Goal: Task Accomplishment & Management: Manage account settings

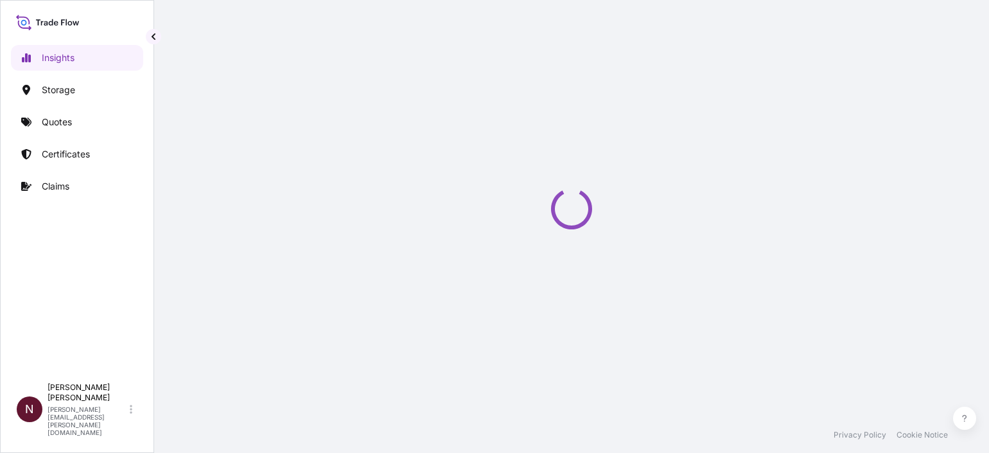
select select "2025"
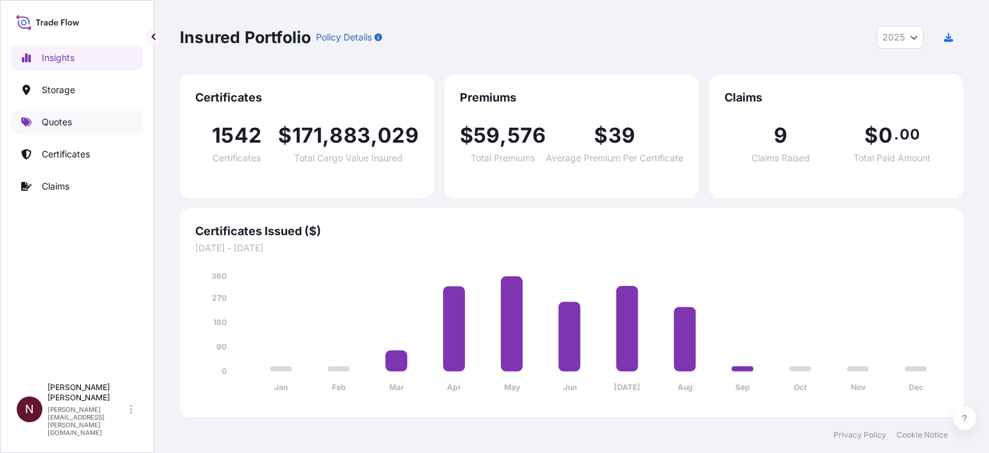
click at [58, 119] on p "Quotes" at bounding box center [57, 122] width 30 height 13
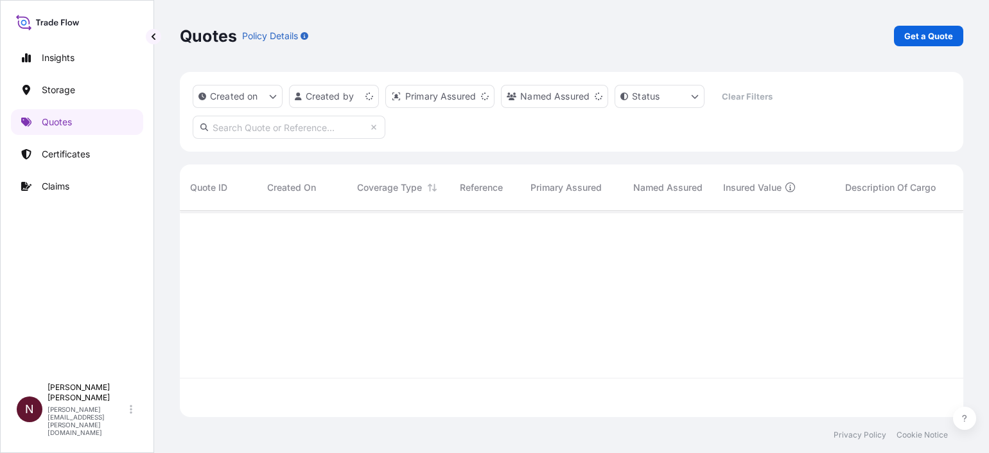
scroll to position [200, 771]
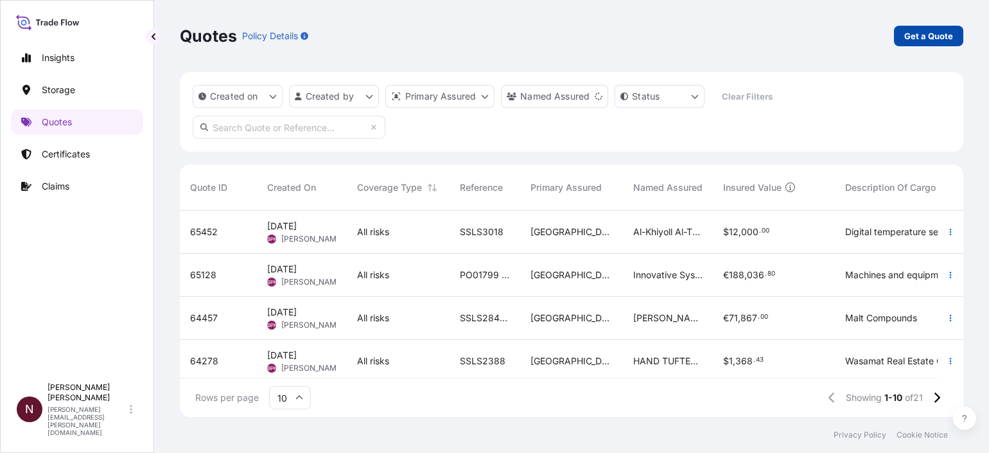
click at [940, 37] on p "Get a Quote" at bounding box center [929, 36] width 49 height 13
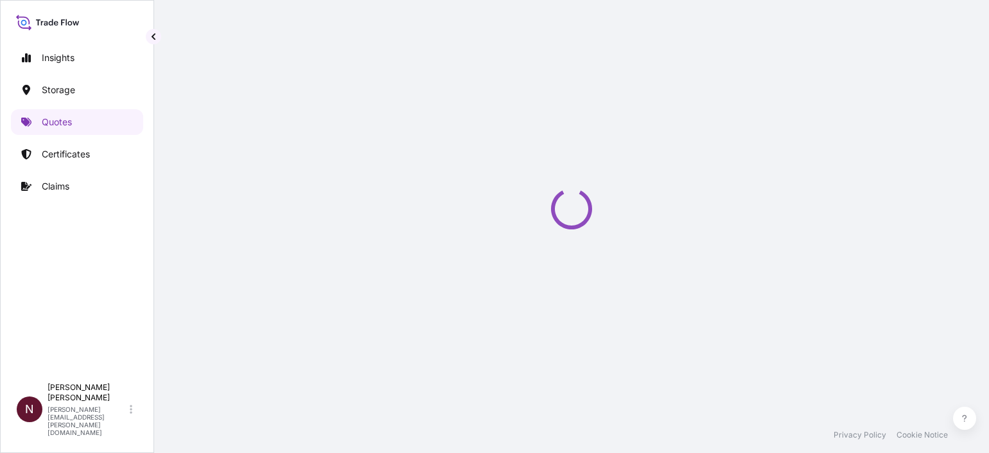
select select "Water"
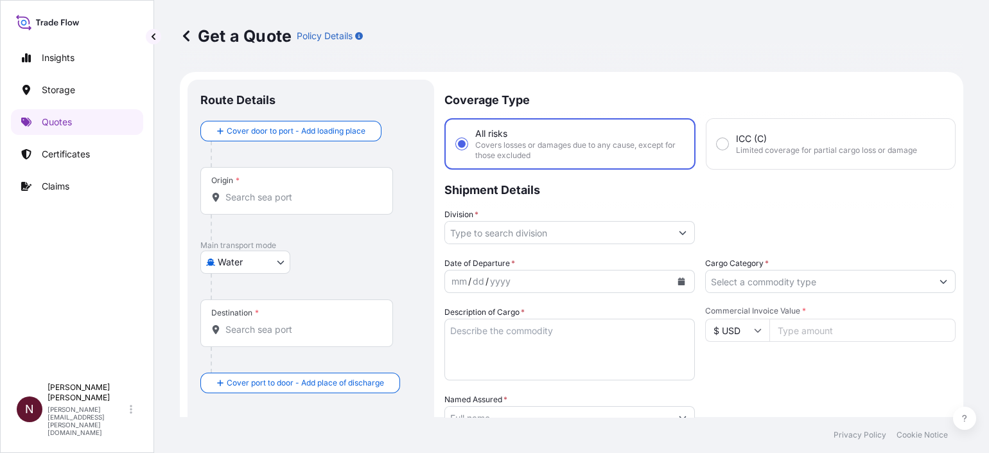
scroll to position [20, 0]
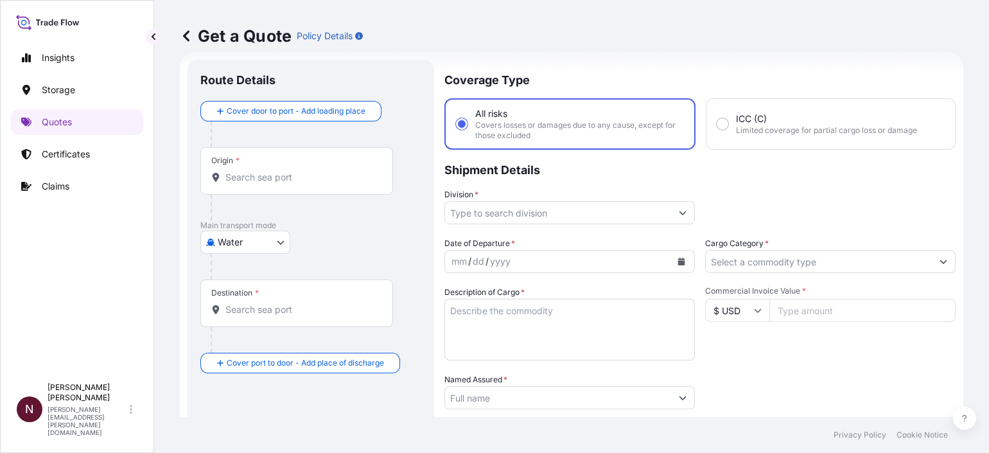
click at [256, 179] on input "Origin *" at bounding box center [301, 177] width 152 height 13
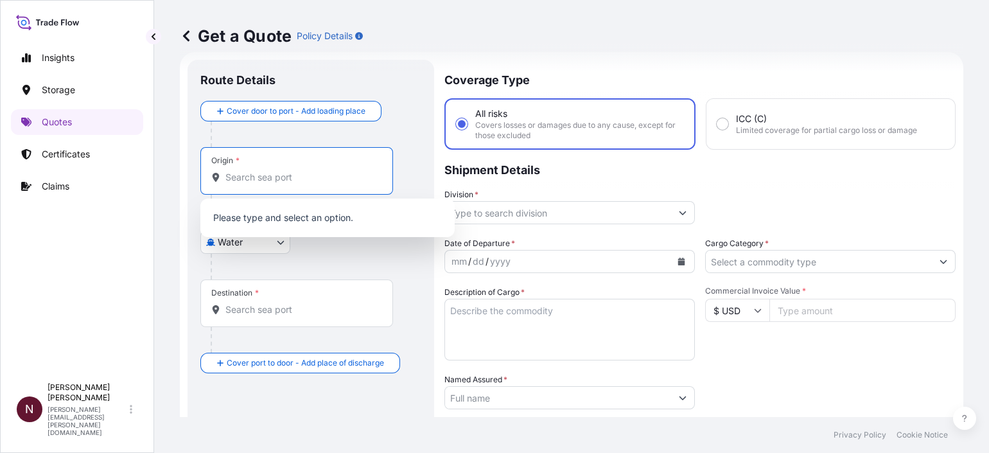
paste input "[GEOGRAPHIC_DATA]"
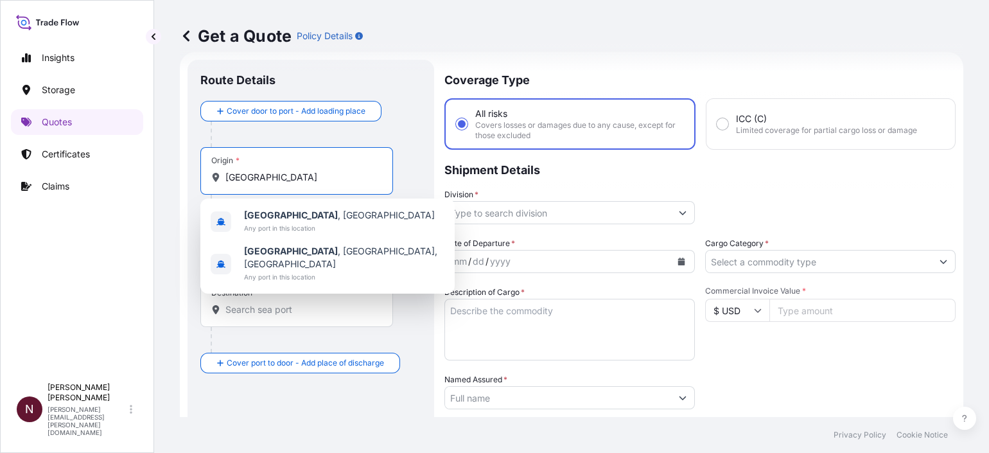
drag, startPoint x: 308, startPoint y: 174, endPoint x: 157, endPoint y: 163, distance: 151.4
click at [157, 163] on div "Get a Quote Policy Details Route Details Cover door to port - Add loading place…" at bounding box center [571, 208] width 835 height 417
paste input "AIRPORT"
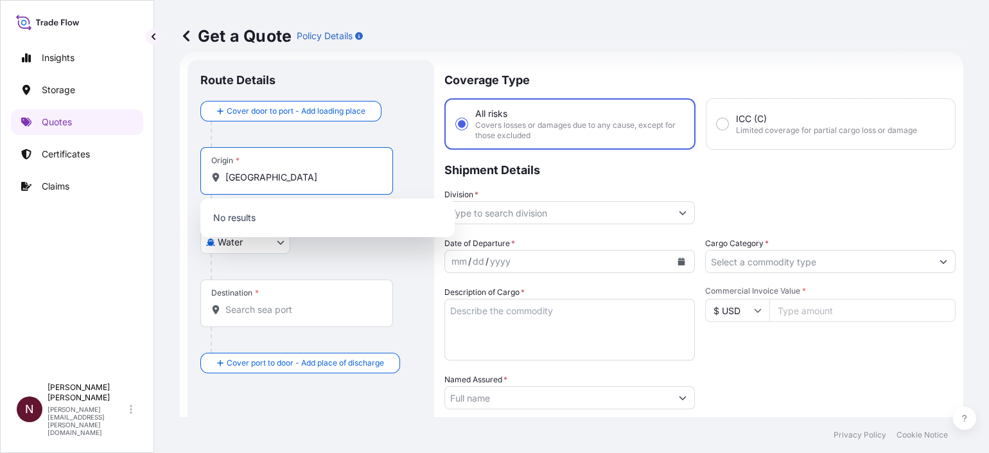
click at [301, 179] on input "[GEOGRAPHIC_DATA]" at bounding box center [301, 177] width 152 height 13
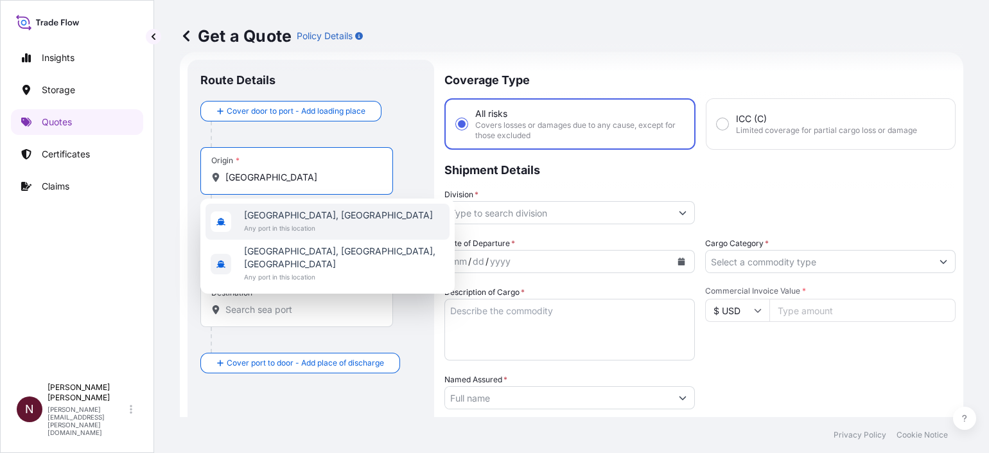
click at [328, 228] on span "Any port in this location" at bounding box center [338, 228] width 189 height 13
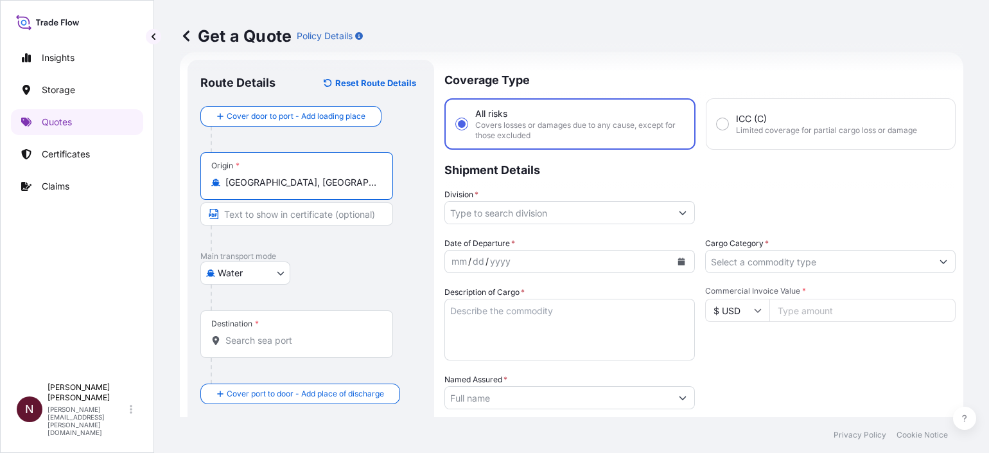
type input "[GEOGRAPHIC_DATA], [GEOGRAPHIC_DATA]"
click at [242, 270] on body "2 options available. Insights Storage Quotes Certificates Claims N [PERSON_NAME…" at bounding box center [494, 226] width 989 height 453
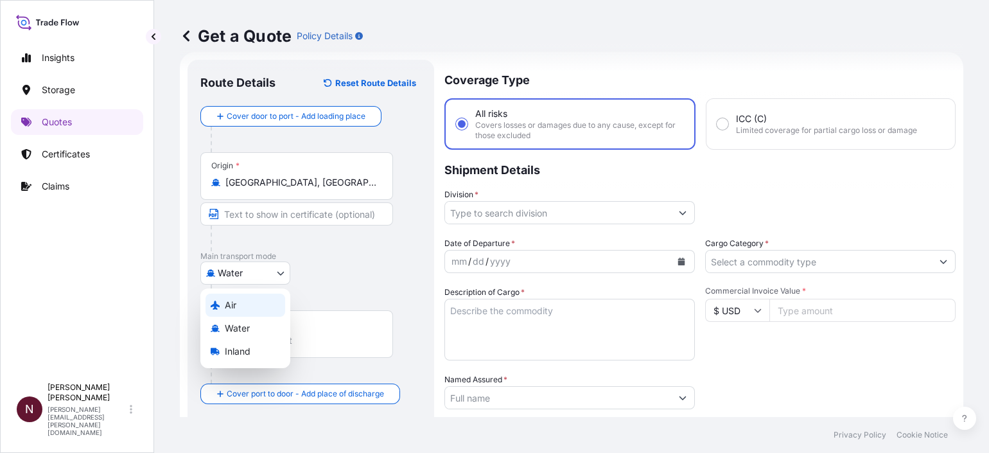
click at [238, 301] on div "Air" at bounding box center [246, 305] width 80 height 23
select select "Air"
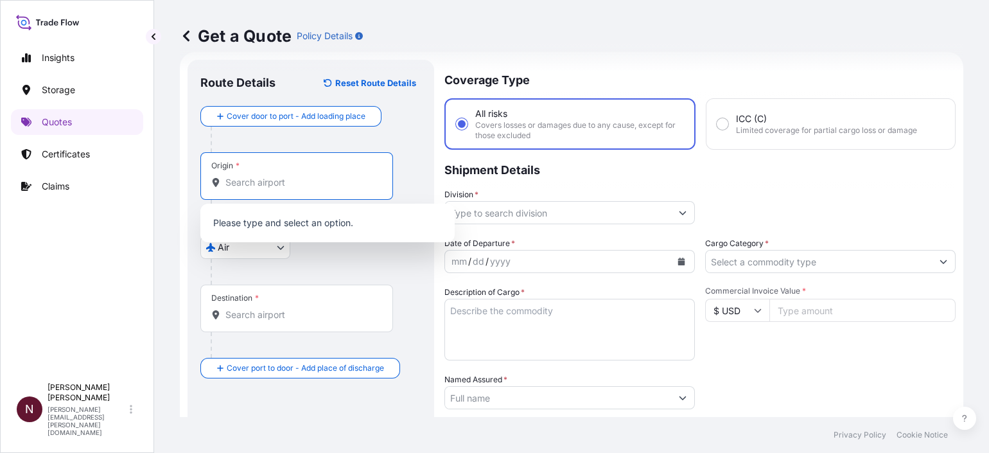
click at [247, 182] on input "Origin *" at bounding box center [301, 182] width 152 height 13
paste input "[GEOGRAPHIC_DATA]"
click at [298, 188] on input "[GEOGRAPHIC_DATA]" at bounding box center [295, 182] width 141 height 13
click at [298, 188] on input "[GEOGRAPHIC_DATA]" at bounding box center [301, 182] width 152 height 13
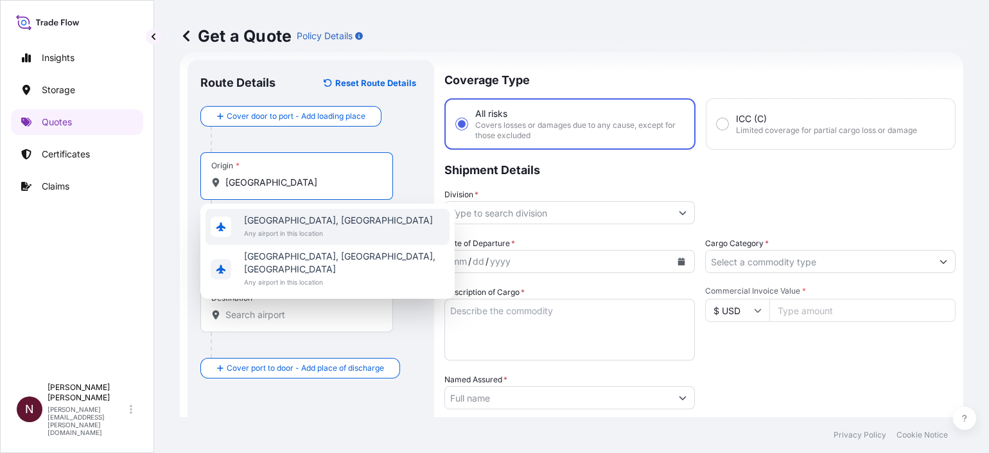
click at [301, 220] on span "[GEOGRAPHIC_DATA], [GEOGRAPHIC_DATA]" at bounding box center [338, 220] width 189 height 13
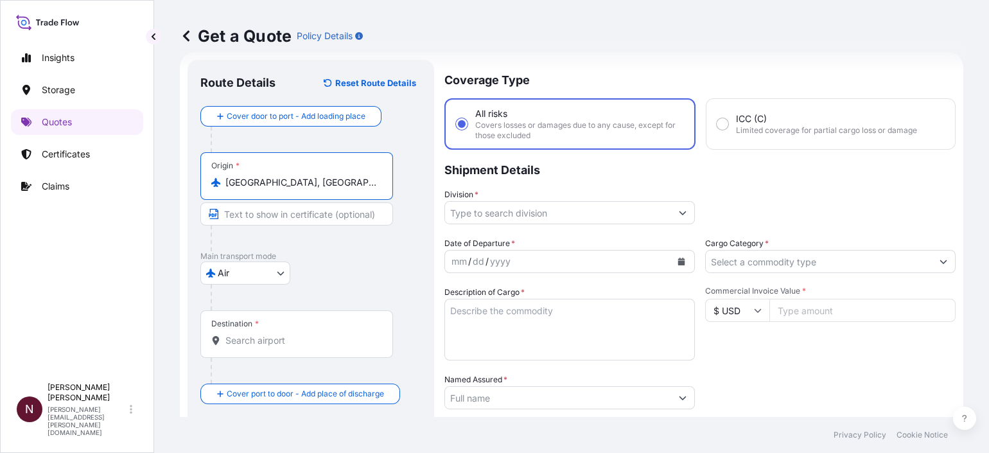
type input "[GEOGRAPHIC_DATA], [GEOGRAPHIC_DATA]"
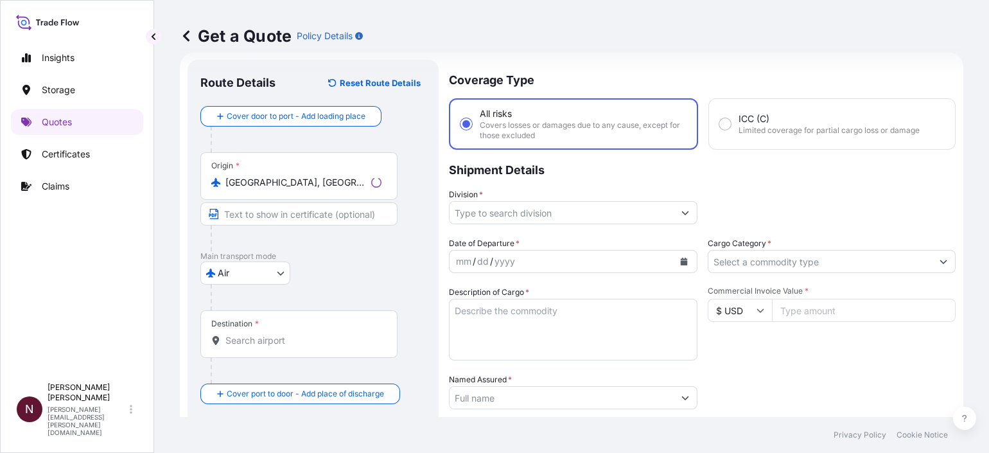
click at [228, 350] on div "Destination *" at bounding box center [298, 334] width 197 height 48
click at [228, 347] on input "Destination *" at bounding box center [303, 340] width 156 height 13
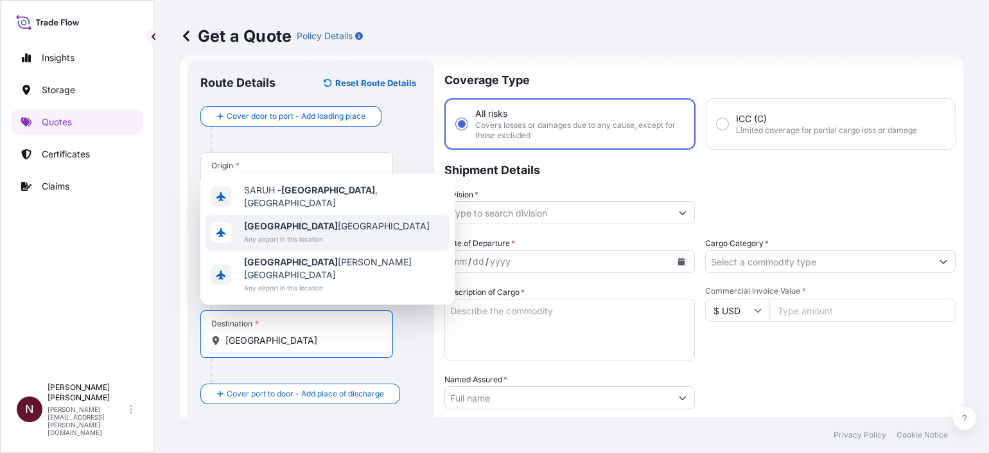
click at [274, 245] on span "Any airport in this location" at bounding box center [337, 239] width 186 height 13
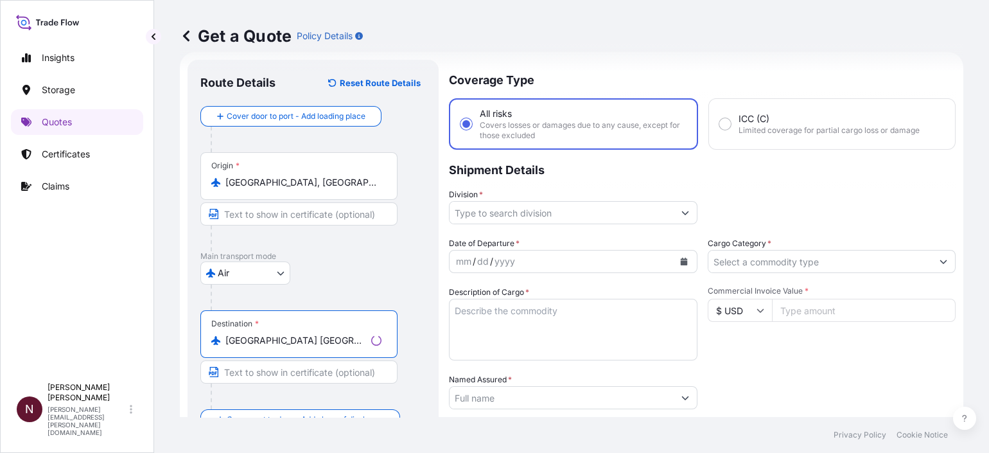
type input "[GEOGRAPHIC_DATA] [GEOGRAPHIC_DATA]"
click at [556, 265] on div "mm / dd / yyyy" at bounding box center [562, 261] width 224 height 23
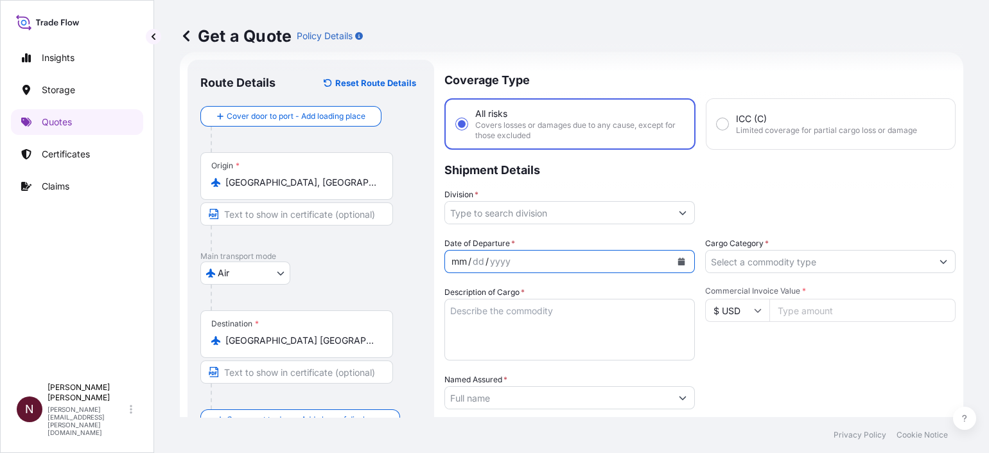
click at [682, 261] on button "Calendar" at bounding box center [681, 261] width 21 height 21
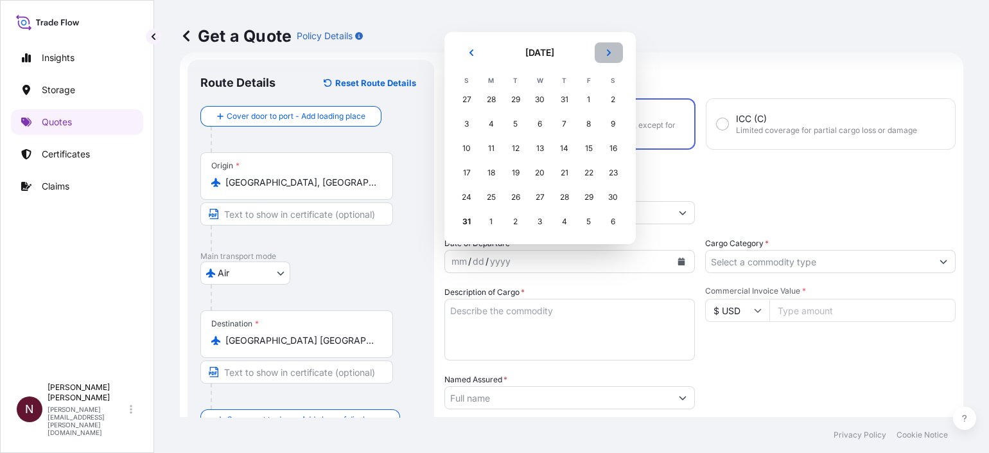
click at [606, 61] on button "Next" at bounding box center [609, 52] width 28 height 21
click at [466, 154] on div "7" at bounding box center [466, 148] width 23 height 23
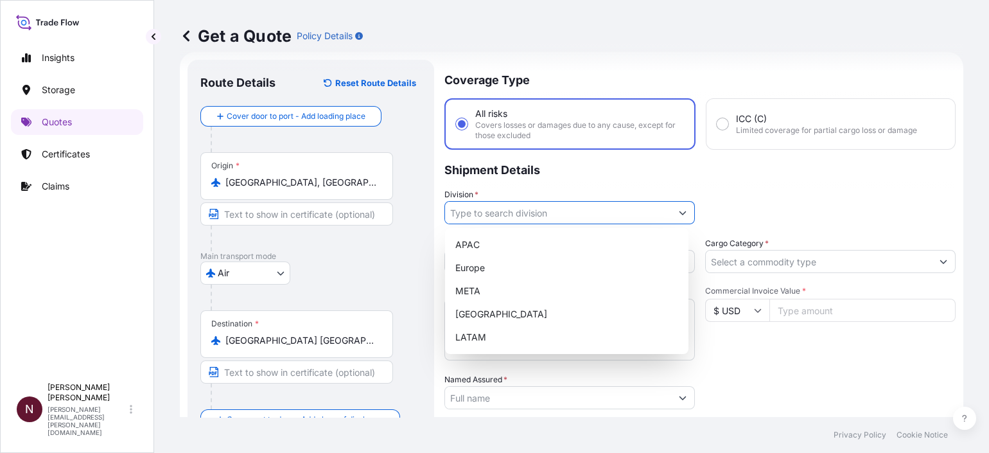
click at [572, 215] on input "Division *" at bounding box center [558, 212] width 226 height 23
click at [498, 286] on div "META" at bounding box center [566, 290] width 233 height 23
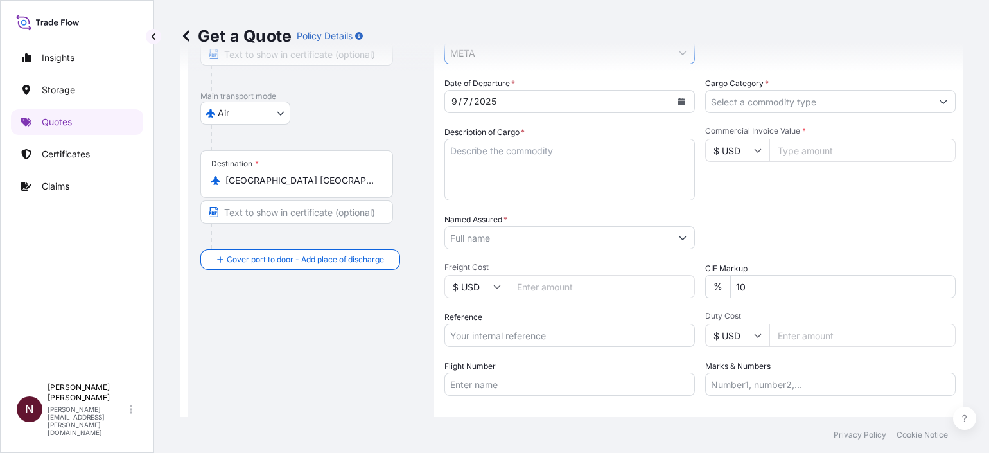
scroll to position [181, 0]
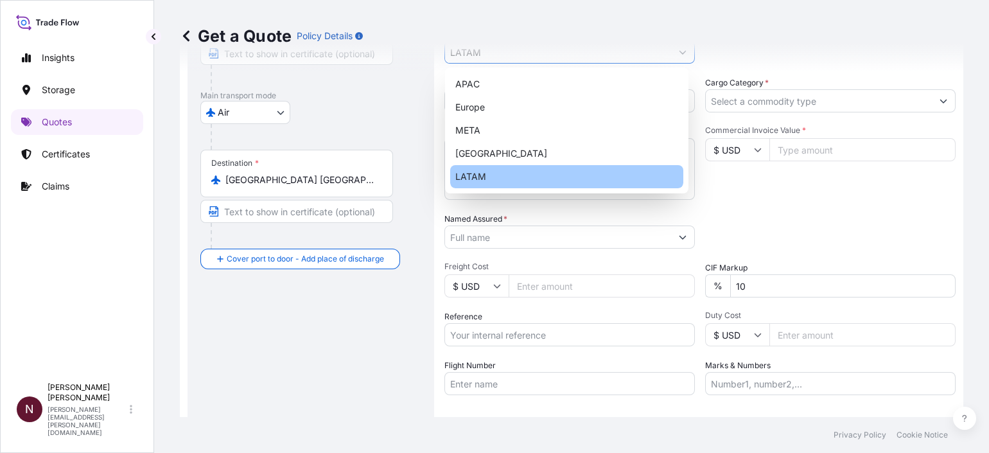
paste input "CARTRAGES"
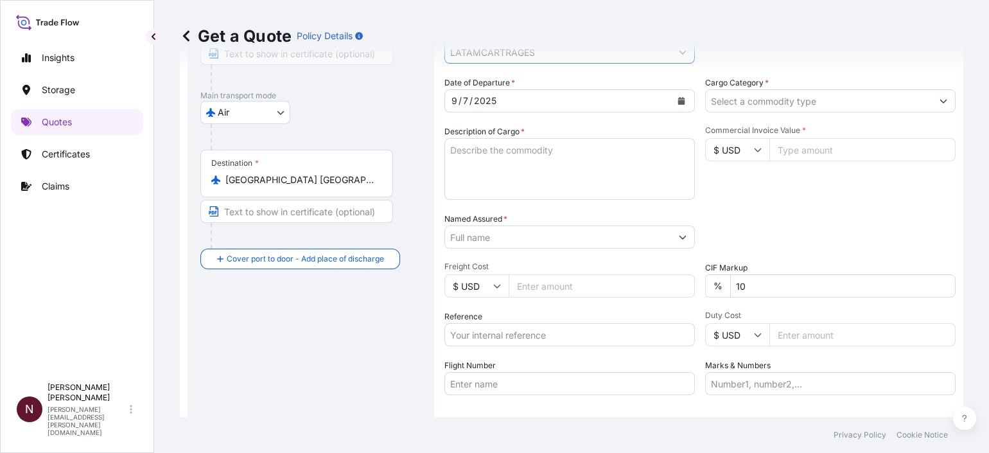
scroll to position [20, 0]
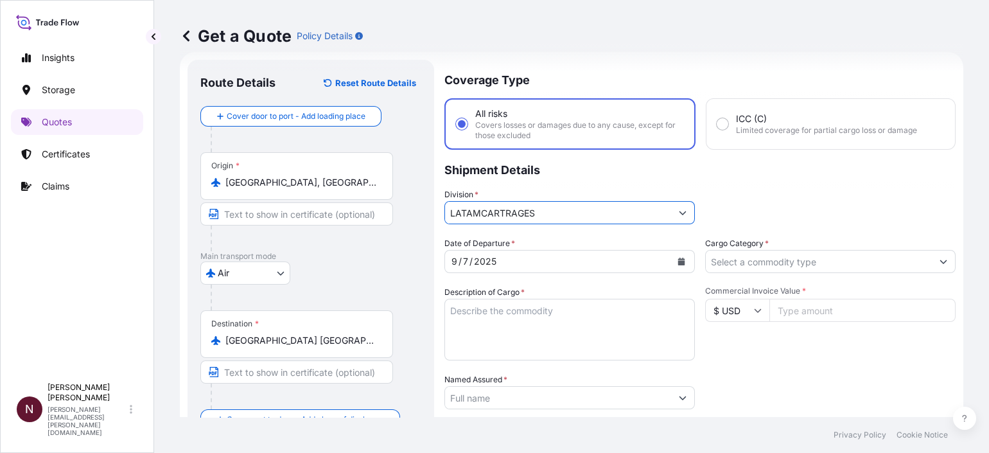
click at [613, 214] on input "LATAMCARTRAGES" at bounding box center [558, 212] width 226 height 23
drag, startPoint x: 613, startPoint y: 213, endPoint x: 439, endPoint y: 205, distance: 174.3
click at [439, 205] on form "Route Details Reset Route Details Cover door to port - Add loading place Place …" at bounding box center [572, 355] width 784 height 607
click at [679, 213] on icon "Show suggestions" at bounding box center [683, 213] width 8 height 8
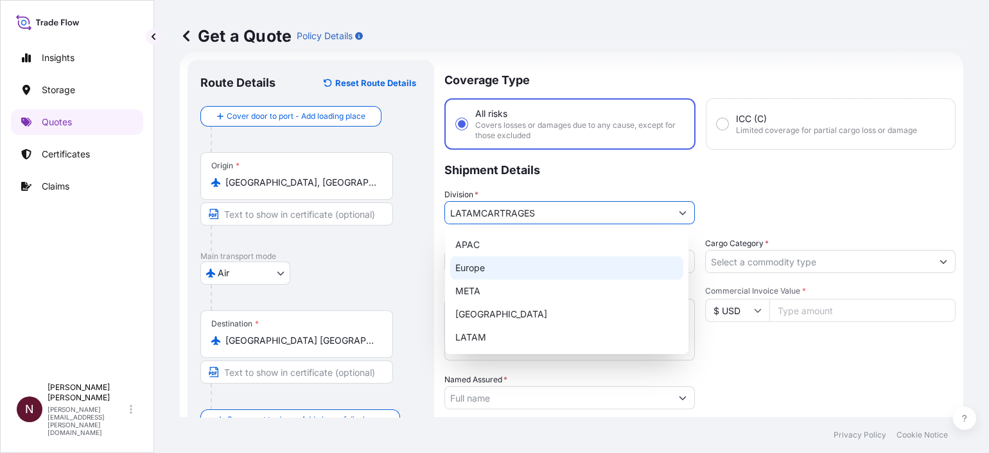
click at [463, 265] on div "Europe" at bounding box center [566, 267] width 233 height 23
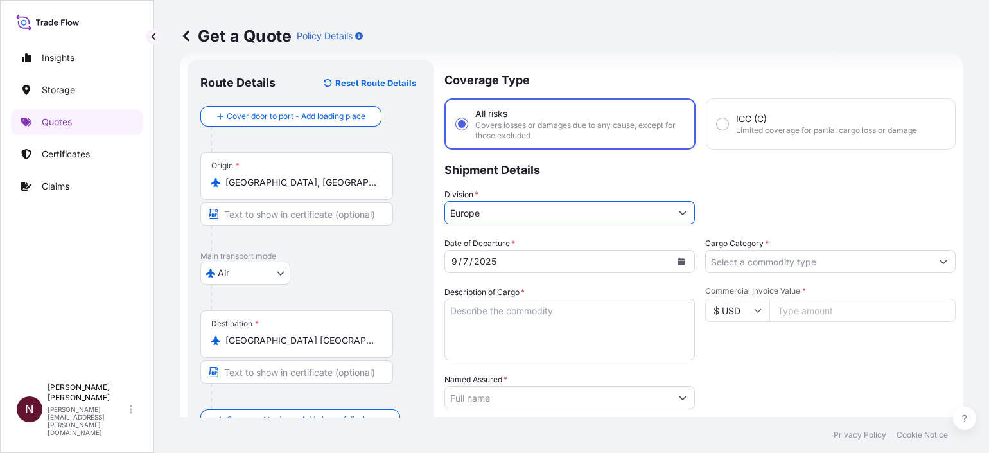
click at [540, 211] on input "Europe" at bounding box center [558, 212] width 226 height 23
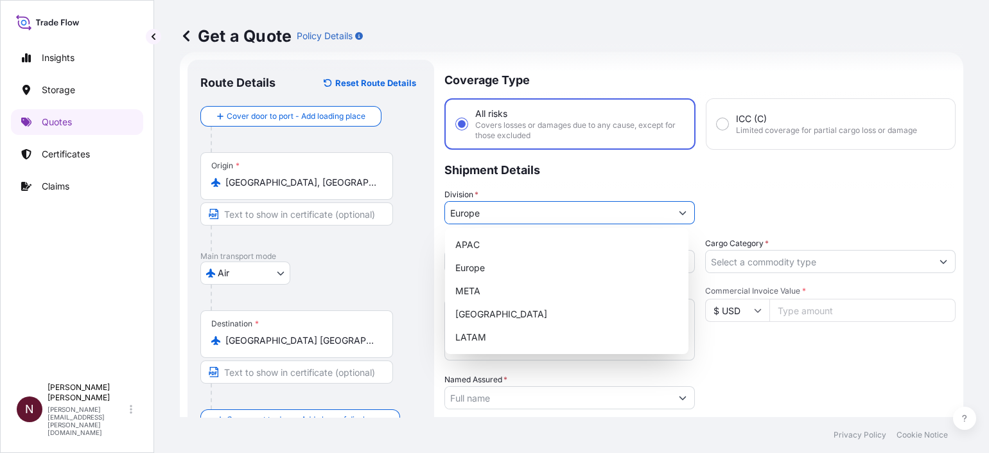
click at [681, 209] on button "Show suggestions" at bounding box center [682, 212] width 23 height 23
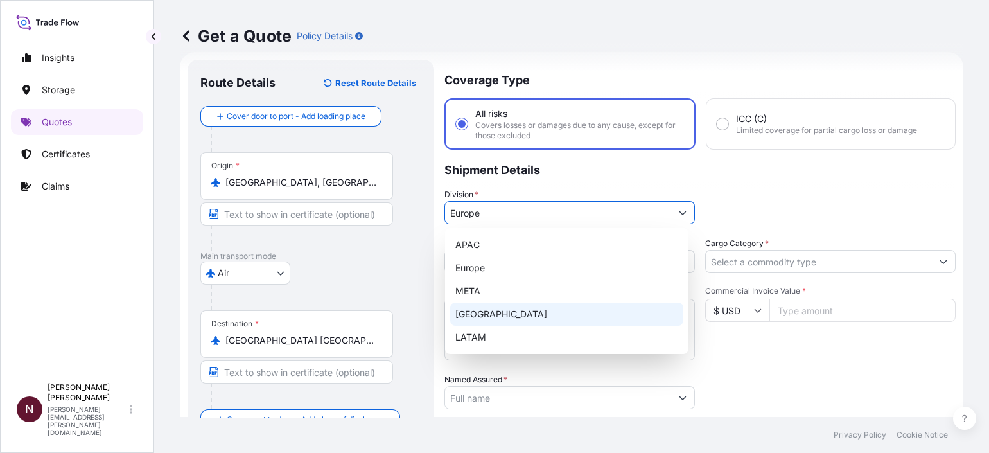
click at [480, 290] on div "META" at bounding box center [566, 290] width 233 height 23
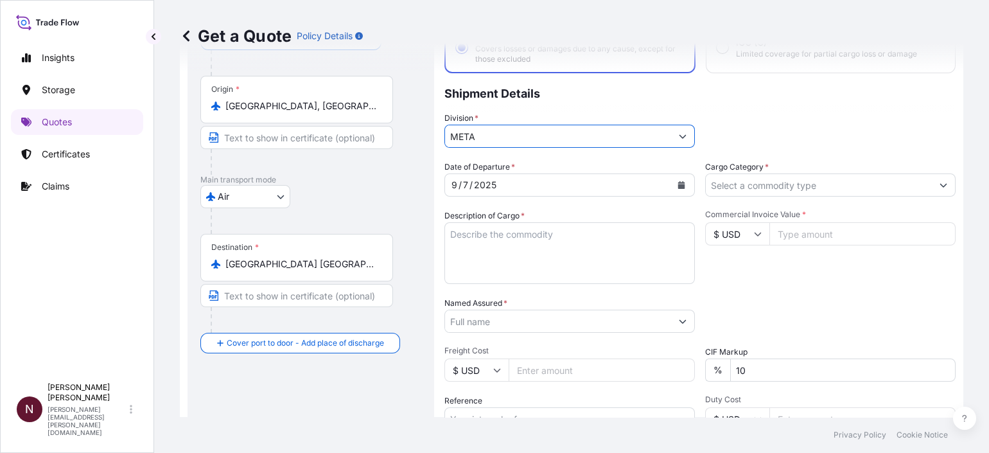
scroll to position [181, 0]
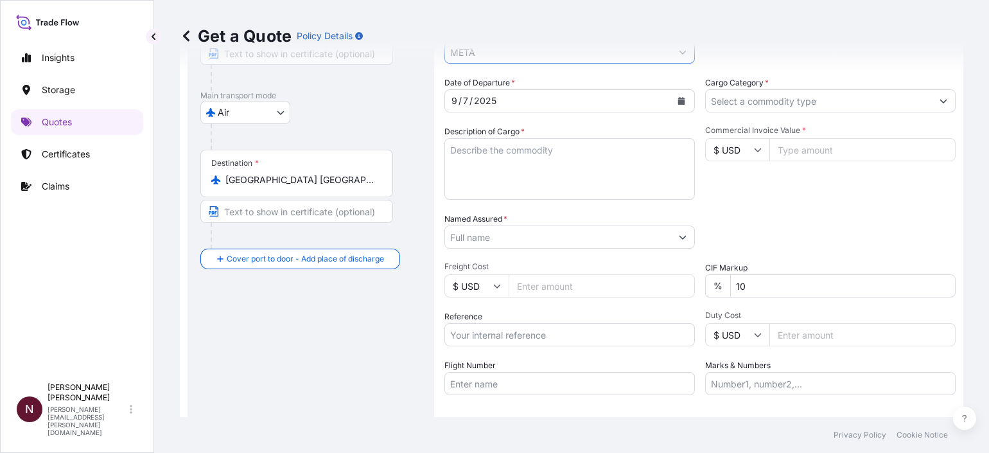
type input "META"
click at [478, 159] on textarea "Description of Cargo *" at bounding box center [570, 169] width 251 height 62
paste textarea "CARTRAGES"
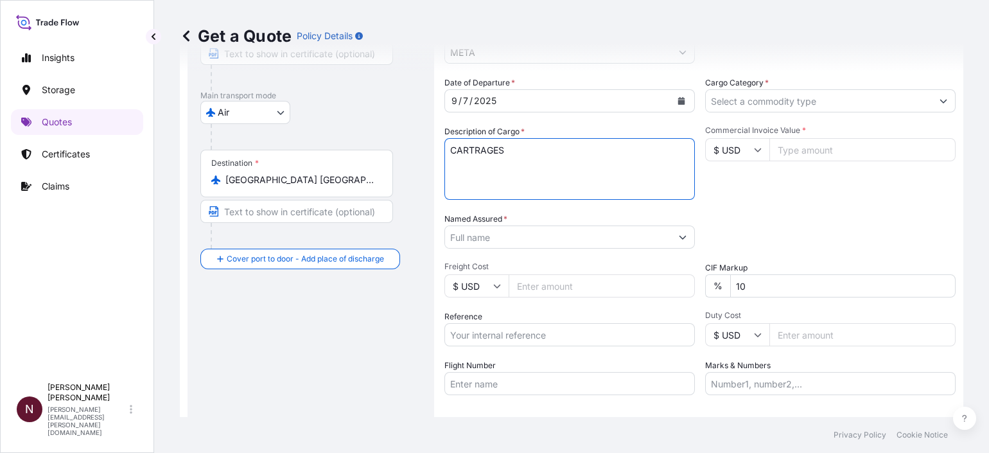
type textarea "CARTRAGES"
click at [757, 100] on input "Cargo Category *" at bounding box center [819, 100] width 226 height 23
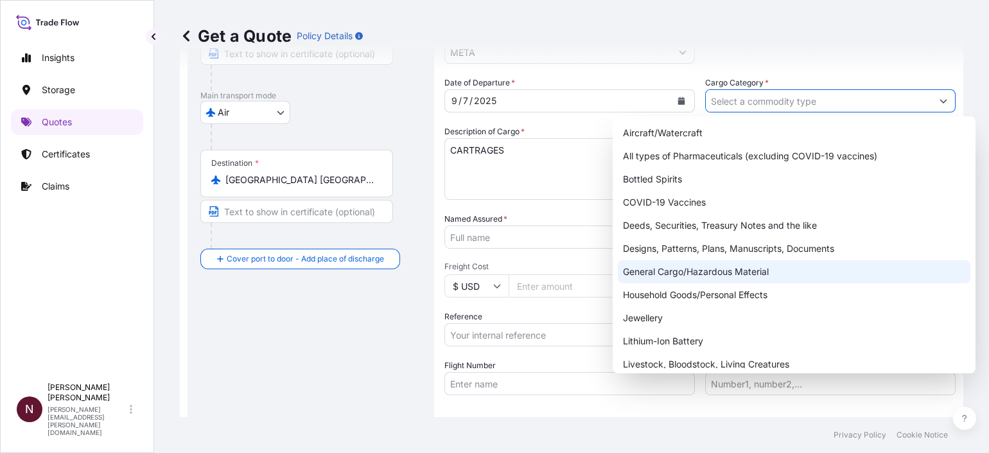
click at [676, 277] on div "General Cargo/Hazardous Material" at bounding box center [794, 271] width 353 height 23
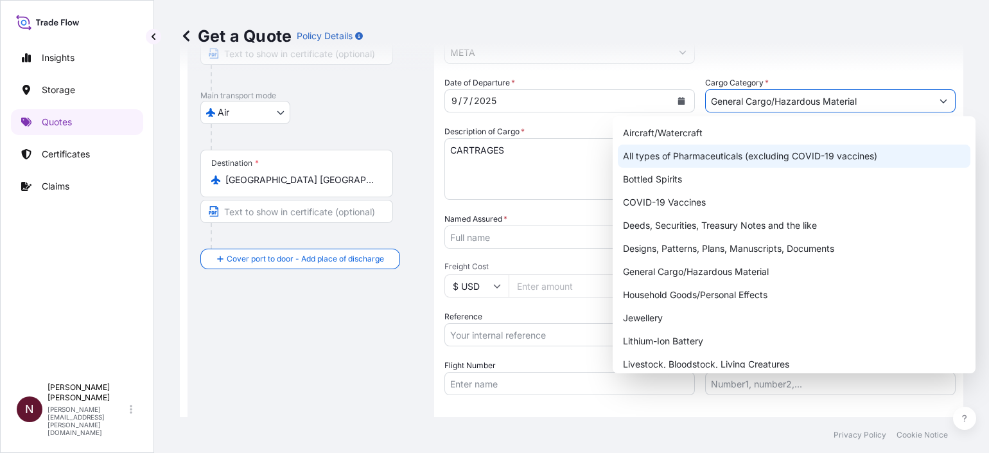
click at [805, 146] on div "All types of Pharmaceuticals (excluding COVID-19 vaccines)" at bounding box center [794, 156] width 353 height 23
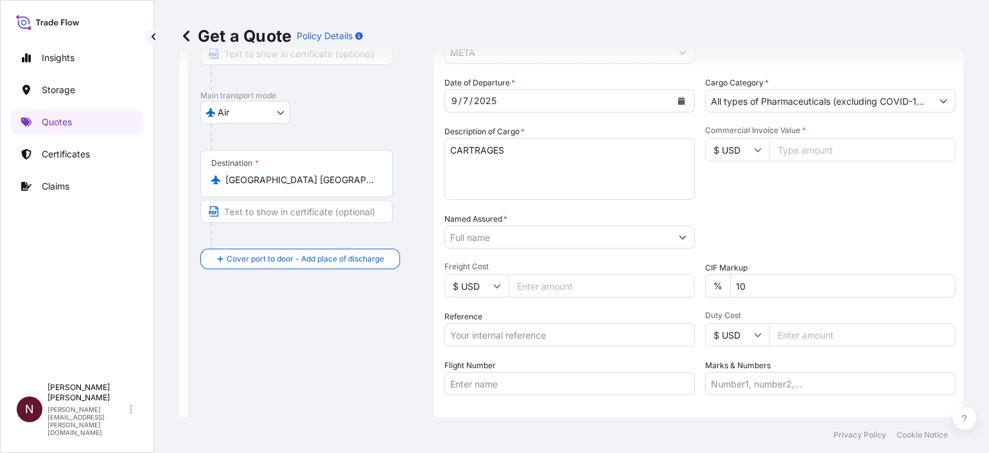
click at [795, 149] on input "Commercial Invoice Value *" at bounding box center [863, 149] width 186 height 23
click at [782, 104] on input "All types of Pharmaceuticals (excluding COVID-19 vaccines)" at bounding box center [819, 100] width 226 height 23
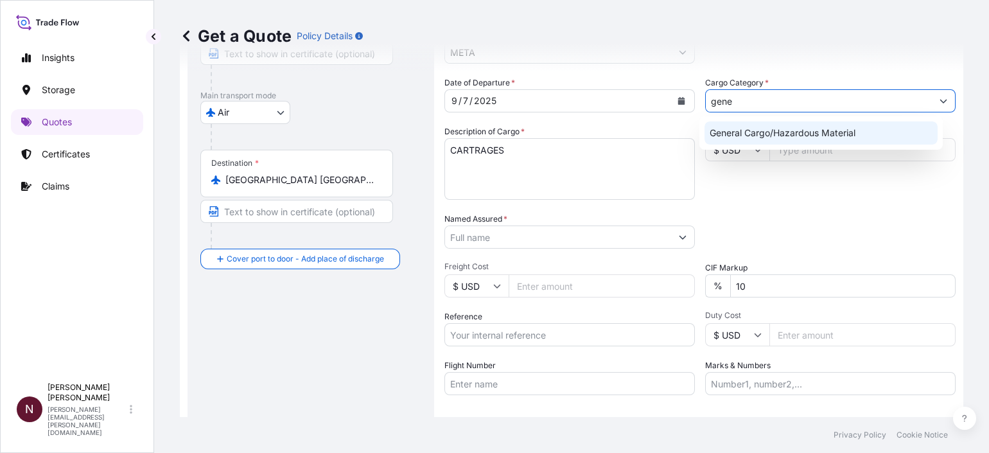
click at [794, 123] on div "General Cargo/Hazardous Material" at bounding box center [821, 132] width 233 height 23
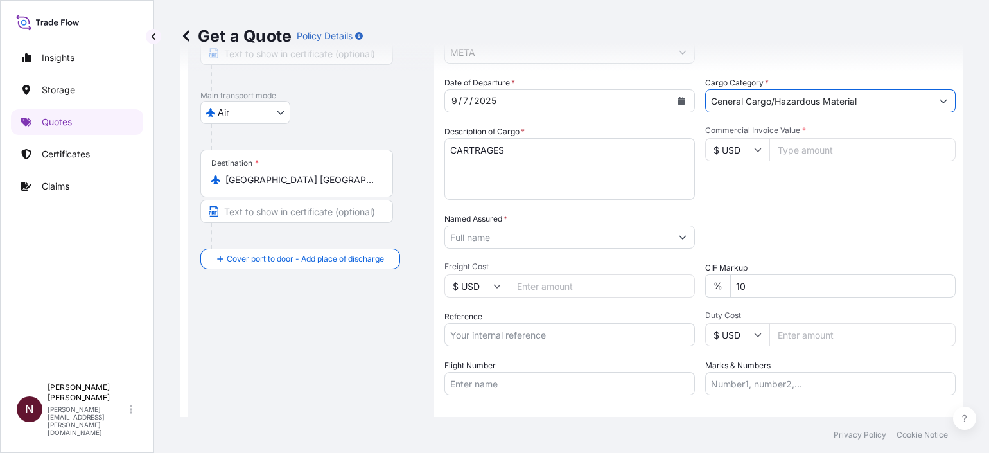
type input "General Cargo/Hazardous Material"
click at [738, 145] on input "$ USD" at bounding box center [737, 149] width 64 height 23
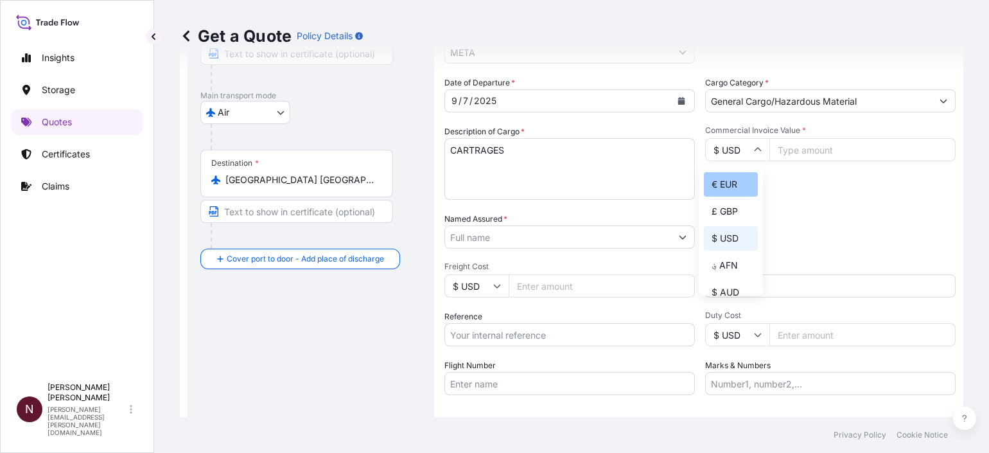
click at [741, 186] on div "€ EUR" at bounding box center [731, 184] width 54 height 24
type input "€ EUR"
click at [790, 141] on input "Commercial Invoice Value *" at bounding box center [863, 149] width 186 height 23
paste input "386744.40"
type input "386744.40"
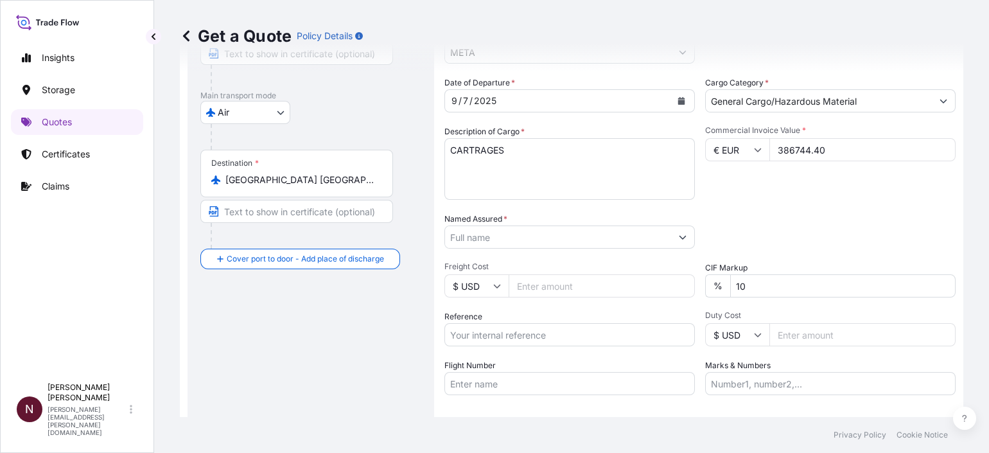
click at [775, 194] on div "Commercial Invoice Value * € EUR 386744.40" at bounding box center [830, 162] width 251 height 75
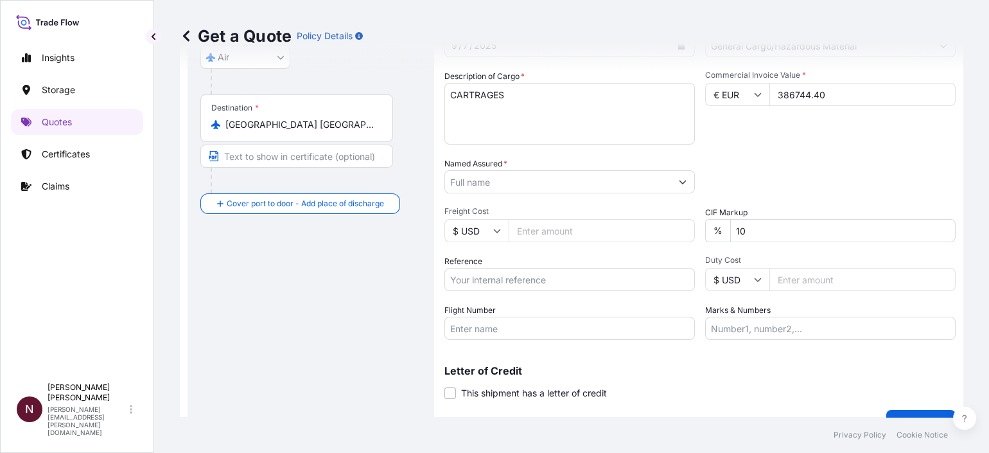
scroll to position [261, 0]
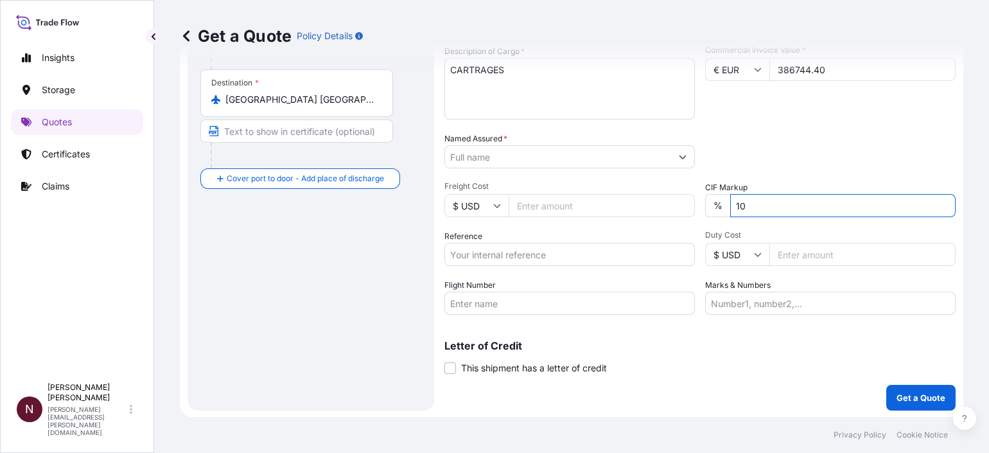
drag, startPoint x: 752, startPoint y: 215, endPoint x: 698, endPoint y: 209, distance: 54.3
click at [698, 209] on div "Date of Departure * [DATE] Cargo Category * General Cargo/Hazardous Material De…" at bounding box center [700, 155] width 511 height 319
type input "0"
click at [517, 247] on input "Reference" at bounding box center [570, 254] width 251 height 23
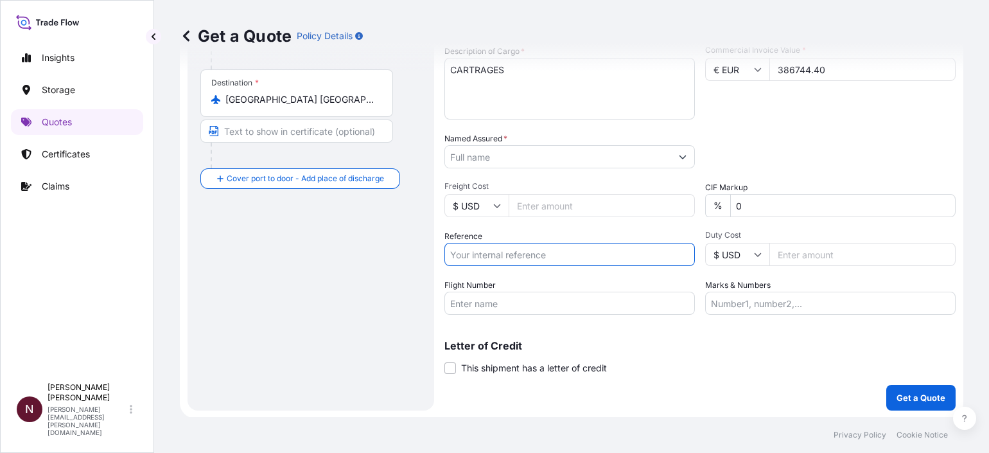
paste input "SA1015242125"
type input "SA1015242125"
click at [888, 371] on div "Letter of Credit This shipment has a letter of credit Letter of credit * Letter…" at bounding box center [700, 357] width 511 height 34
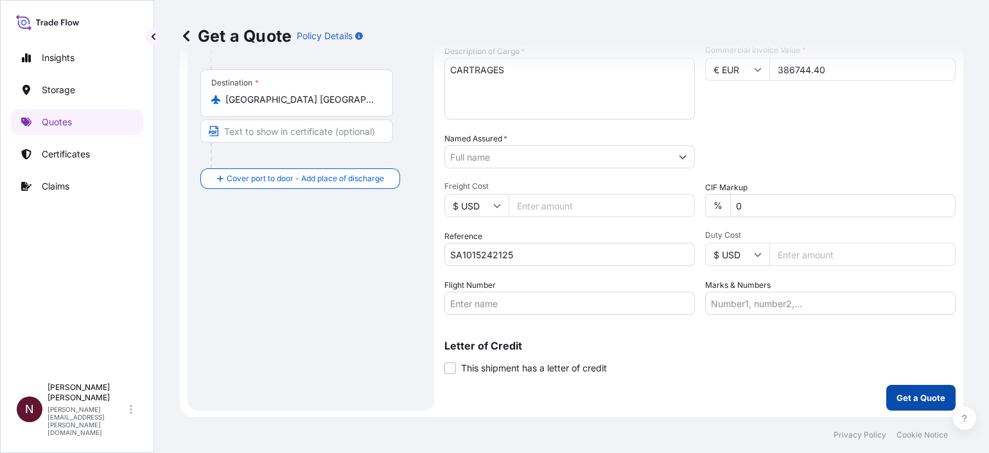
click at [896, 388] on button "Get a Quote" at bounding box center [921, 398] width 69 height 26
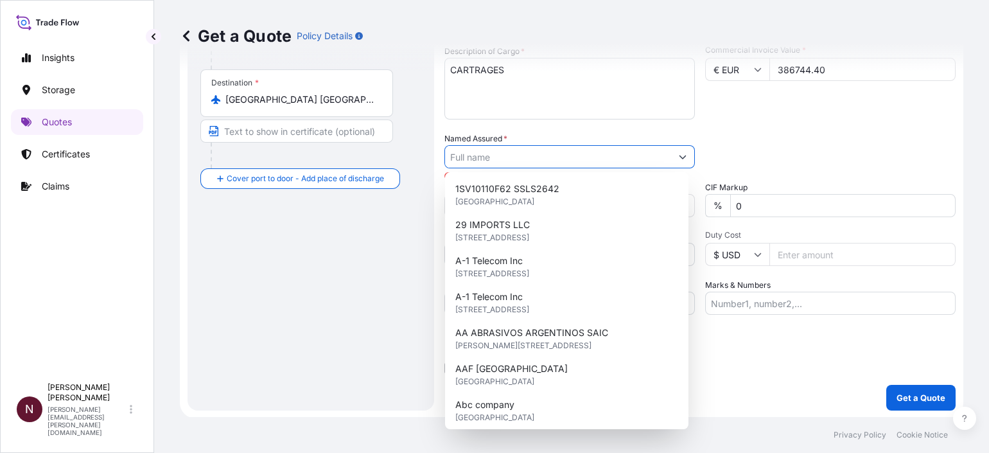
click at [472, 158] on input "Named Assured *" at bounding box center [558, 156] width 226 height 23
paste input "'DESERT HUNTER'' LLC"
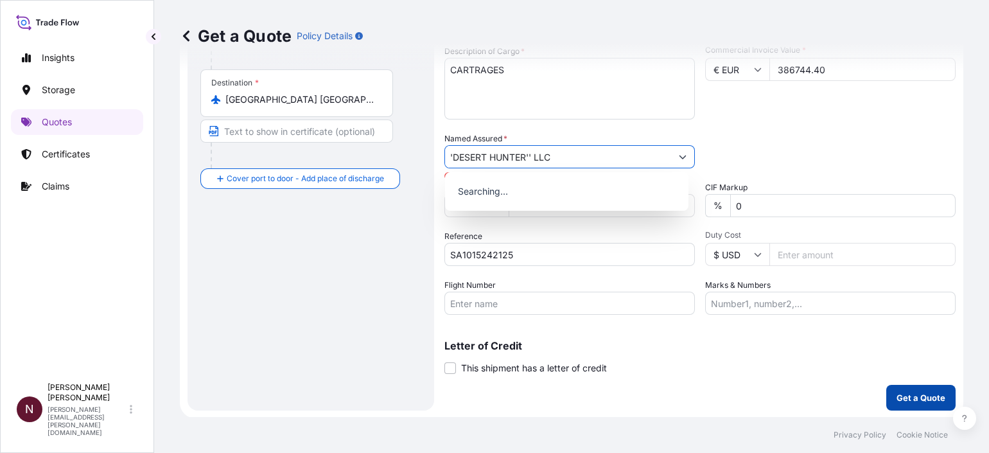
type input "'DESERT HUNTER'' LLC"
click at [887, 393] on button "Get a Quote" at bounding box center [921, 398] width 69 height 26
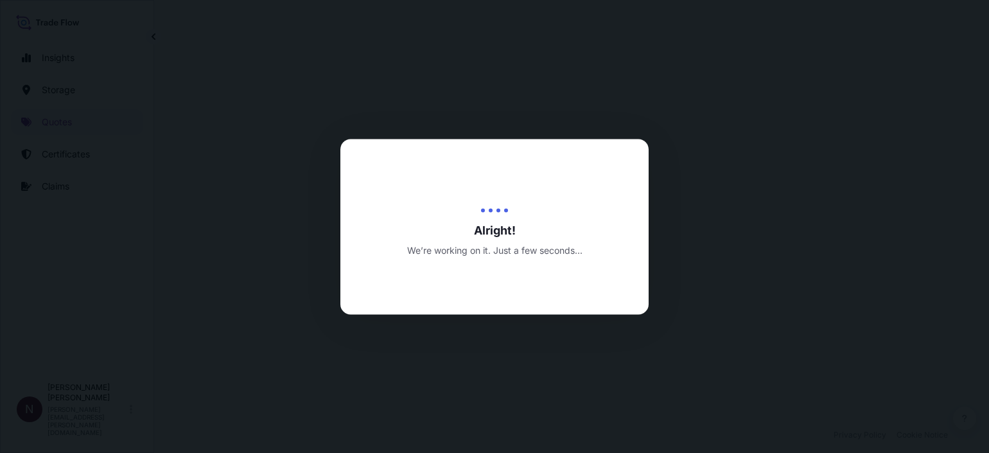
select select "Air"
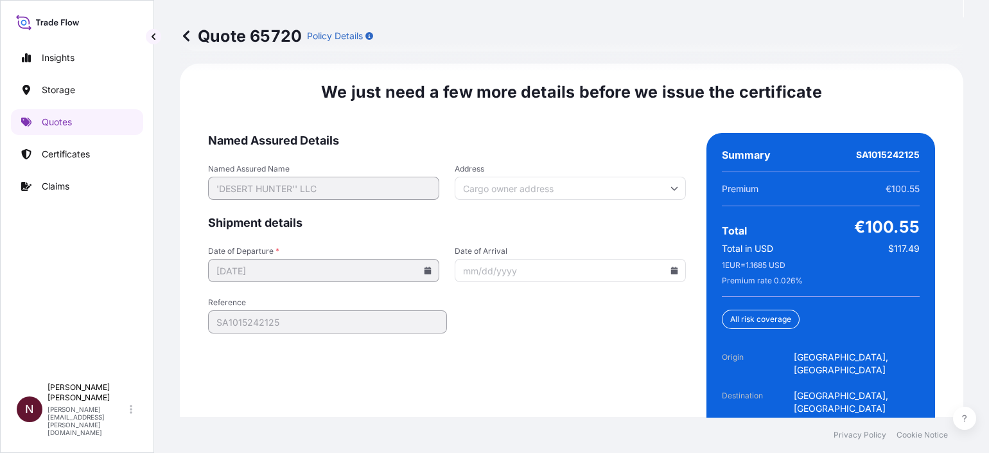
scroll to position [2053, 0]
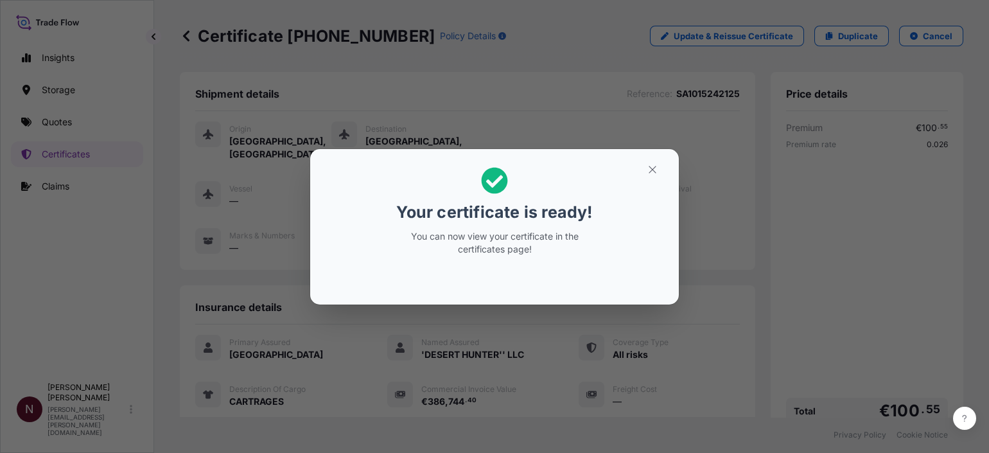
click at [653, 177] on button "button" at bounding box center [653, 169] width 32 height 21
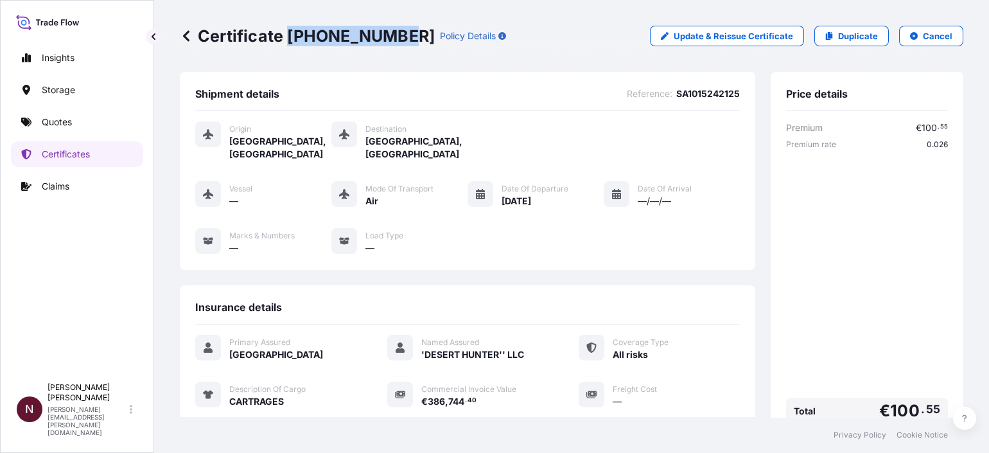
drag, startPoint x: 306, startPoint y: 36, endPoint x: 393, endPoint y: 37, distance: 87.4
click at [393, 37] on p "Certificate [PHONE_NUMBER]" at bounding box center [307, 36] width 255 height 21
copy p "[PHONE_NUMBER]"
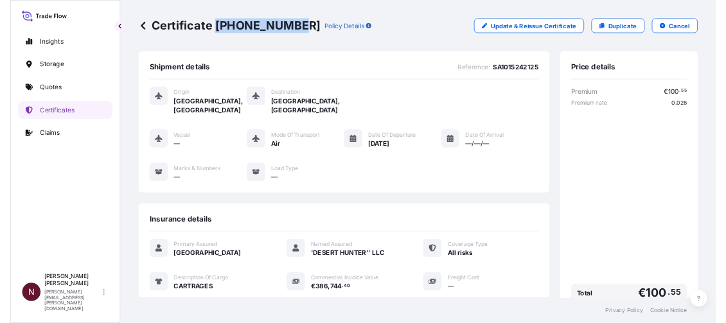
scroll to position [267, 0]
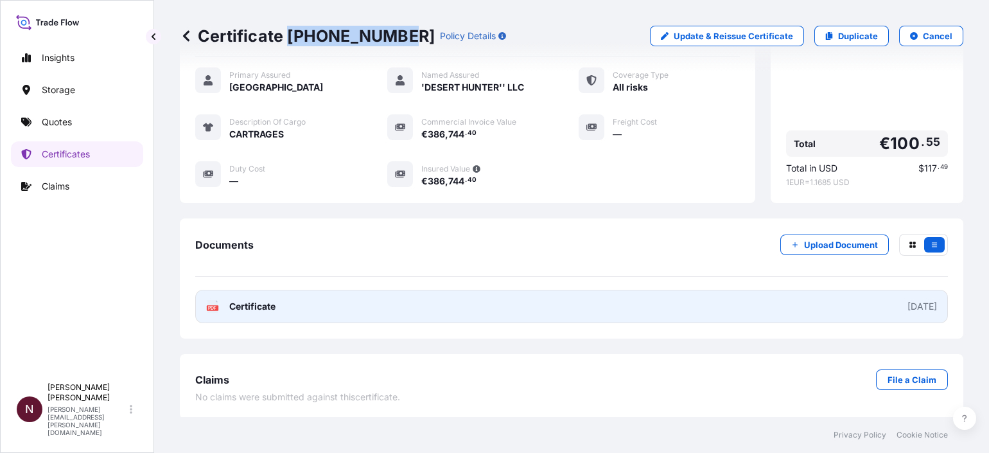
click at [304, 302] on link "PDF Certificate [DATE]" at bounding box center [571, 306] width 753 height 33
click at [244, 308] on span "Certificate" at bounding box center [252, 306] width 46 height 13
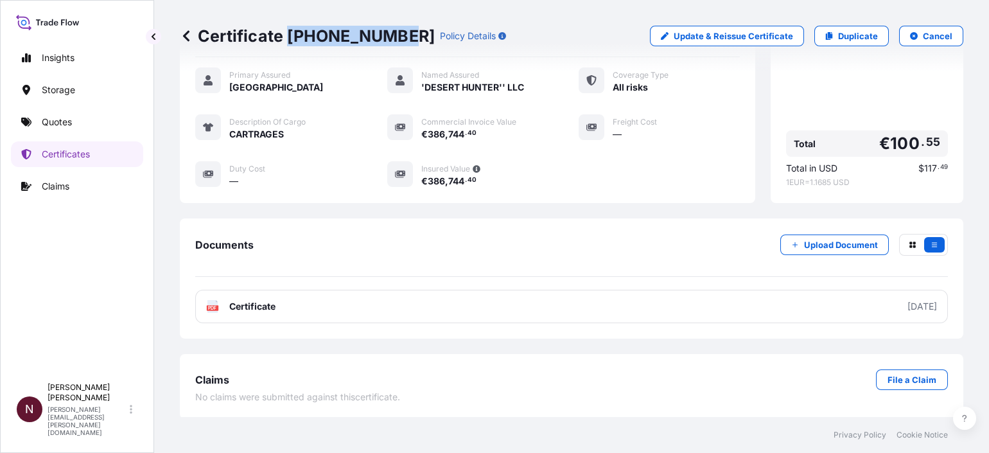
copy p "[PHONE_NUMBER]"
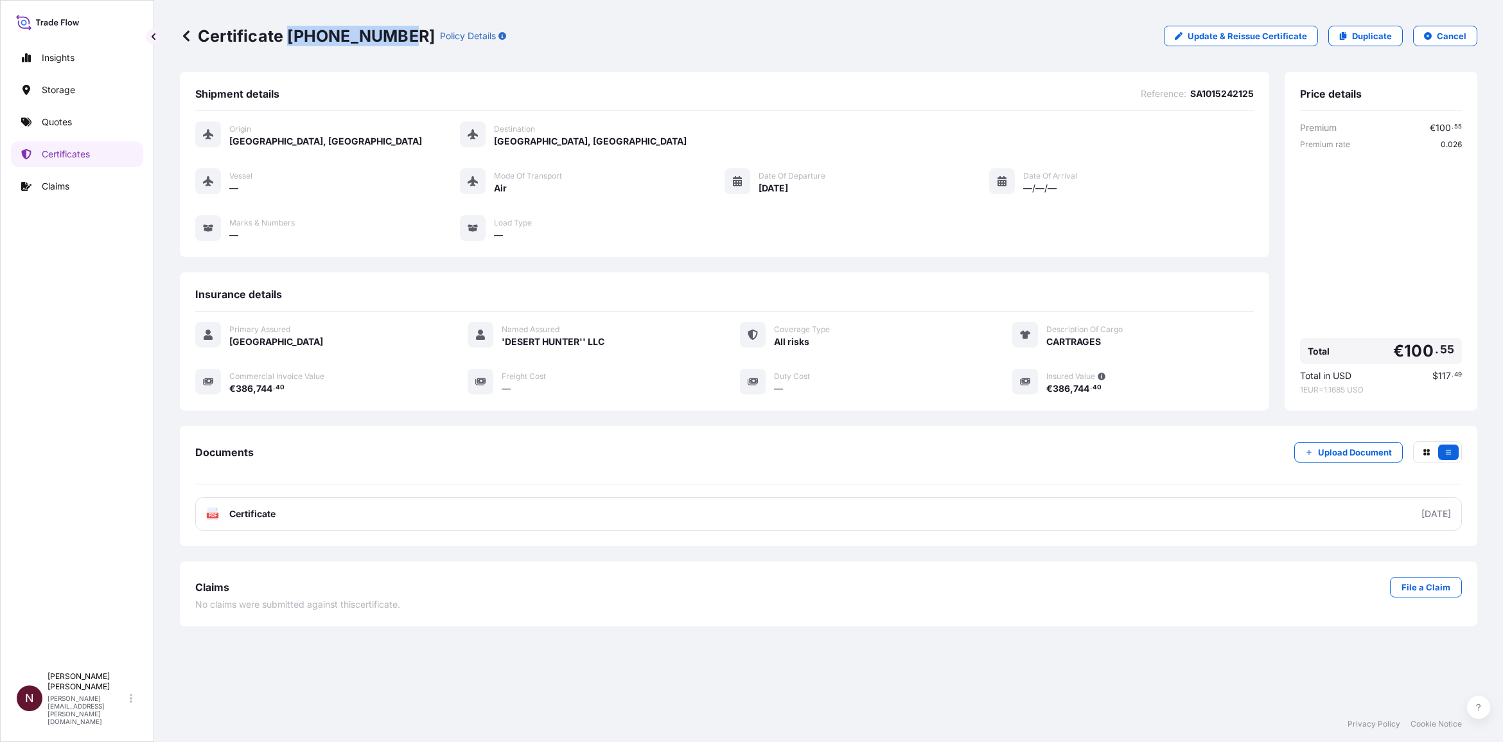
scroll to position [0, 0]
click at [66, 92] on p "Storage" at bounding box center [58, 90] width 33 height 13
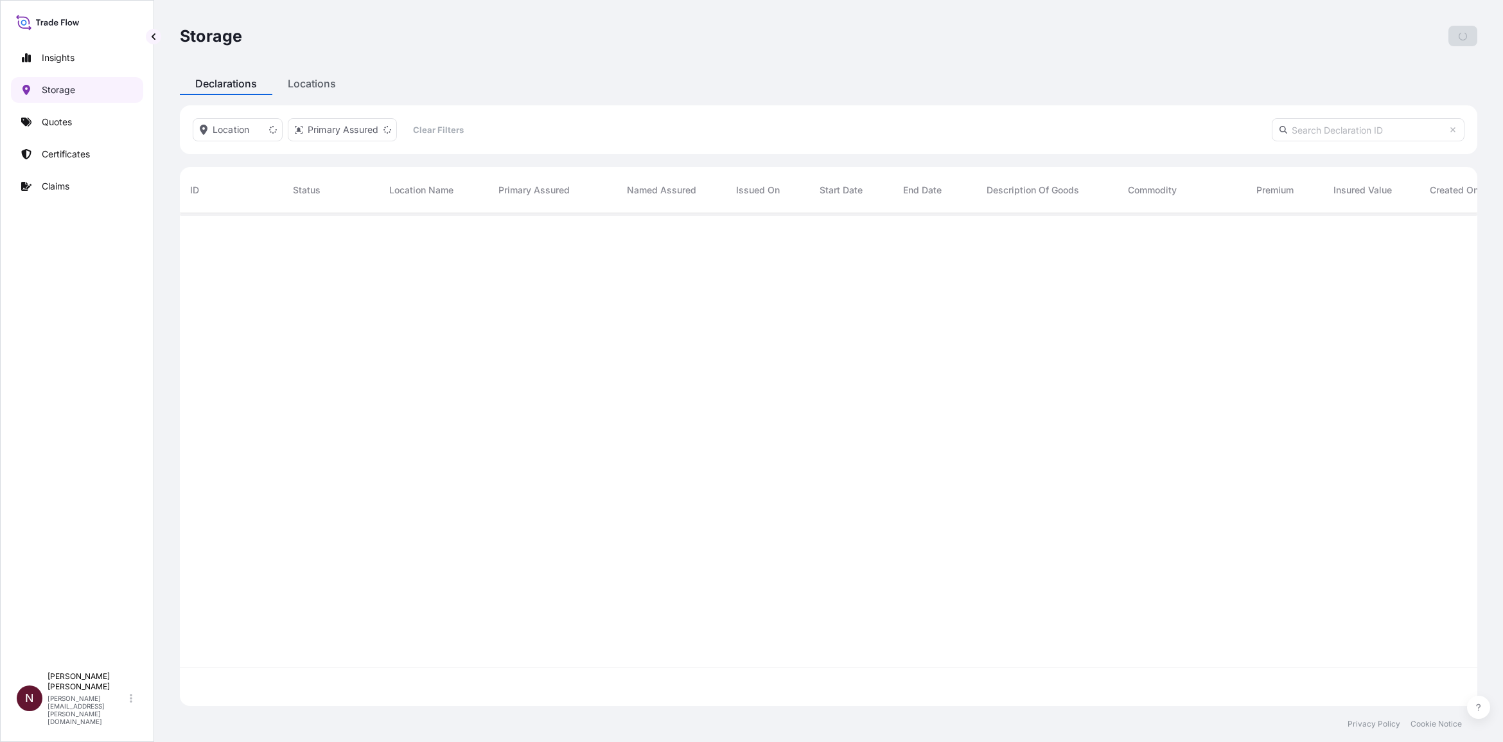
scroll to position [488, 1285]
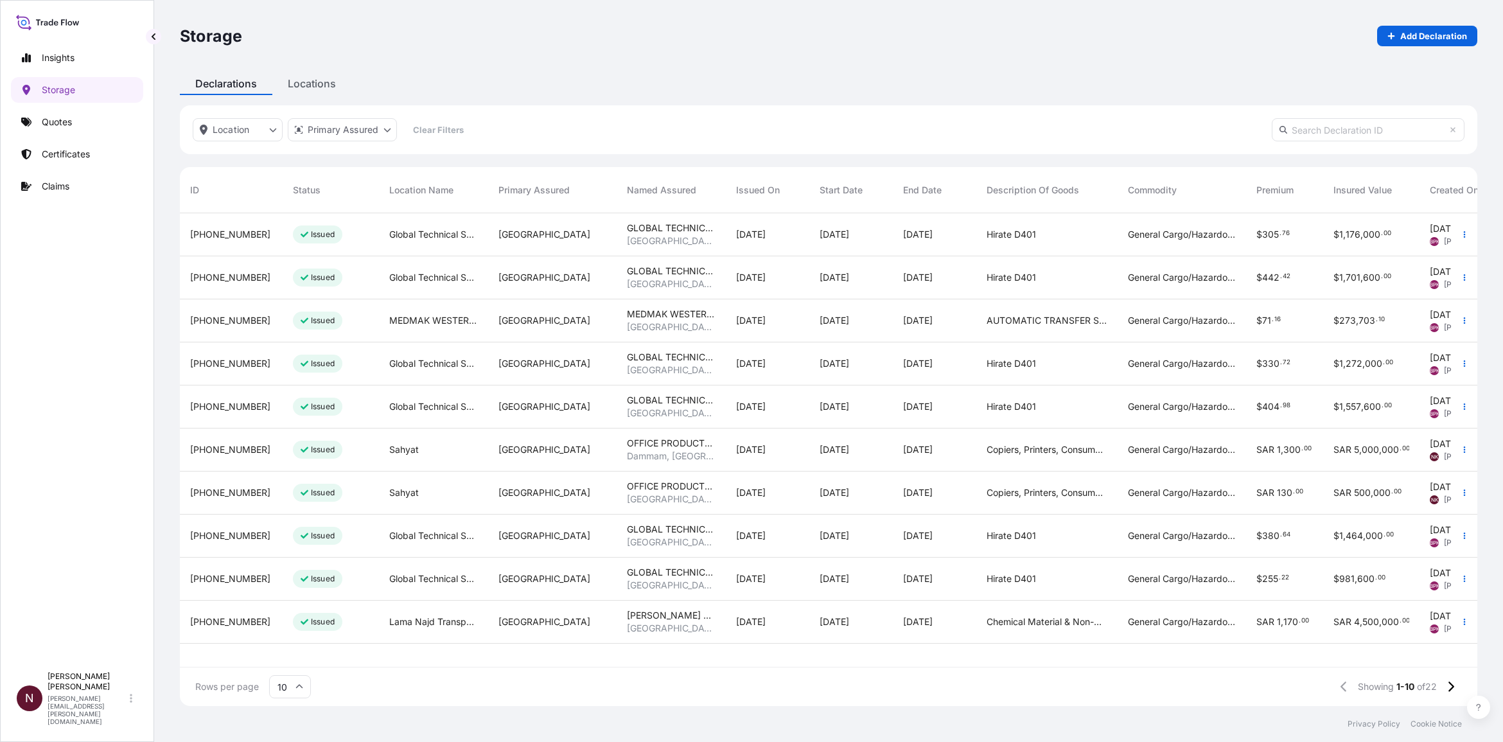
click at [322, 447] on p "Issued" at bounding box center [323, 450] width 24 height 10
click at [989, 452] on icon "button" at bounding box center [1465, 450] width 8 height 8
click at [213, 450] on span "[PHONE_NUMBER]" at bounding box center [230, 449] width 80 height 13
drag, startPoint x: 213, startPoint y: 450, endPoint x: 398, endPoint y: 453, distance: 185.0
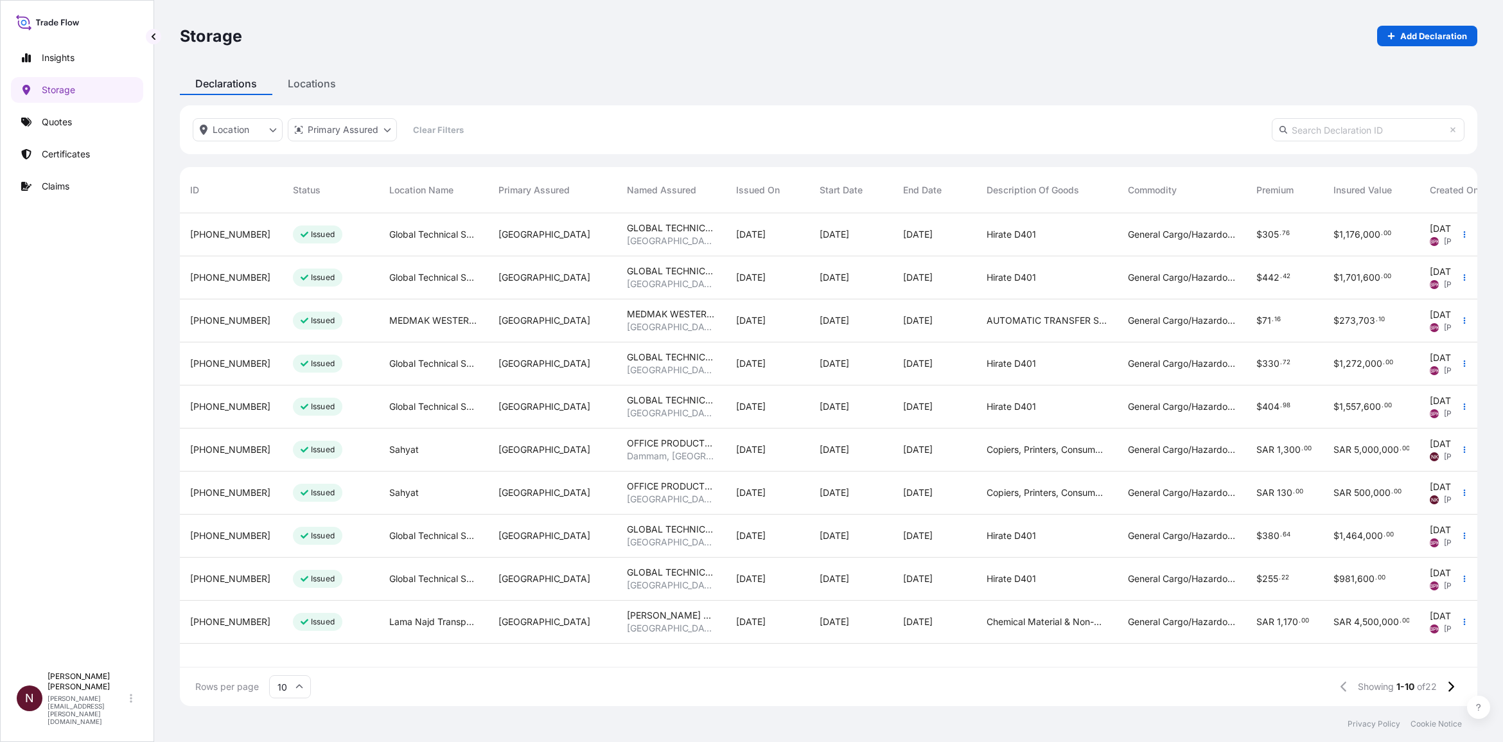
click at [398, 452] on span "Sahyat" at bounding box center [404, 449] width 30 height 13
drag, startPoint x: 398, startPoint y: 453, endPoint x: 528, endPoint y: 454, distance: 129.8
click at [528, 452] on span "[GEOGRAPHIC_DATA]" at bounding box center [545, 449] width 92 height 13
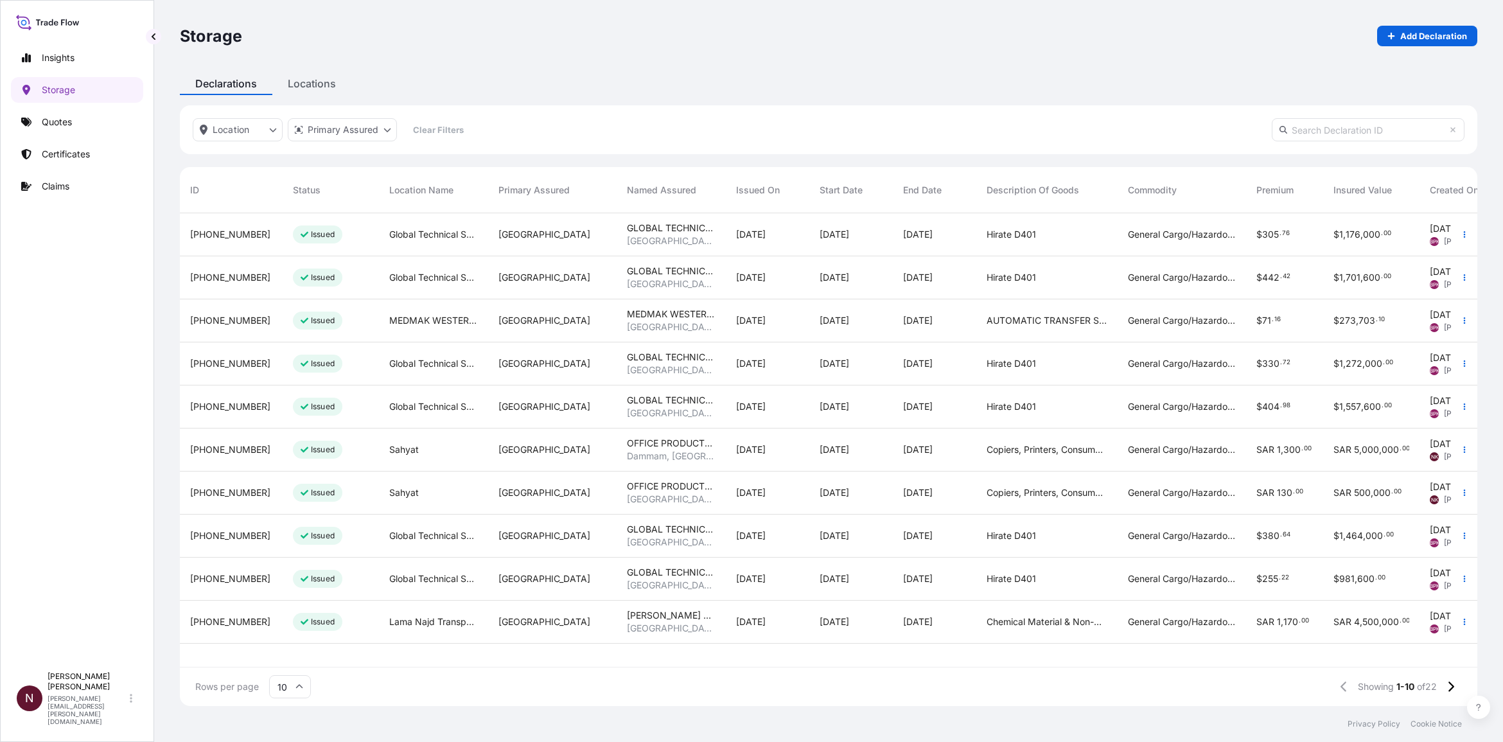
click at [989, 452] on div "SAR 1 , 300 . 00" at bounding box center [1284, 449] width 77 height 43
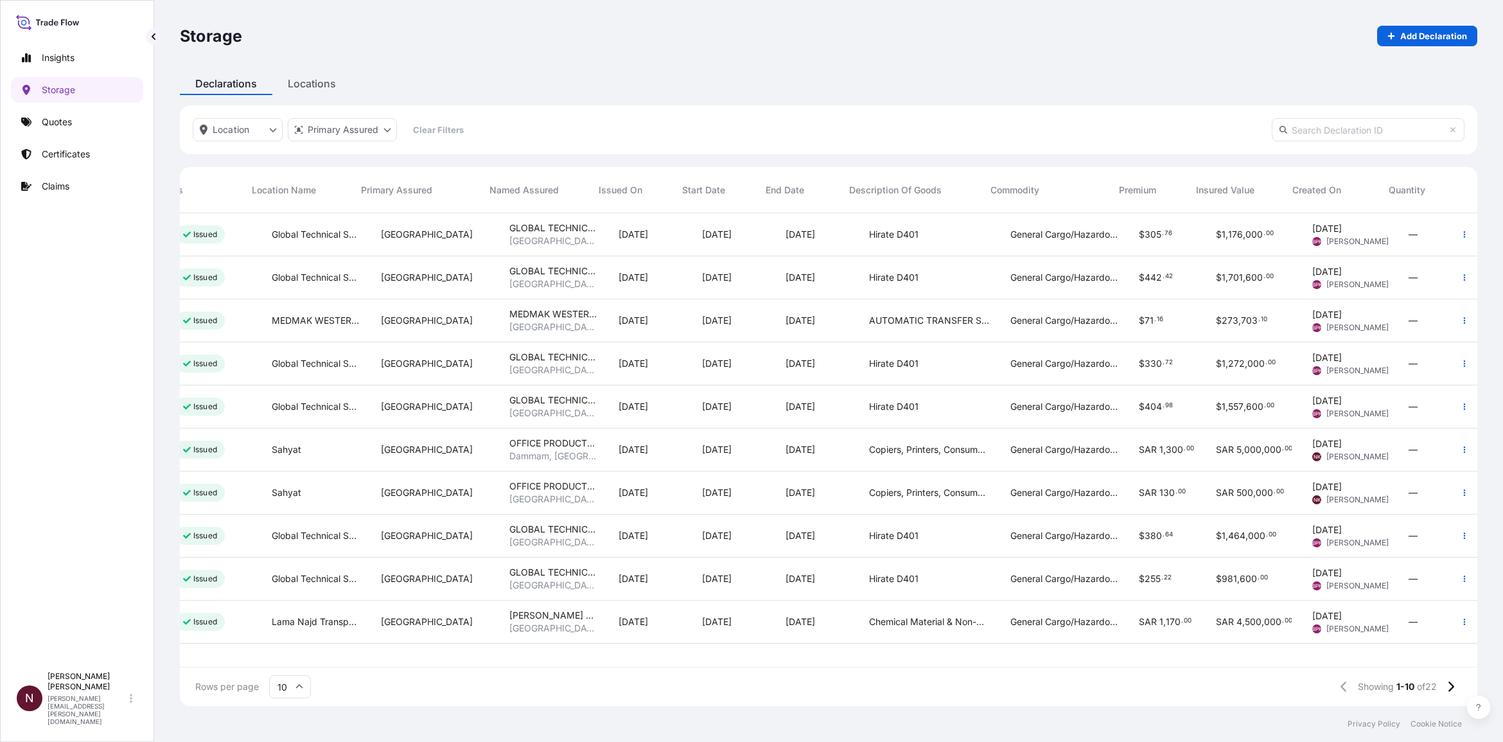
scroll to position [0, 141]
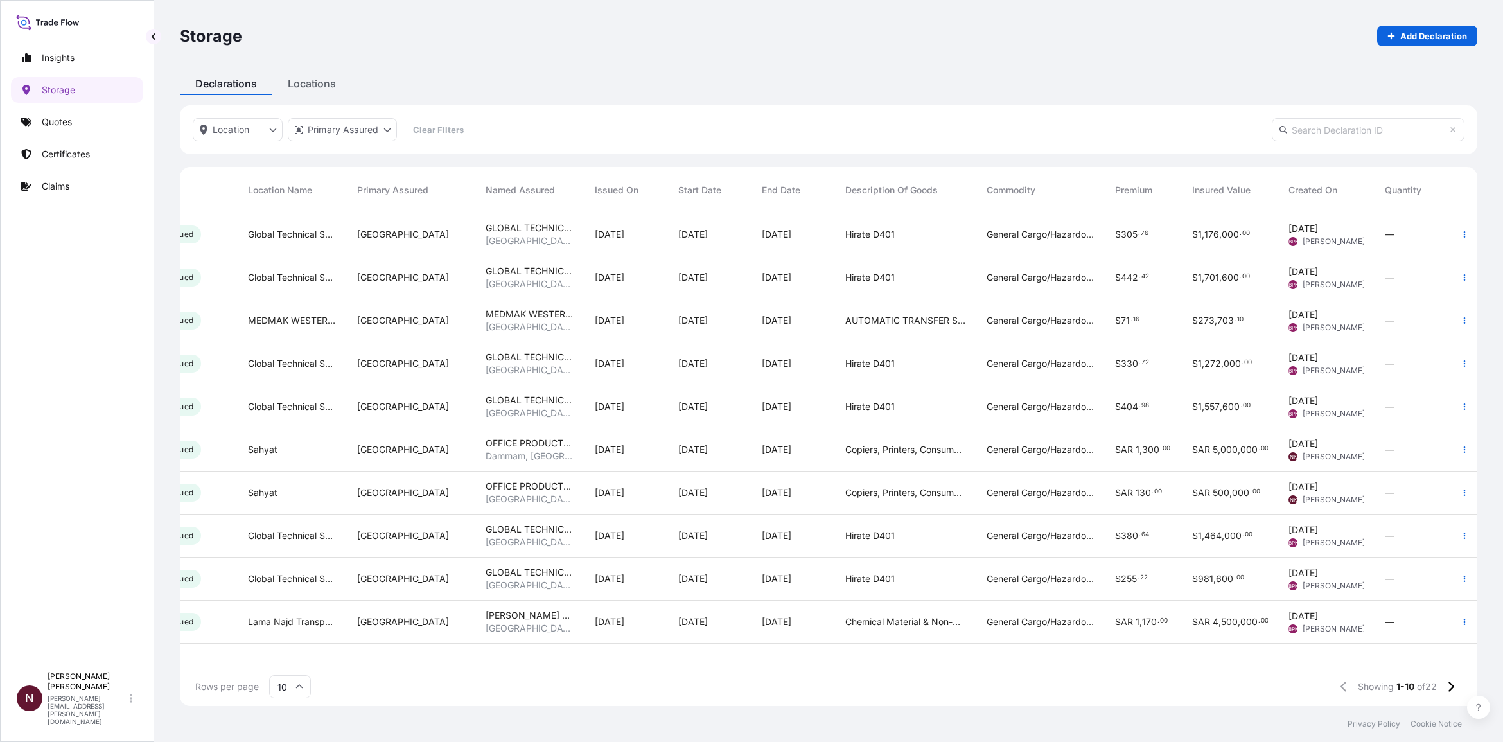
click at [989, 451] on span "—" at bounding box center [1389, 449] width 9 height 13
click at [989, 452] on icon "button" at bounding box center [1465, 450] width 8 height 8
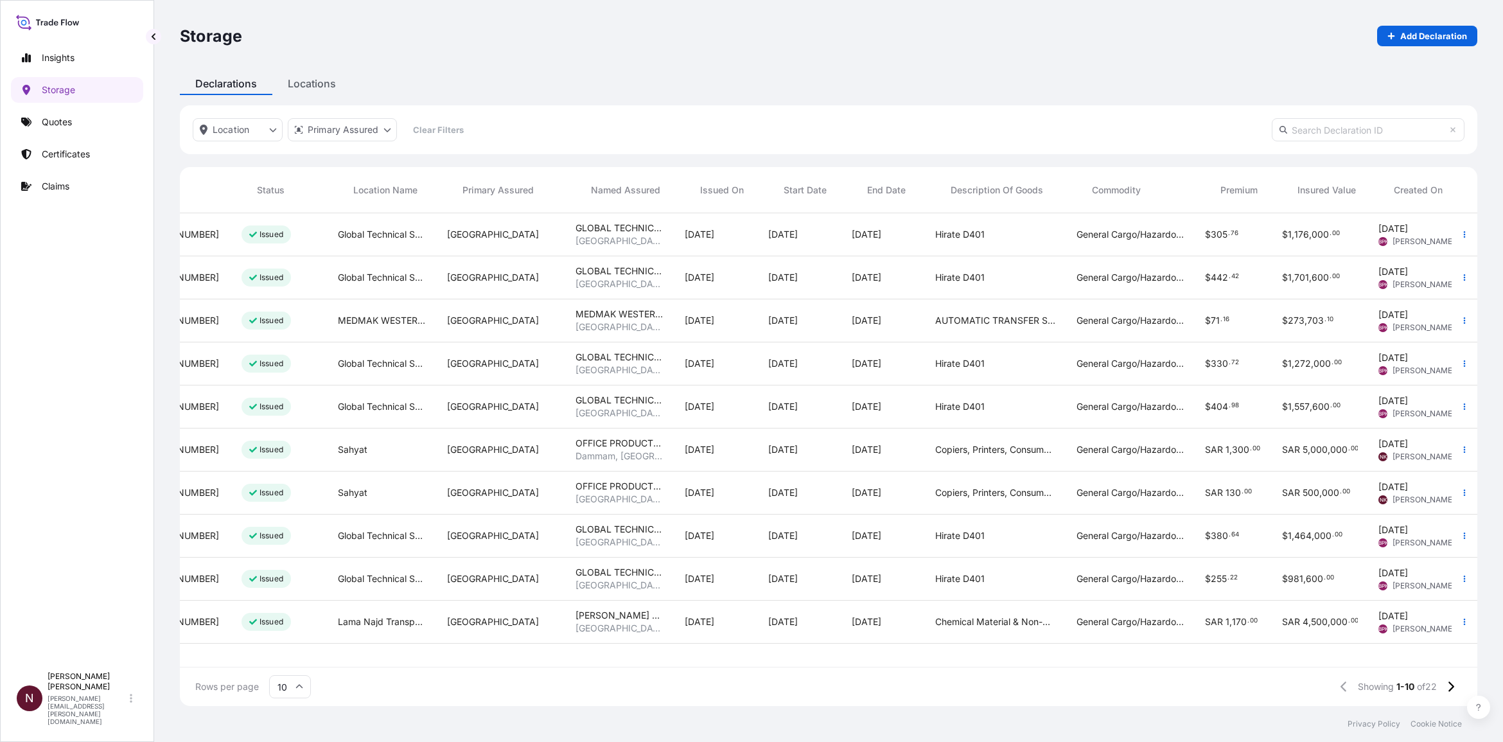
scroll to position [0, 0]
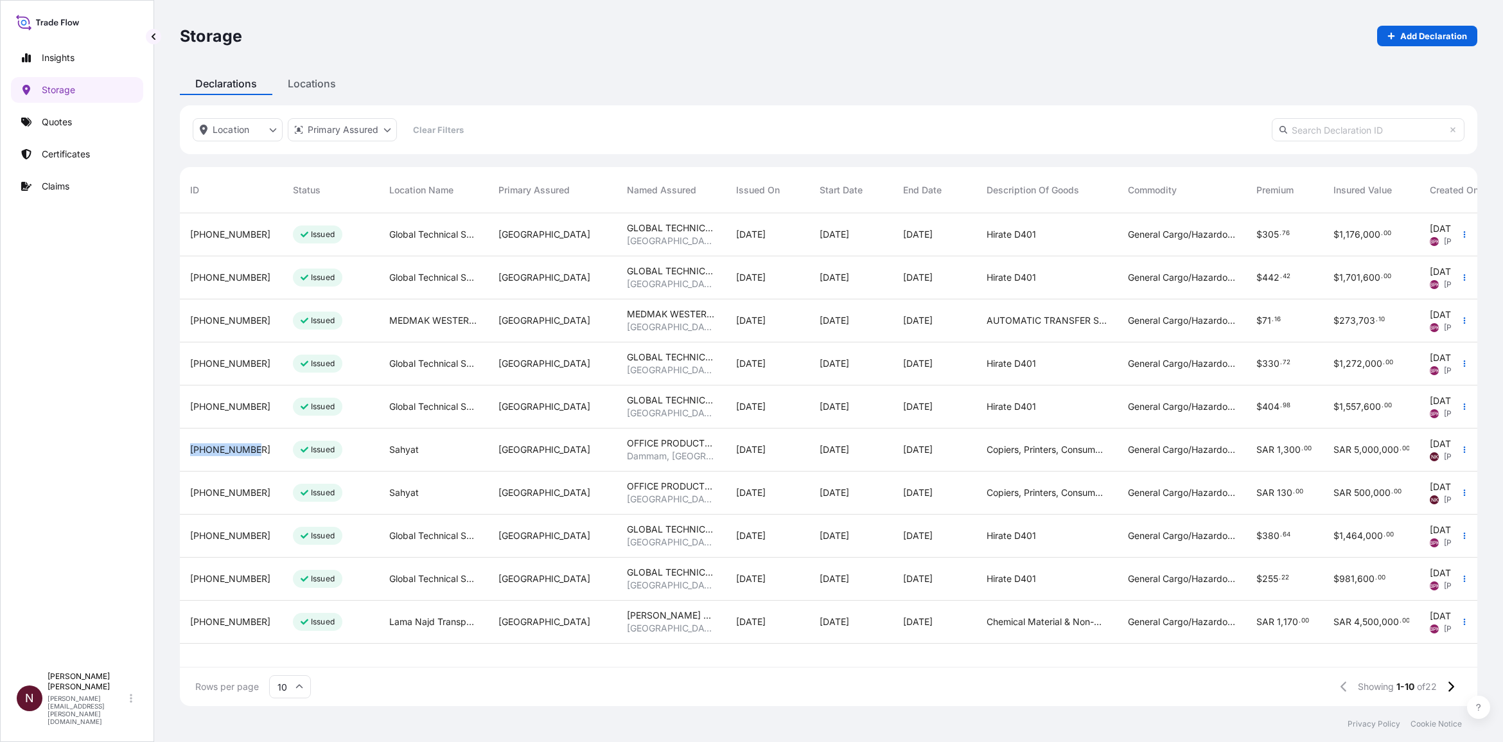
drag, startPoint x: 249, startPoint y: 451, endPoint x: 191, endPoint y: 455, distance: 58.6
click at [191, 452] on div "[PHONE_NUMBER]" at bounding box center [231, 449] width 82 height 13
copy span "[PHONE_NUMBER]"
click at [989, 132] on input "text" at bounding box center [1368, 129] width 193 height 23
paste input "[PHONE_NUMBER]"
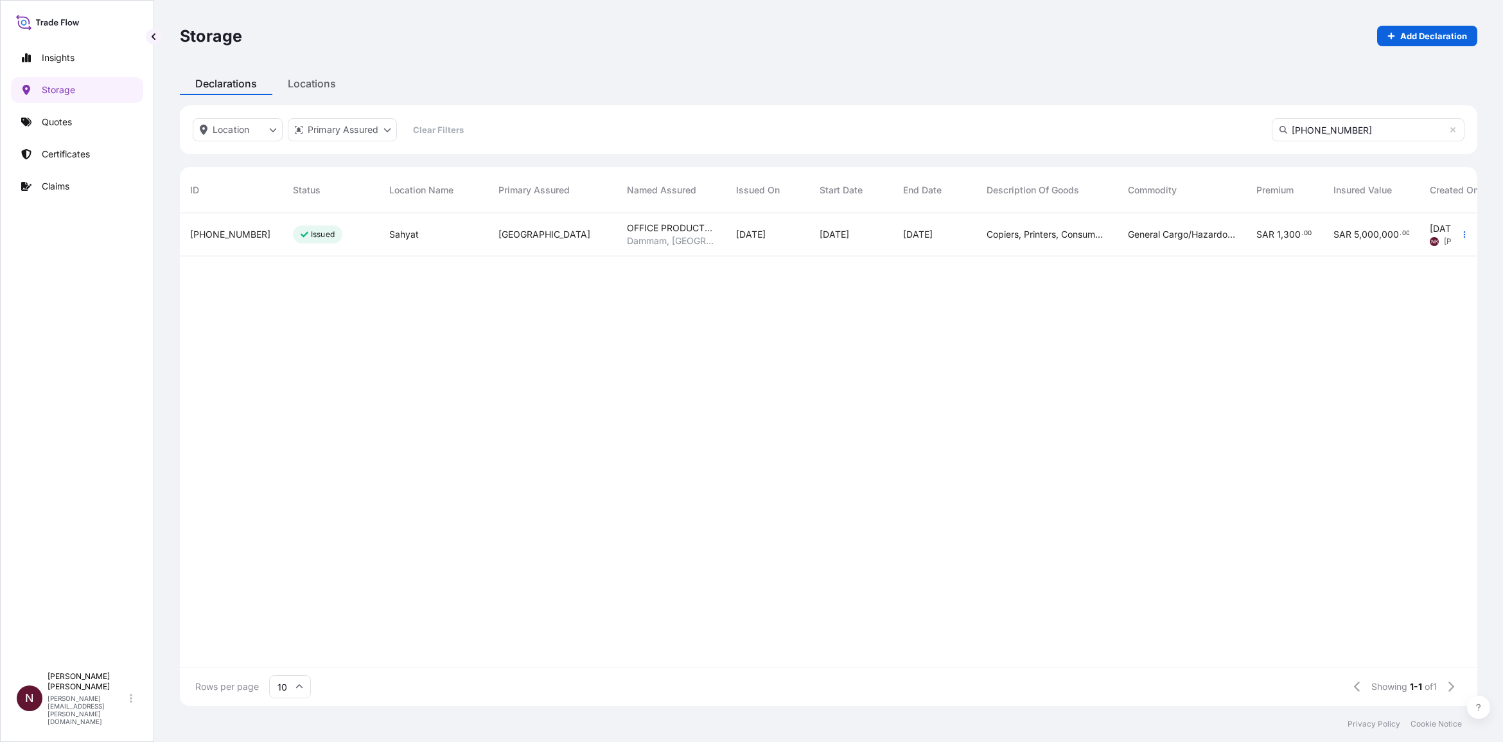
type input "[PHONE_NUMBER]"
click at [222, 230] on span "[PHONE_NUMBER]" at bounding box center [230, 234] width 80 height 13
click at [210, 233] on span "[PHONE_NUMBER]" at bounding box center [230, 234] width 80 height 13
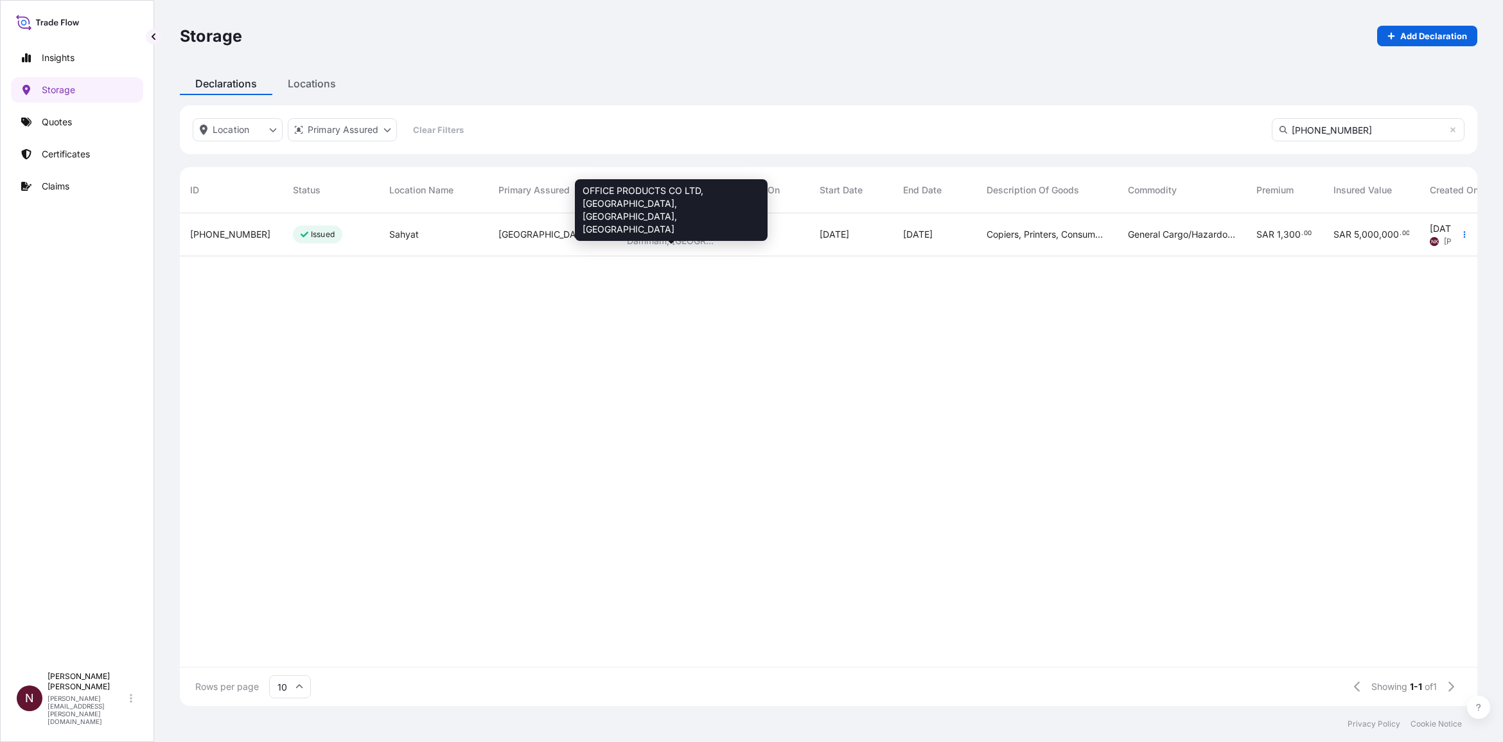
click at [672, 239] on span "Dammam, [GEOGRAPHIC_DATA], [GEOGRAPHIC_DATA]" at bounding box center [671, 240] width 89 height 13
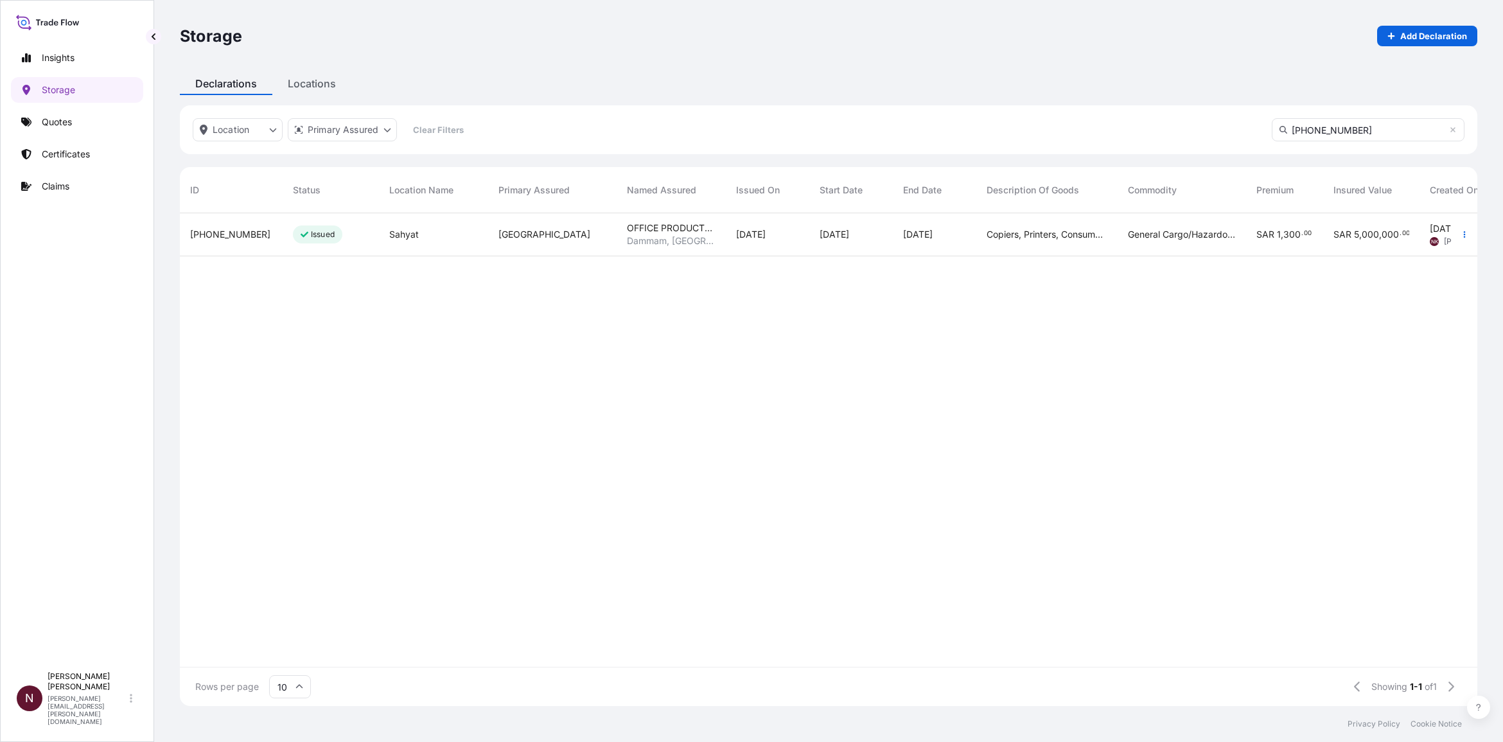
click at [486, 243] on div "Sahyat" at bounding box center [433, 234] width 109 height 43
click at [989, 233] on span "Copiers, Printers, Consumables, Parts" at bounding box center [1047, 234] width 121 height 13
click at [989, 231] on span "300" at bounding box center [1292, 234] width 17 height 9
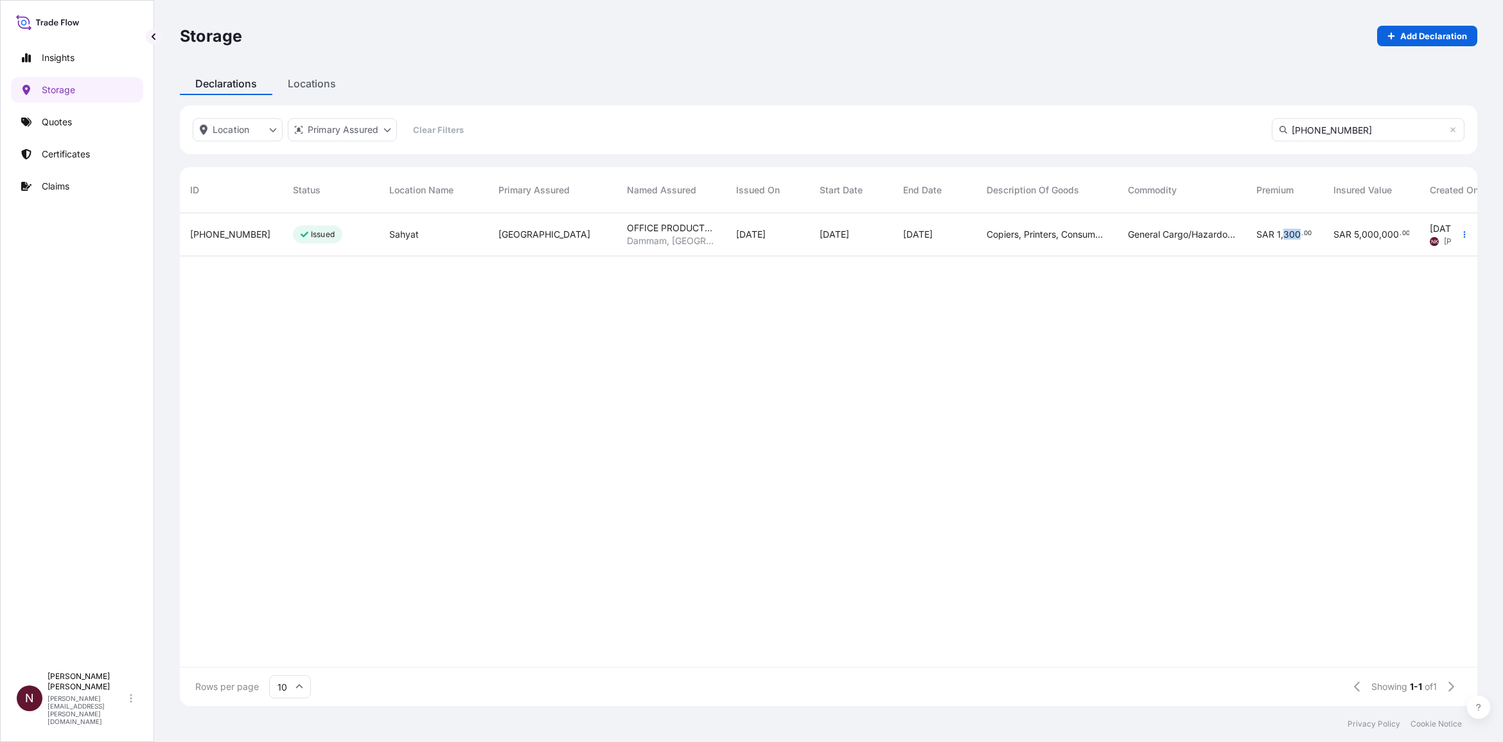
click at [989, 231] on span "300" at bounding box center [1292, 234] width 17 height 9
click at [989, 238] on button "button" at bounding box center [1464, 234] width 21 height 21
click at [989, 235] on p "Download certificate" at bounding box center [1403, 237] width 87 height 13
click at [989, 33] on p "Add Declaration" at bounding box center [1433, 36] width 67 height 13
select select "31614"
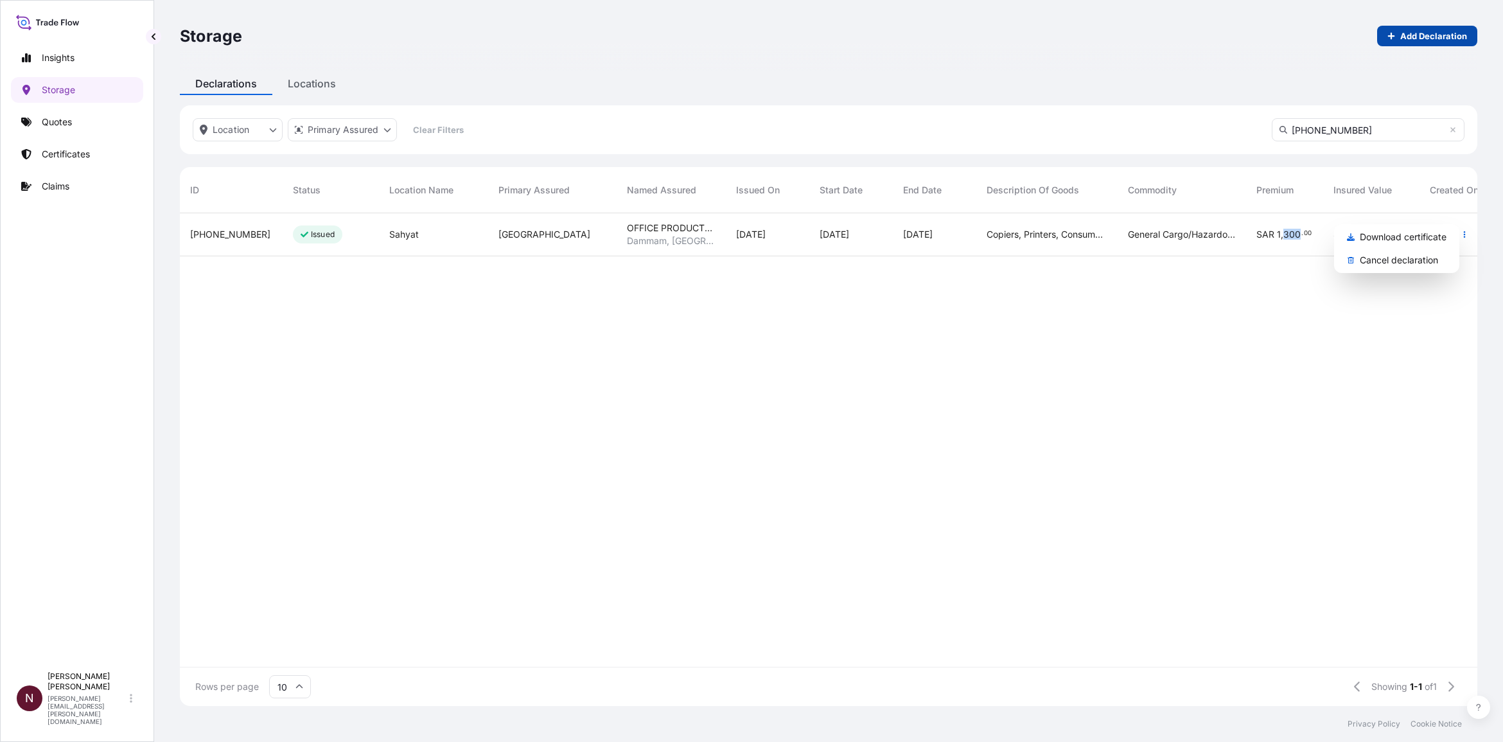
select select "USD"
select select "mt"
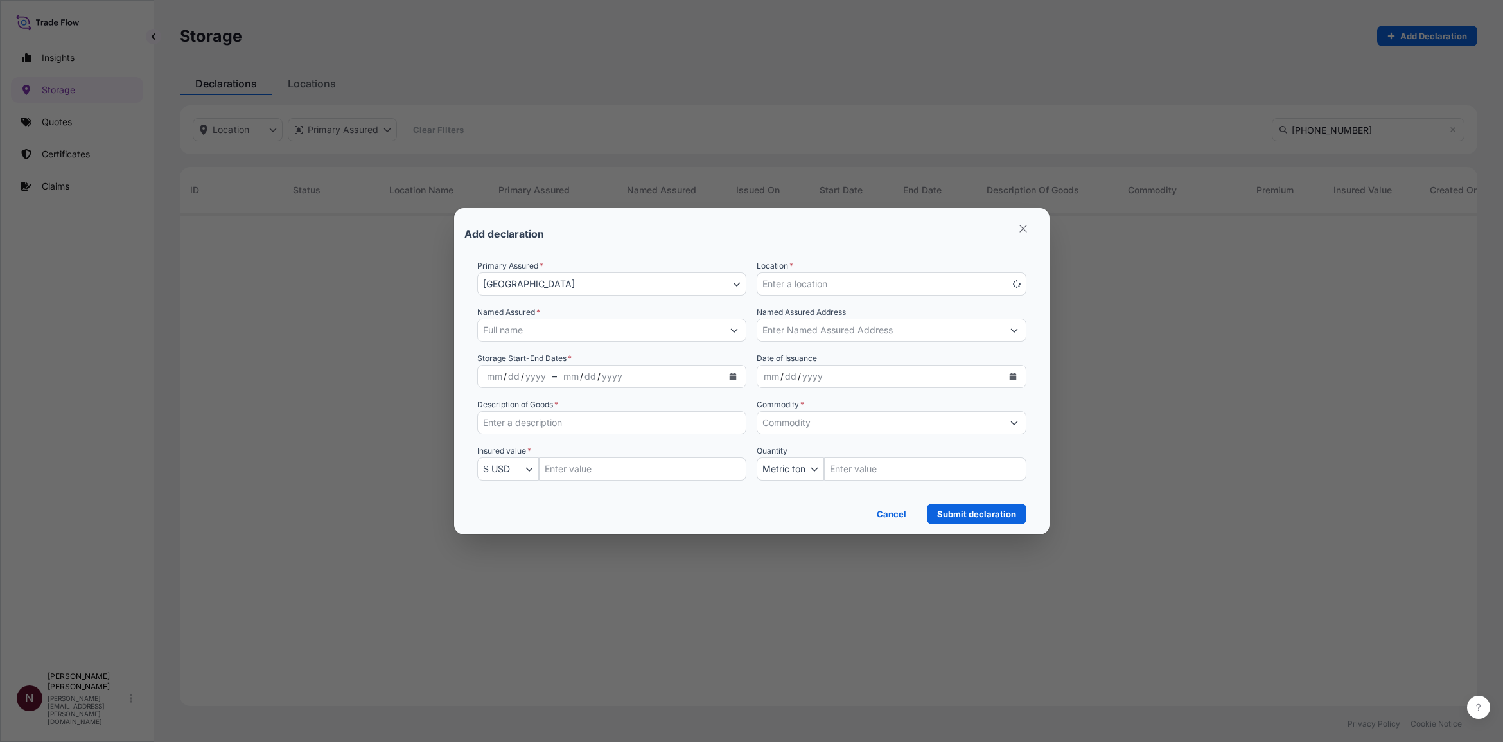
click at [598, 320] on input "Named Assured *" at bounding box center [600, 330] width 245 height 23
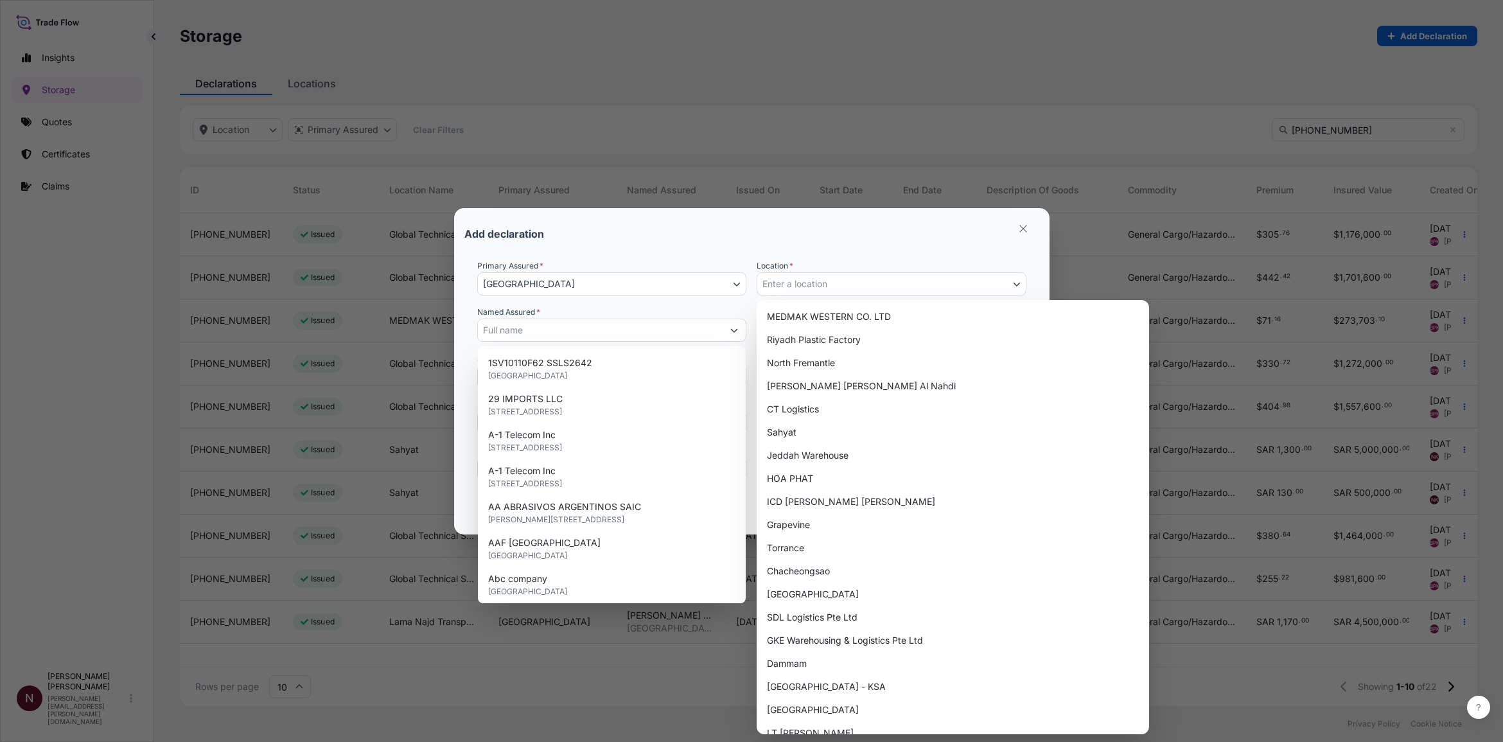
click at [798, 287] on span "Enter a location" at bounding box center [795, 284] width 65 height 13
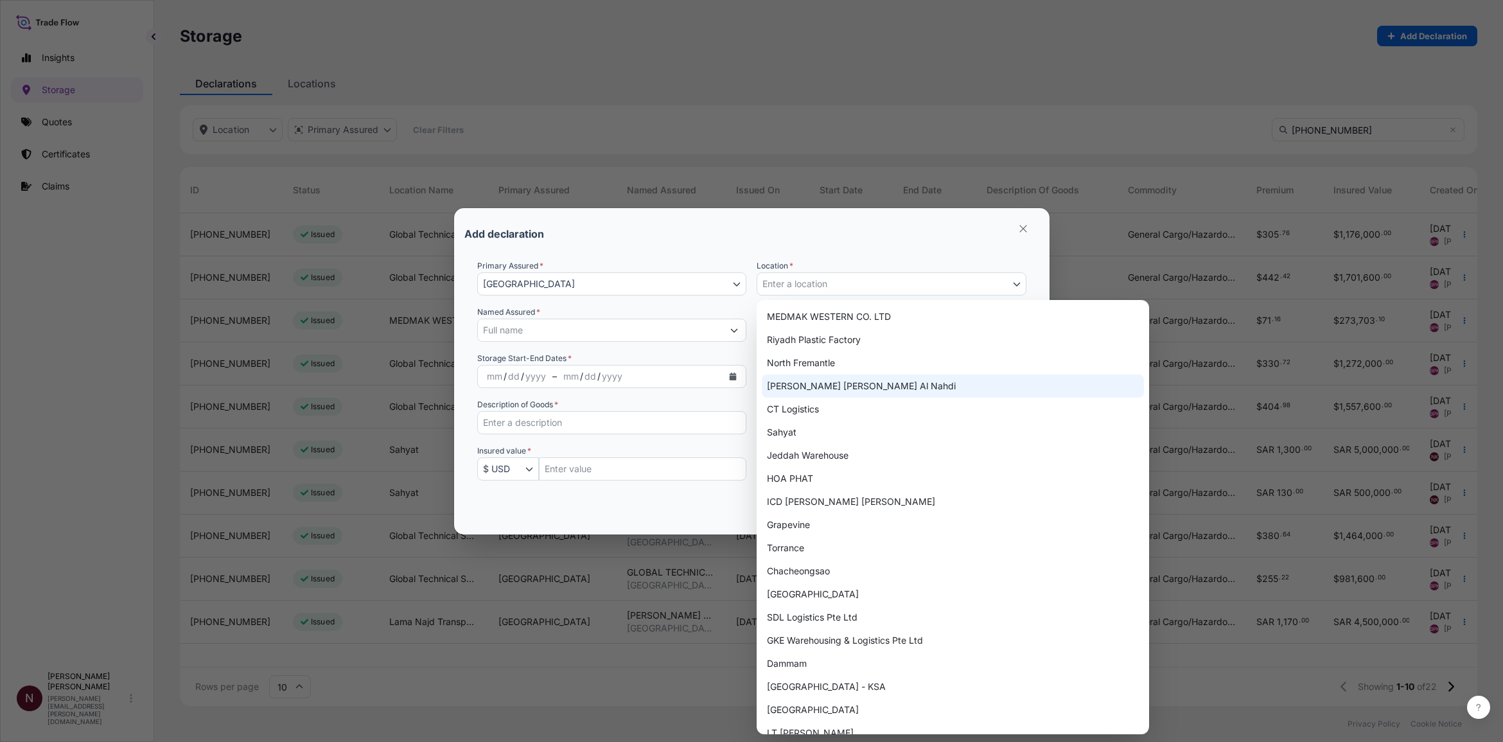
click at [791, 280] on span "Enter a location" at bounding box center [795, 284] width 65 height 13
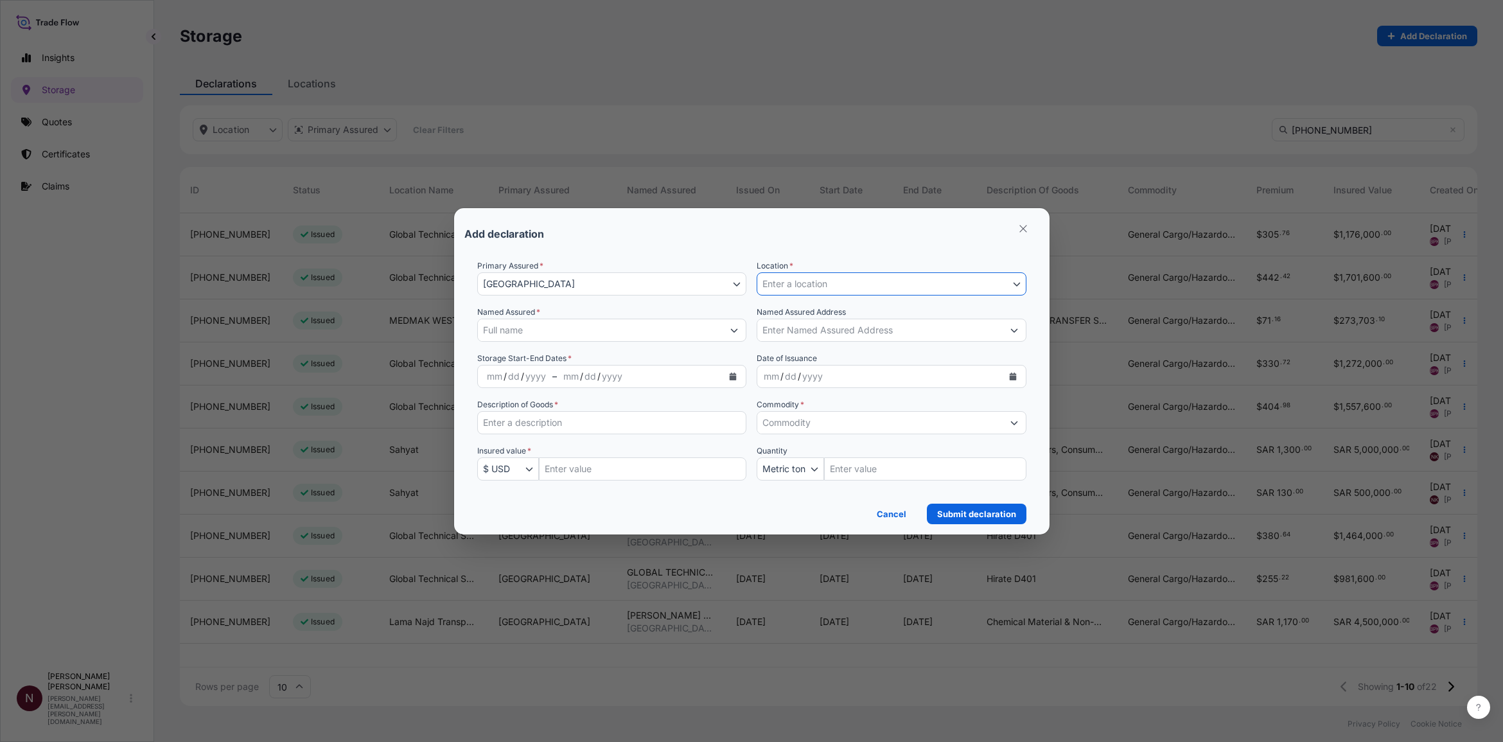
select select "2110"
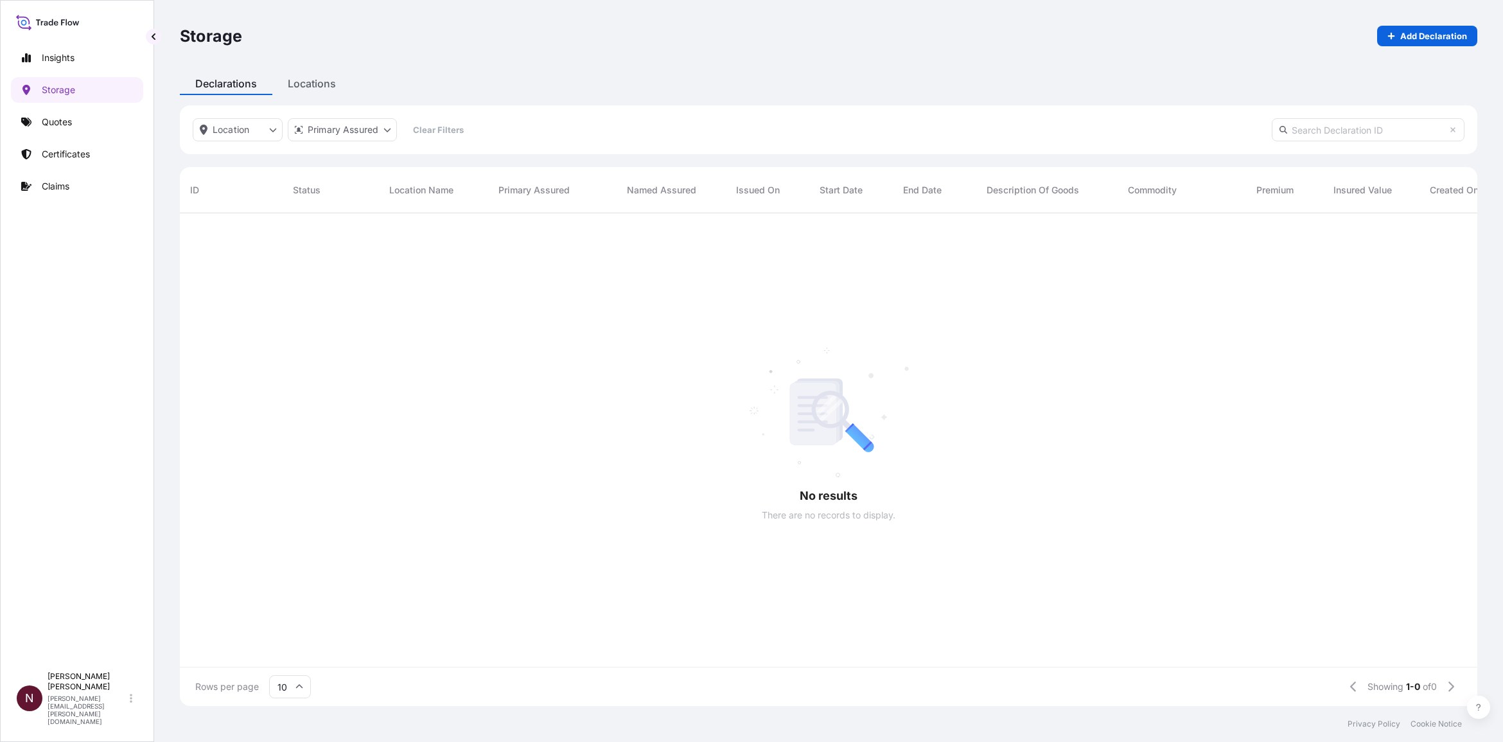
scroll to position [488, 1285]
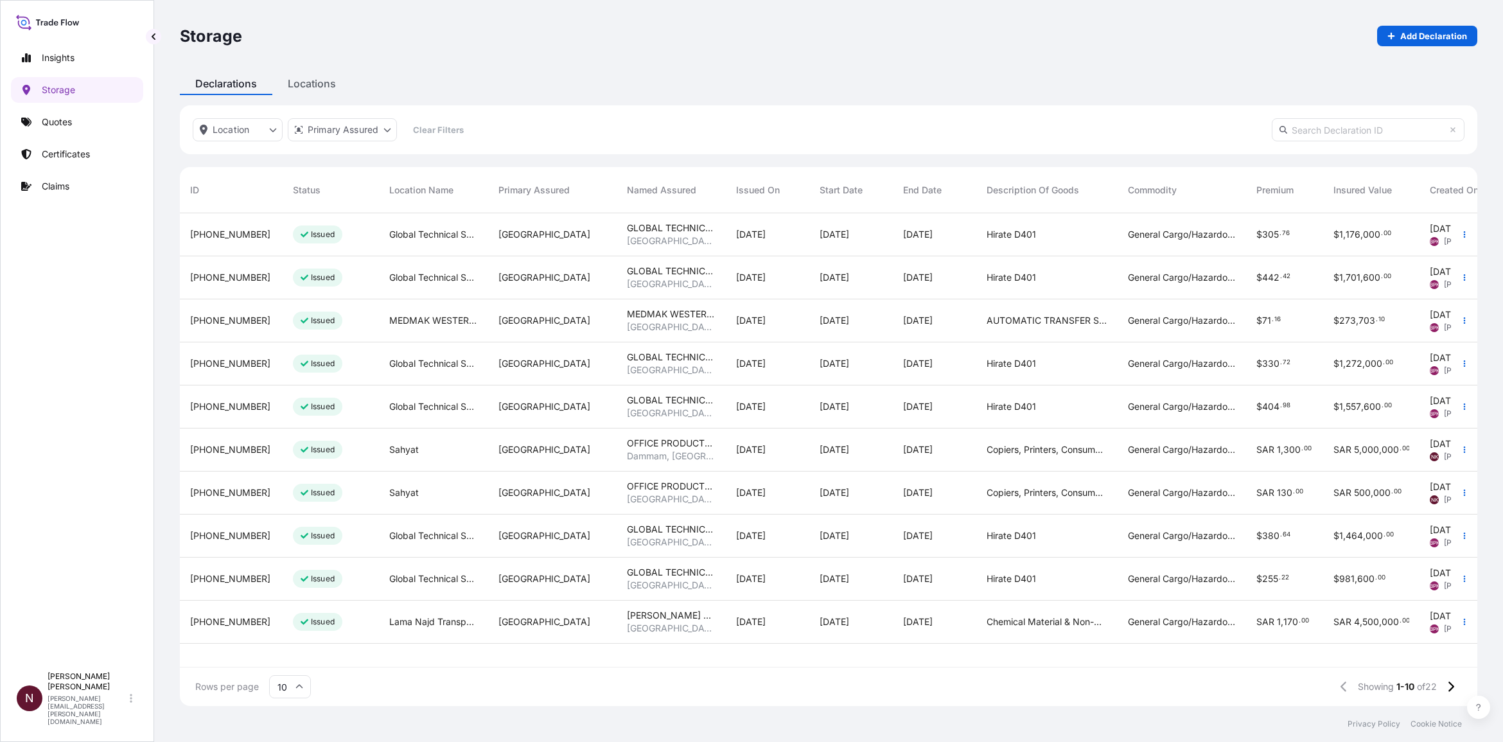
click at [178, 452] on div "Storage Add Declaration Declarations Locations Location Primary Assured Clear F…" at bounding box center [828, 353] width 1349 height 706
click at [194, 452] on div "[PHONE_NUMBER]" at bounding box center [231, 449] width 103 height 43
click at [313, 452] on p "Issued" at bounding box center [323, 450] width 24 height 10
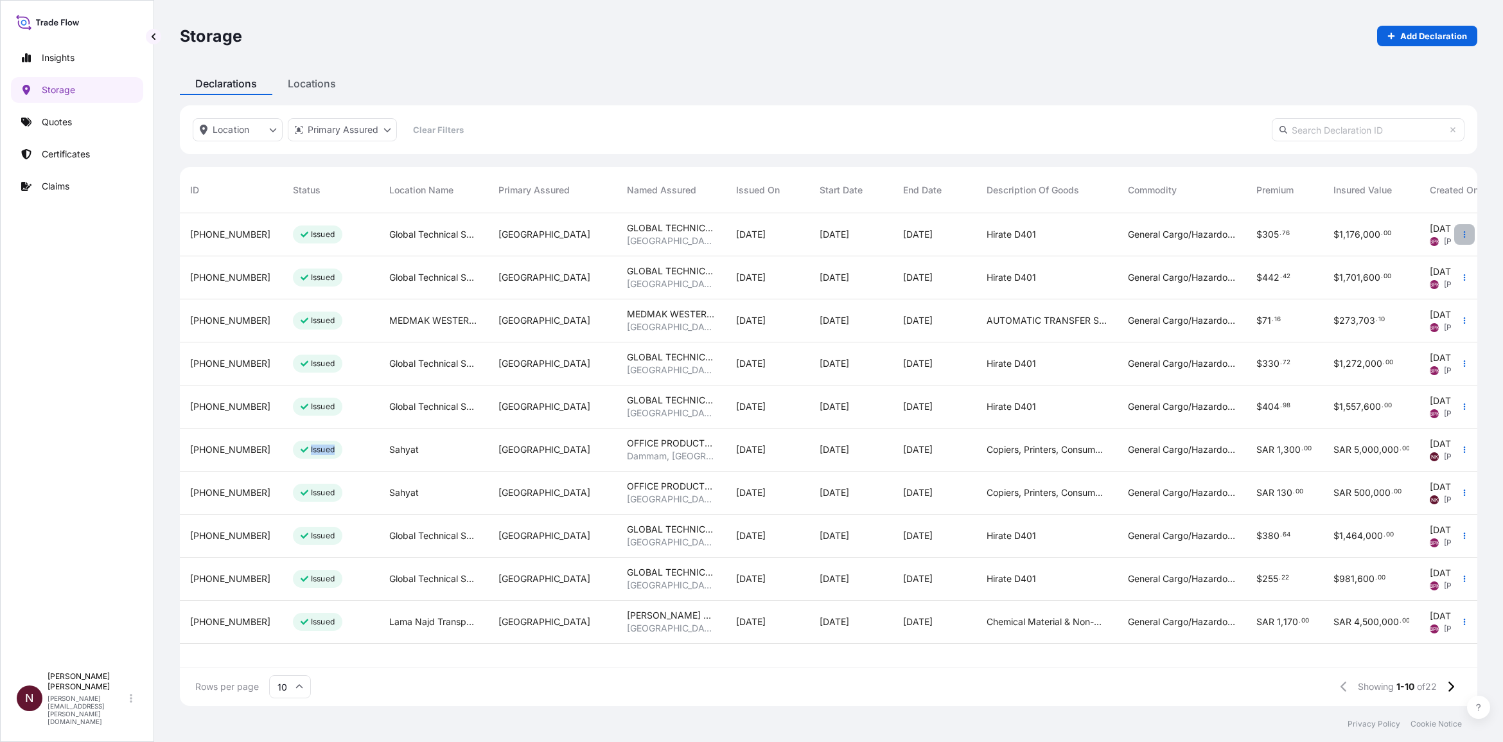
click at [989, 240] on button "button" at bounding box center [1464, 234] width 21 height 21
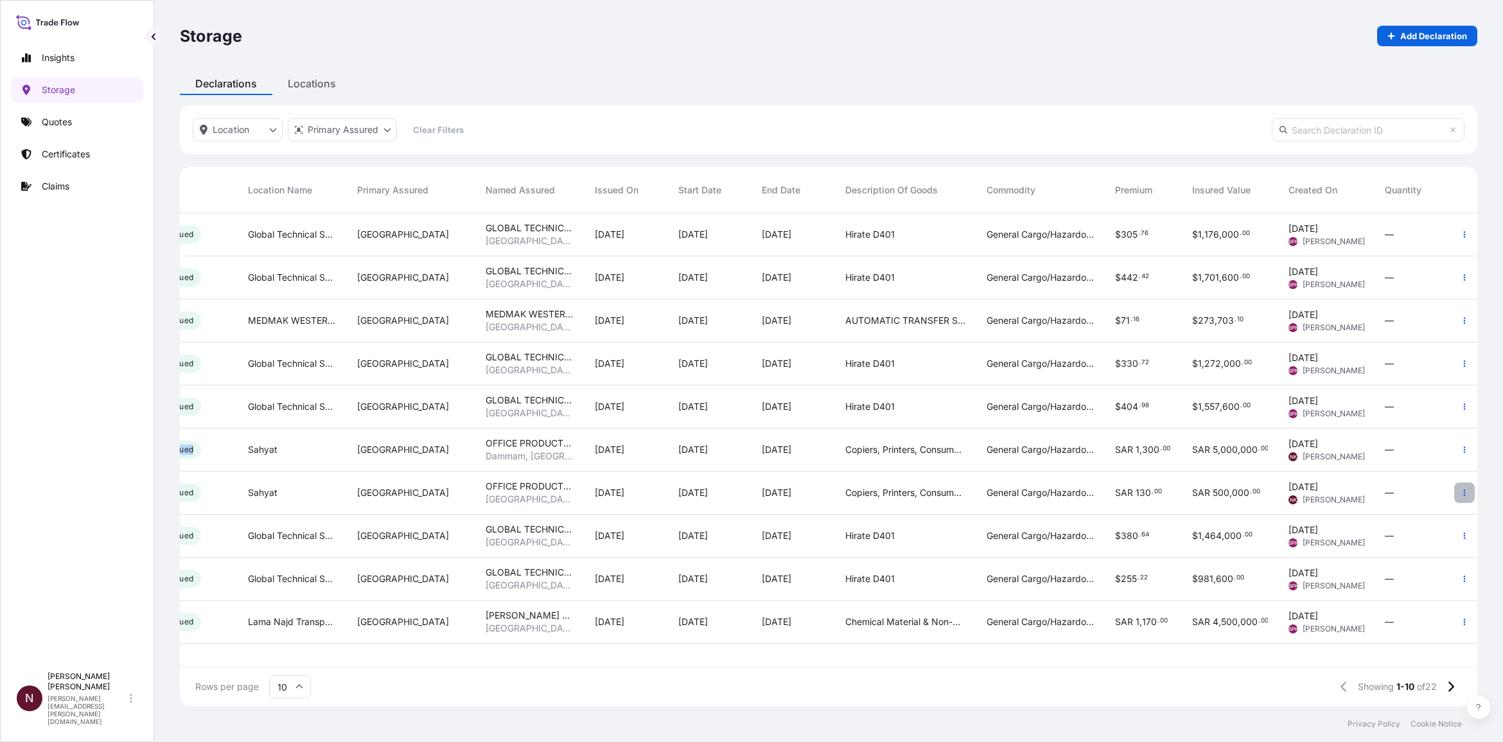
click at [989, 452] on icon "button" at bounding box center [1465, 493] width 8 height 8
click at [989, 452] on p "Cancel declaration" at bounding box center [1399, 518] width 78 height 13
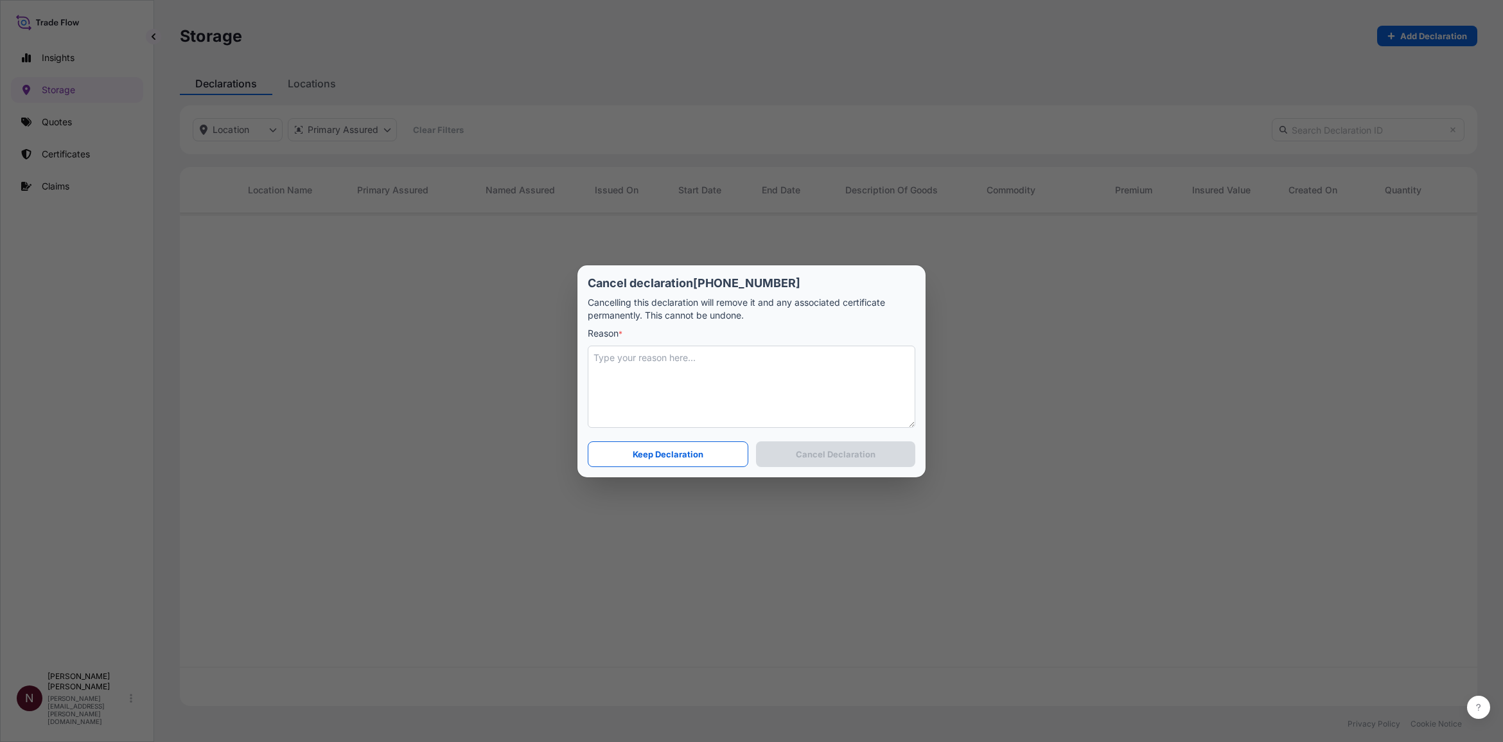
click at [608, 367] on textarea at bounding box center [752, 387] width 328 height 82
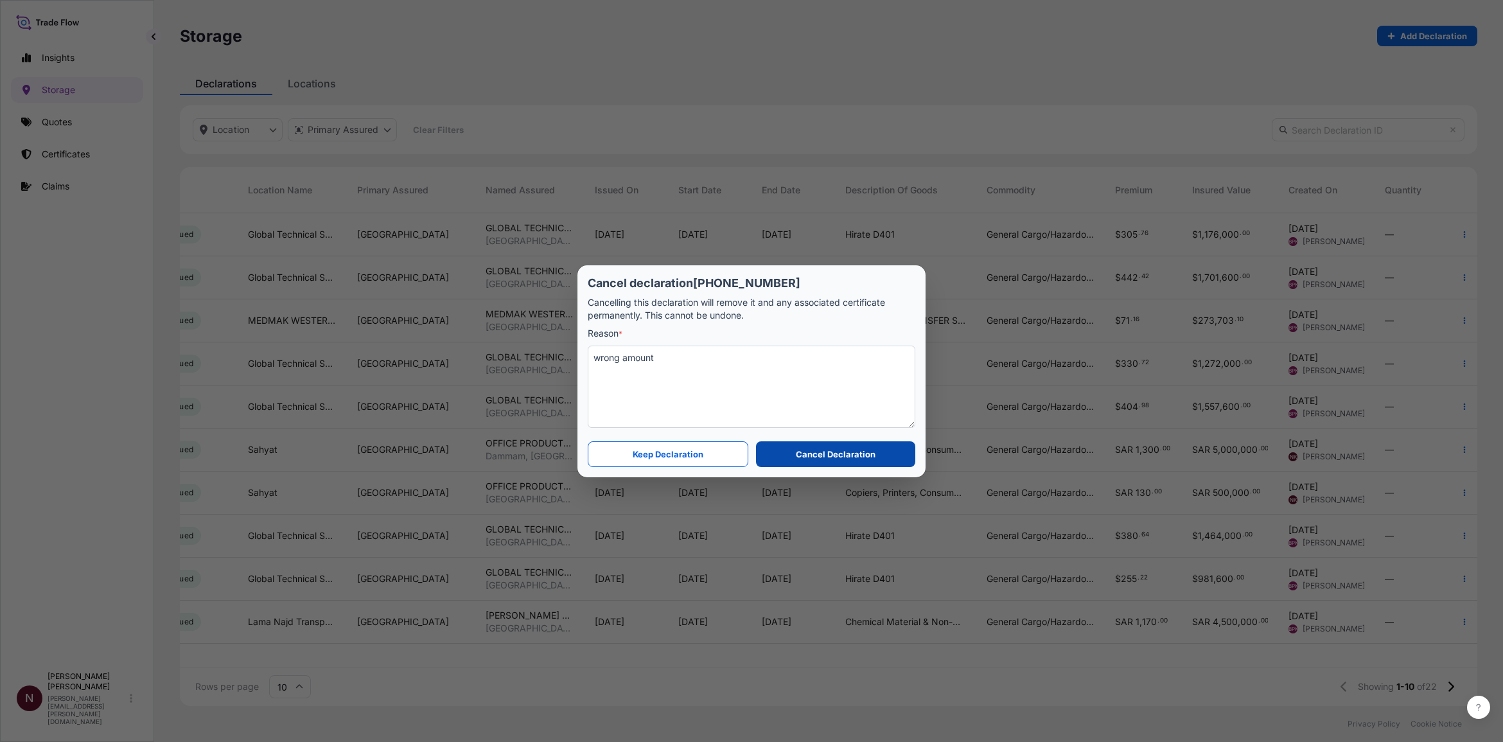
type textarea "wrong amount"
click at [793, 452] on button "Cancel Declaration" at bounding box center [835, 454] width 159 height 26
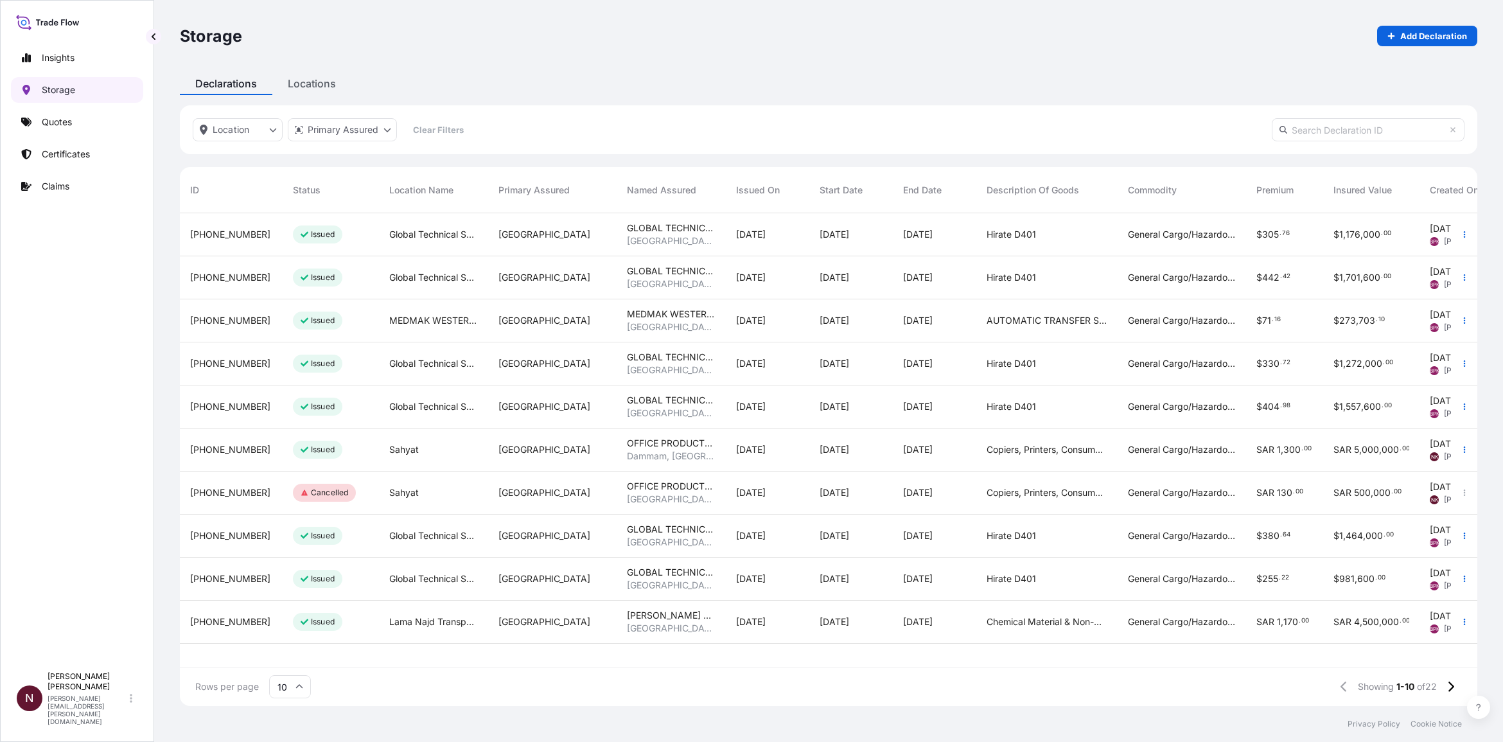
click at [63, 94] on p "Storage" at bounding box center [58, 90] width 33 height 13
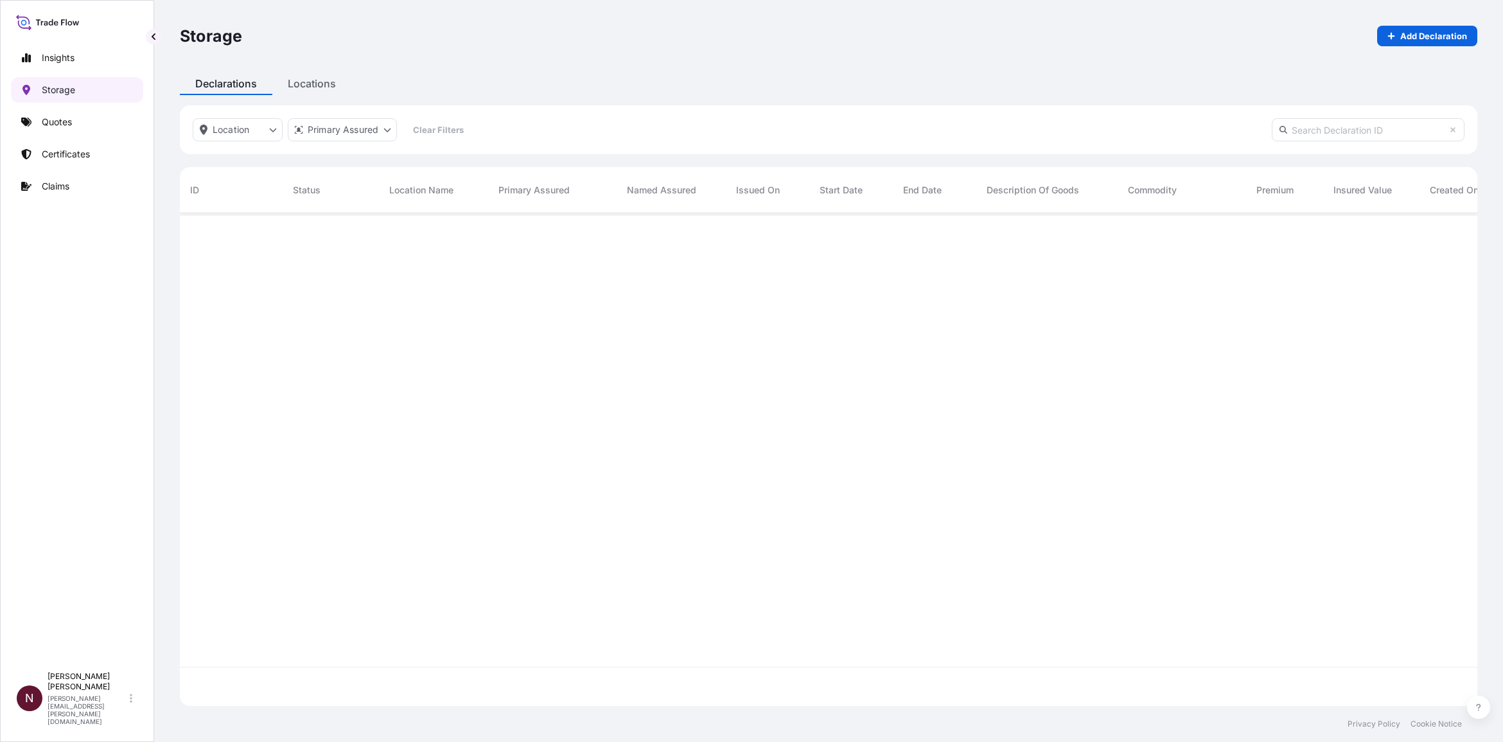
scroll to position [488, 1285]
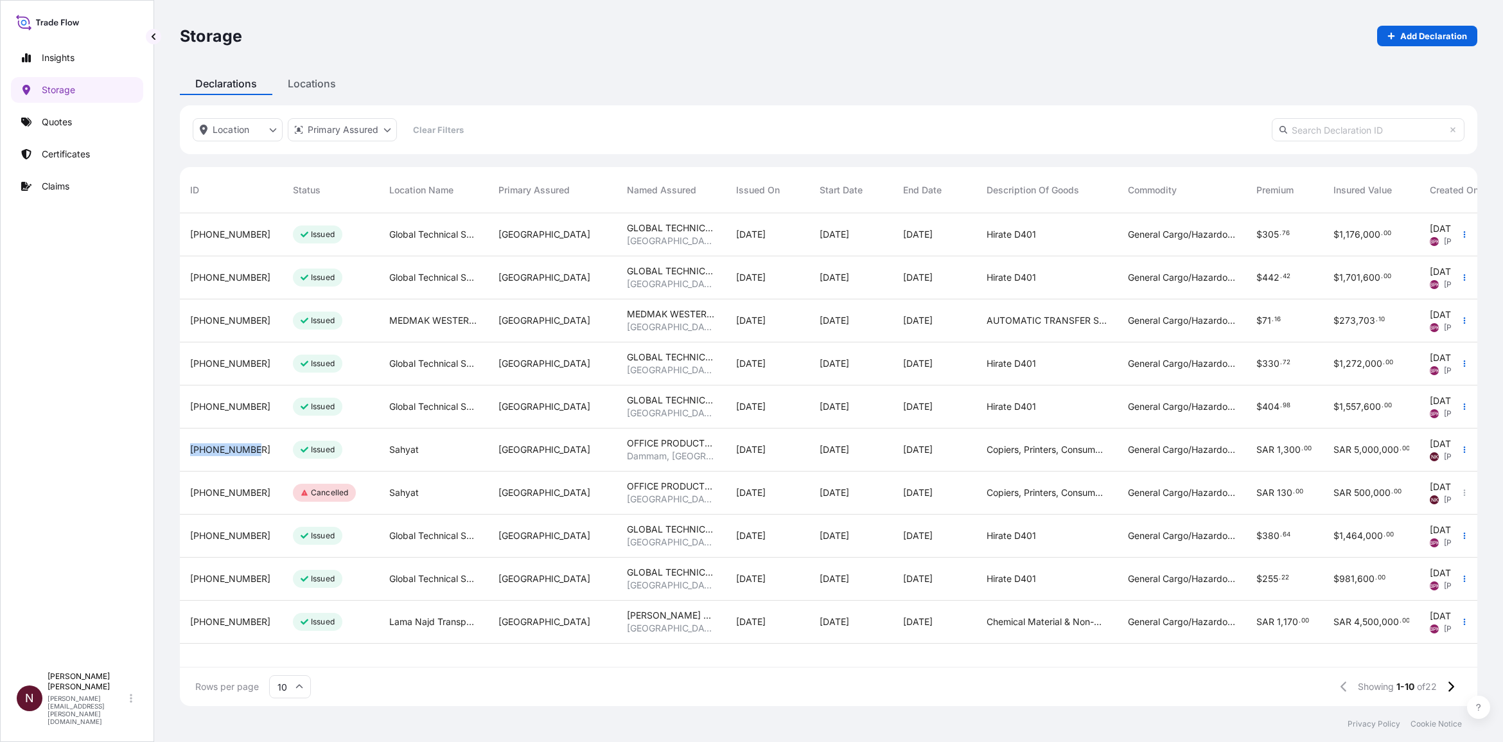
drag, startPoint x: 258, startPoint y: 453, endPoint x: 181, endPoint y: 448, distance: 77.3
click at [181, 448] on div "[PHONE_NUMBER]" at bounding box center [231, 449] width 103 height 43
copy span "[PHONE_NUMBER]"
click at [470, 445] on div "Sahyat" at bounding box center [433, 449] width 89 height 13
click at [989, 452] on button "button" at bounding box center [1464, 449] width 21 height 21
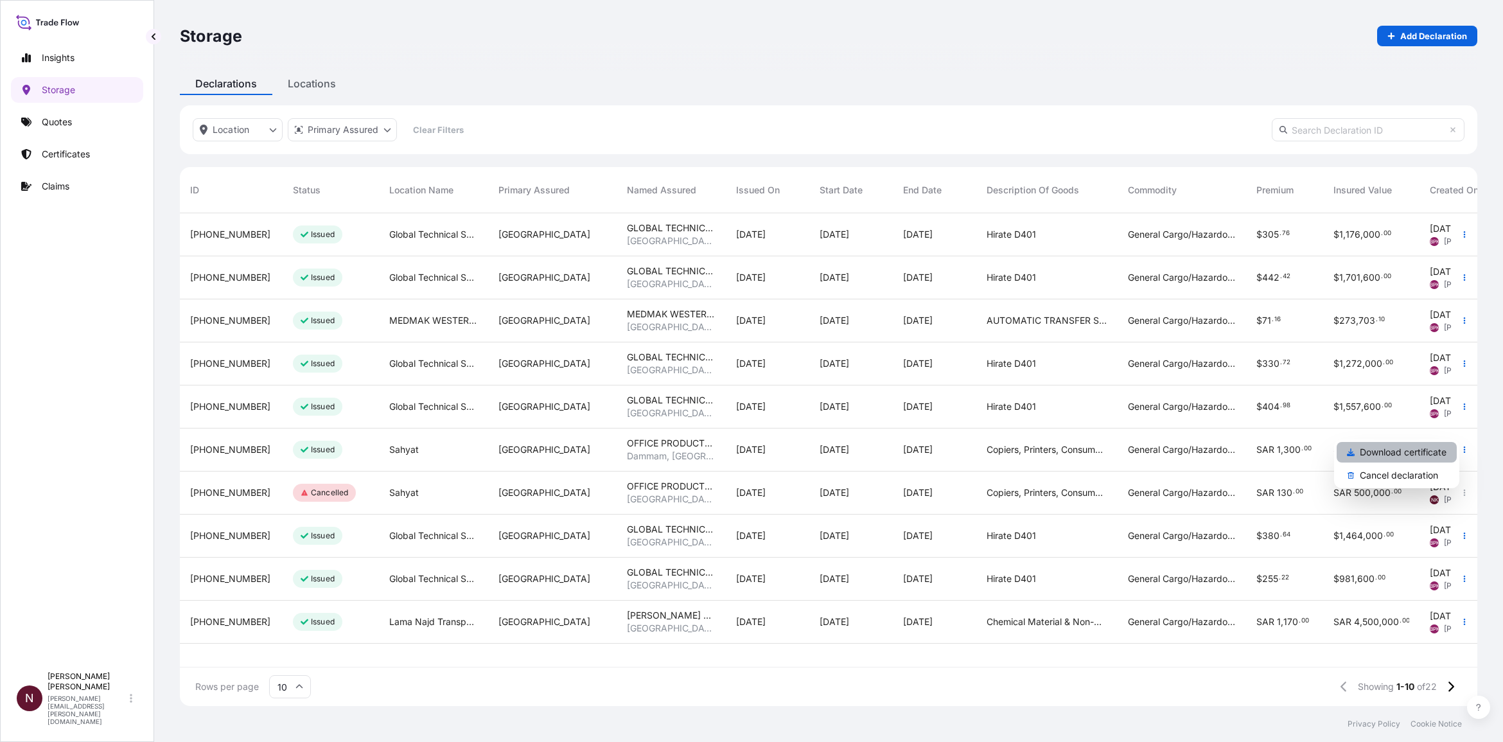
click at [989, 452] on link "Download certificate" at bounding box center [1397, 452] width 120 height 21
click at [989, 37] on p "Add Declaration" at bounding box center [1433, 36] width 67 height 13
select select "31614"
select select "USD"
select select "mt"
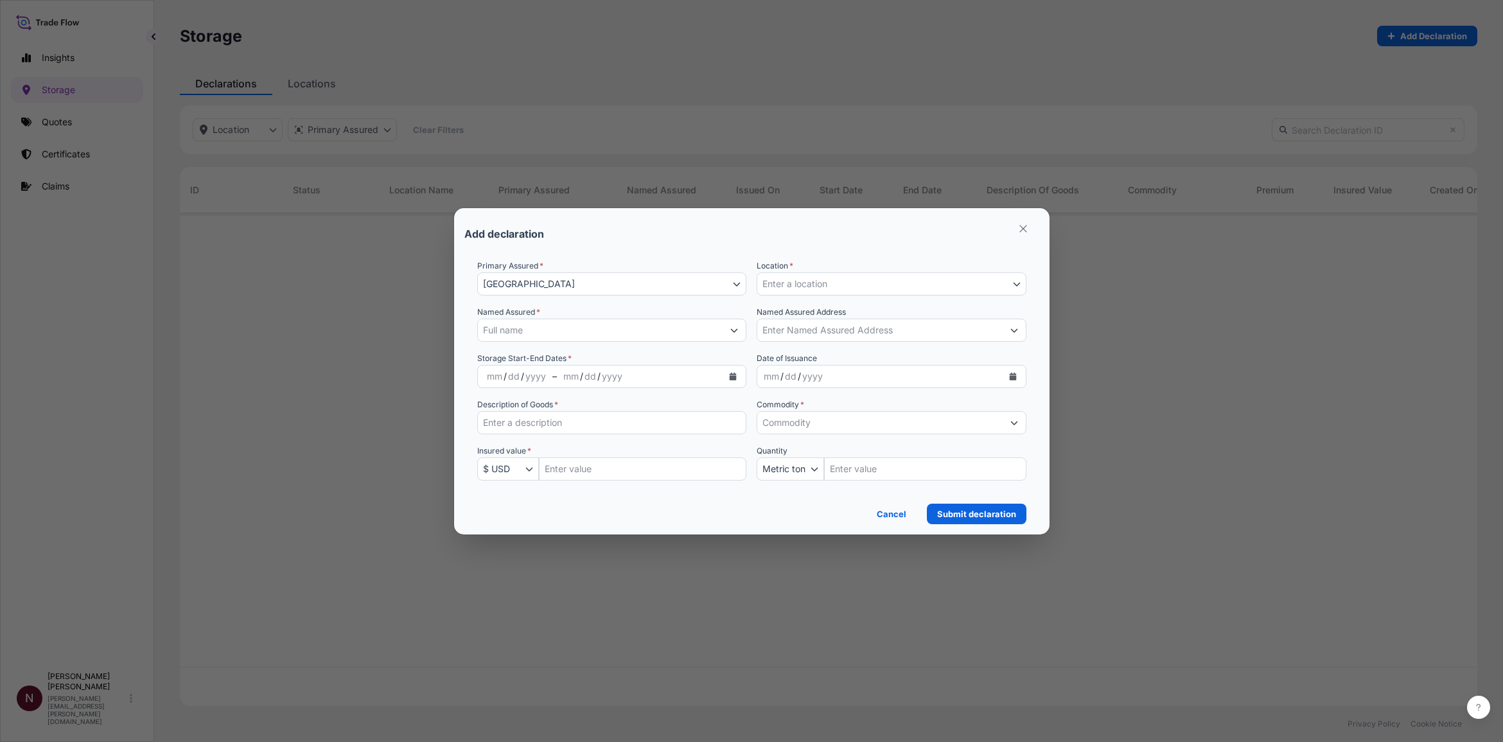
click at [499, 287] on span "[GEOGRAPHIC_DATA]" at bounding box center [529, 284] width 92 height 13
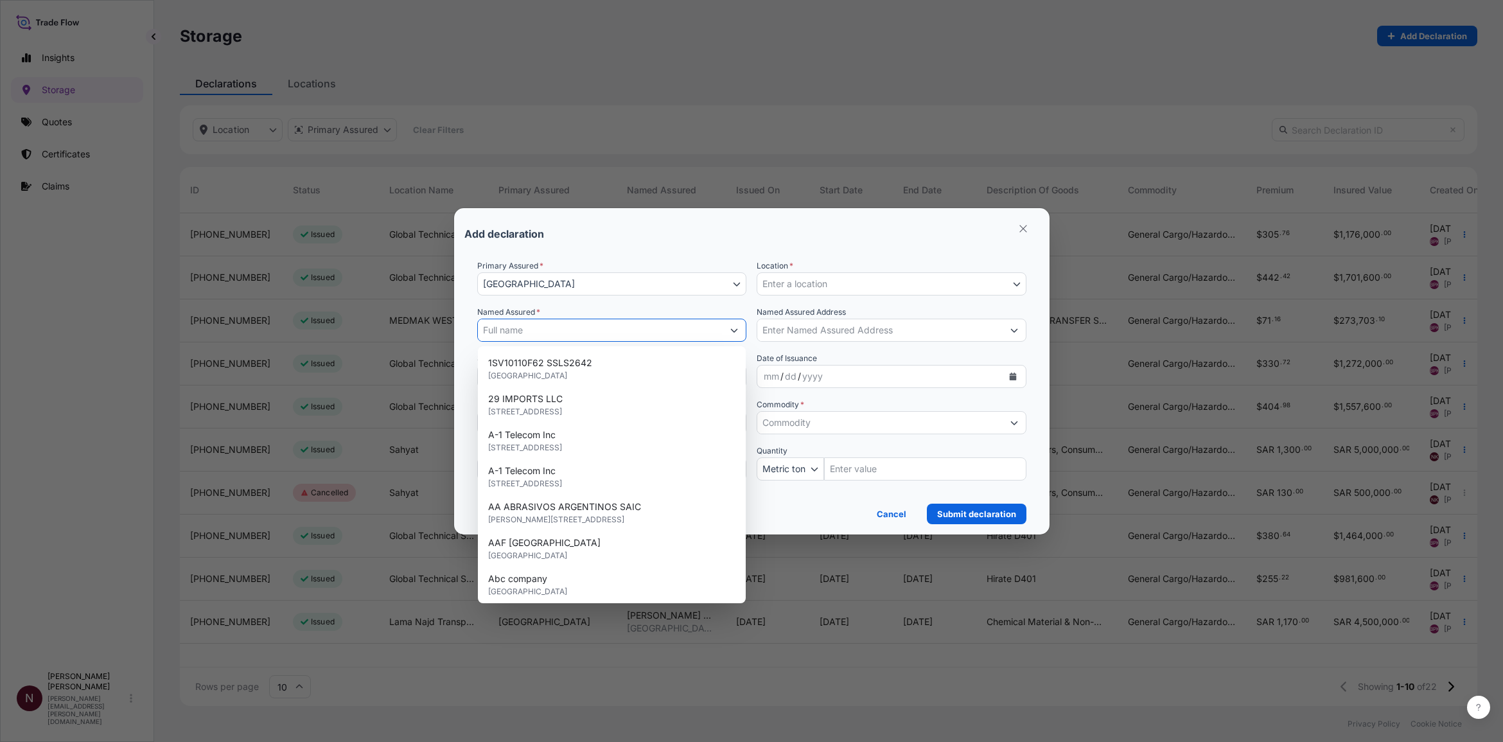
click at [498, 333] on input "Named Assured *" at bounding box center [600, 330] width 245 height 23
paste input "OFFICE PRODUCTS CO LTD"
type input "OFFICE PRODUCTS CO LTD"
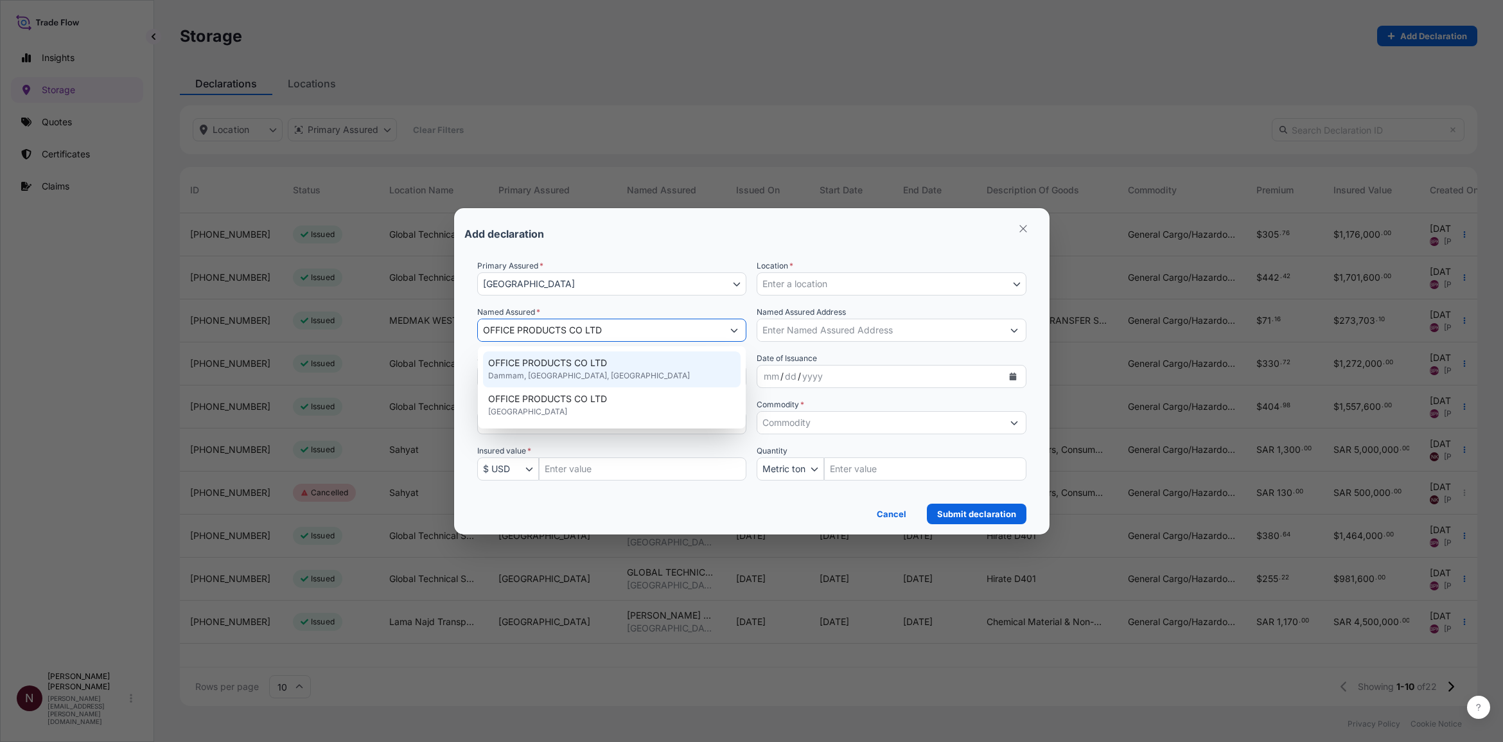
click at [599, 369] on span "Dammam, [GEOGRAPHIC_DATA], [GEOGRAPHIC_DATA]" at bounding box center [589, 375] width 202 height 13
type input "Dammam [GEOGRAPHIC_DATA]"
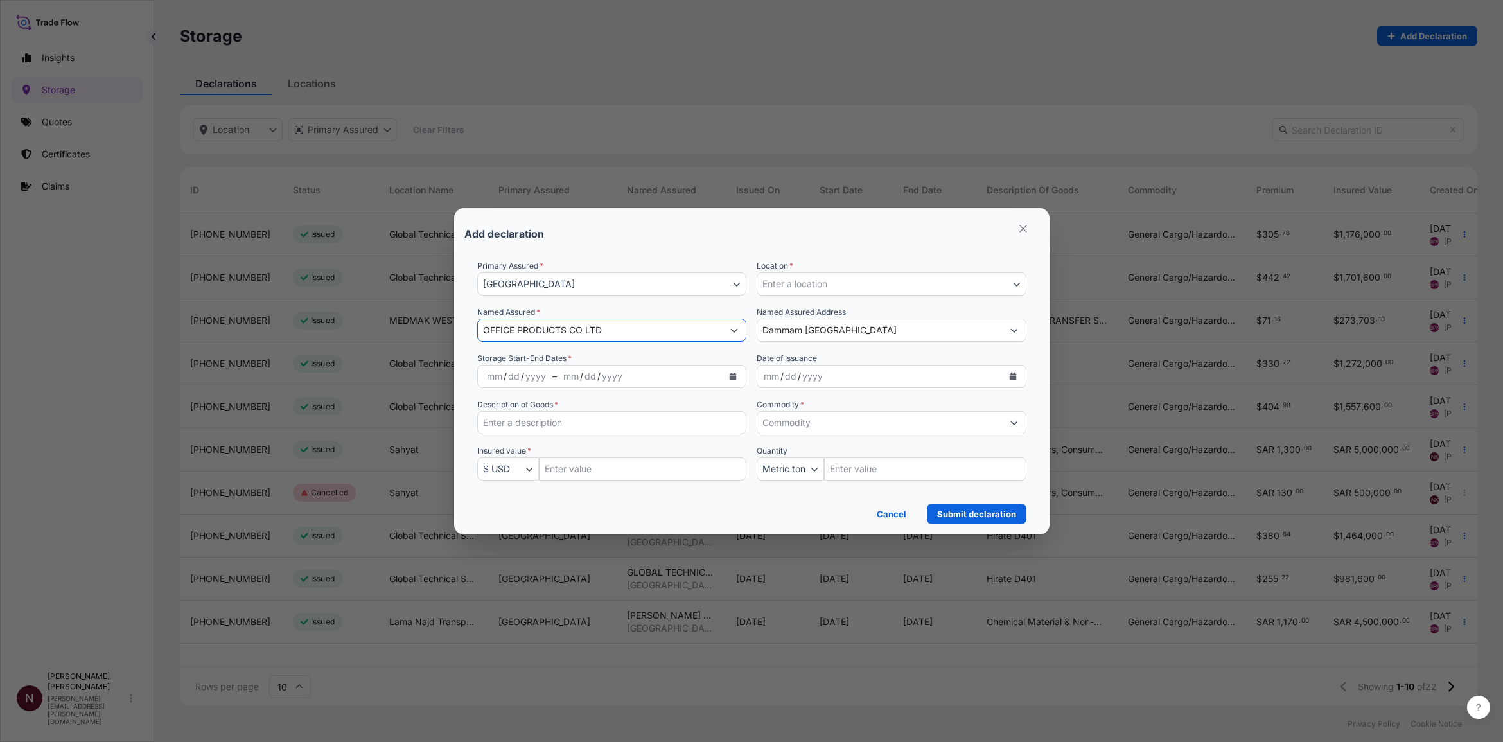
type input "OFFICE PRODUCTS CO LTD"
click at [723, 380] on button "Calendar" at bounding box center [733, 376] width 21 height 21
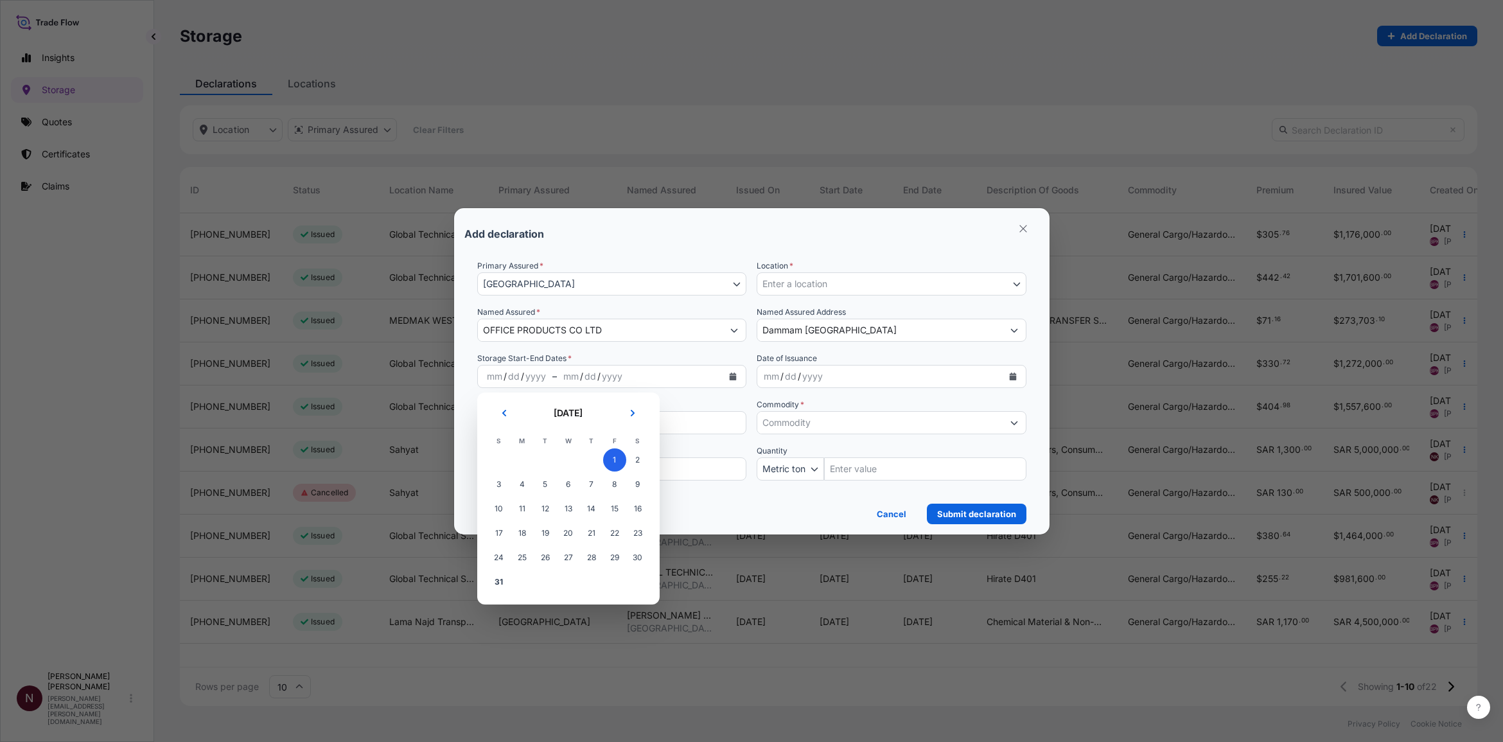
click at [617, 452] on span "1" at bounding box center [614, 459] width 23 height 23
click at [615, 452] on span "1" at bounding box center [614, 459] width 23 height 23
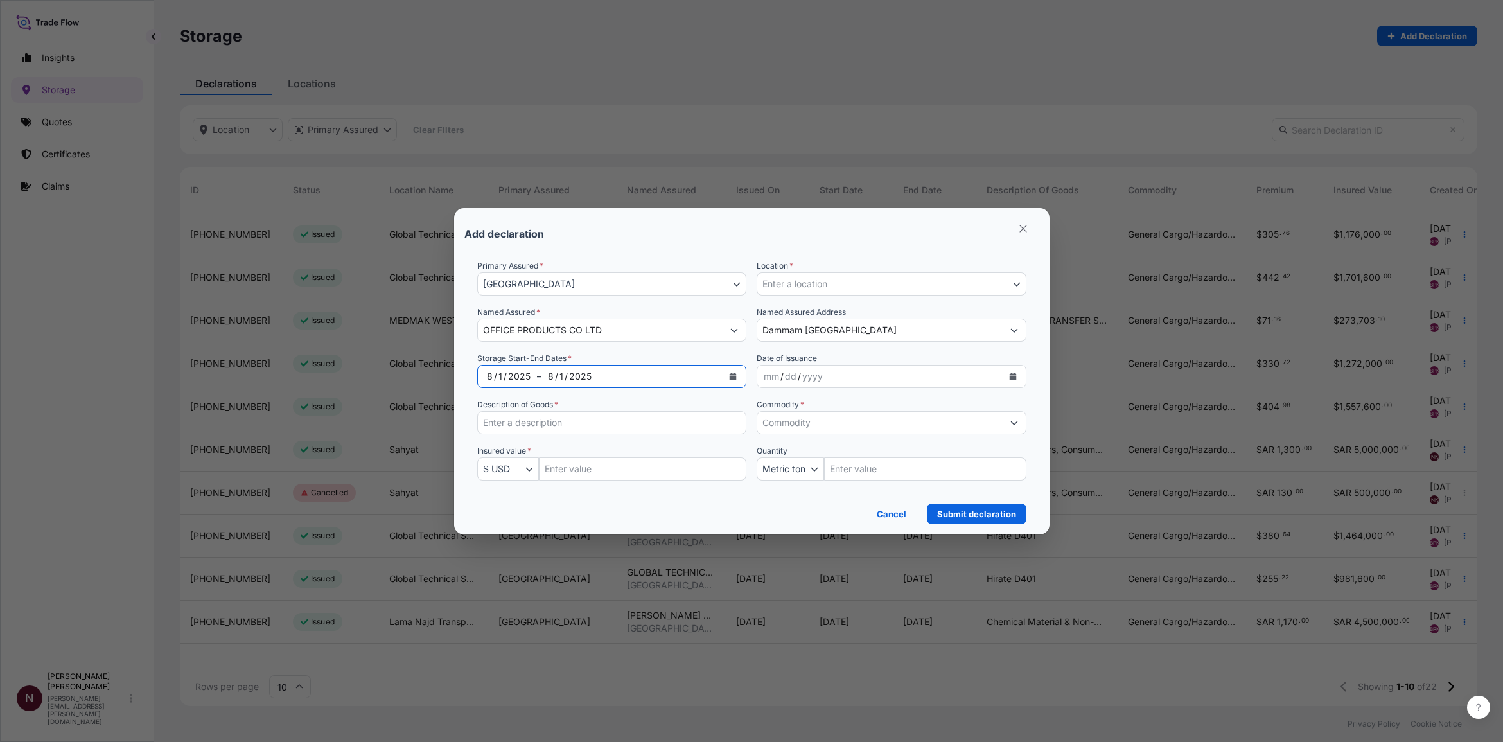
click at [736, 381] on button "Calendar" at bounding box center [733, 376] width 21 height 21
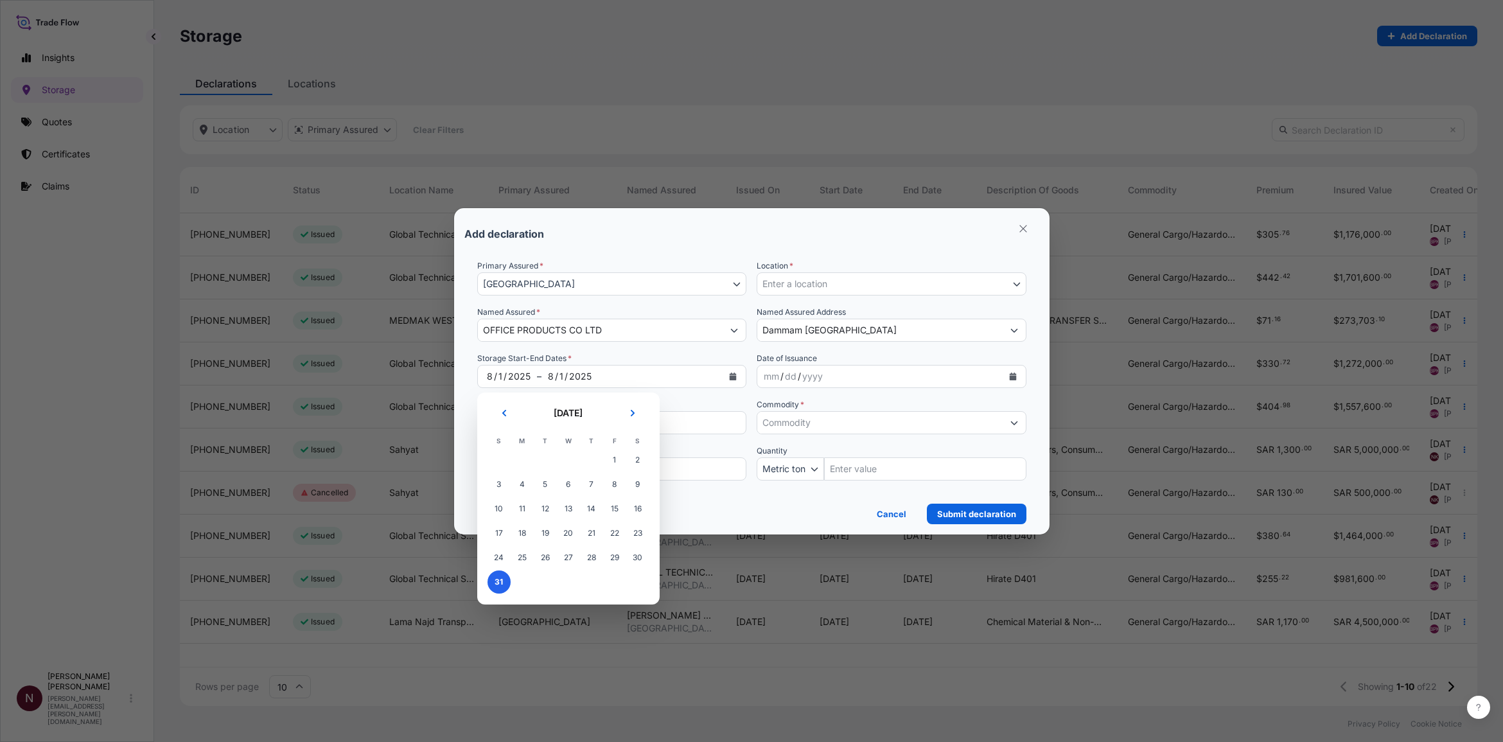
click at [489, 452] on span "31" at bounding box center [499, 581] width 23 height 23
click at [495, 452] on span "31" at bounding box center [499, 581] width 23 height 23
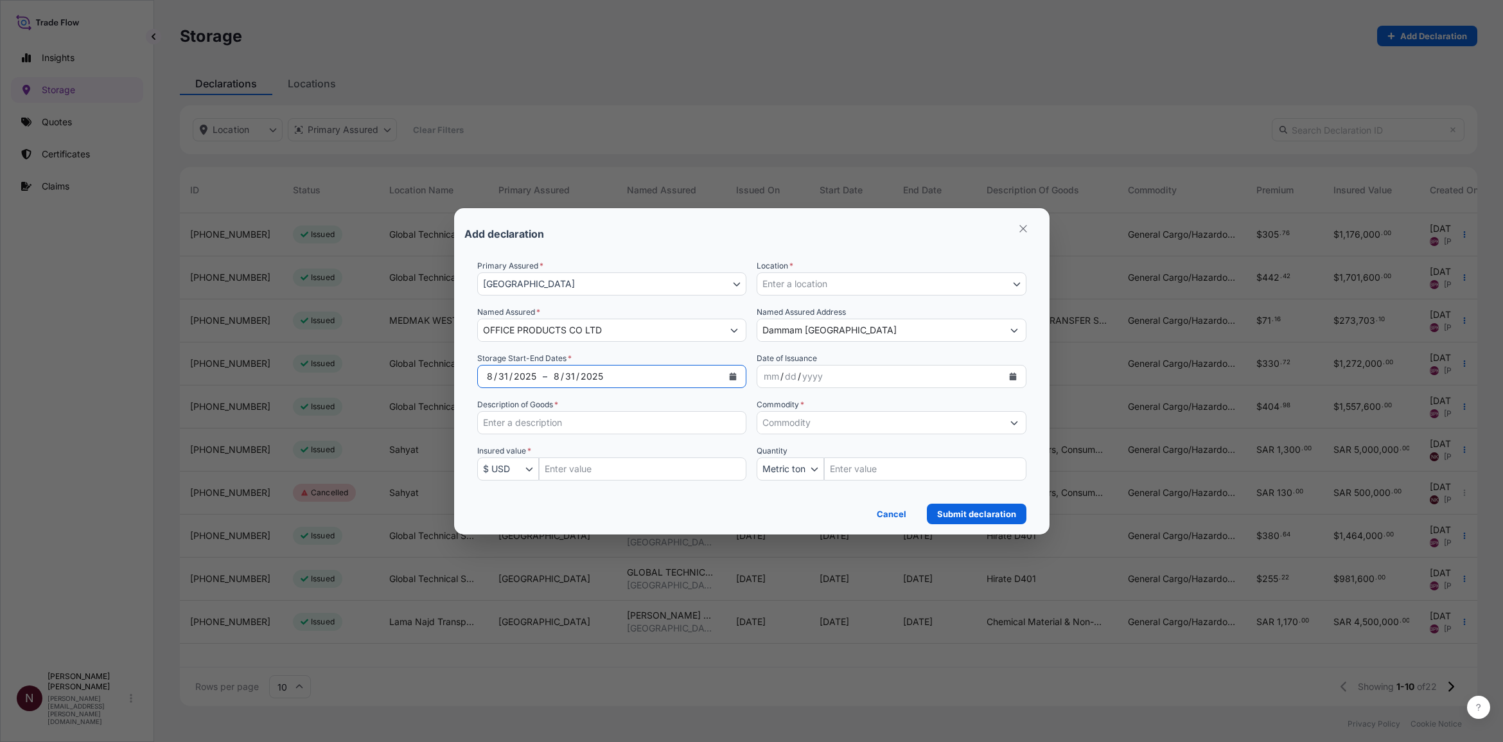
click at [543, 384] on div "[DATE] – [DATE]" at bounding box center [612, 376] width 270 height 23
click at [521, 371] on div "2025" at bounding box center [525, 376] width 25 height 15
click at [494, 374] on div "/" at bounding box center [495, 376] width 3 height 15
click at [726, 374] on button "Calendar" at bounding box center [733, 376] width 21 height 21
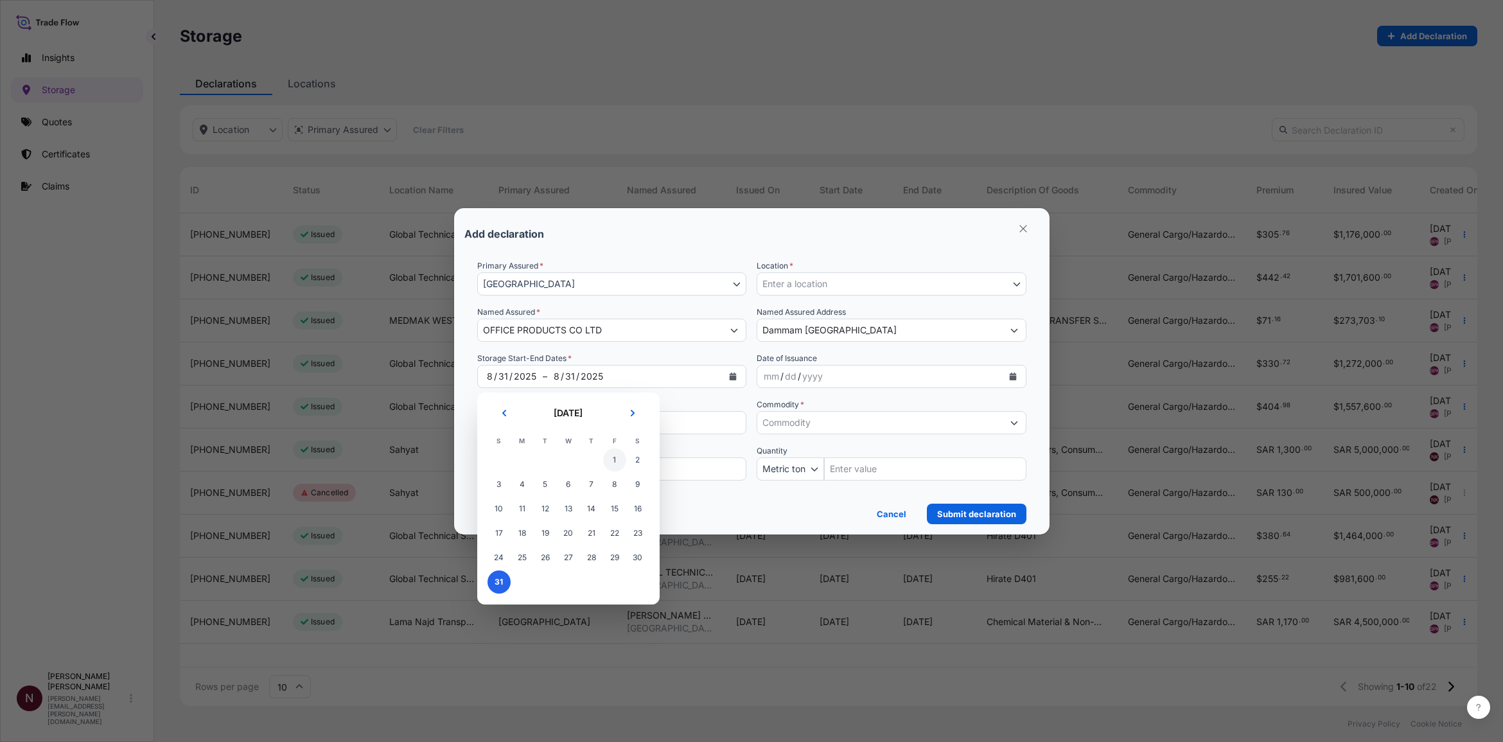
click at [615, 452] on span "1" at bounding box center [614, 459] width 23 height 23
click at [499, 452] on span "31" at bounding box center [499, 581] width 23 height 23
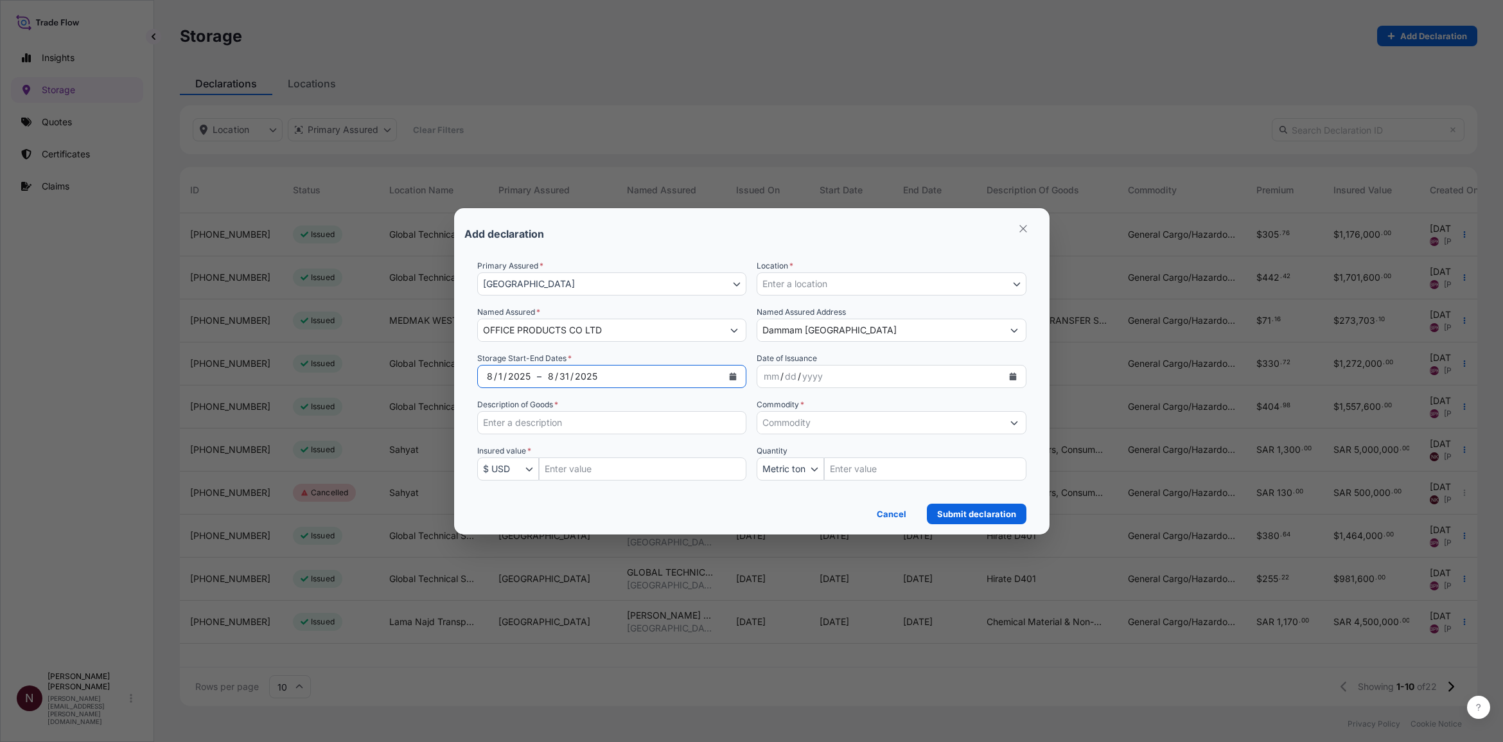
click at [816, 376] on div "yyyy" at bounding box center [812, 376] width 23 height 15
click at [989, 374] on icon "Calendar" at bounding box center [1012, 377] width 7 height 8
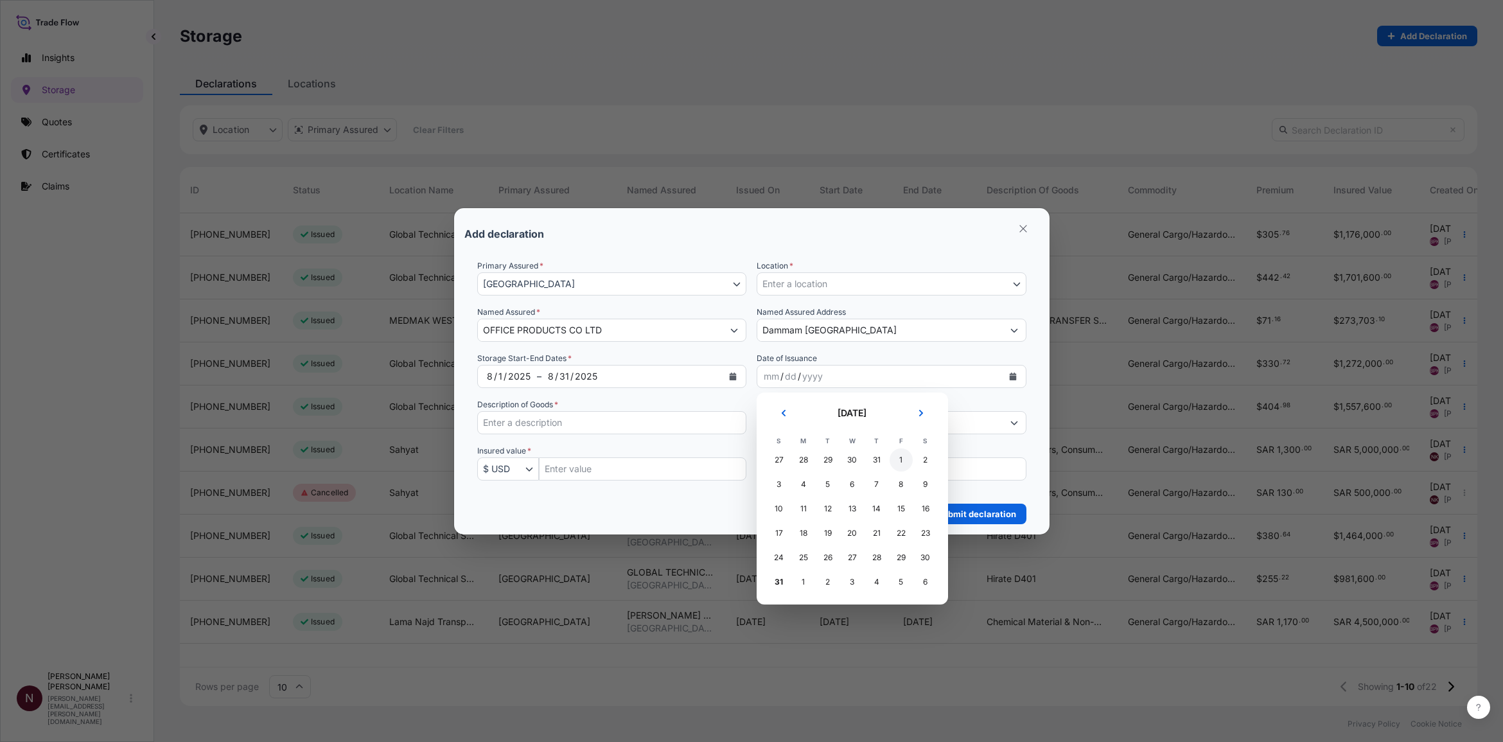
click at [897, 452] on div "1" at bounding box center [901, 459] width 23 height 23
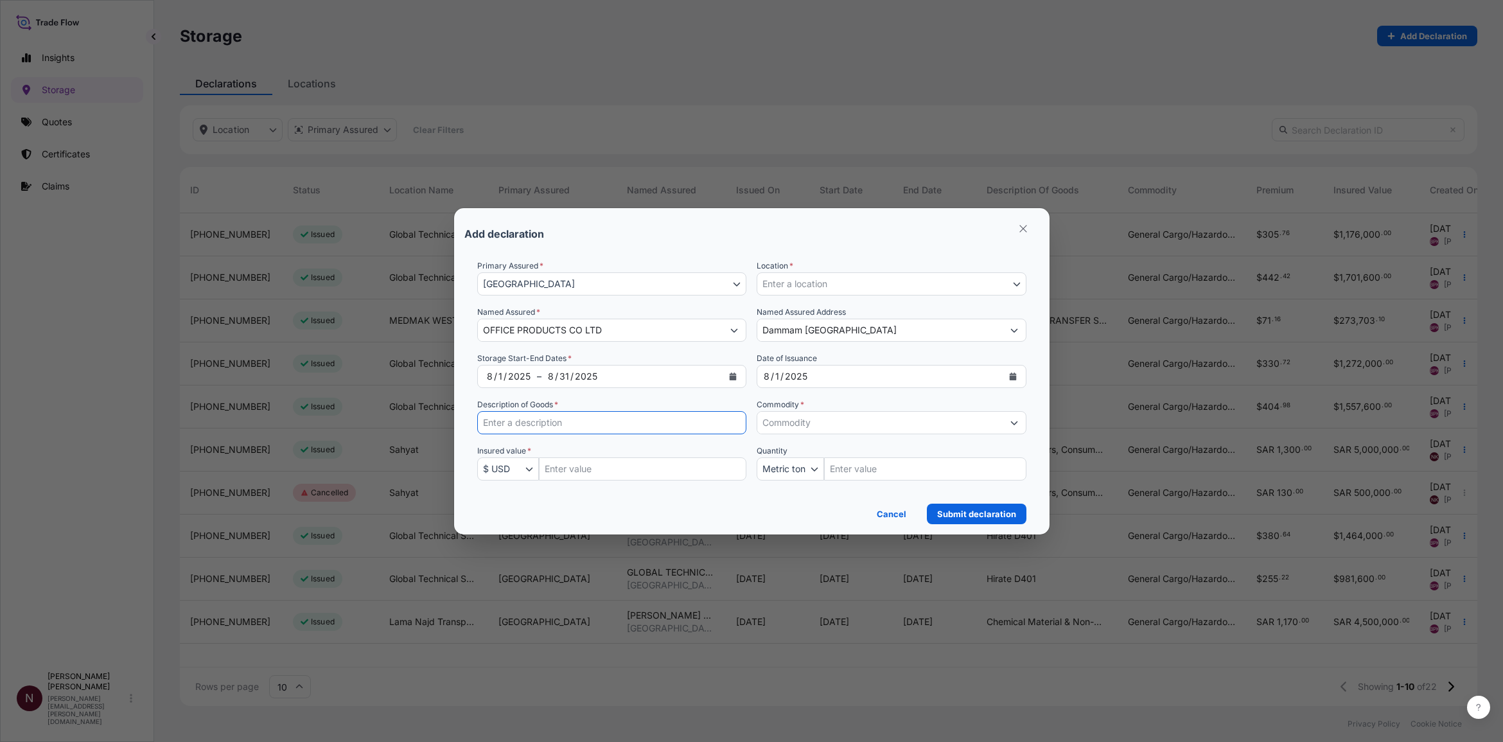
click at [575, 421] on input "Description of Goods *" at bounding box center [612, 422] width 270 height 23
drag, startPoint x: 575, startPoint y: 421, endPoint x: 577, endPoint y: 400, distance: 20.6
click at [575, 421] on input "Description of Goods *" at bounding box center [612, 422] width 270 height 23
click at [525, 421] on input "Description of Goods *" at bounding box center [612, 422] width 270 height 23
paste input "Copiers, Printers, Consumables, Parts"
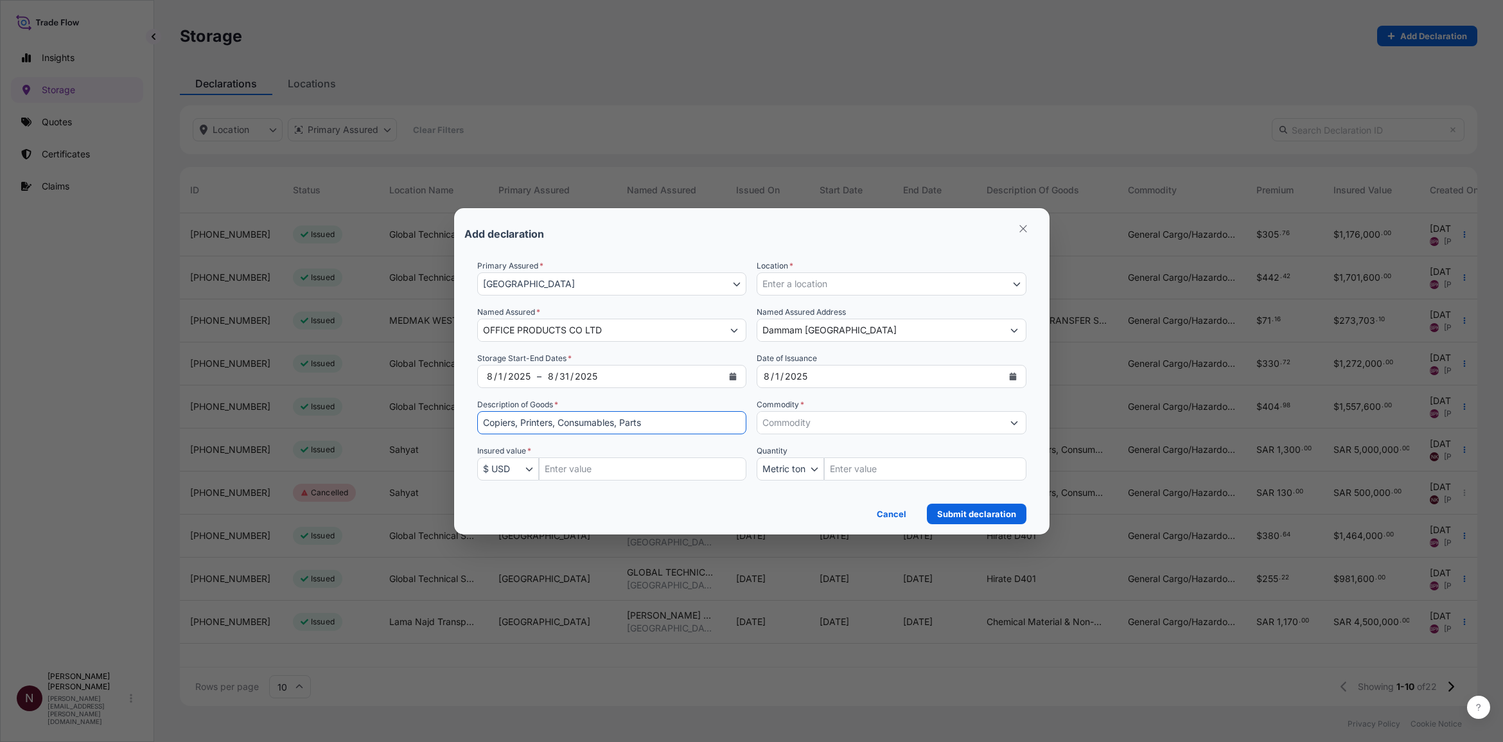
type input "Copiers, Printers, Consumables, Parts"
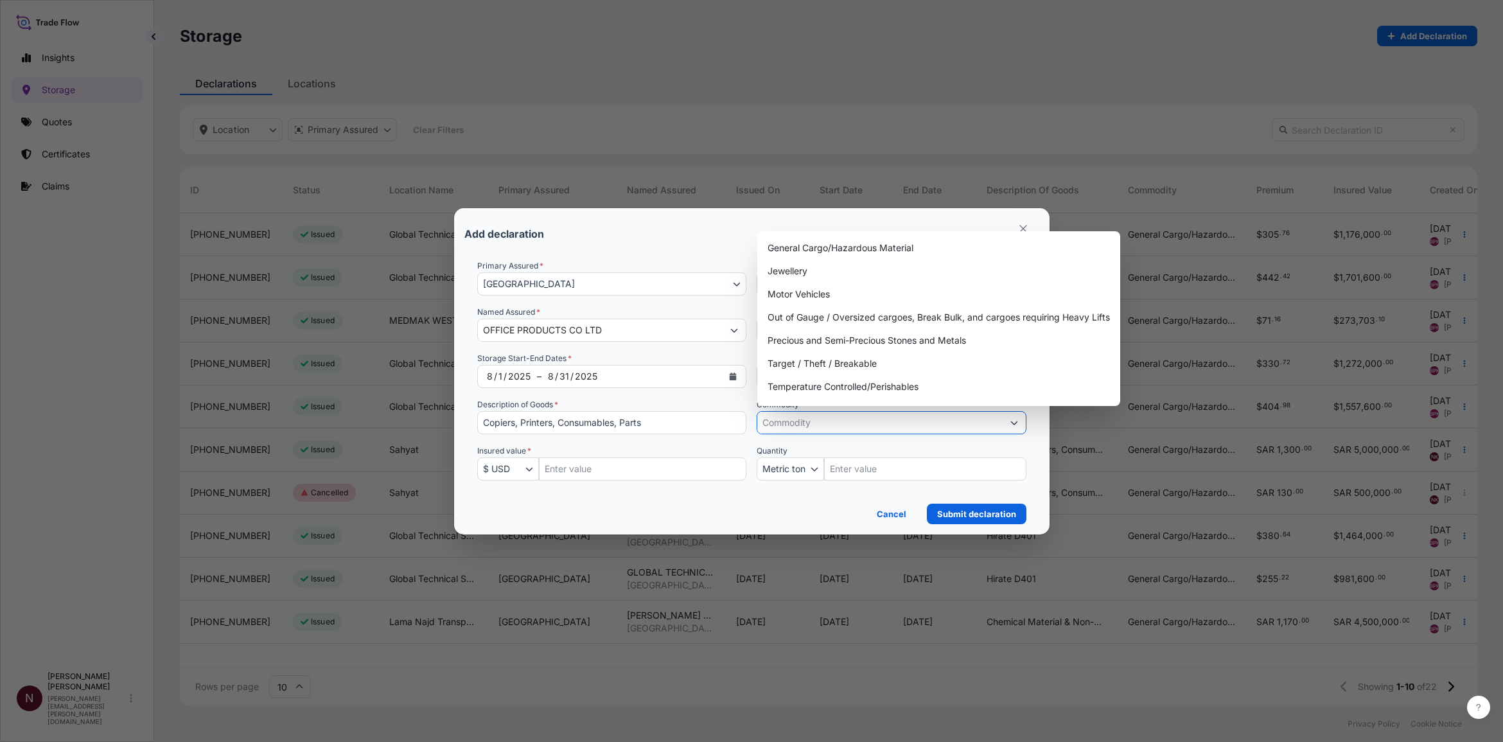
click at [843, 429] on input "Commodity *" at bounding box center [879, 422] width 245 height 23
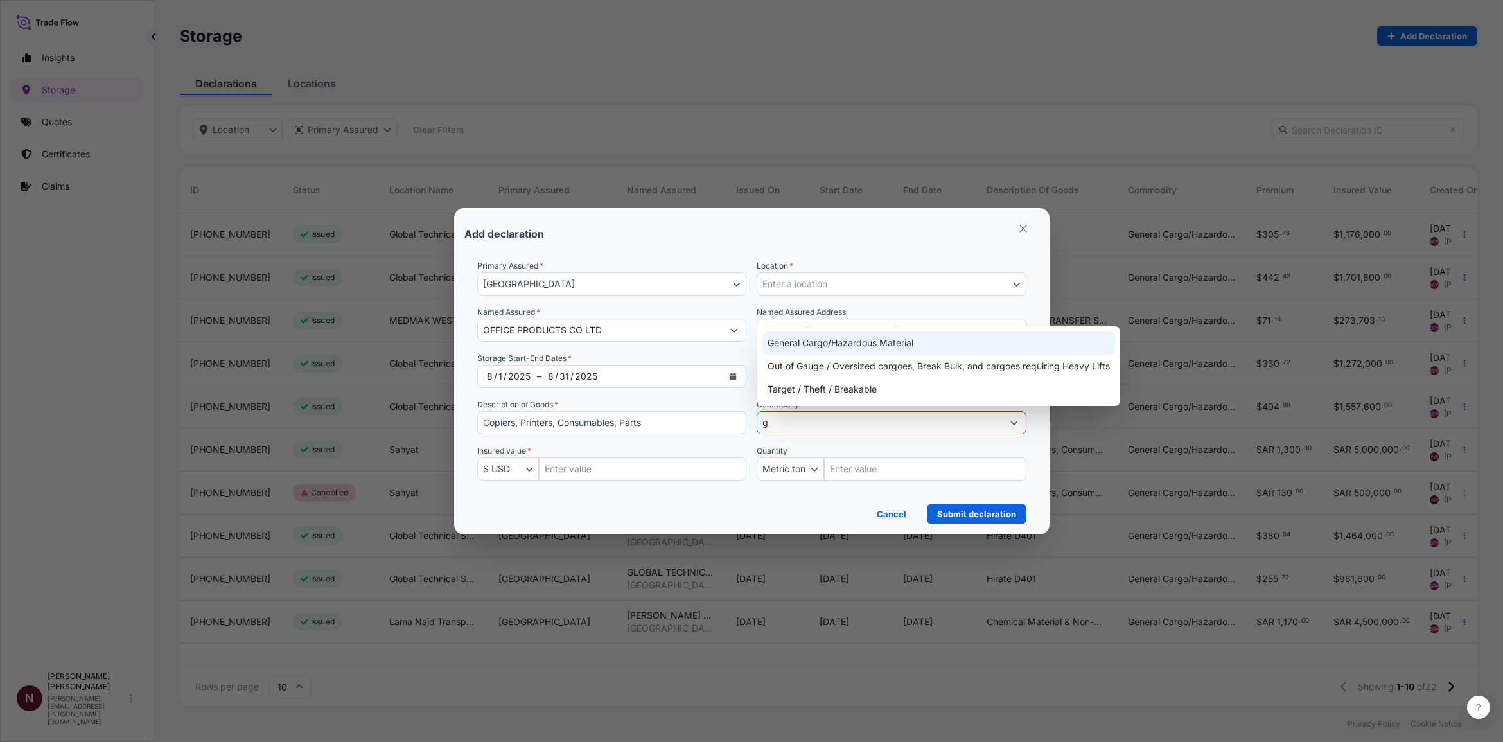
click at [822, 344] on div "General Cargo/Hazardous Material" at bounding box center [939, 342] width 353 height 23
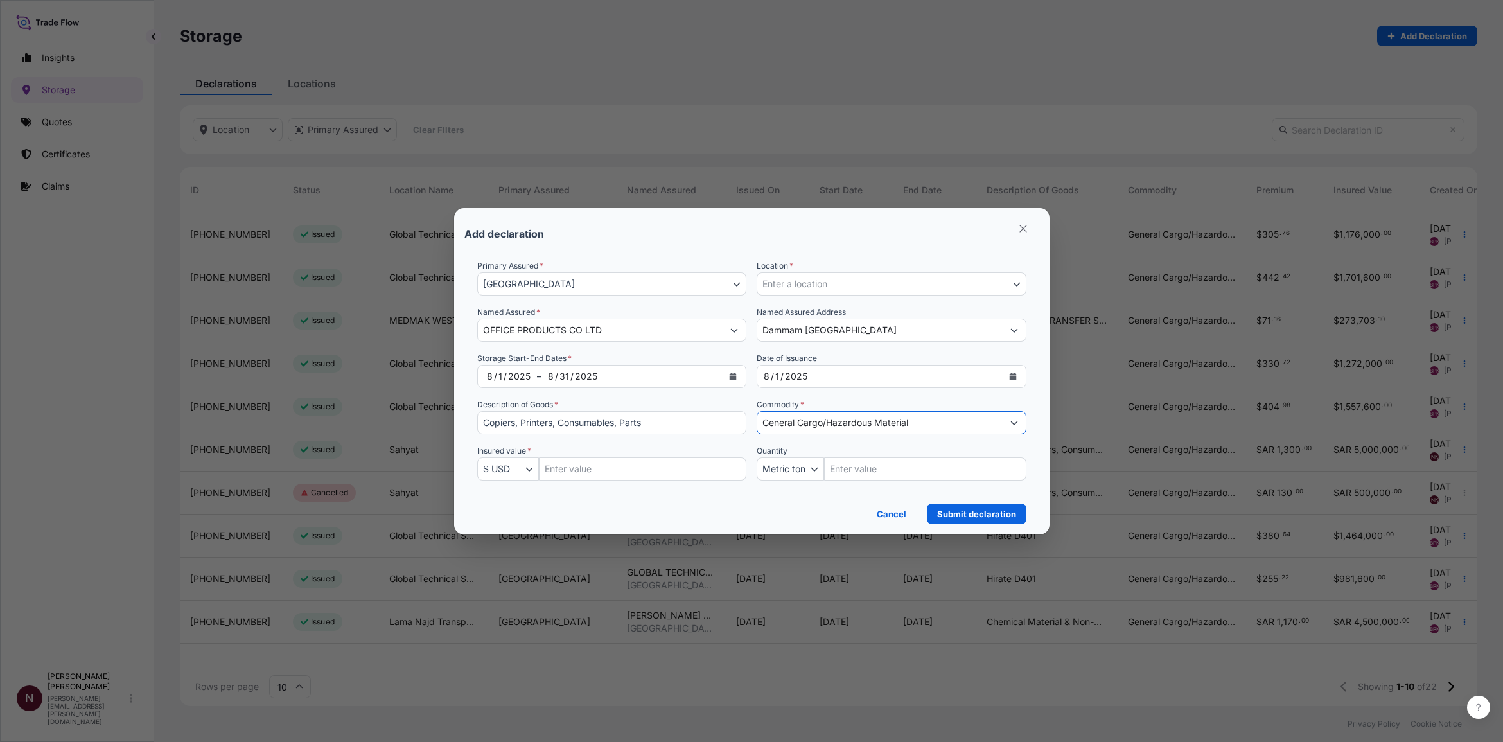
type input "General Cargo/Hazardous Material"
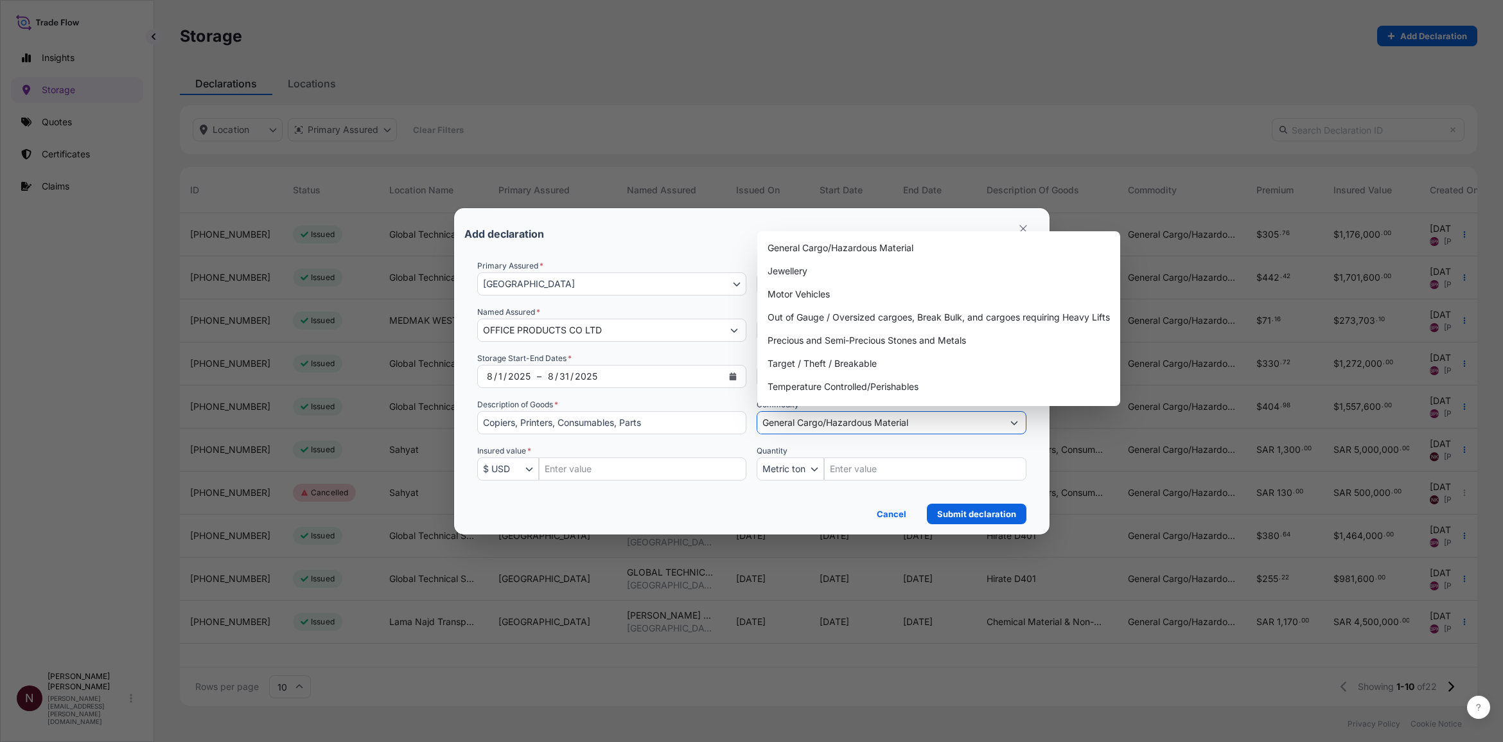
click at [566, 452] on input "Insured Value Amount" at bounding box center [643, 468] width 208 height 23
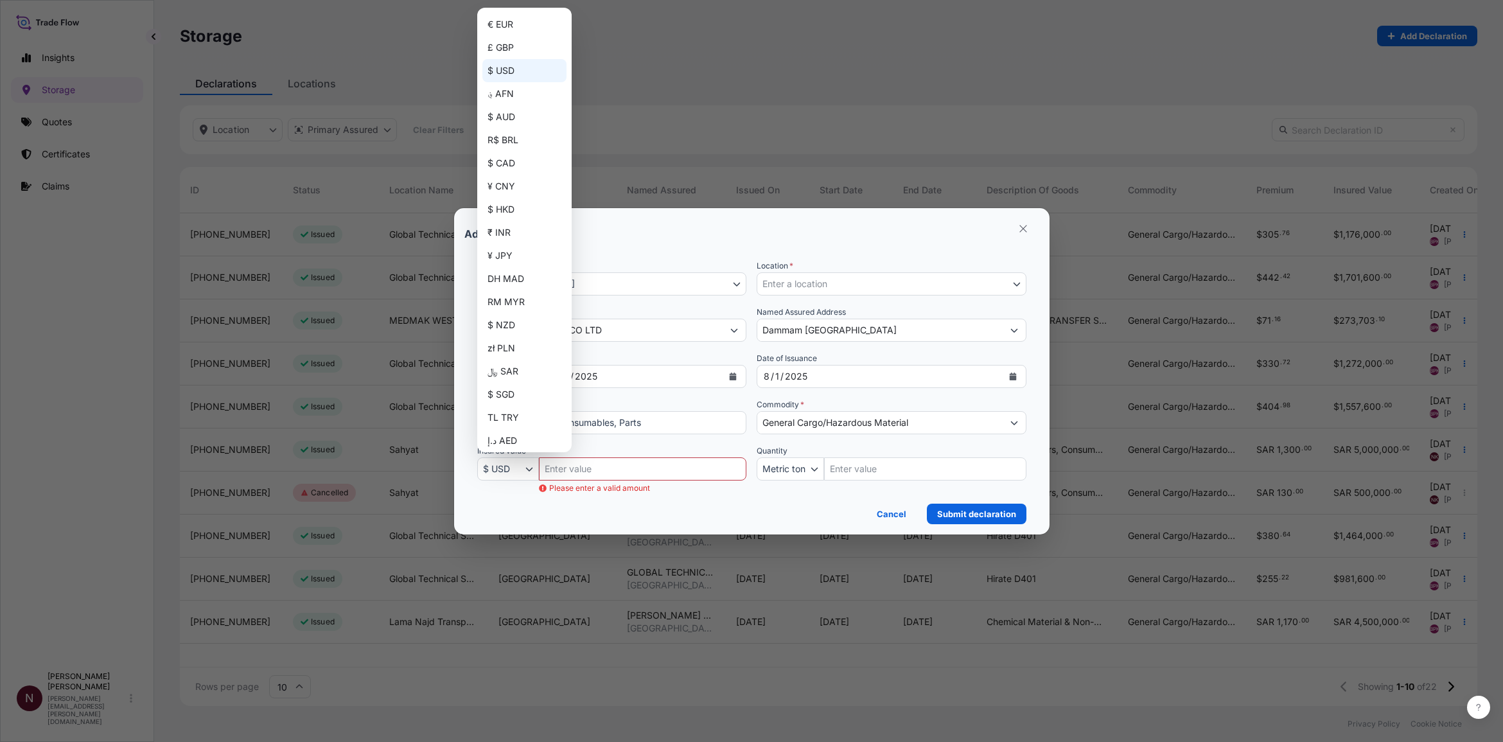
click at [519, 452] on button "$ USD" at bounding box center [508, 468] width 62 height 23
click at [518, 368] on div "﷼ SAR" at bounding box center [524, 371] width 84 height 23
select select "SAR"
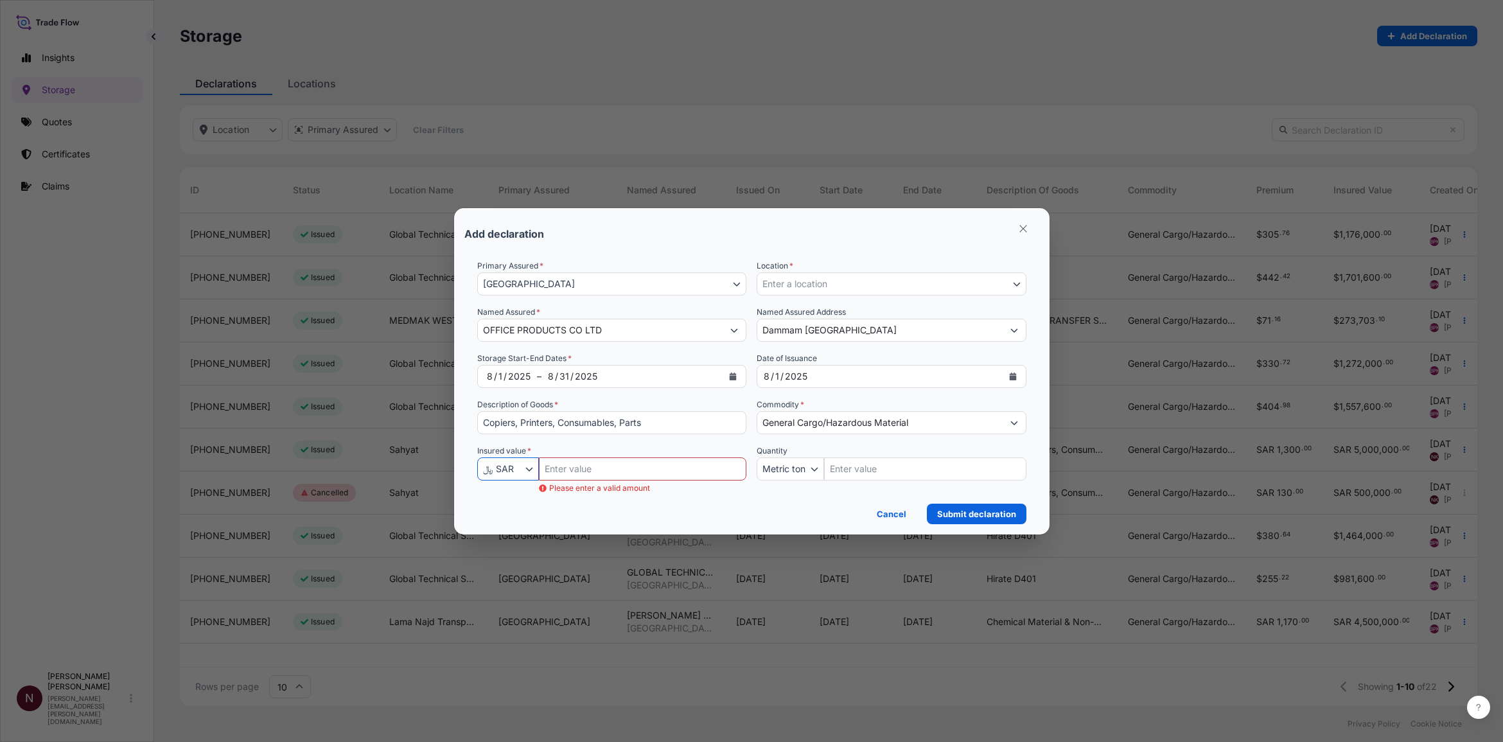
click at [580, 452] on input "Insured Value Amount" at bounding box center [643, 468] width 208 height 23
paste input "5000000"
type input "5000000"
click at [581, 452] on div "Cancel Submit declaration" at bounding box center [751, 510] width 549 height 28
click at [808, 287] on span "Enter a location" at bounding box center [795, 284] width 65 height 13
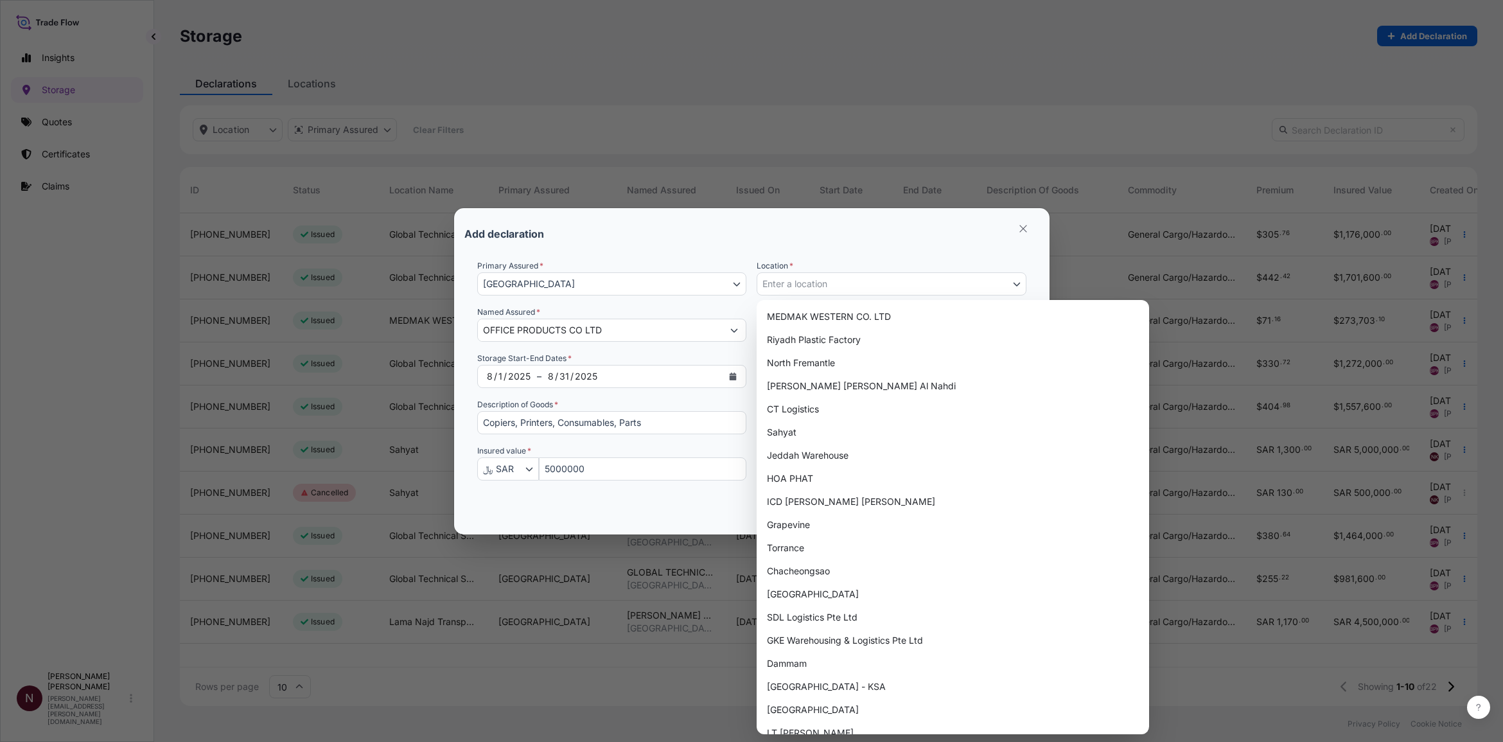
click at [799, 278] on span "Enter a location" at bounding box center [795, 284] width 65 height 13
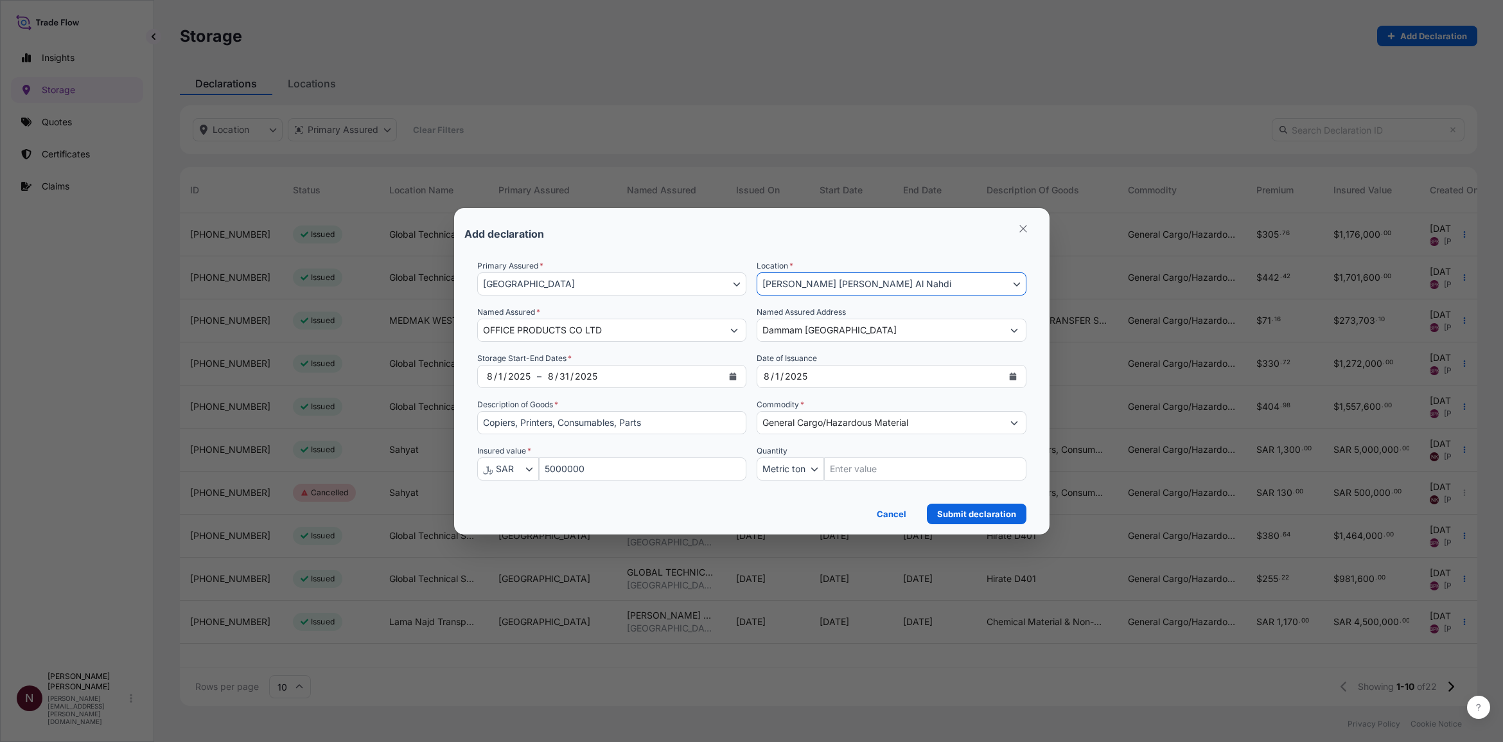
click at [799, 278] on span "[PERSON_NAME] [PERSON_NAME] Al Nahdi" at bounding box center [857, 284] width 189 height 13
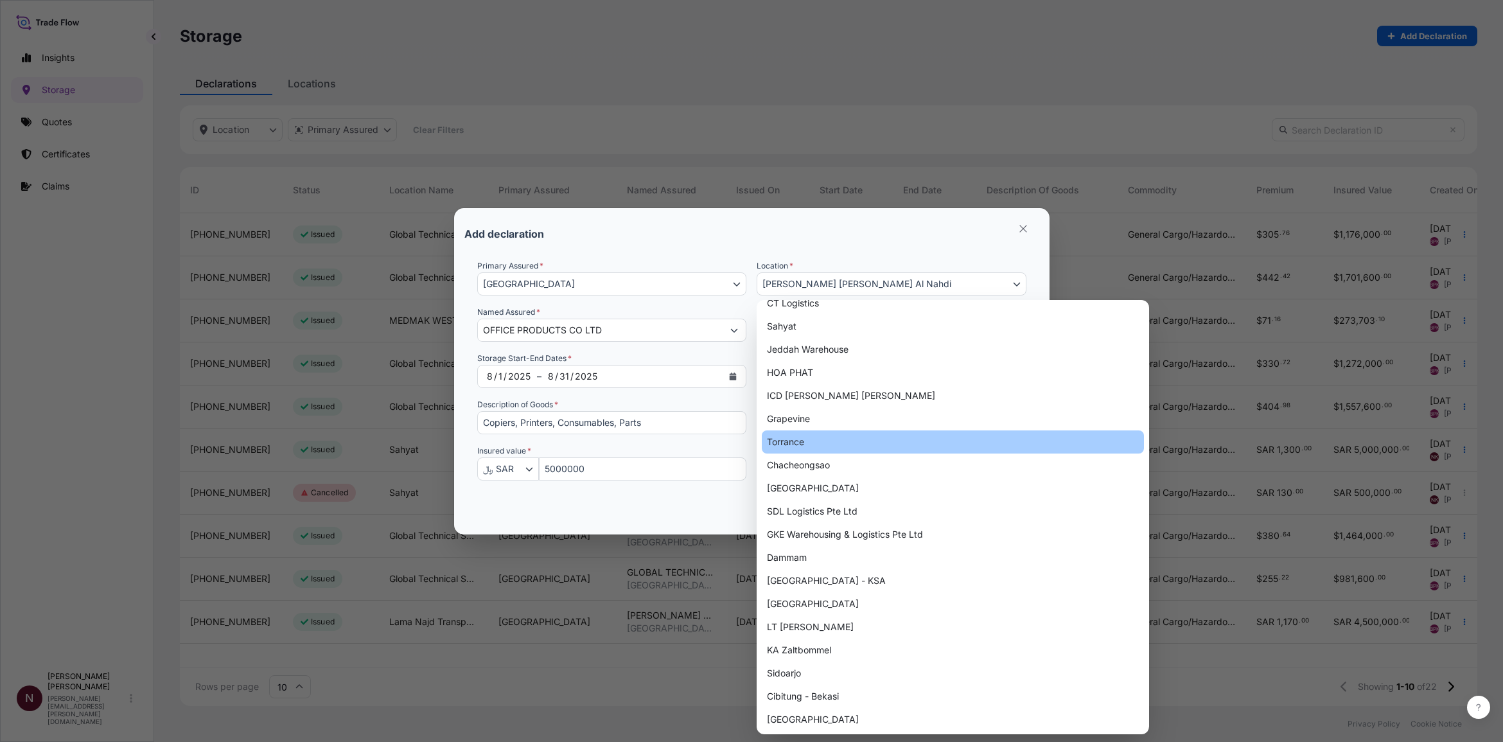
scroll to position [842, 0]
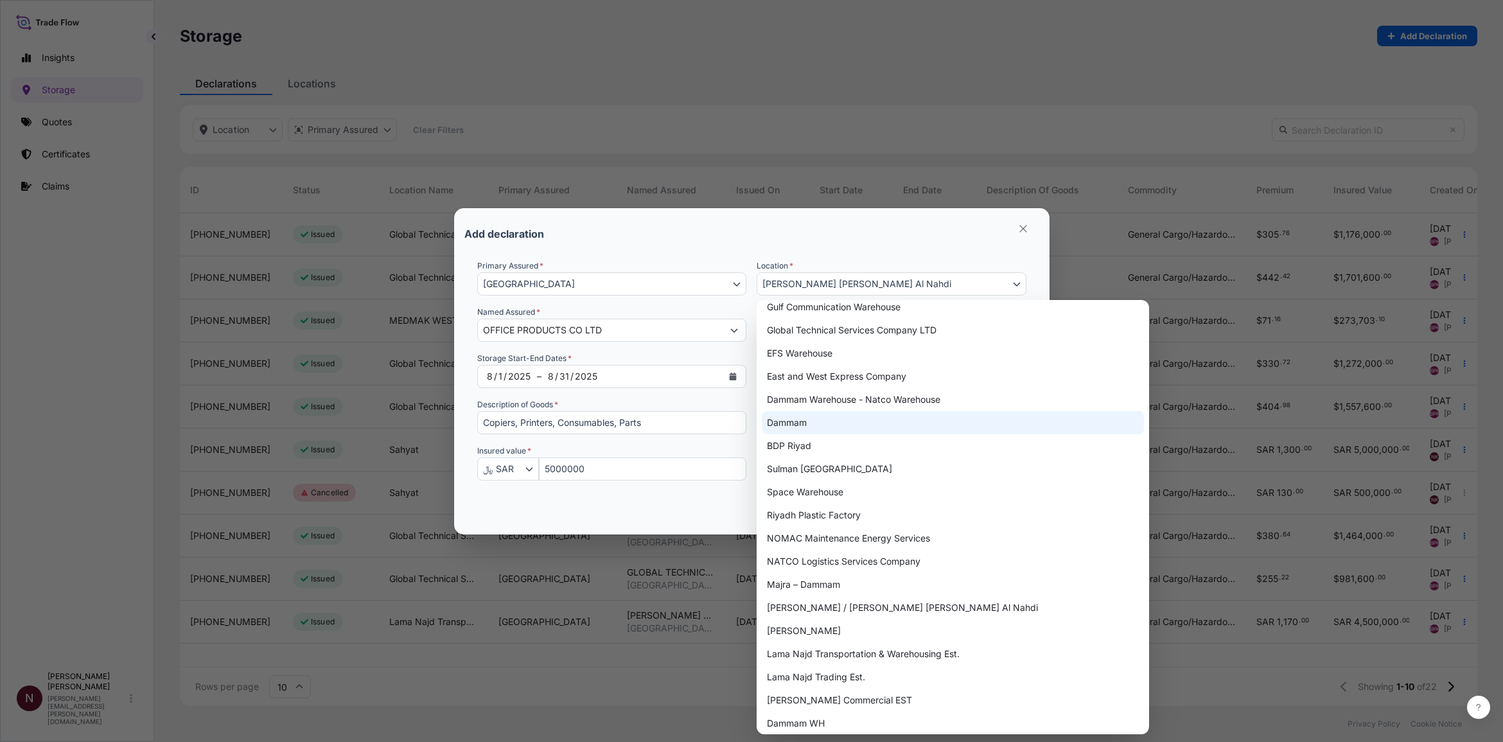
click at [804, 416] on div "Dammam" at bounding box center [953, 422] width 382 height 23
select select "638"
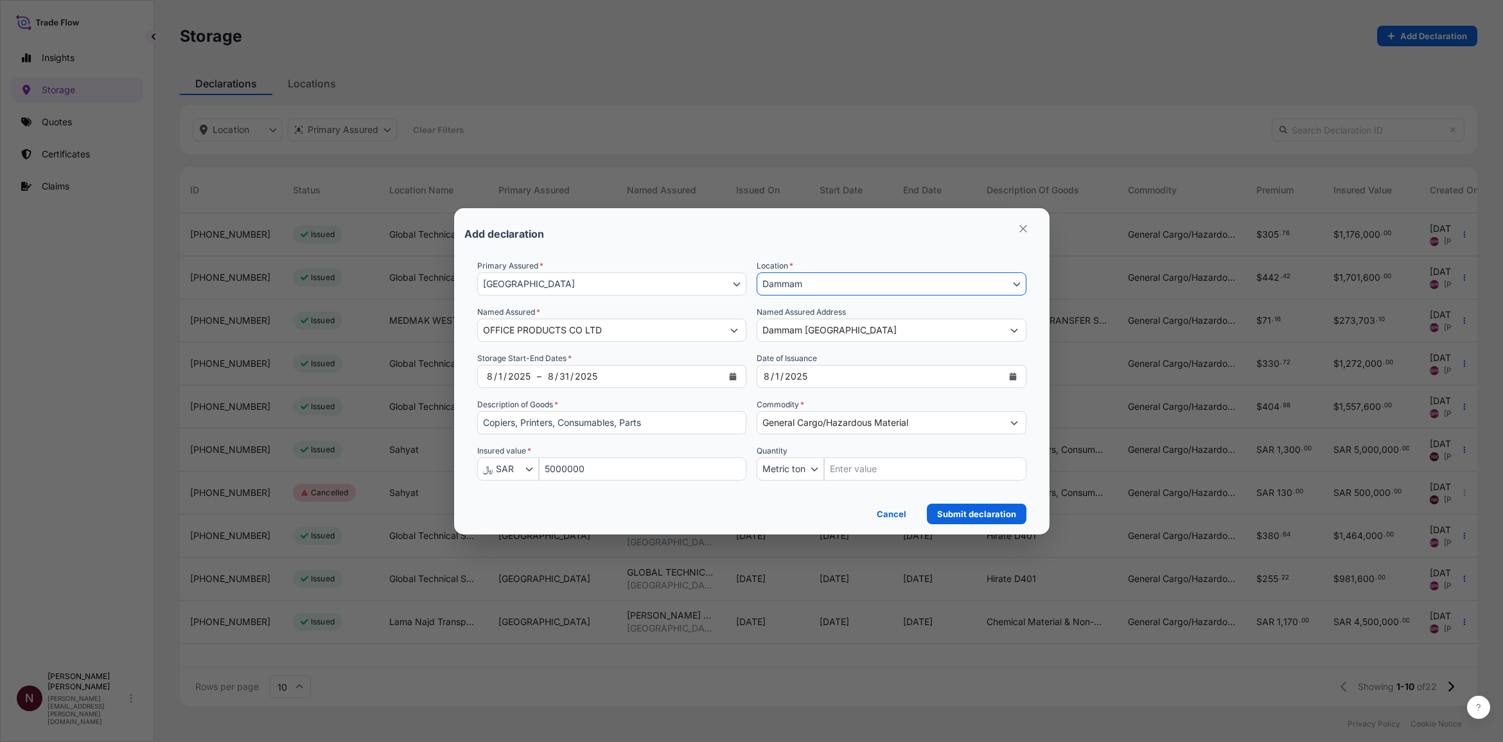
click at [807, 272] on button "Dammam" at bounding box center [892, 283] width 270 height 23
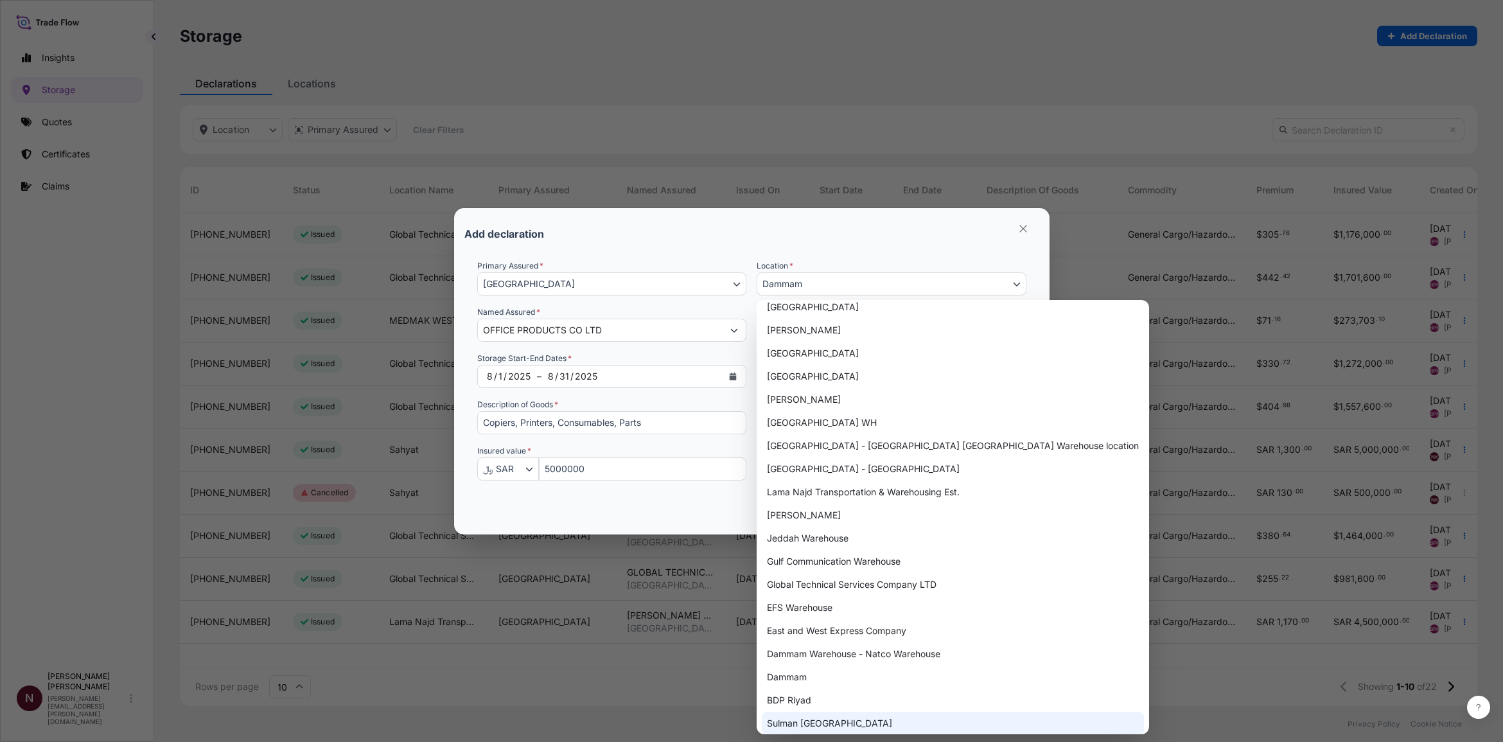
scroll to position [935, 0]
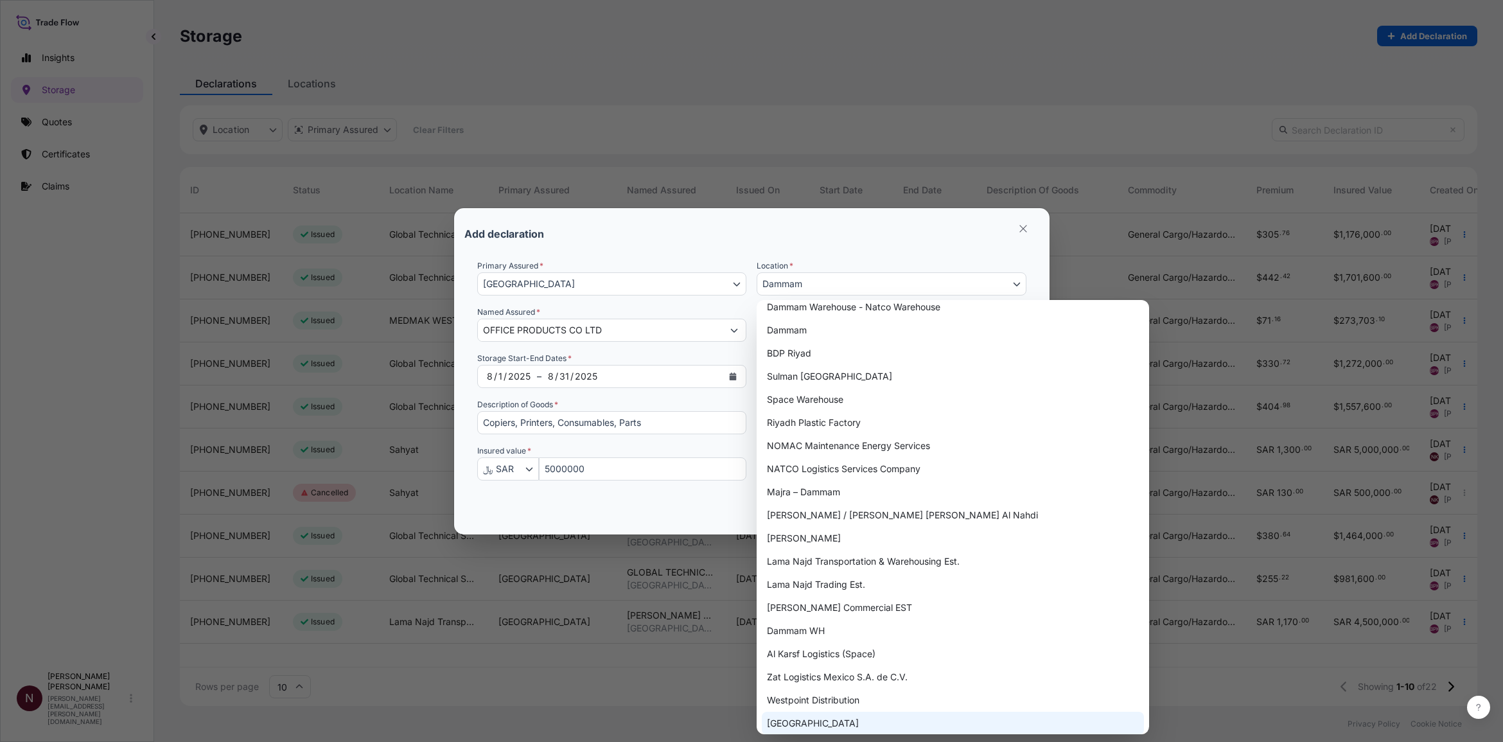
click at [766, 245] on div "Add declaration" at bounding box center [751, 233] width 575 height 31
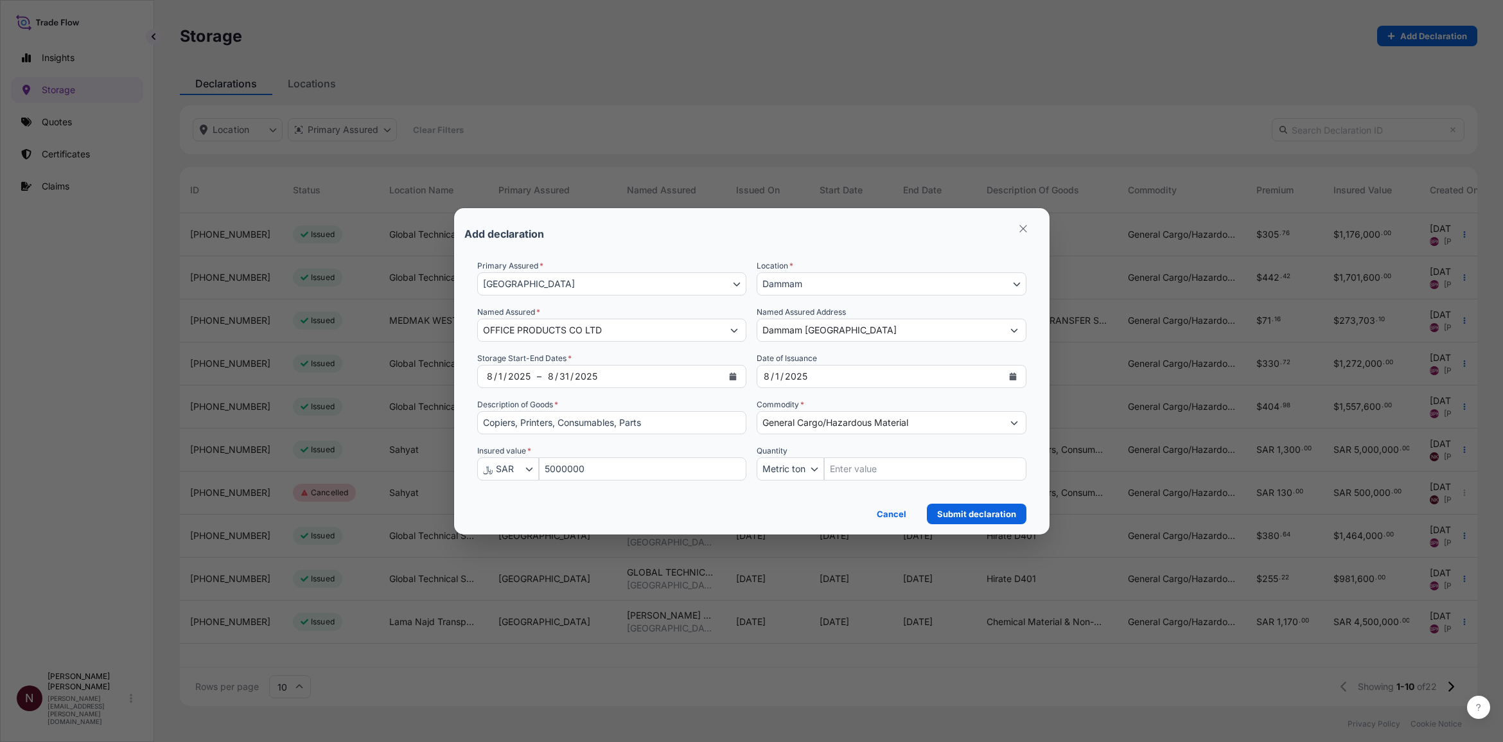
drag, startPoint x: 942, startPoint y: 229, endPoint x: 1314, endPoint y: 124, distance: 386.6
click at [989, 124] on div "Add declaration Primary Assured * [GEOGRAPHIC_DATA] [GEOGRAPHIC_DATA] Location …" at bounding box center [751, 371] width 1503 height 742
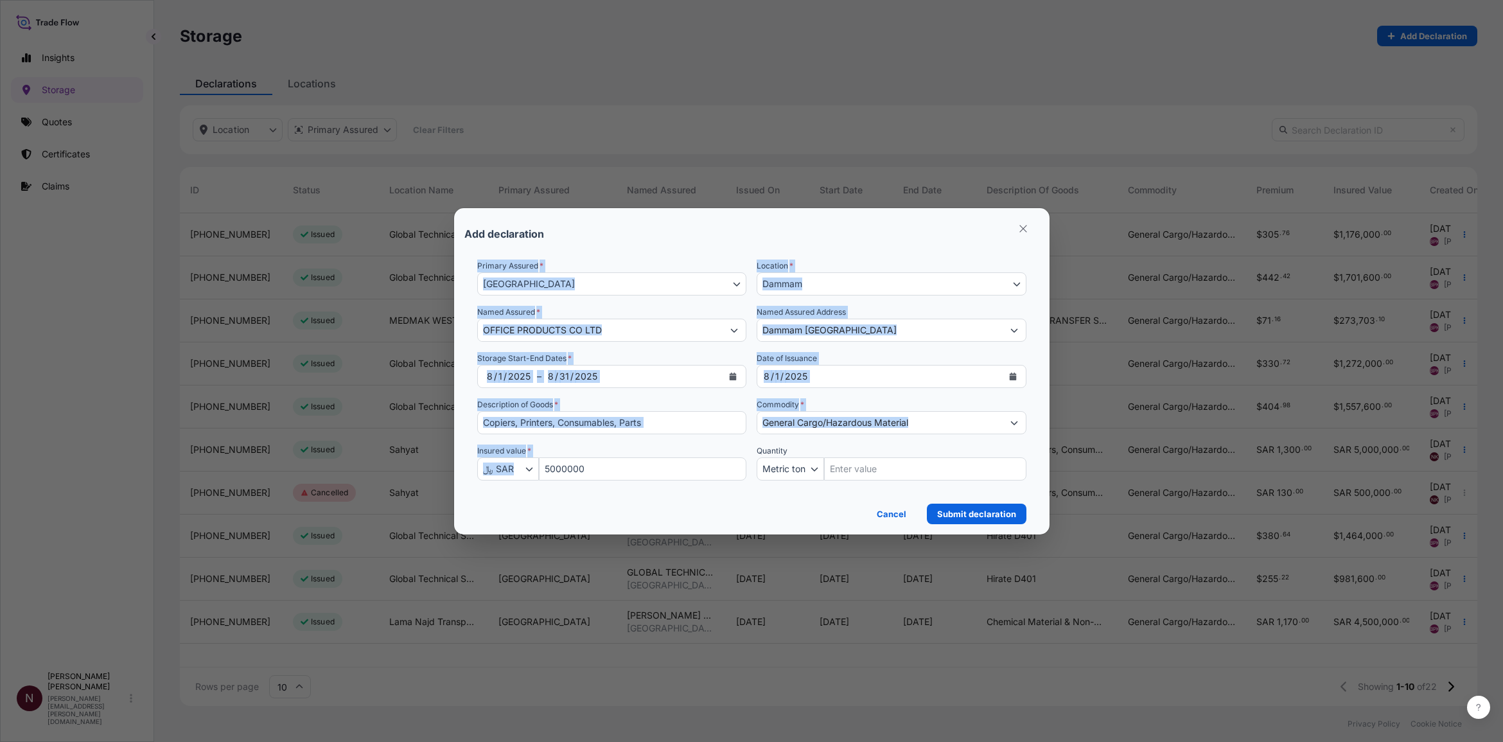
drag, startPoint x: 640, startPoint y: 220, endPoint x: 640, endPoint y: 466, distance: 246.7
click at [640, 452] on section "Add declaration Primary Assured * [GEOGRAPHIC_DATA] [GEOGRAPHIC_DATA] Location …" at bounding box center [752, 371] width 596 height 326
click at [966, 241] on div "Add declaration" at bounding box center [751, 233] width 575 height 31
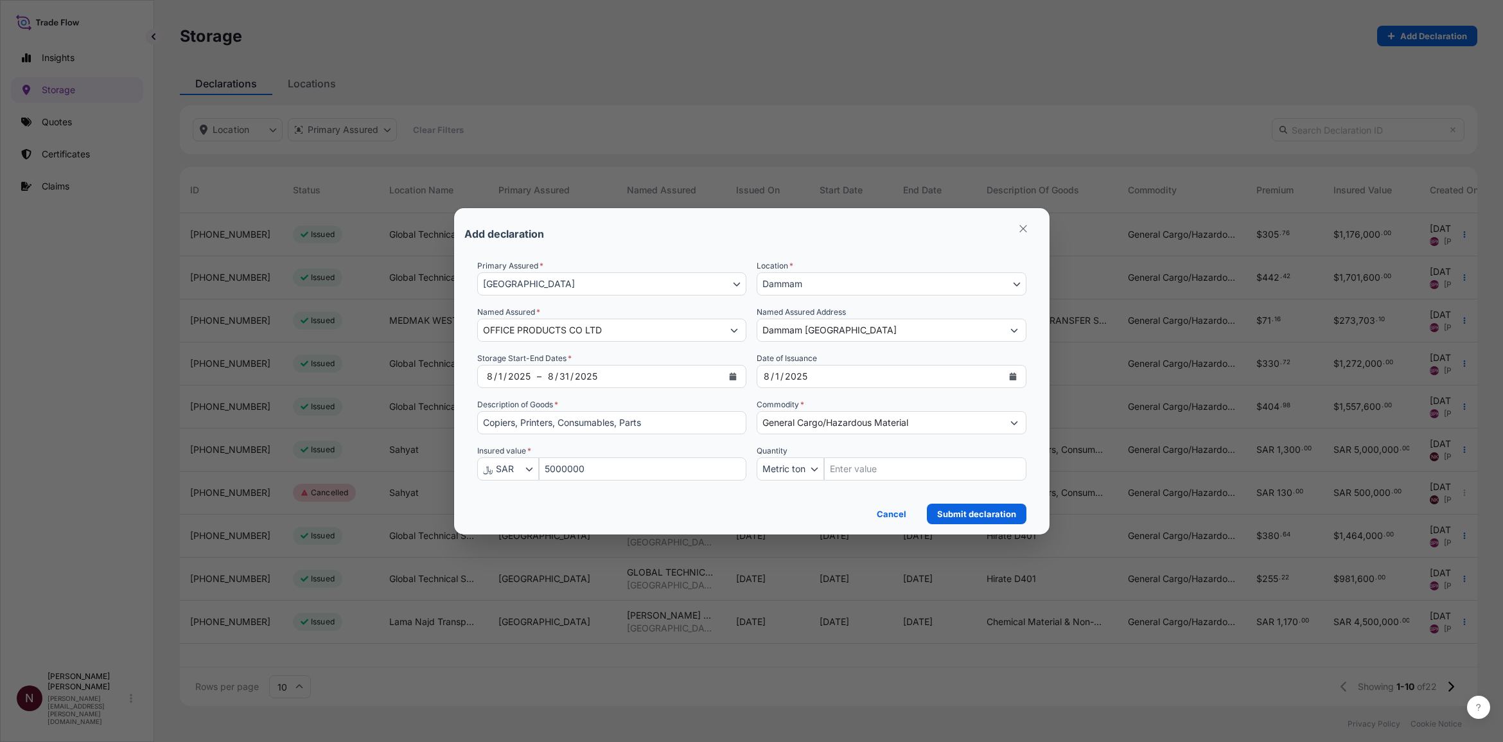
click at [989, 283] on icon "Select Location" at bounding box center [1016, 284] width 7 height 4
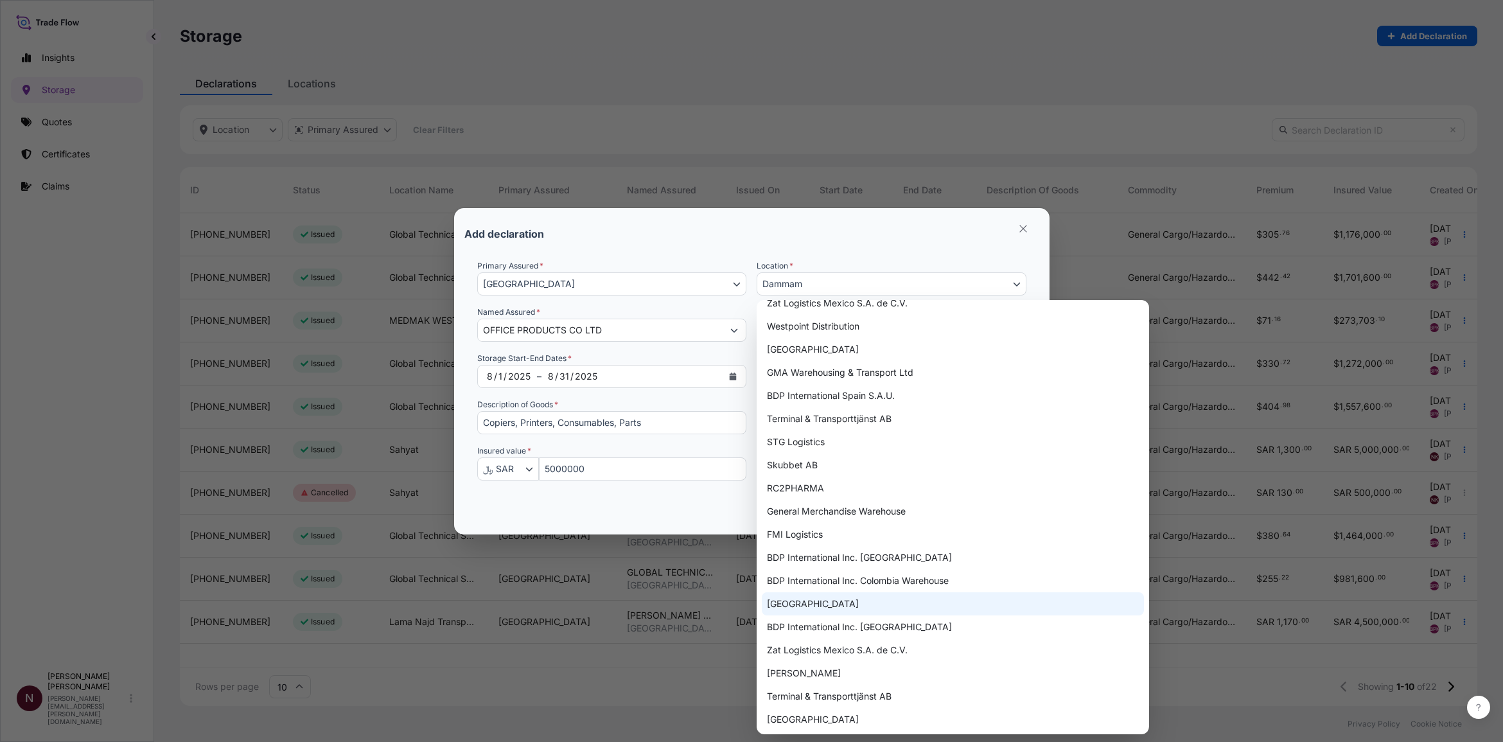
scroll to position [827, 0]
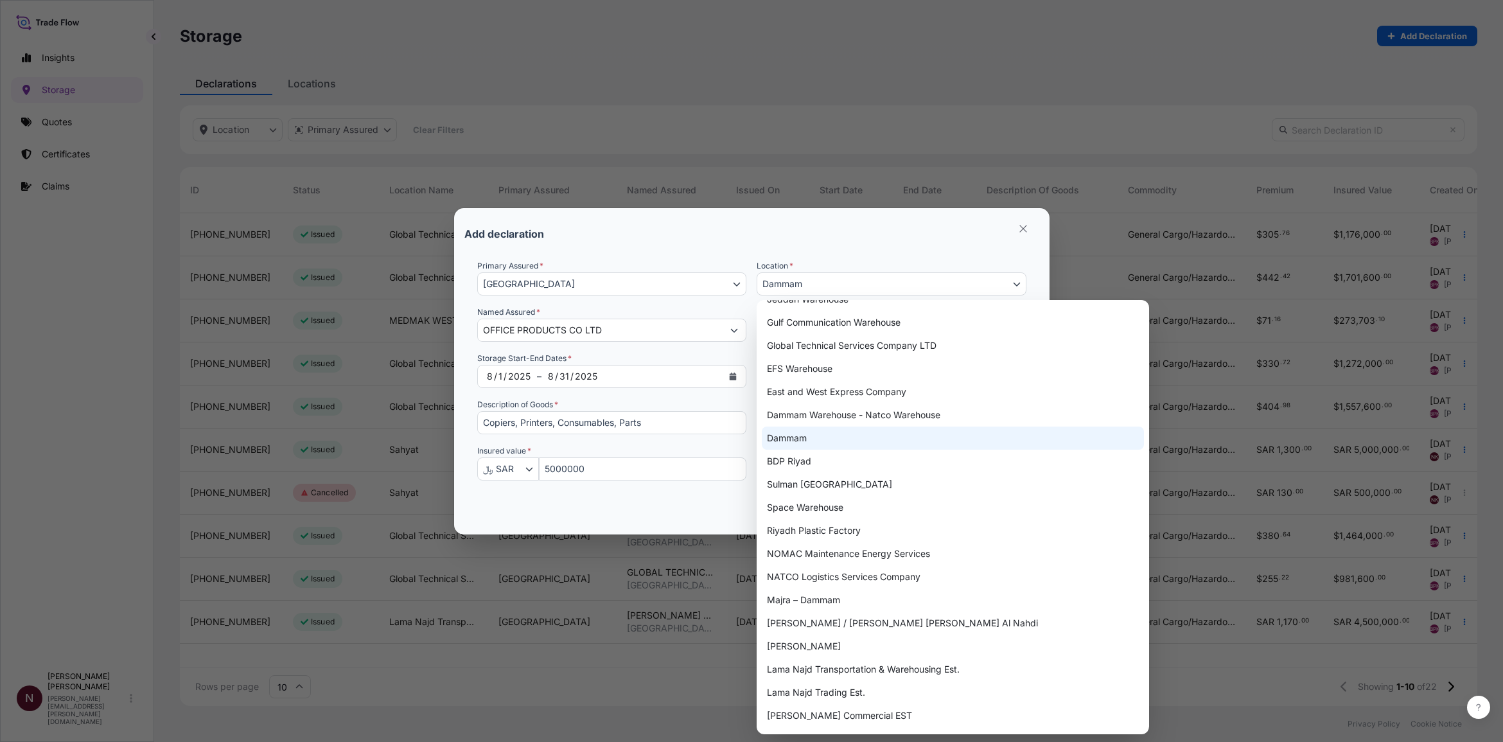
click at [797, 428] on div "Dammam" at bounding box center [953, 438] width 382 height 23
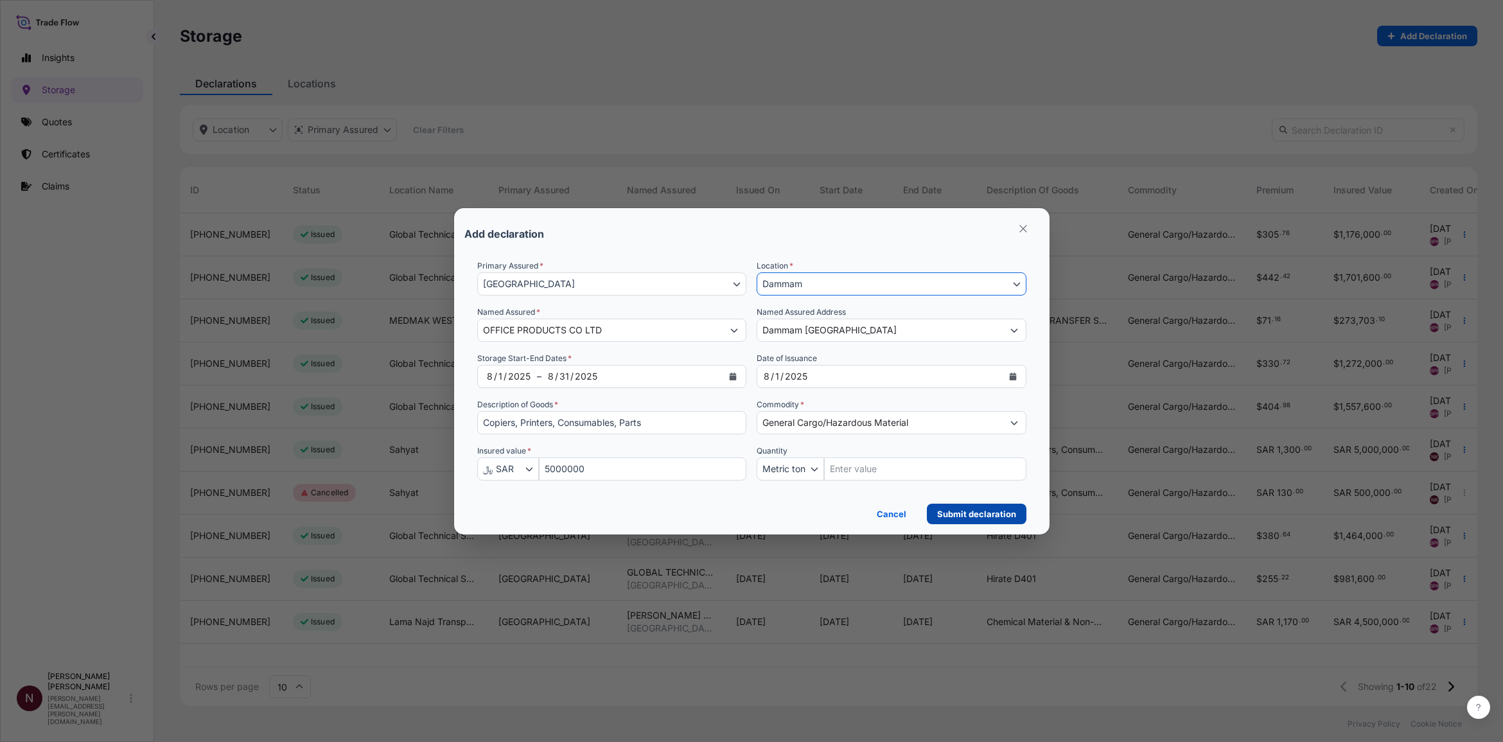
click at [962, 452] on button "Submit declaration" at bounding box center [977, 514] width 100 height 21
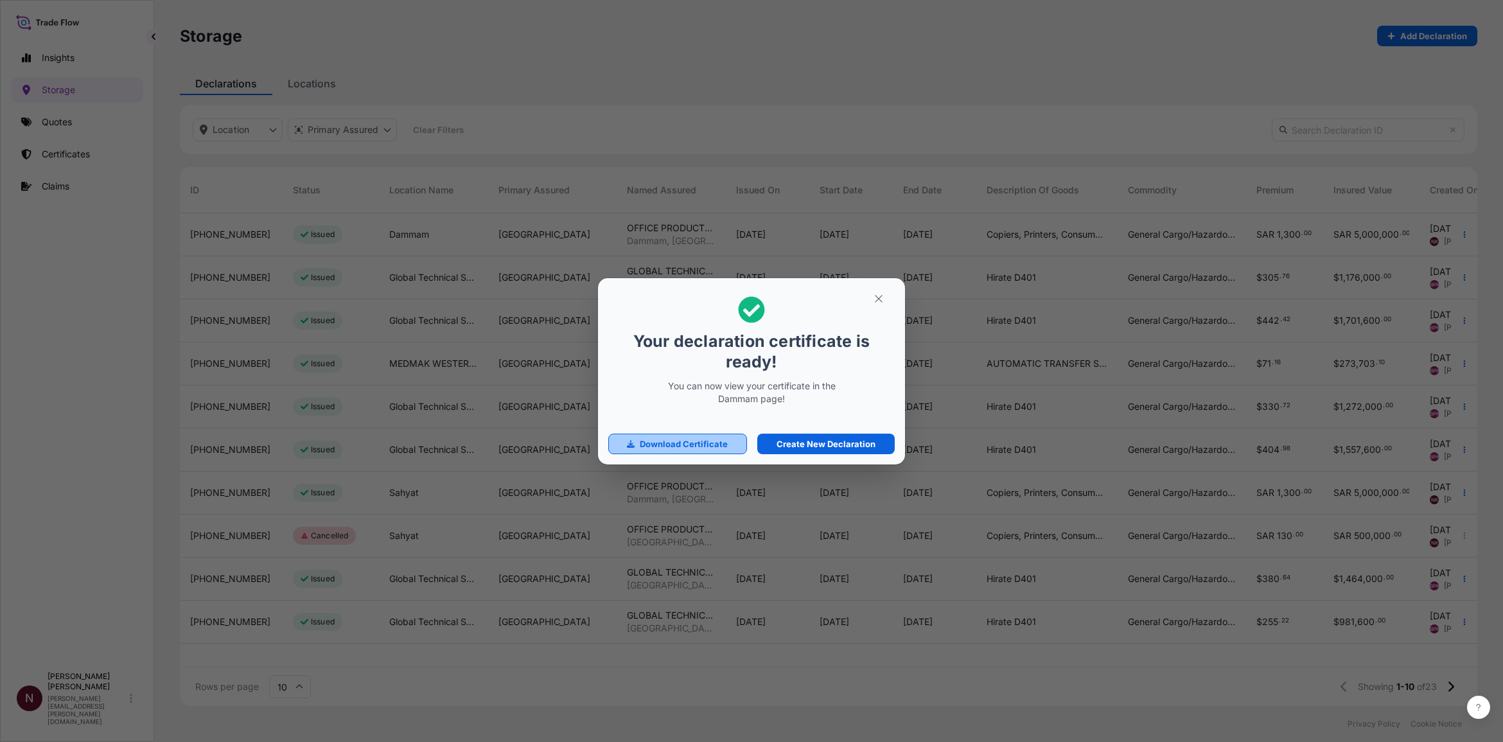
click at [715, 439] on p "Download Certificate" at bounding box center [684, 443] width 88 height 13
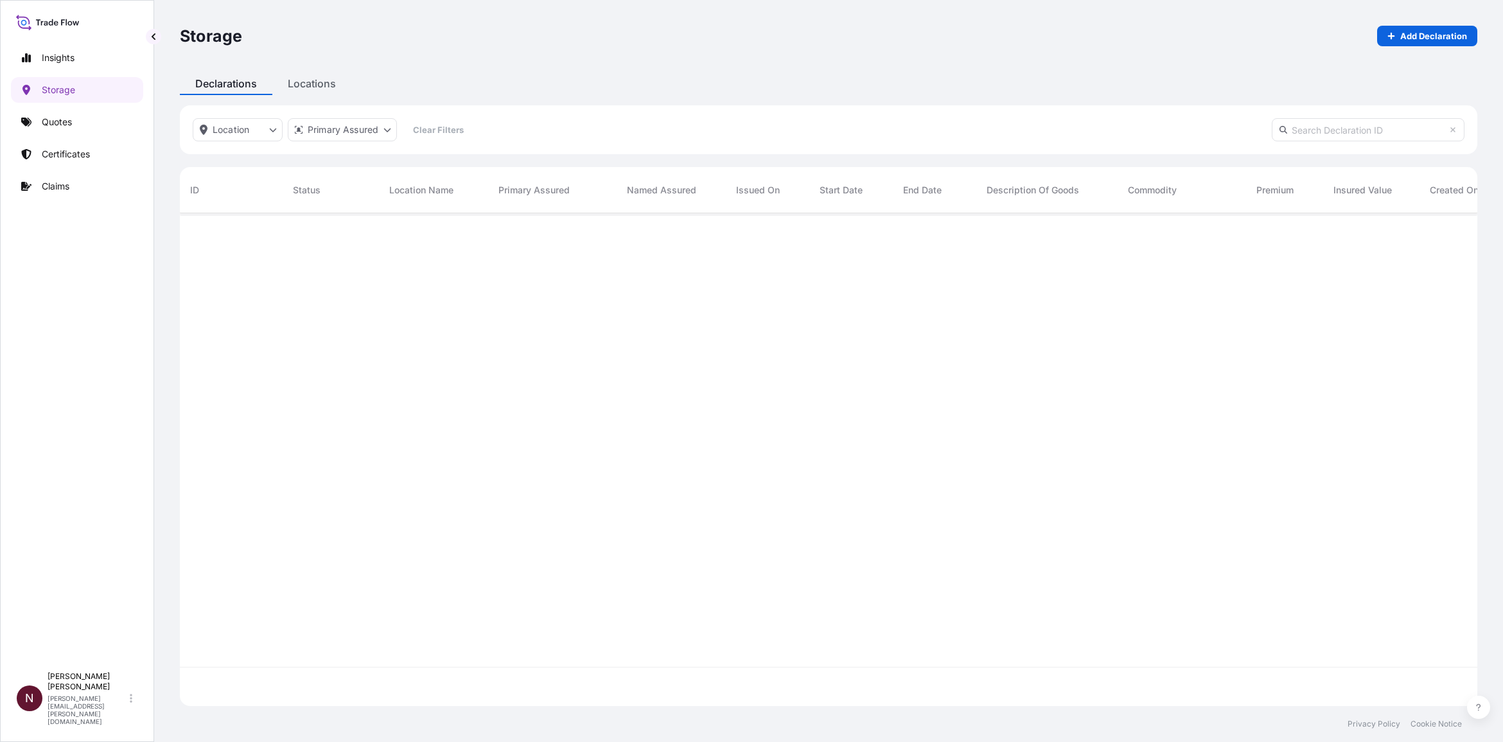
scroll to position [488, 1285]
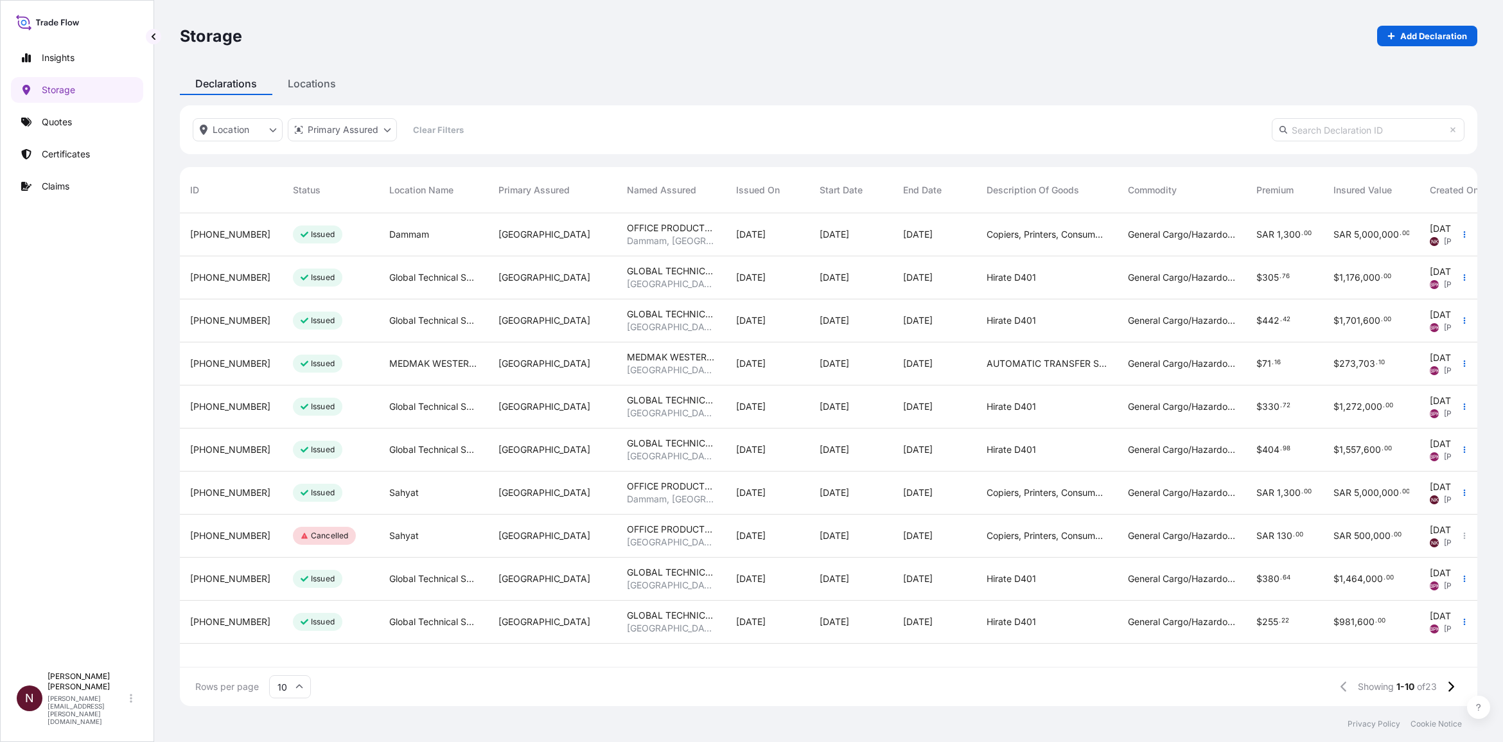
click at [409, 186] on span "Location Name" at bounding box center [421, 190] width 64 height 13
click at [406, 229] on span "Dammam" at bounding box center [409, 234] width 40 height 13
click at [989, 236] on icon "button" at bounding box center [1465, 235] width 8 height 8
click at [989, 268] on link "Cancel declaration" at bounding box center [1397, 260] width 120 height 21
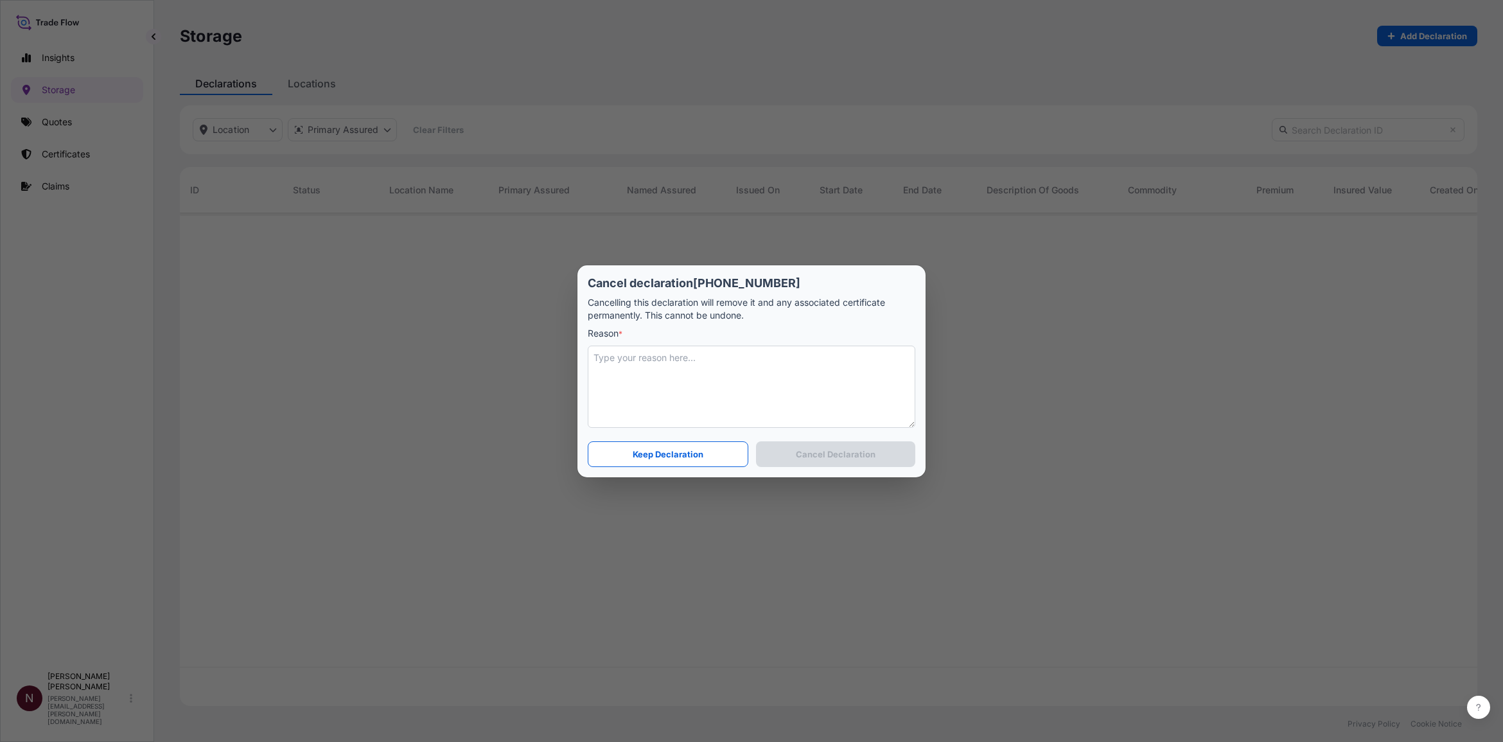
click at [656, 377] on textarea at bounding box center [752, 387] width 328 height 82
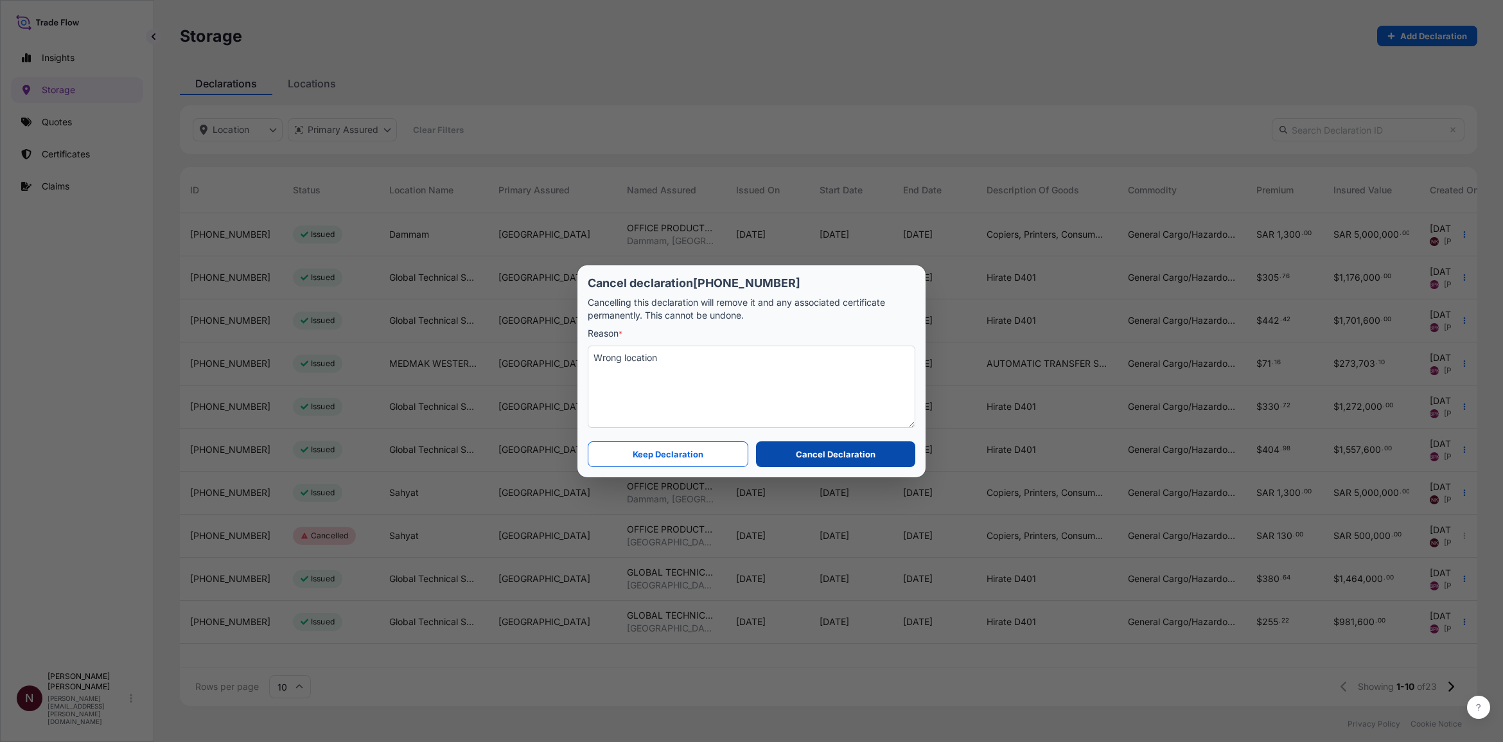
type textarea "Wrong location"
click at [808, 448] on p "Cancel Declaration" at bounding box center [836, 454] width 80 height 13
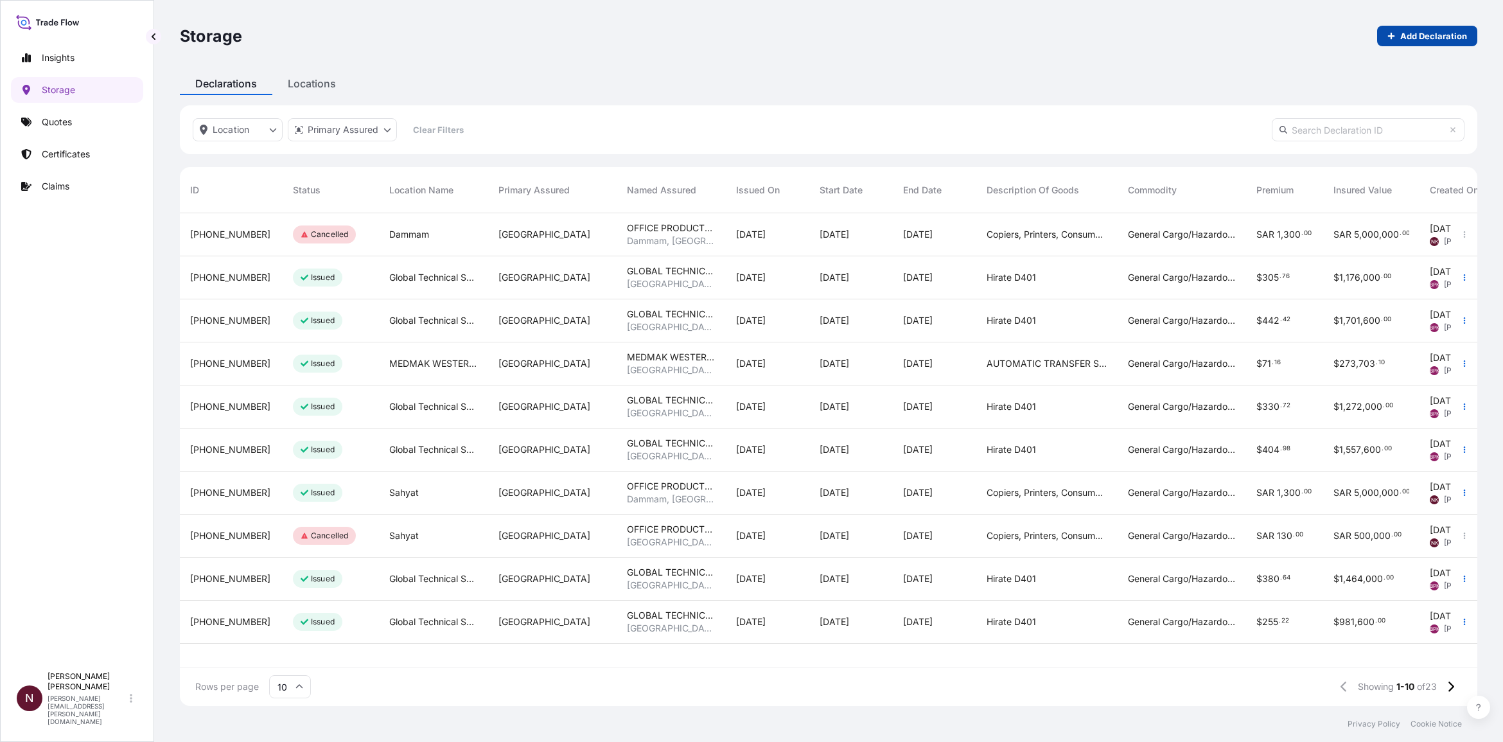
click at [989, 39] on p "Add Declaration" at bounding box center [1433, 36] width 67 height 13
select select "31614"
select select "USD"
select select "mt"
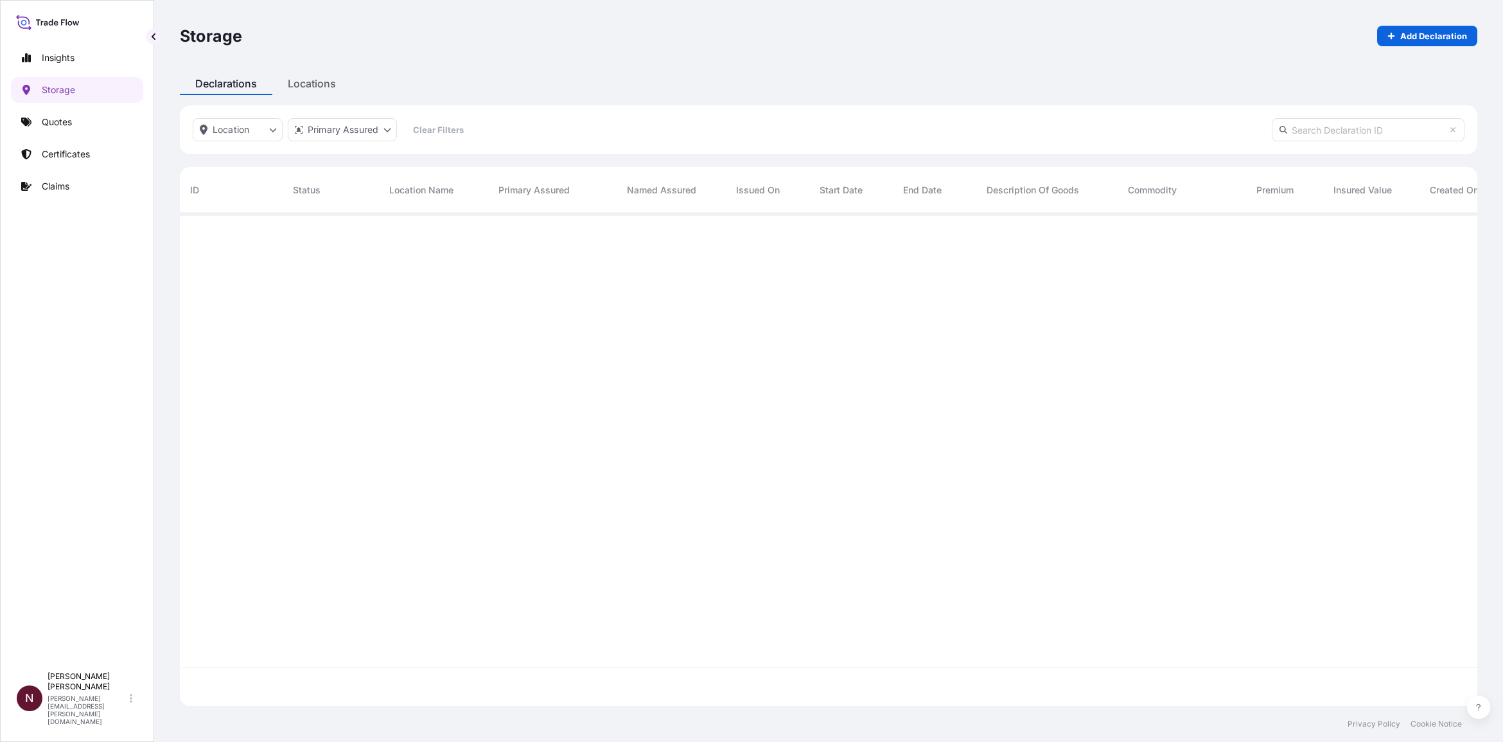
scroll to position [488, 1285]
click at [989, 133] on input "text" at bounding box center [1368, 129] width 193 height 23
click at [989, 40] on p "Add Declaration" at bounding box center [1433, 36] width 67 height 13
select select "31614"
select select "USD"
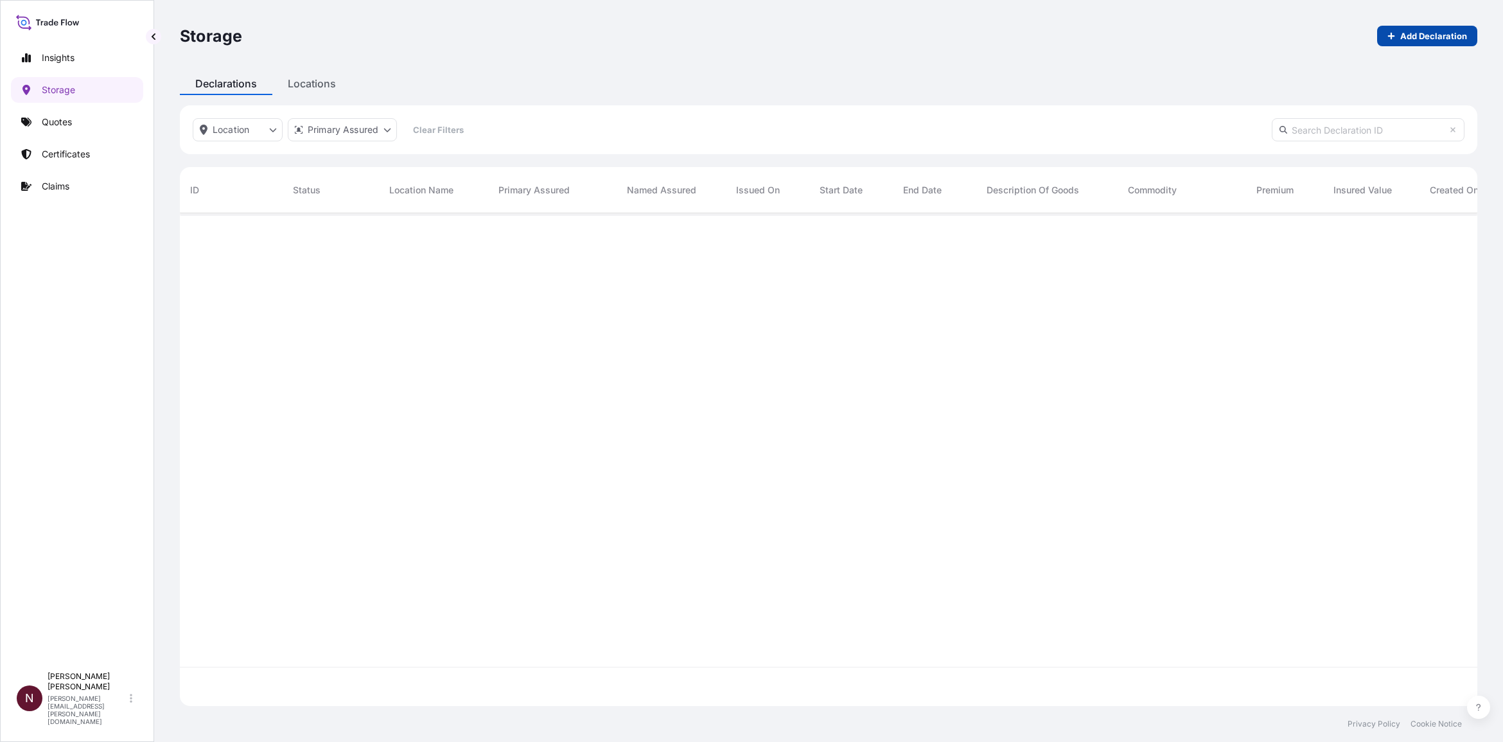
select select "mt"
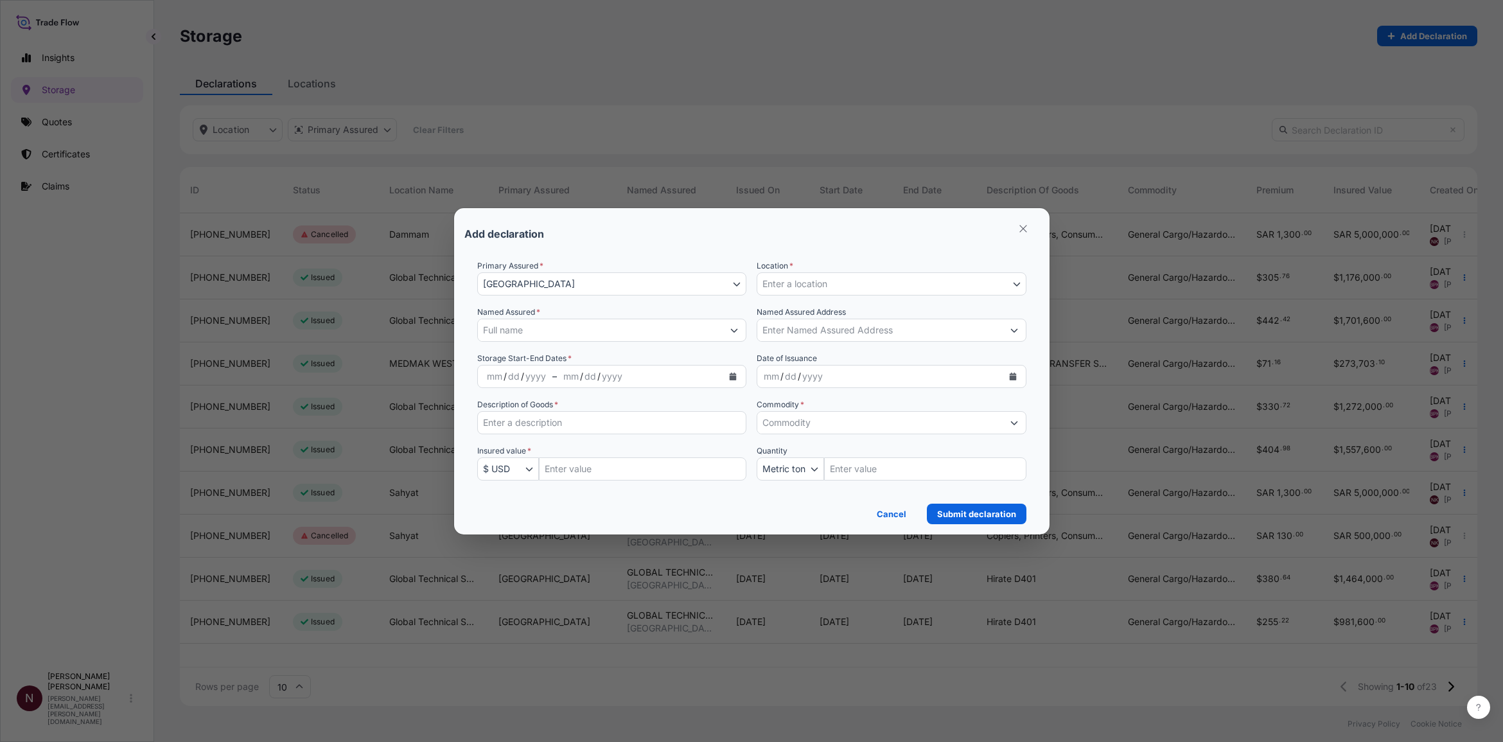
click at [502, 283] on span "[GEOGRAPHIC_DATA]" at bounding box center [529, 284] width 92 height 13
click at [505, 315] on div "[GEOGRAPHIC_DATA]" at bounding box center [611, 316] width 259 height 23
click at [519, 328] on input "Named Assured *" at bounding box center [600, 330] width 245 height 23
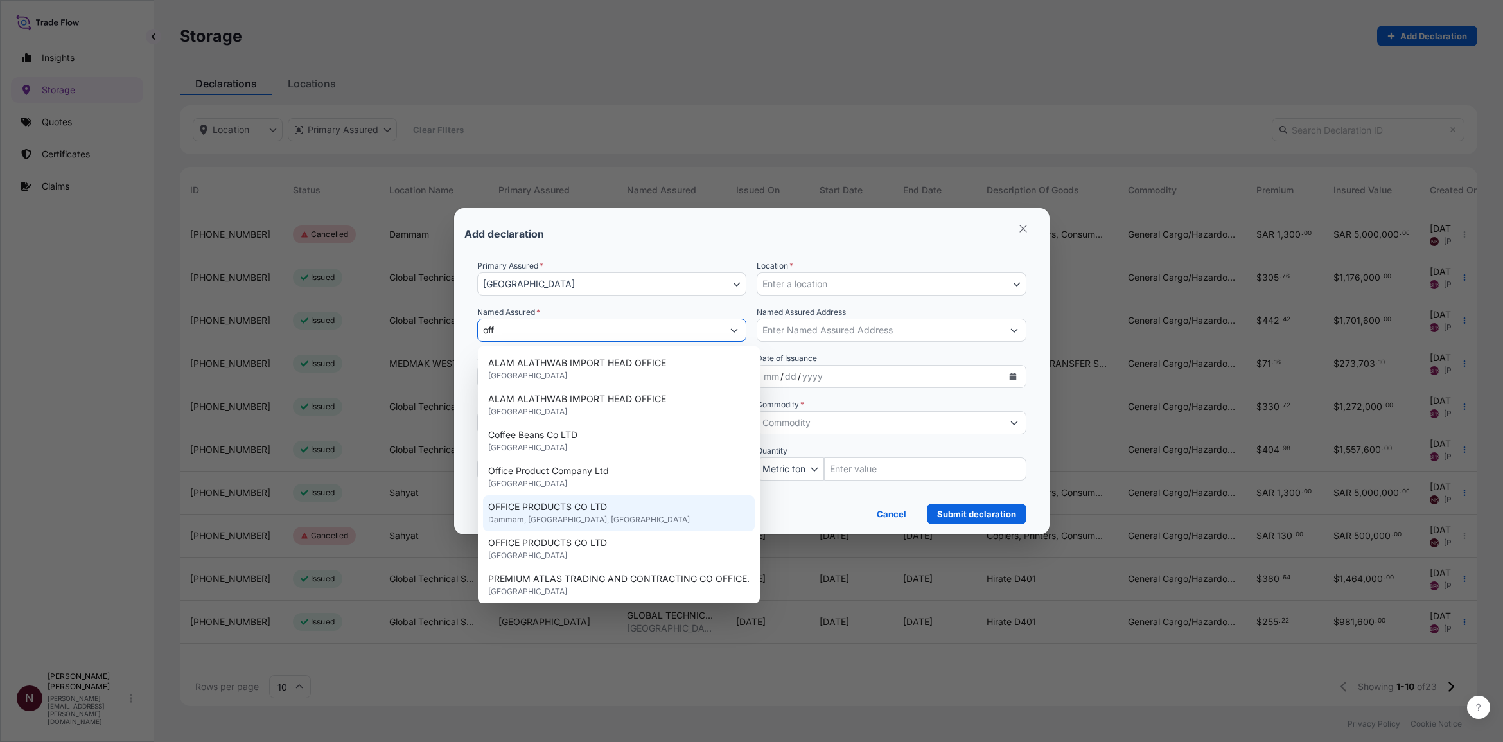
click at [515, 452] on span "Dammam, [GEOGRAPHIC_DATA], [GEOGRAPHIC_DATA]" at bounding box center [589, 519] width 202 height 13
type input "OFFICE PRODUCTS CO LTD"
type input "Dammam [GEOGRAPHIC_DATA]"
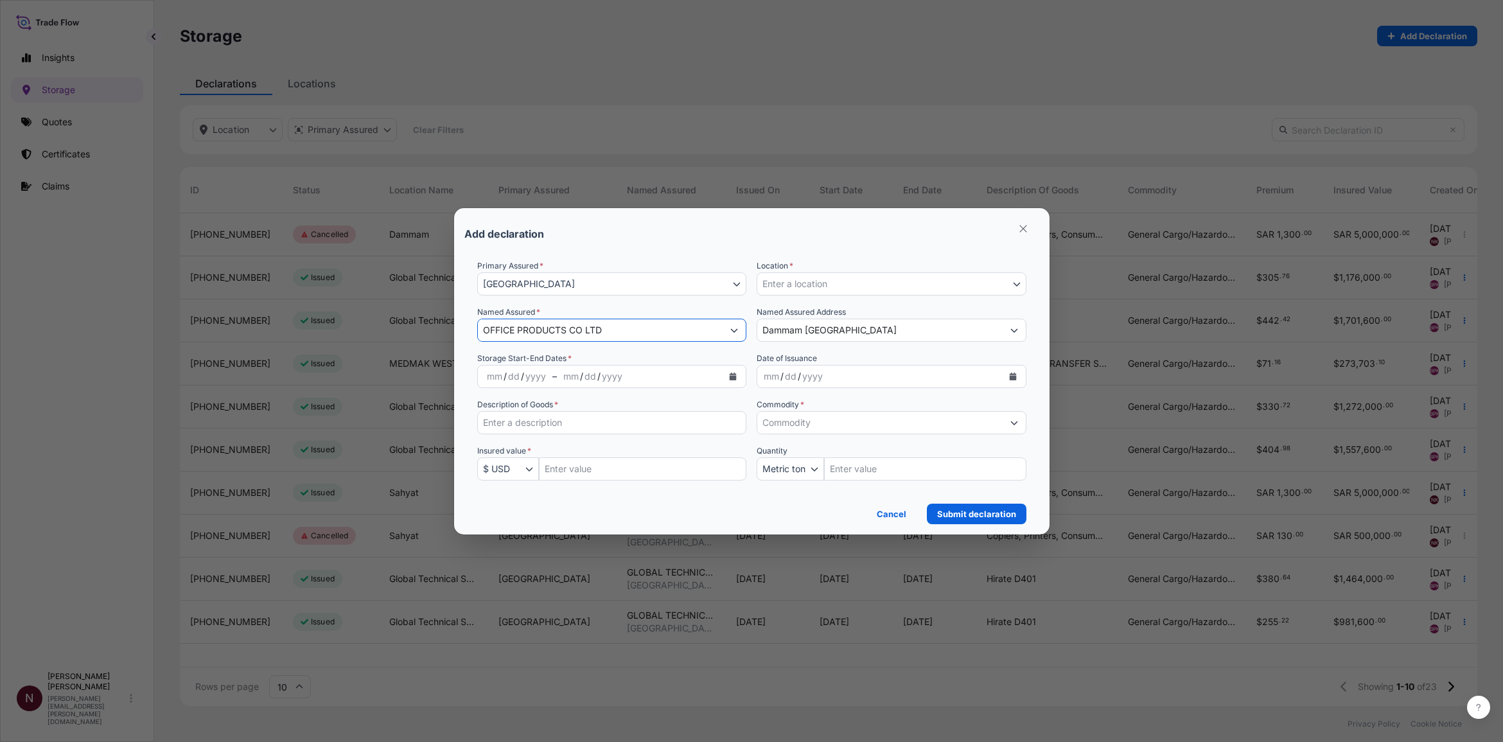
type input "OFFICE PRODUCTS CO LTD"
click at [563, 375] on div "mm" at bounding box center [571, 376] width 18 height 15
click at [730, 376] on icon "Calendar" at bounding box center [733, 377] width 7 height 8
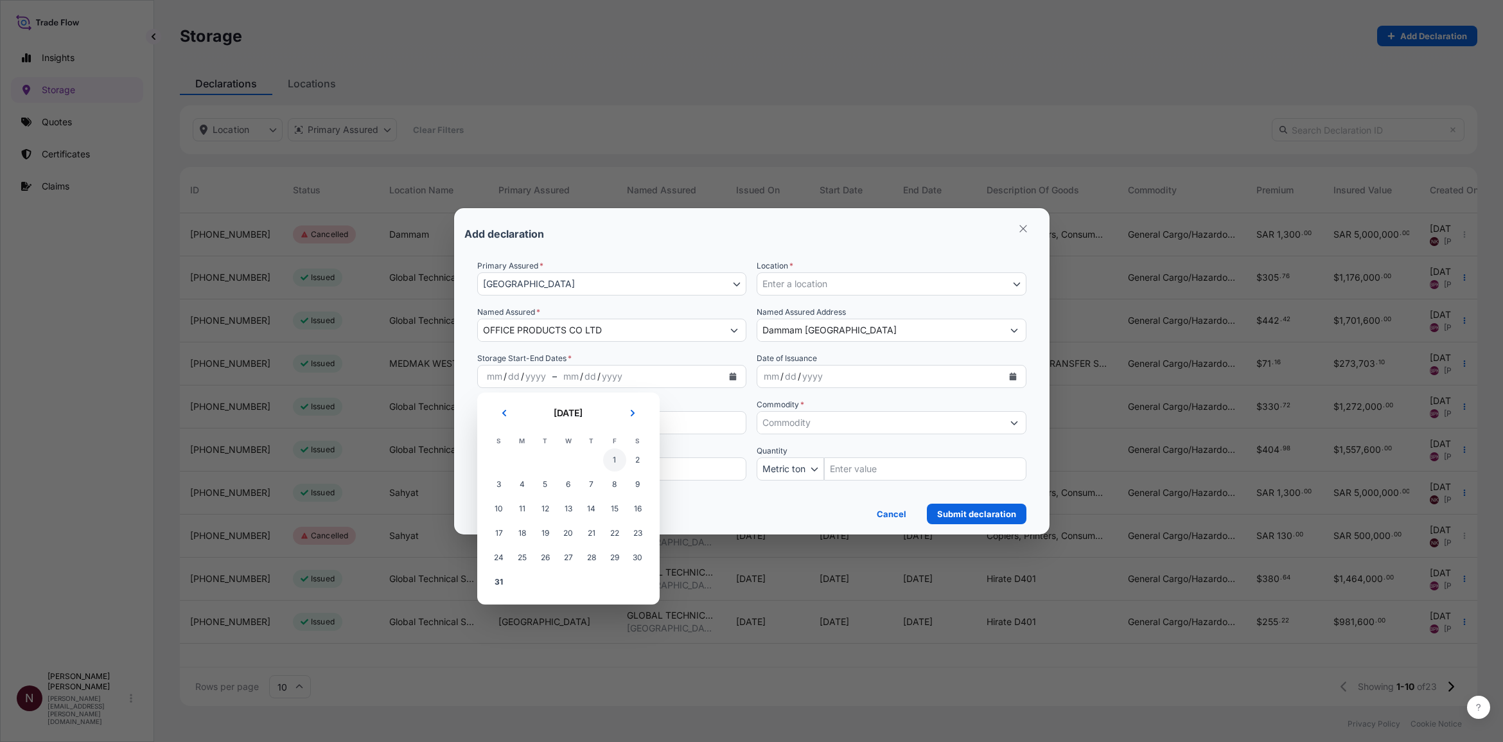
click at [611, 452] on span "1" at bounding box center [614, 459] width 23 height 23
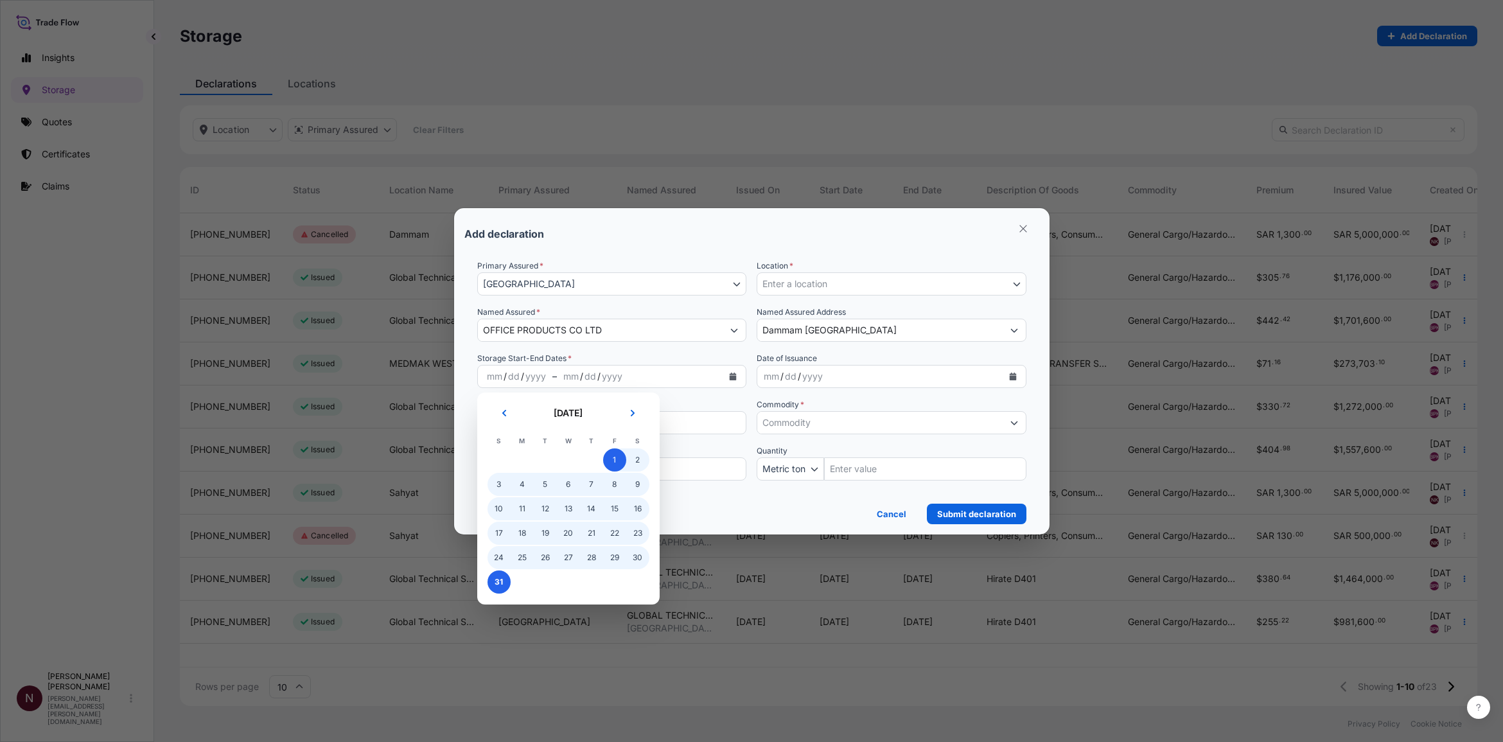
click at [501, 452] on span "31" at bounding box center [499, 581] width 23 height 23
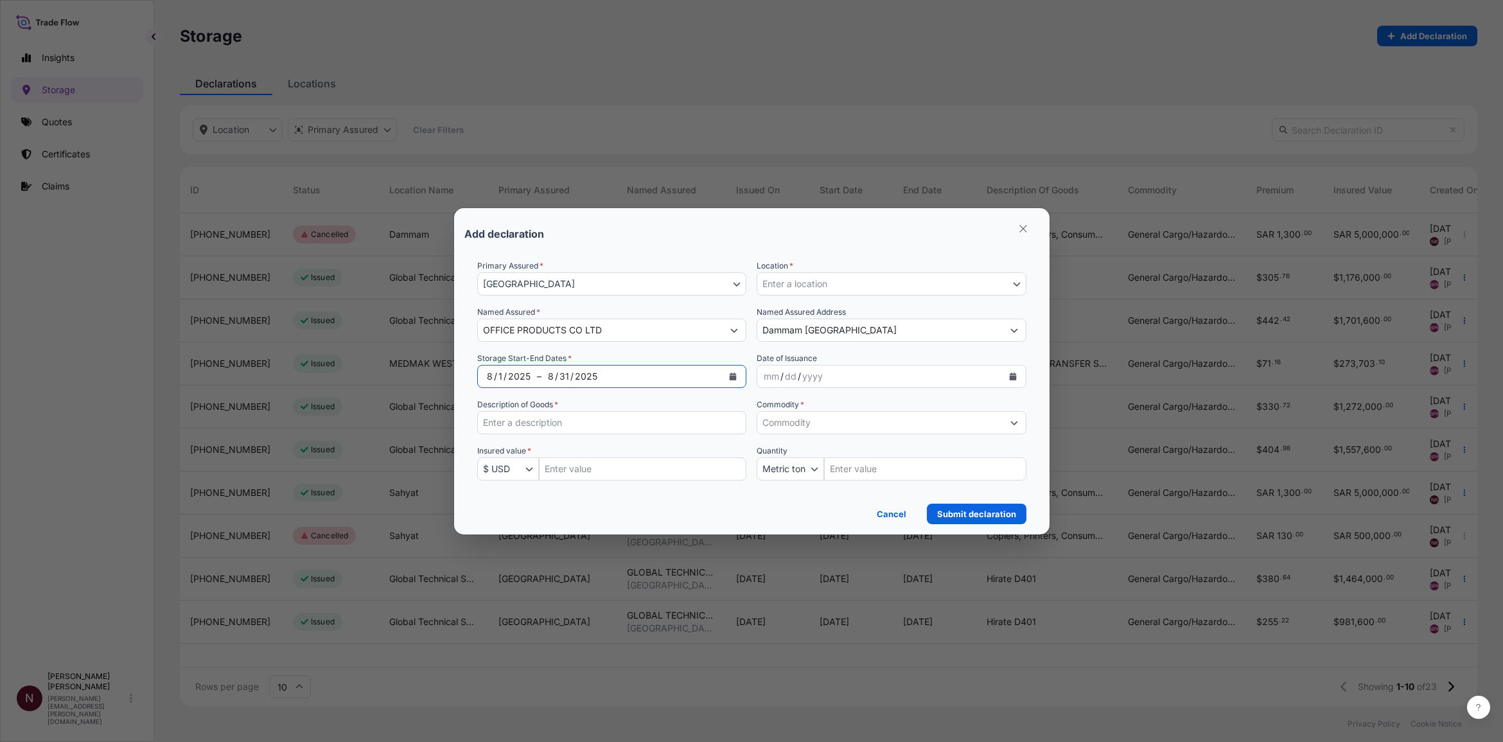
click at [989, 377] on icon "Calendar" at bounding box center [1013, 377] width 8 height 8
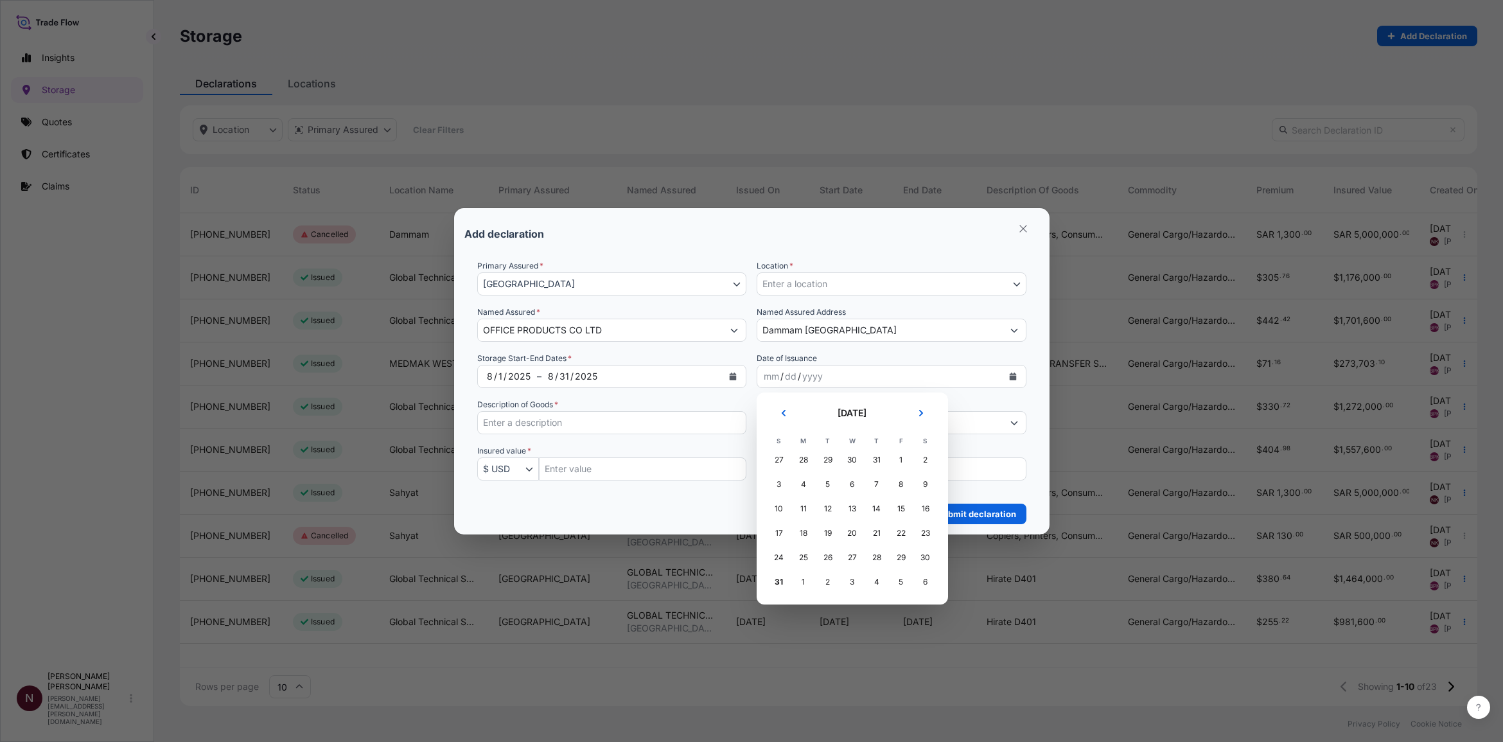
click at [899, 452] on div "1" at bounding box center [901, 459] width 23 height 23
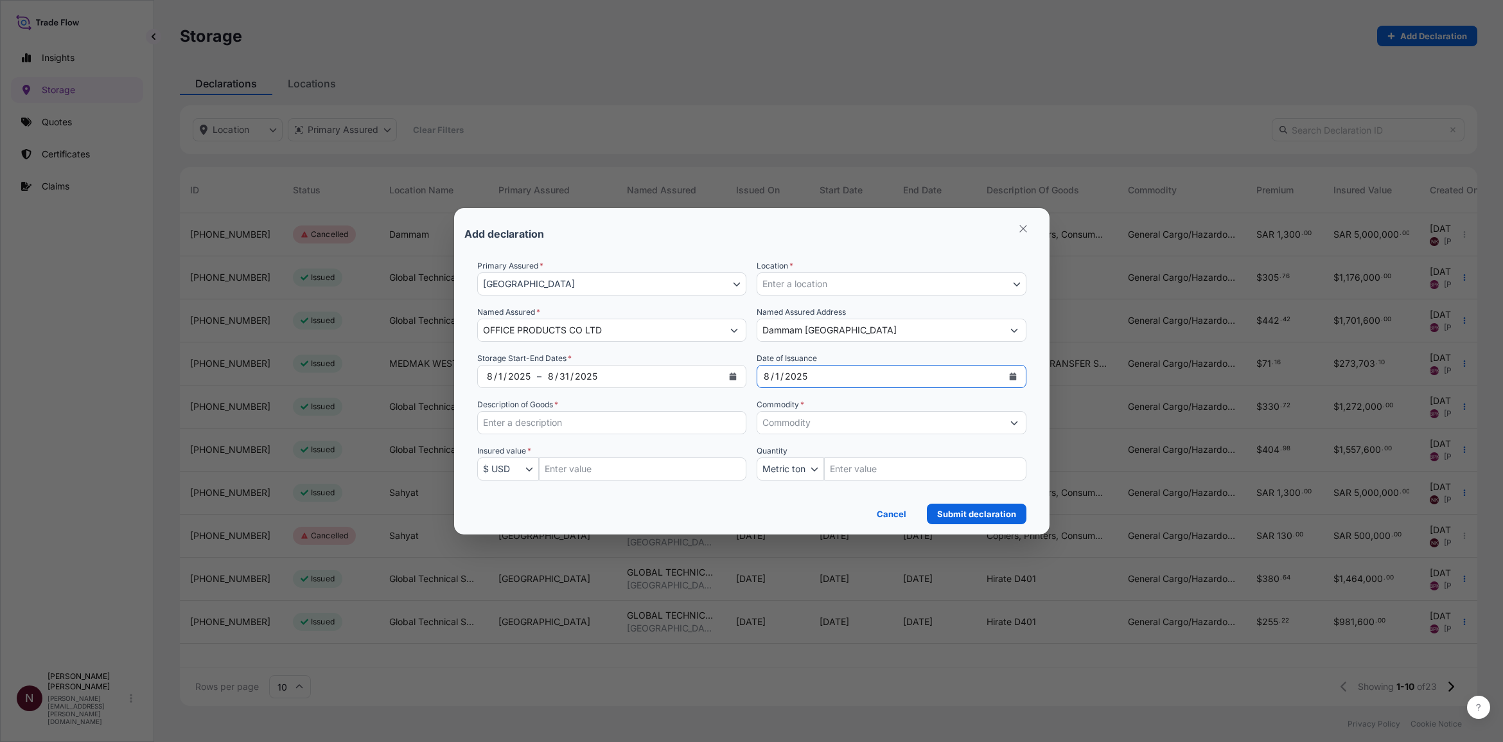
click at [608, 429] on input "Description of Goods *" at bounding box center [612, 422] width 270 height 23
type input "Copiers, Printers, Consumables, Parts"
click at [822, 418] on input "Commodity *" at bounding box center [879, 422] width 245 height 23
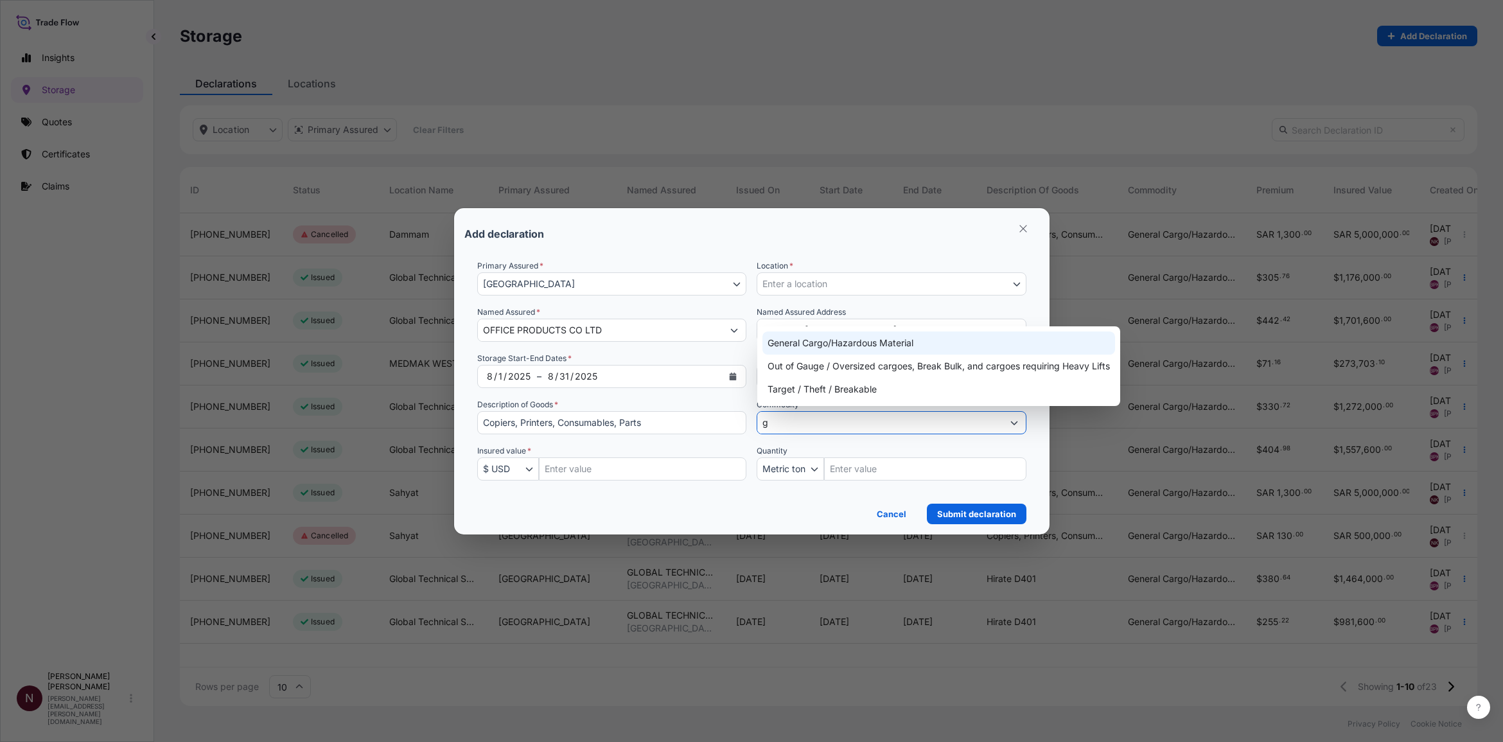
click at [819, 344] on div "General Cargo/Hazardous Material" at bounding box center [939, 342] width 353 height 23
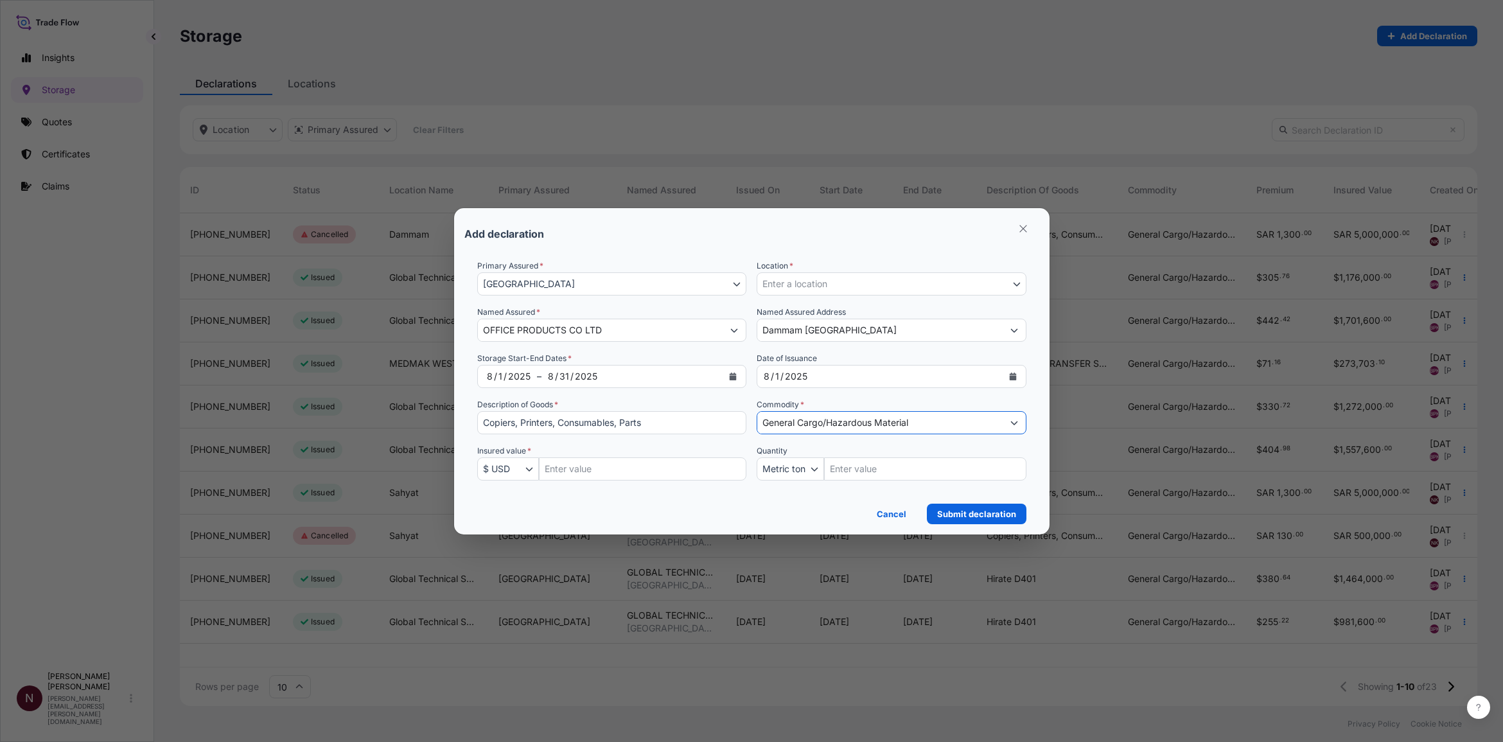
type input "General Cargo/Hazardous Material"
click at [655, 452] on div "Insured value * $ USD € EUR £ GBP $ USD ؋ AFN $ AUD R$ BRL $ CAD ¥ CNY $ HKD ₹ …" at bounding box center [612, 463] width 270 height 36
click at [631, 452] on input "Insured Value Amount" at bounding box center [643, 468] width 208 height 23
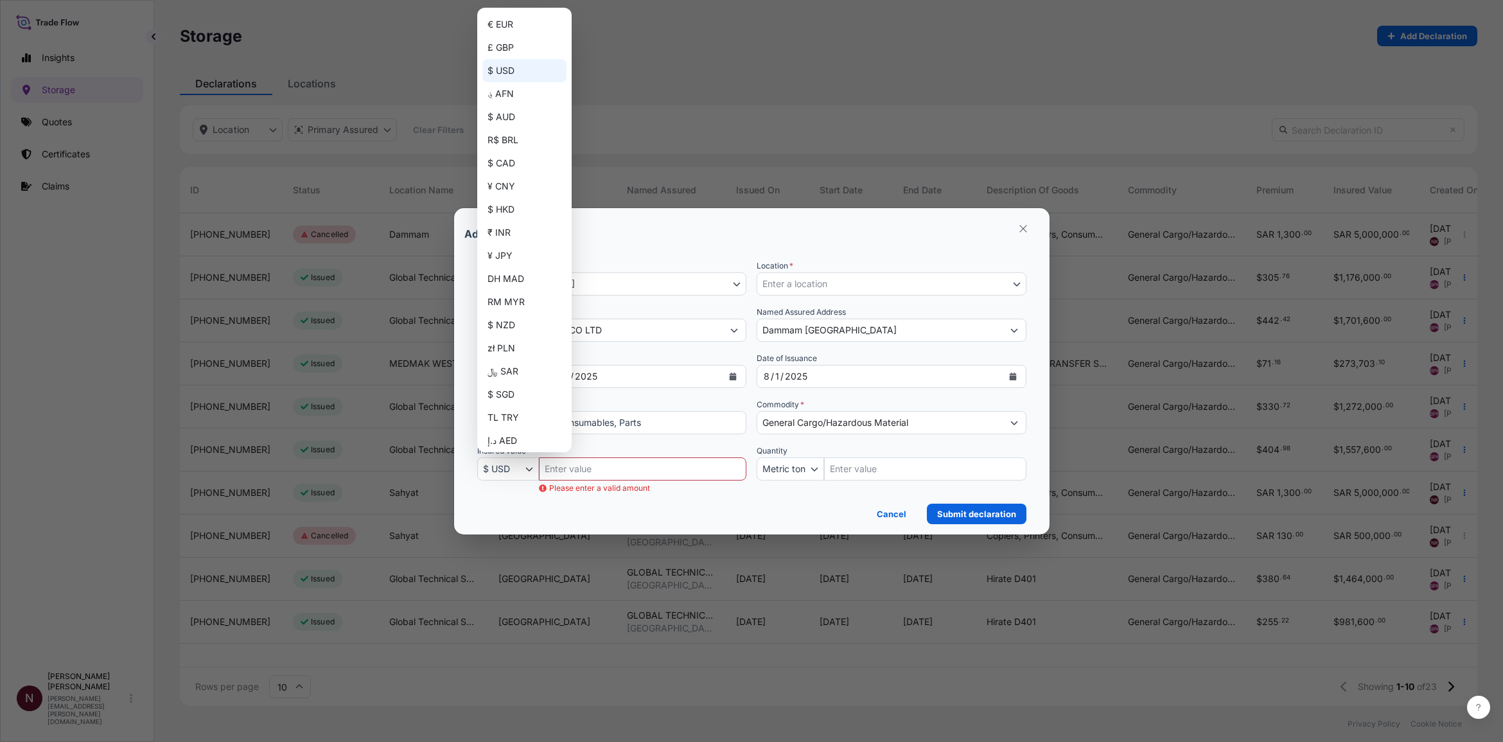
click at [531, 452] on icon "button" at bounding box center [529, 469] width 8 height 8
click at [522, 364] on div "﷼ SAR" at bounding box center [524, 371] width 84 height 23
select select "SAR"
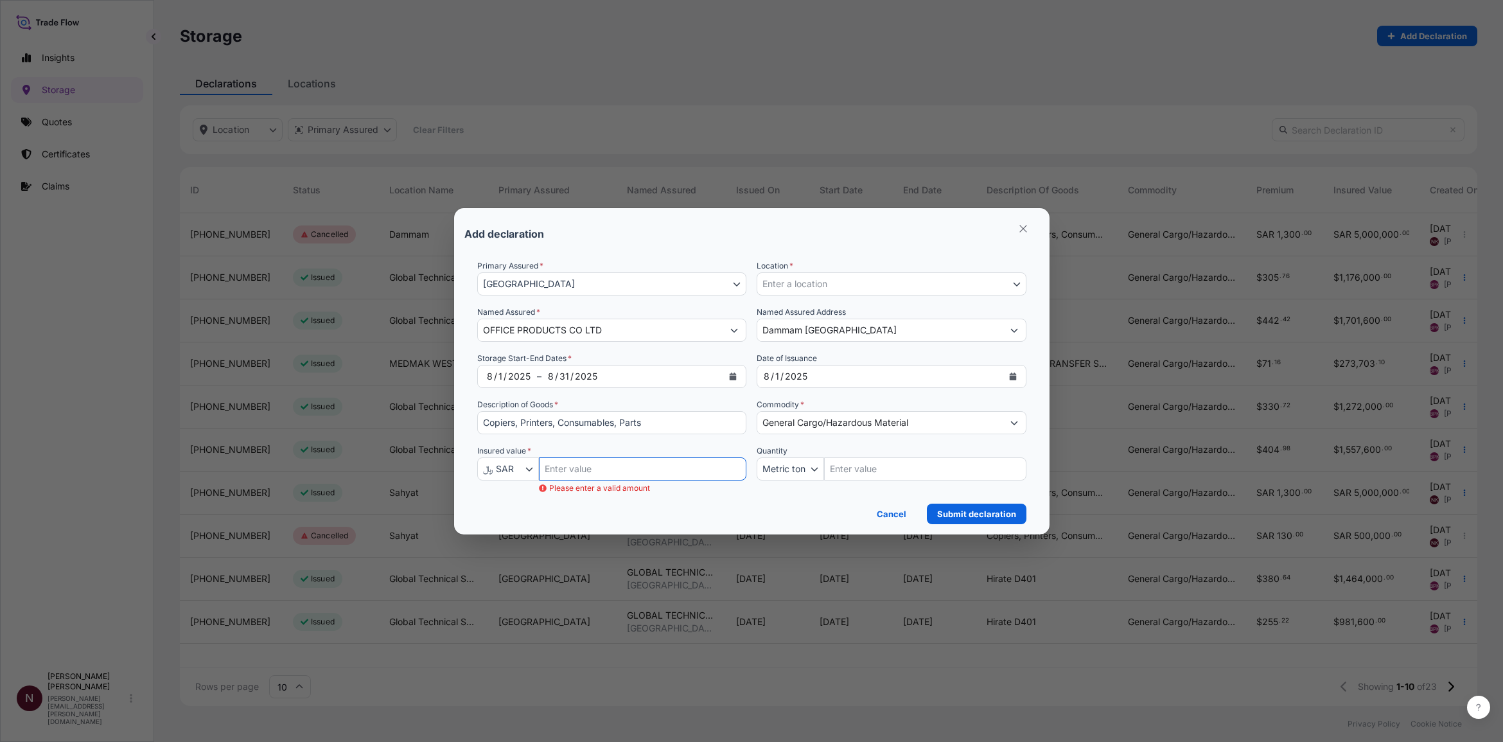
click at [649, 452] on input "Insured Value Amount" at bounding box center [643, 468] width 208 height 23
type input "5"
paste input "5000000"
type input "5000000"
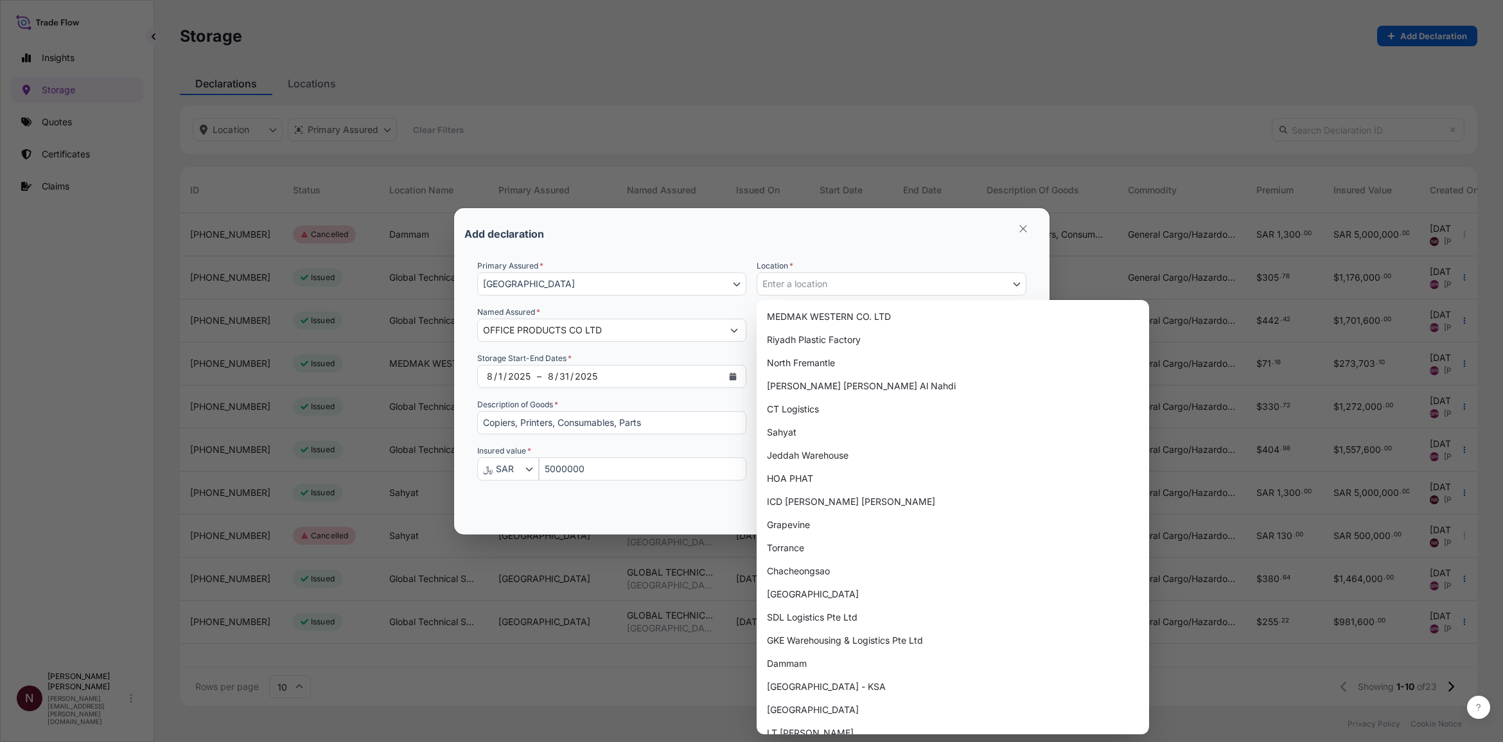
click at [821, 288] on span "Enter a location" at bounding box center [795, 284] width 65 height 13
click at [801, 281] on span "Enter a location" at bounding box center [795, 284] width 65 height 13
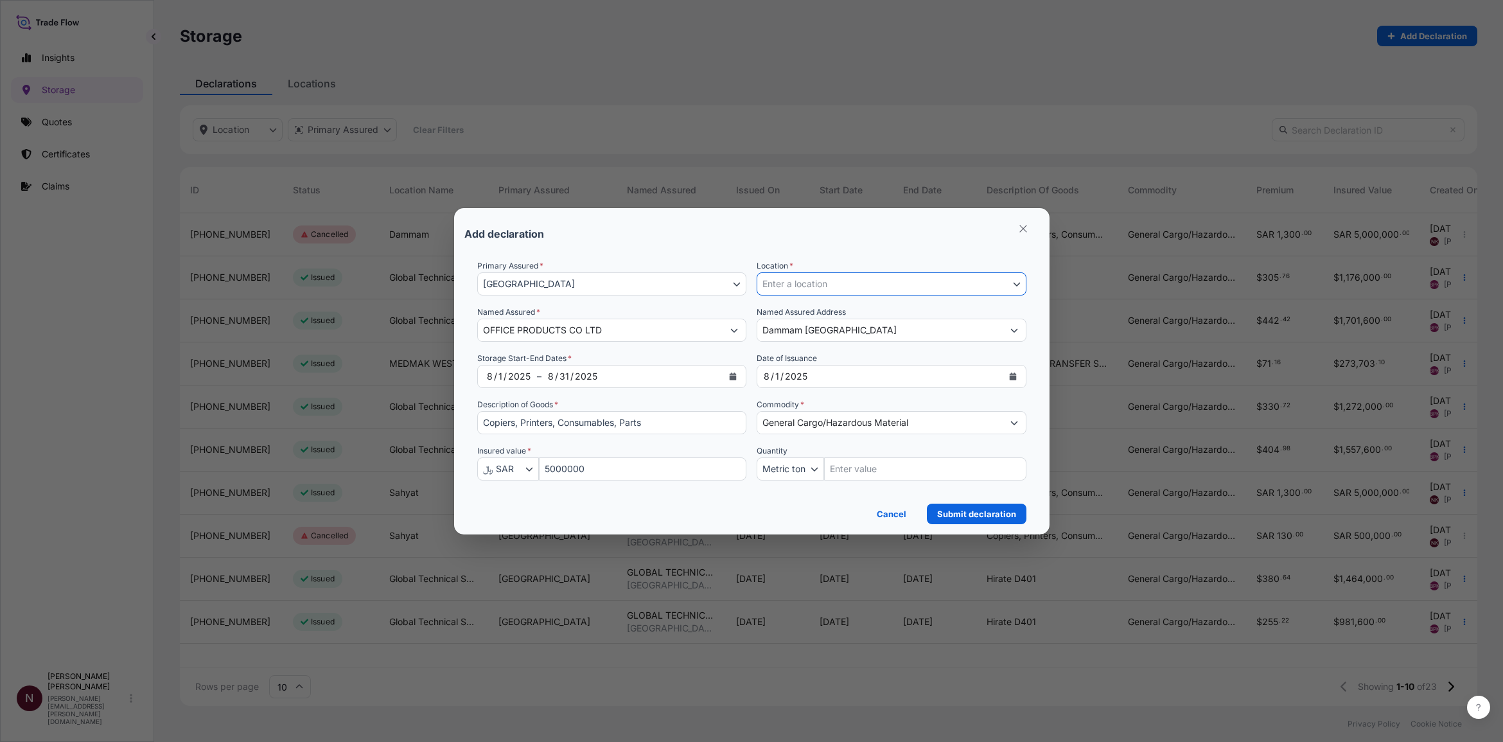
click at [801, 281] on span "Enter a location" at bounding box center [795, 284] width 65 height 13
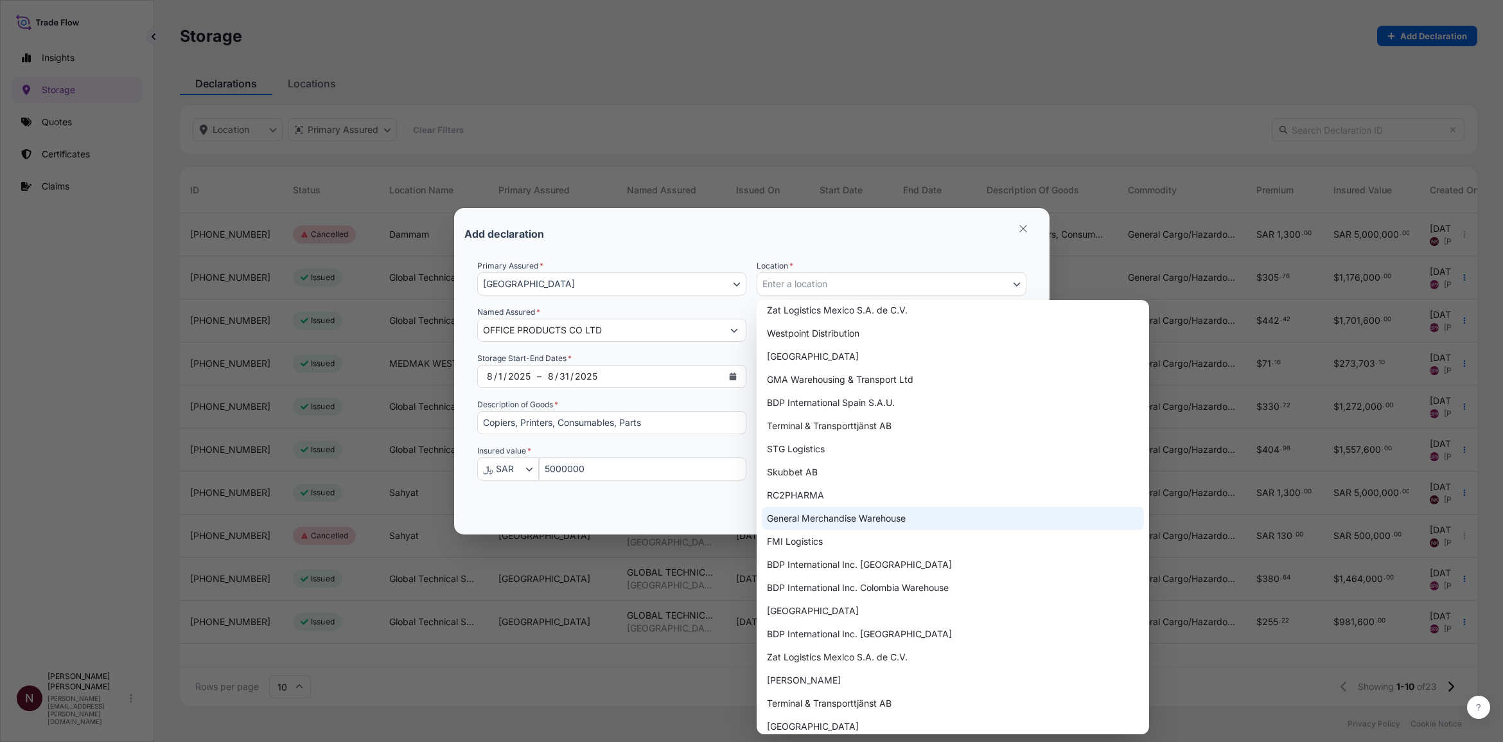
scroll to position [1309, 0]
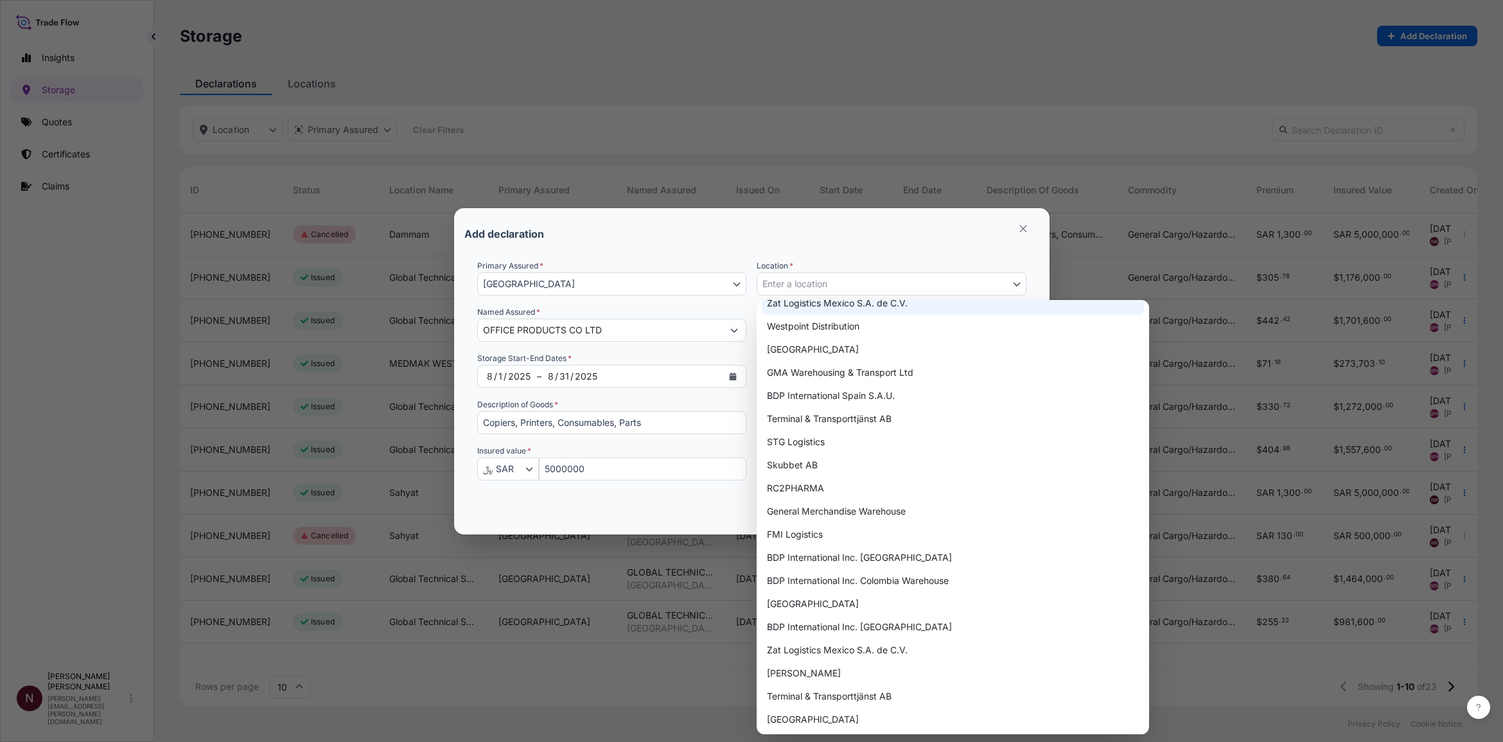
click at [807, 281] on span "Enter a location" at bounding box center [795, 284] width 65 height 13
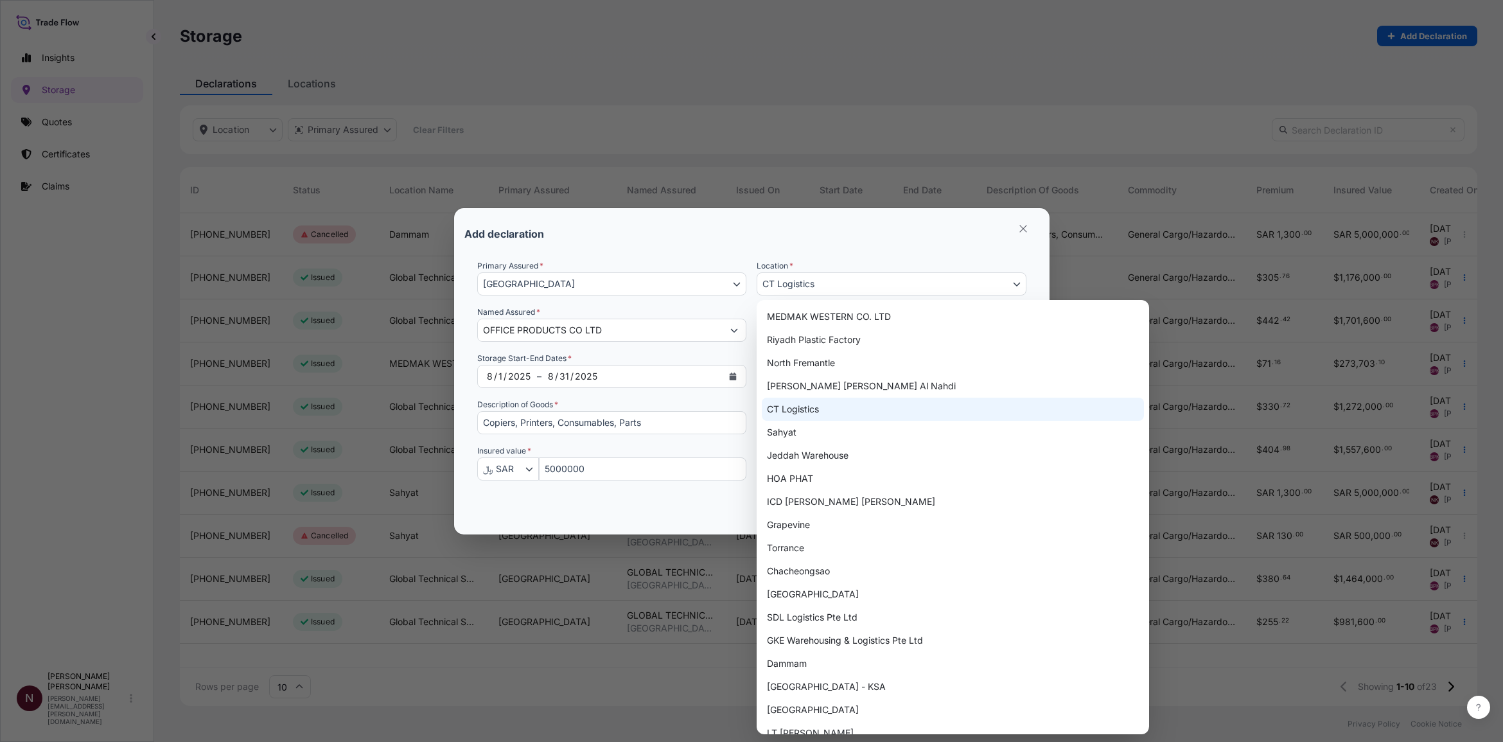
click at [807, 281] on span "CT Logistics" at bounding box center [789, 284] width 52 height 13
click at [793, 437] on div "Sahyat" at bounding box center [953, 432] width 382 height 23
select select "2276"
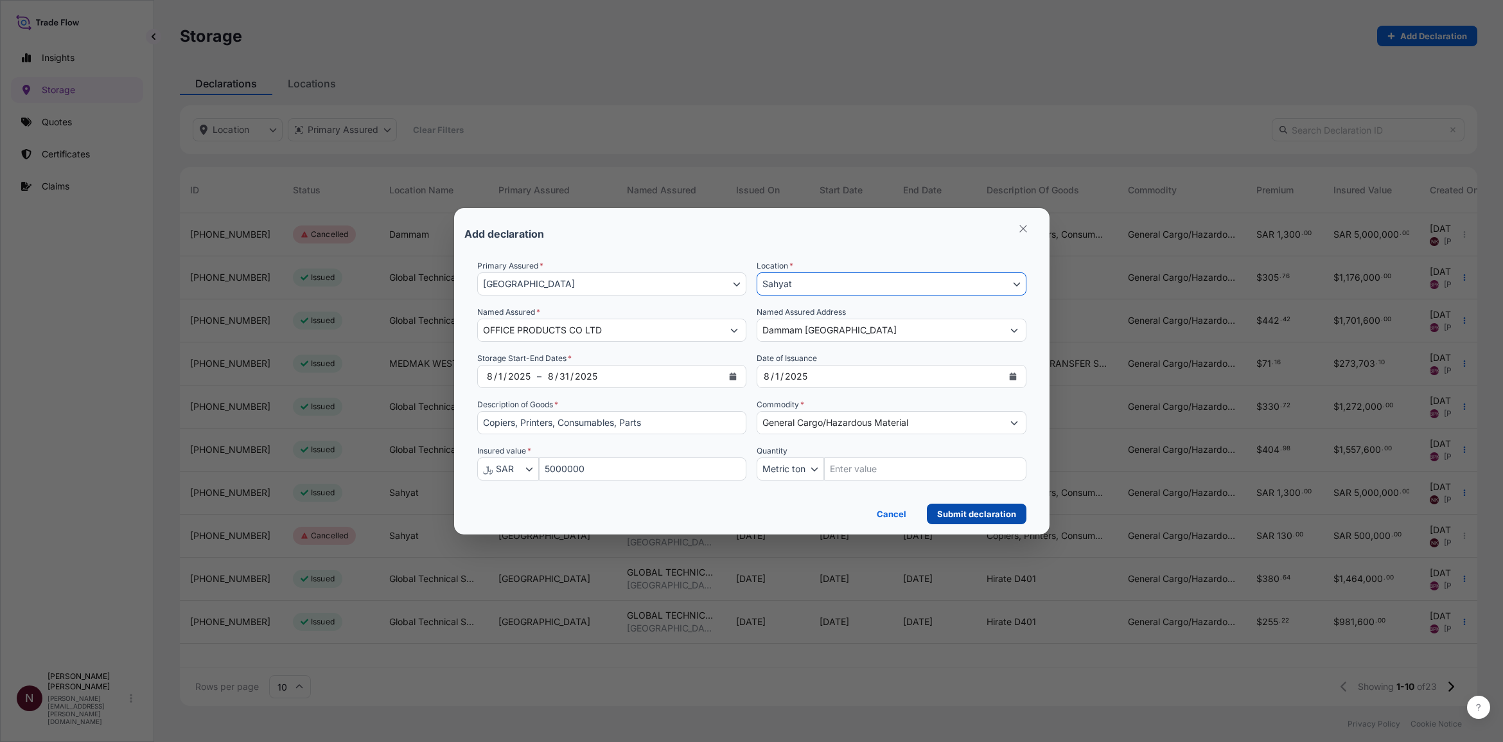
click at [967, 452] on p "Submit declaration" at bounding box center [976, 513] width 79 height 13
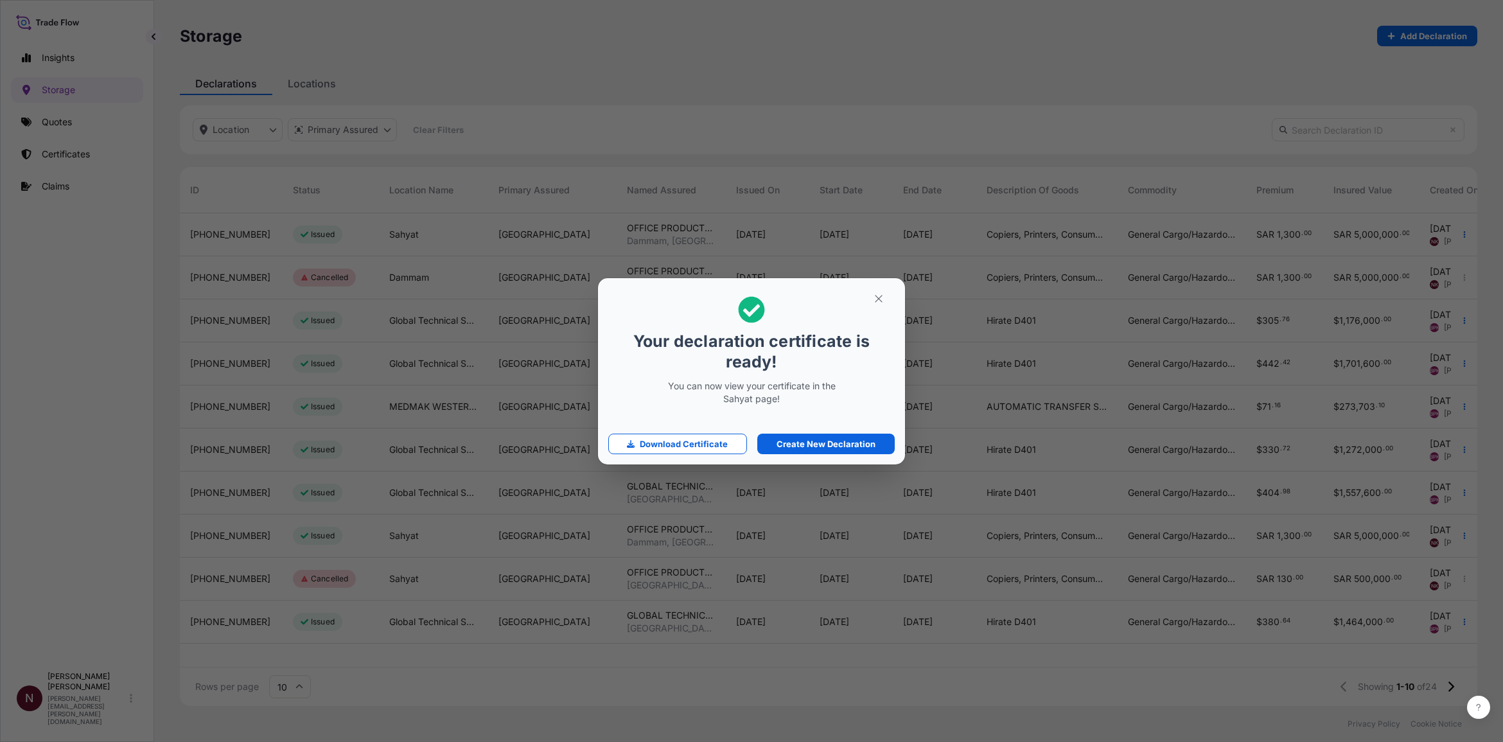
click at [328, 238] on div "Your declaration certificate is ready! You can now view your certificate in the…" at bounding box center [751, 371] width 1503 height 742
click at [653, 445] on p "Download Certificate" at bounding box center [684, 443] width 88 height 13
click at [800, 441] on p "Create New Declaration" at bounding box center [826, 443] width 99 height 13
select select "31614"
select select "USD"
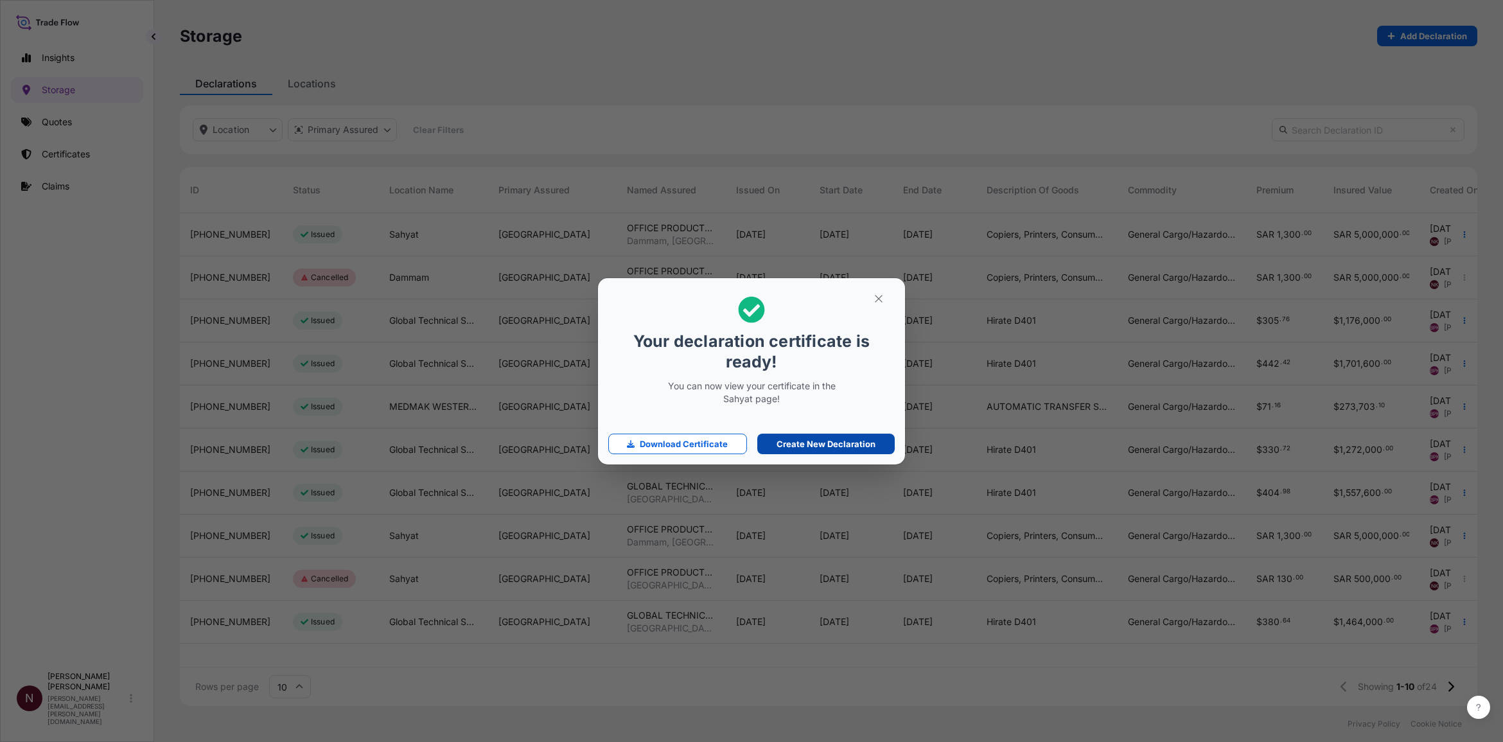
select select "mt"
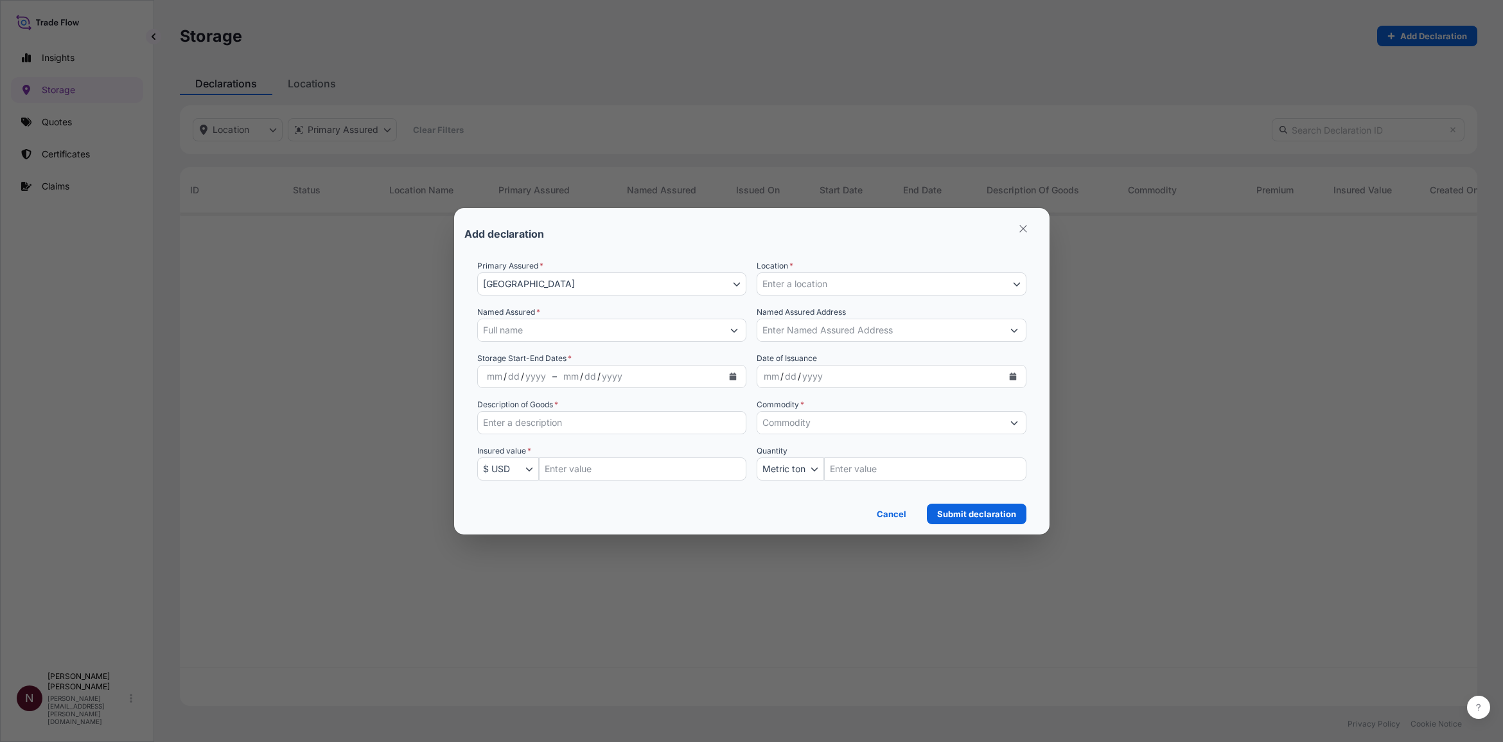
click at [543, 278] on button "[GEOGRAPHIC_DATA]" at bounding box center [612, 283] width 270 height 23
click at [769, 281] on span "Enter a location" at bounding box center [795, 284] width 65 height 13
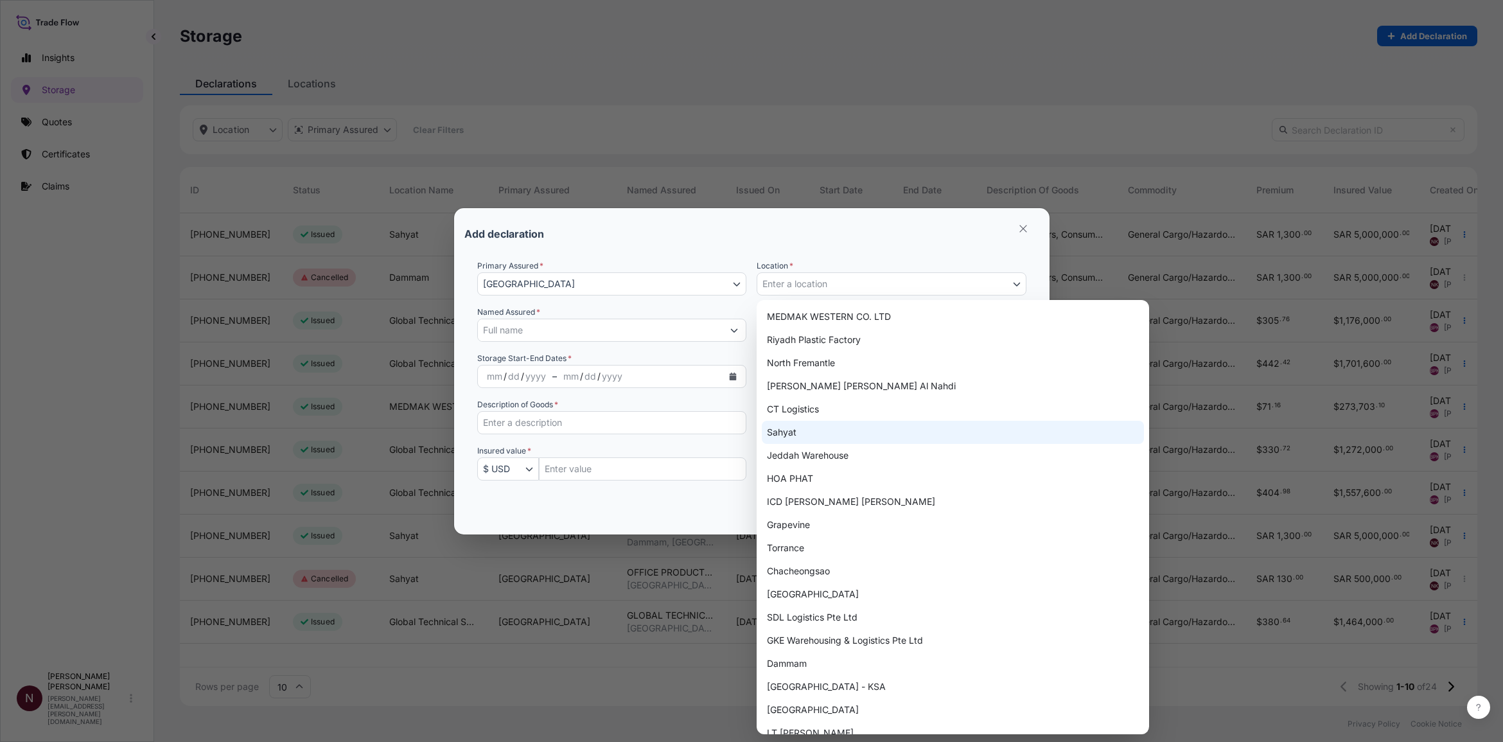
click at [781, 432] on div "Sahyat" at bounding box center [953, 432] width 382 height 23
select select "2276"
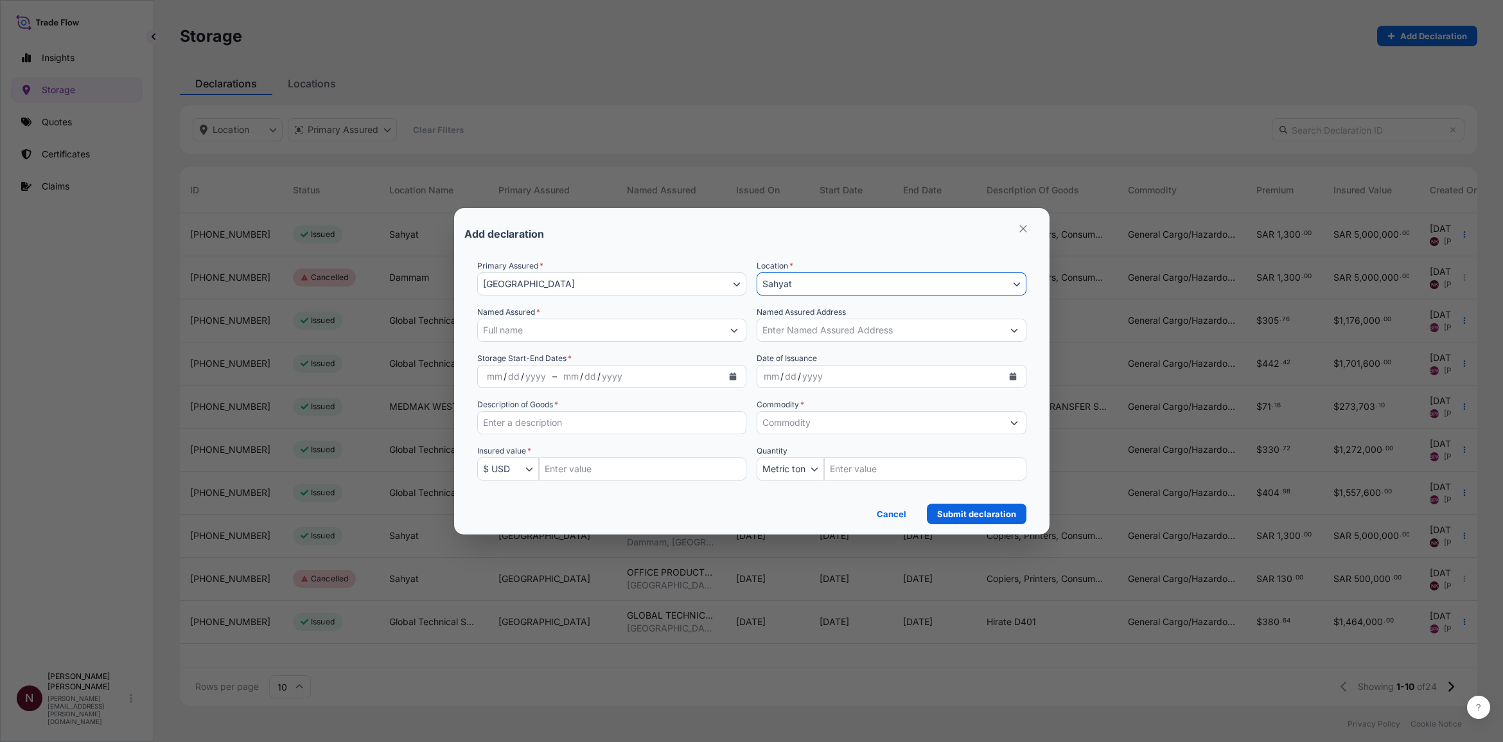
click at [514, 329] on input "Named Assured *" at bounding box center [600, 330] width 245 height 23
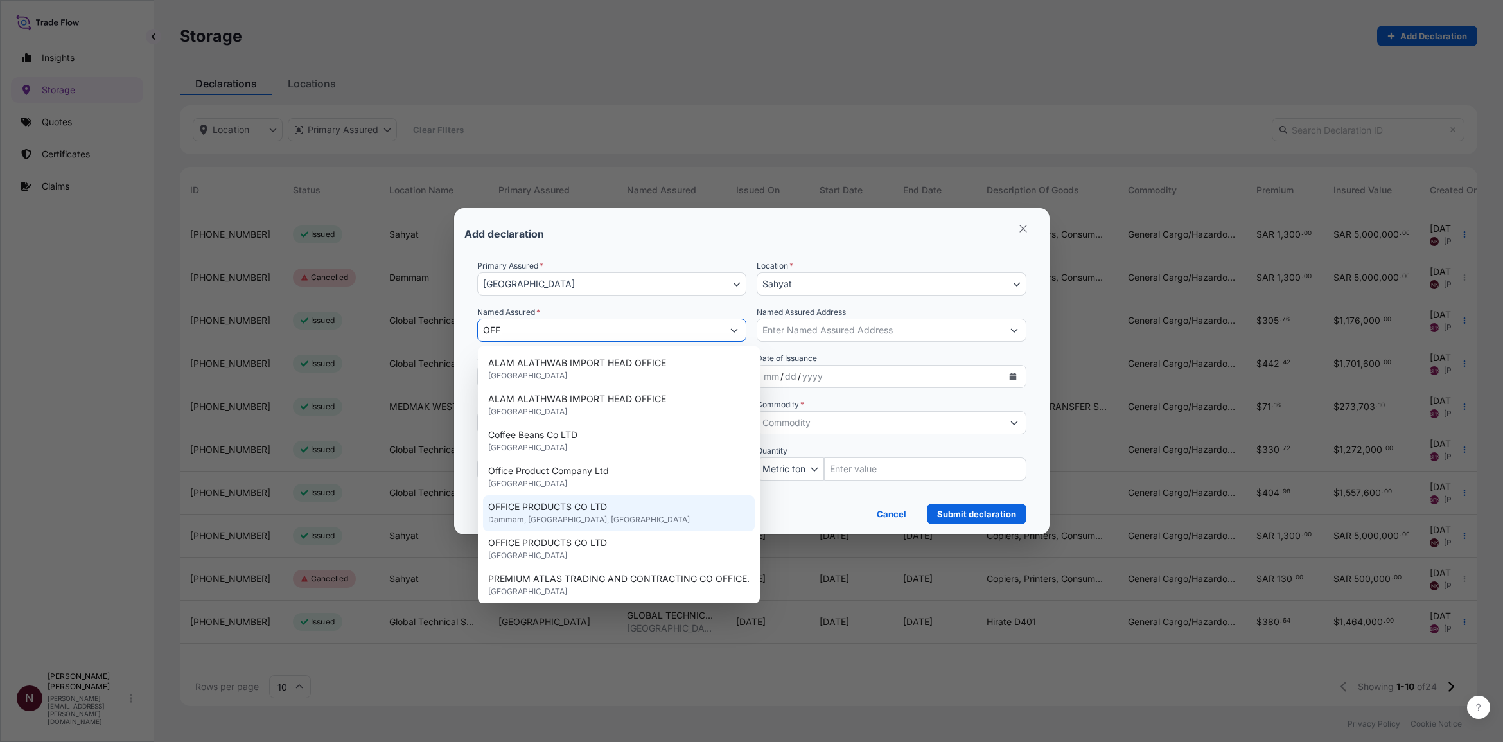
click at [566, 452] on span "Dammam, [GEOGRAPHIC_DATA], [GEOGRAPHIC_DATA]" at bounding box center [589, 519] width 202 height 13
type input "OFFICE PRODUCTS CO LTD"
type input "Dammam [GEOGRAPHIC_DATA]"
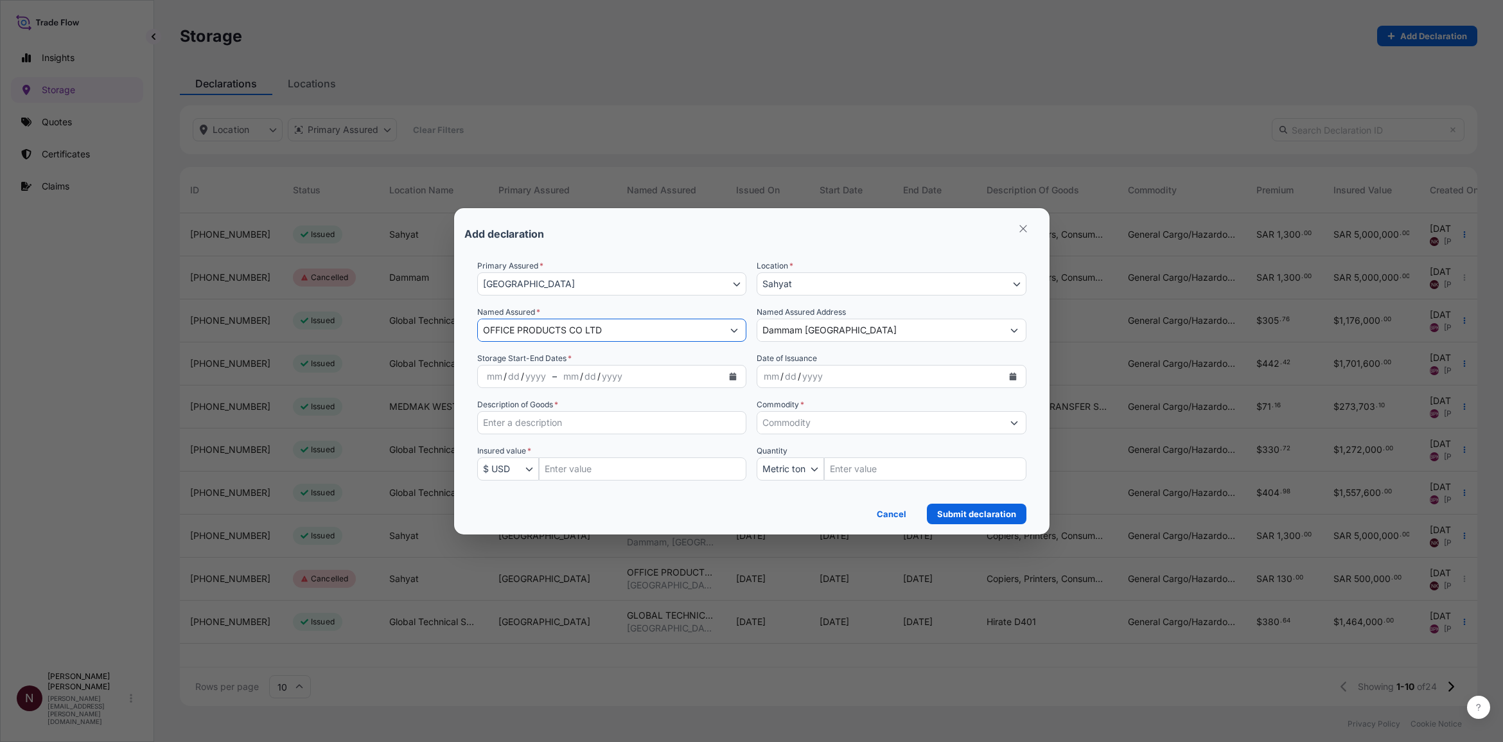
type input "OFFICE PRODUCTS CO LTD"
click at [529, 377] on div "yyyy" at bounding box center [535, 376] width 23 height 15
click at [731, 376] on icon "Calendar" at bounding box center [733, 377] width 7 height 8
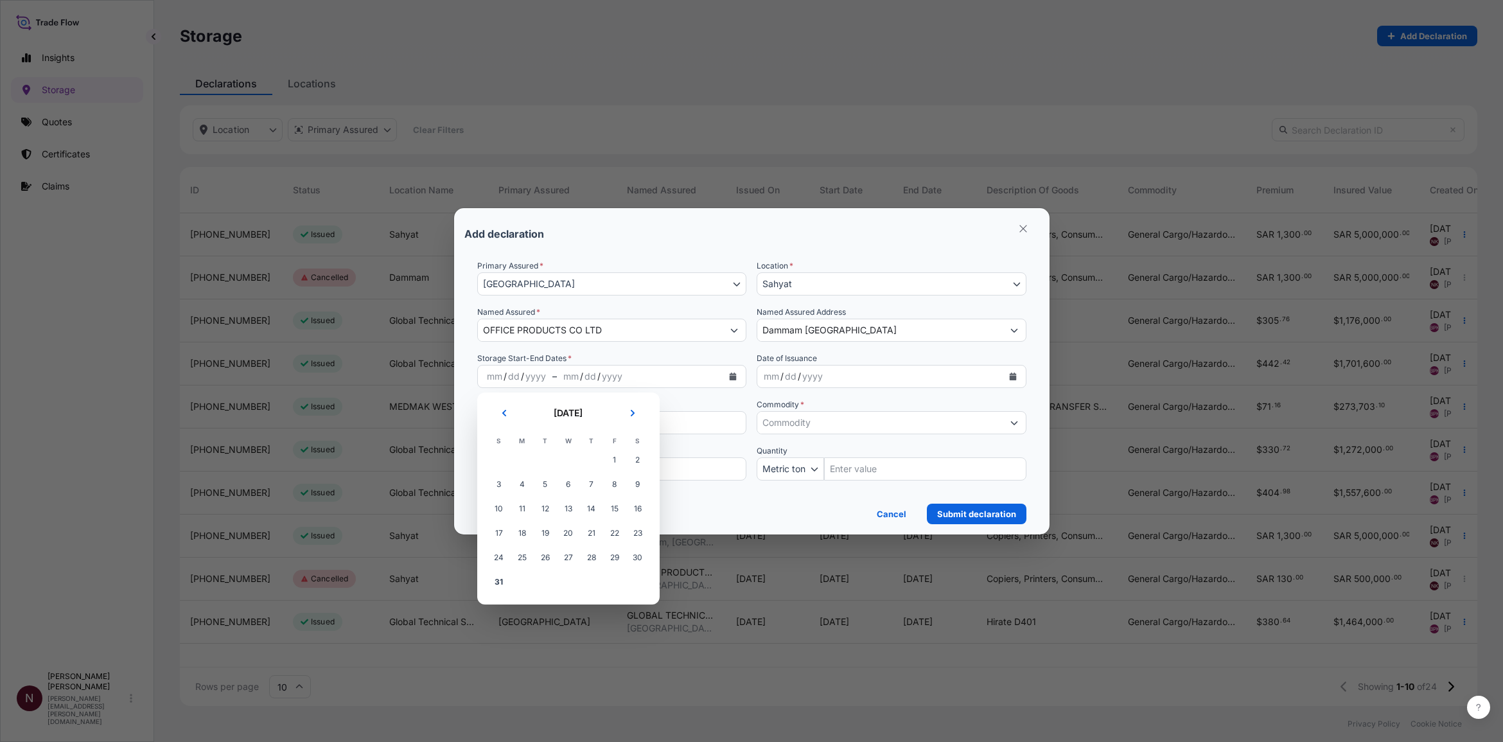
click at [636, 409] on button "Next" at bounding box center [633, 413] width 28 height 21
click at [524, 452] on span "1" at bounding box center [522, 459] width 23 height 23
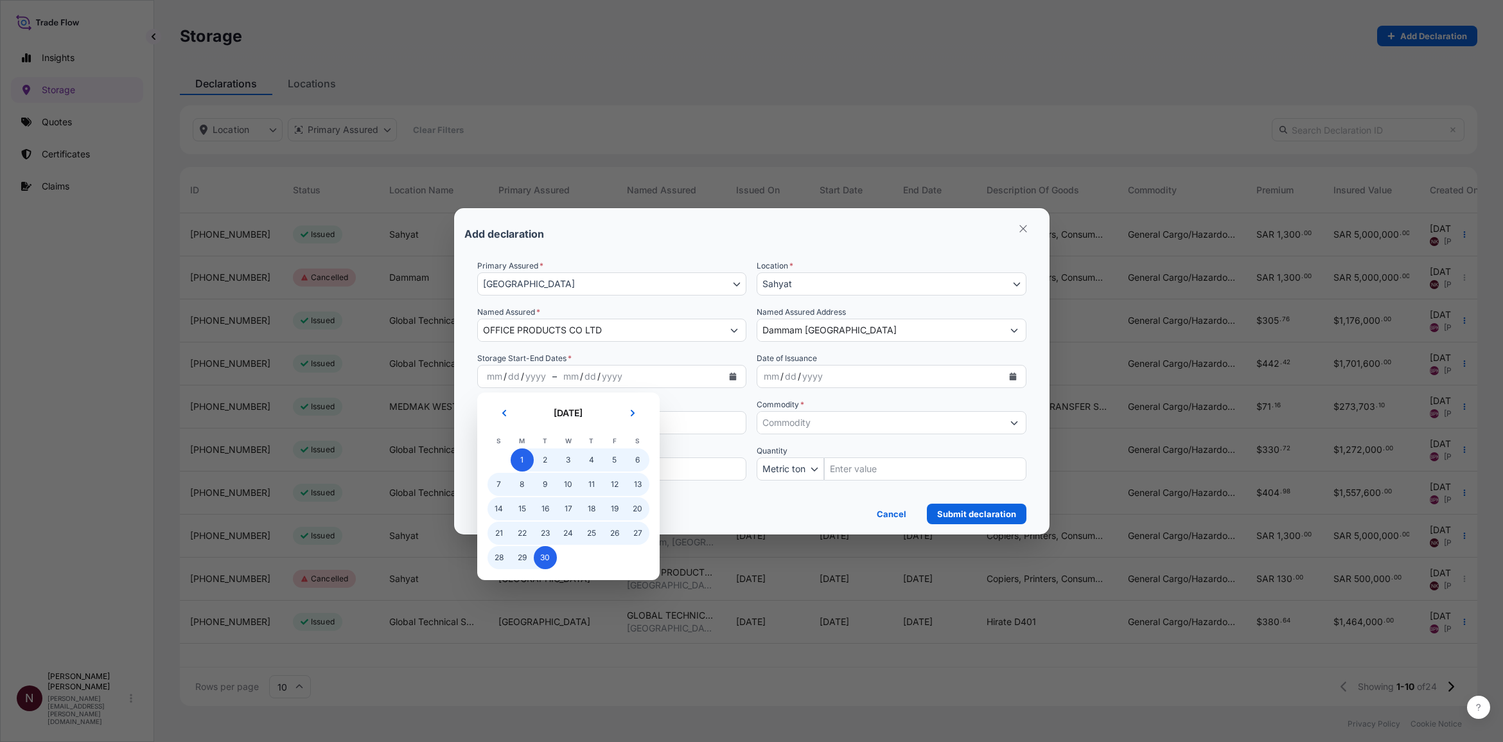
click at [552, 452] on span "30" at bounding box center [545, 557] width 23 height 23
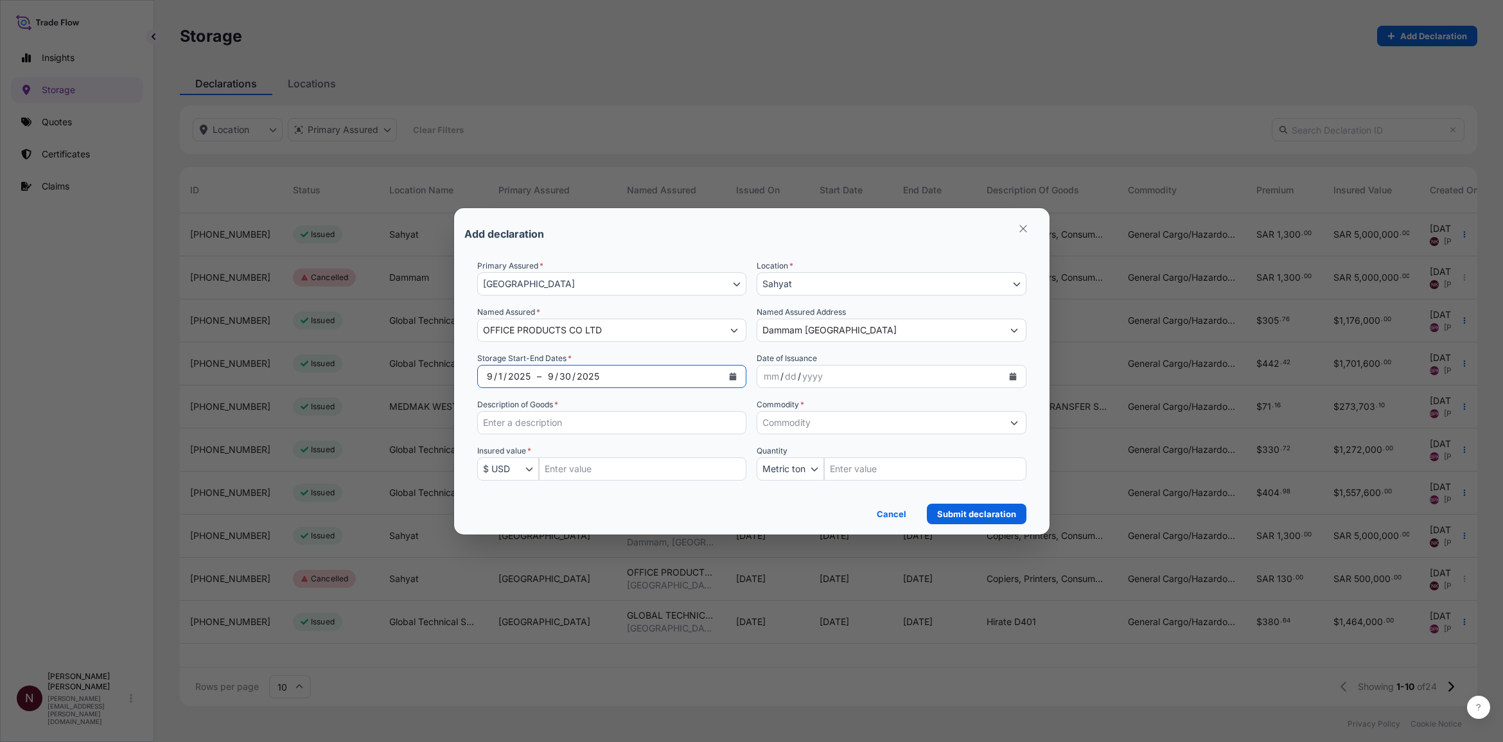
click at [811, 381] on div "yyyy" at bounding box center [812, 376] width 23 height 15
click at [989, 373] on icon "Calendar" at bounding box center [1013, 377] width 8 height 8
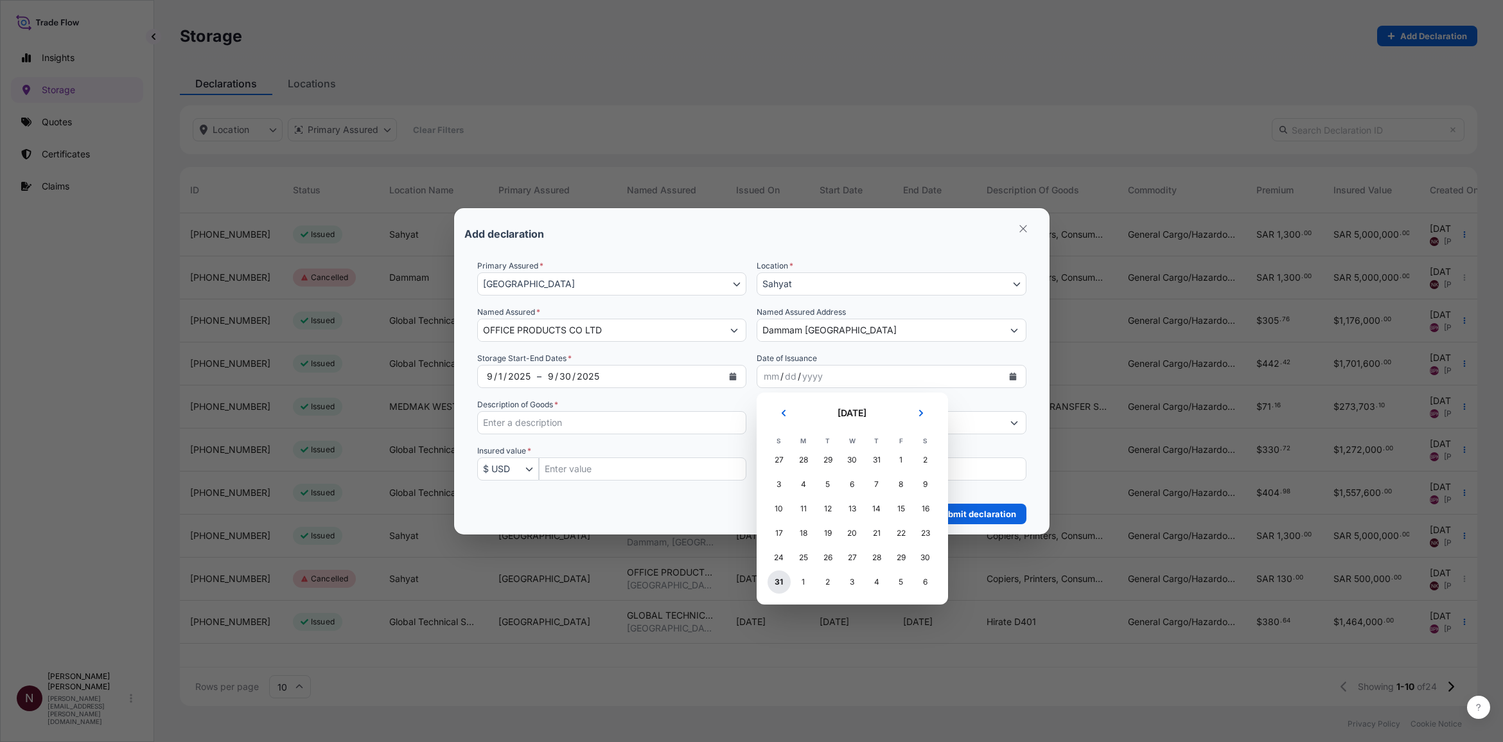
click at [782, 452] on div "31" at bounding box center [779, 581] width 23 height 23
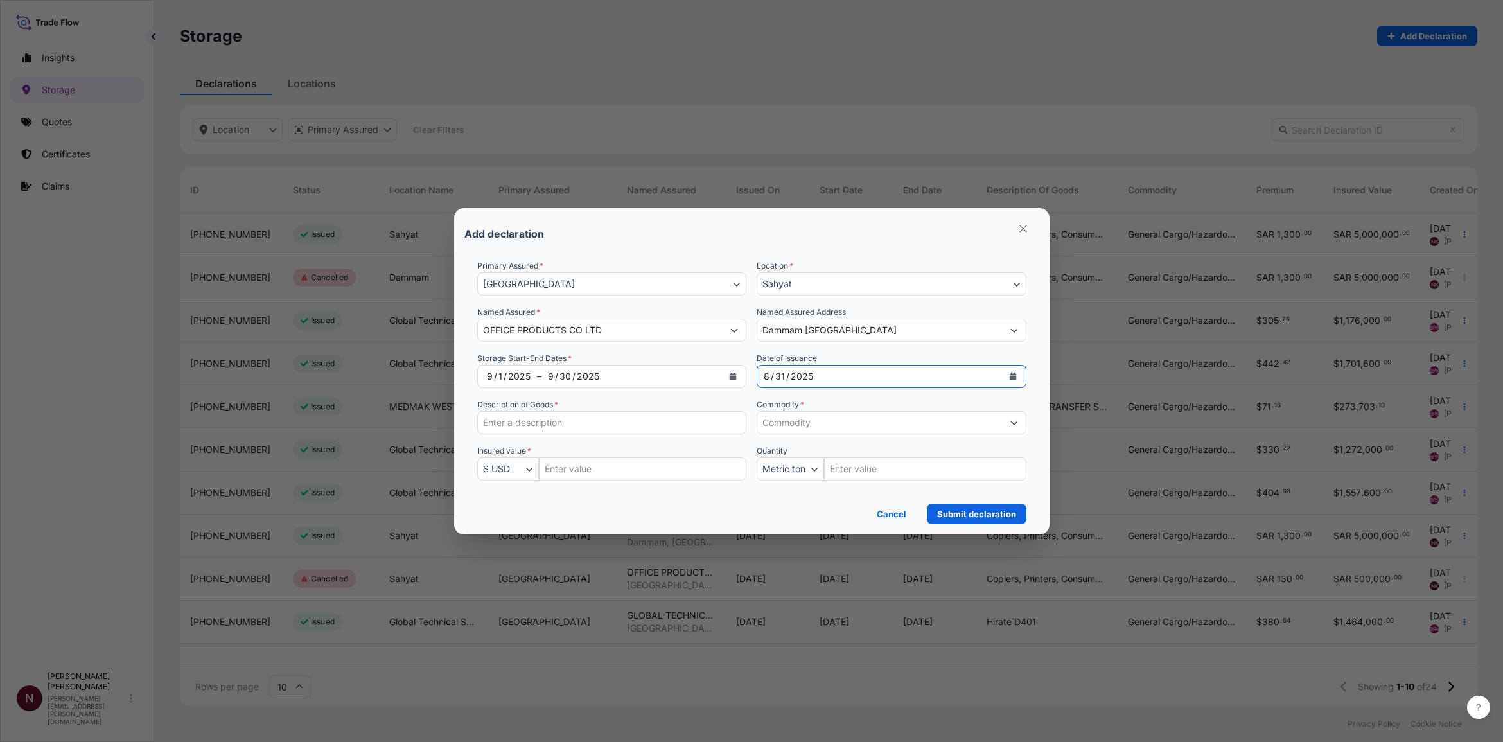
click at [549, 421] on input "Description of Goods *" at bounding box center [612, 422] width 270 height 23
type input "Copiers, Printers, Consumables, Parts"
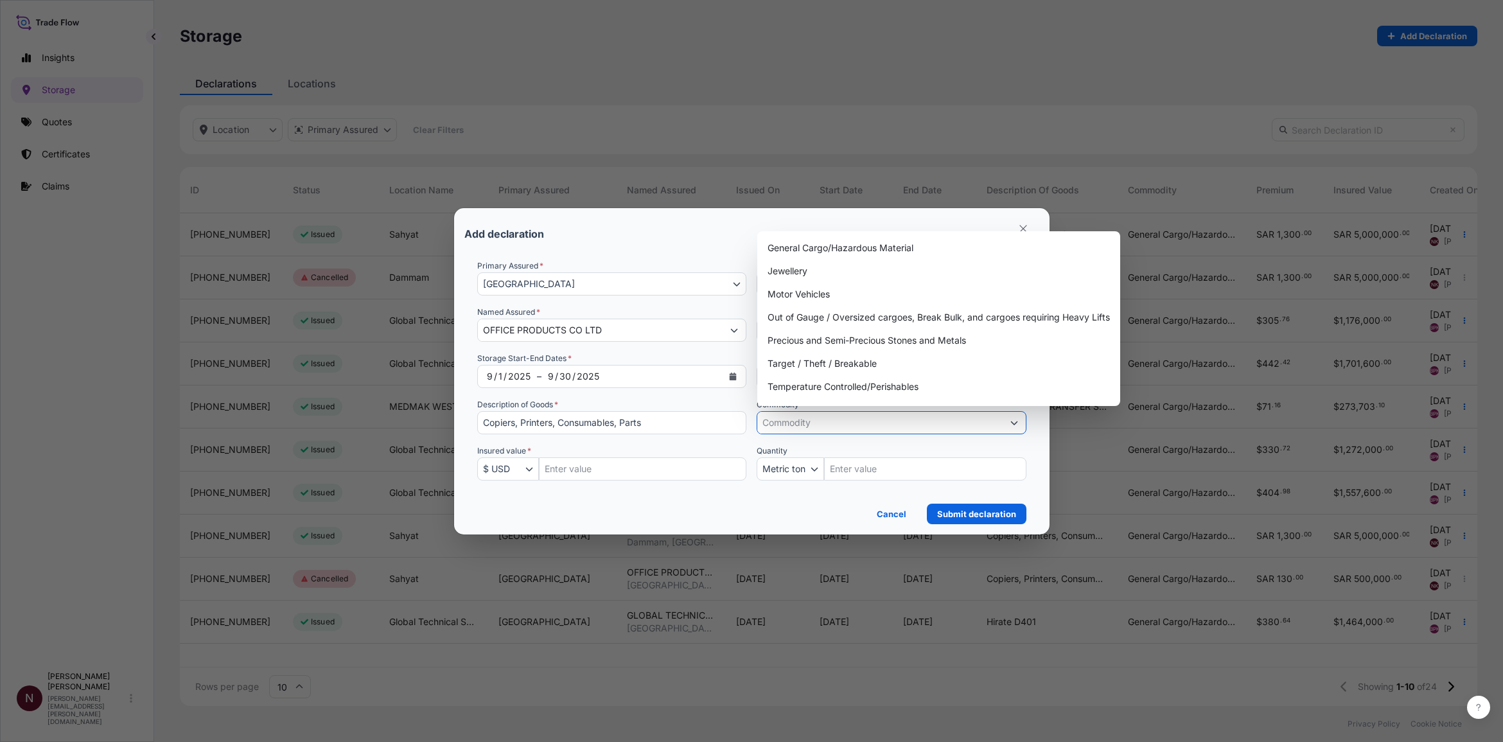
click at [816, 418] on input "Commodity *" at bounding box center [879, 422] width 245 height 23
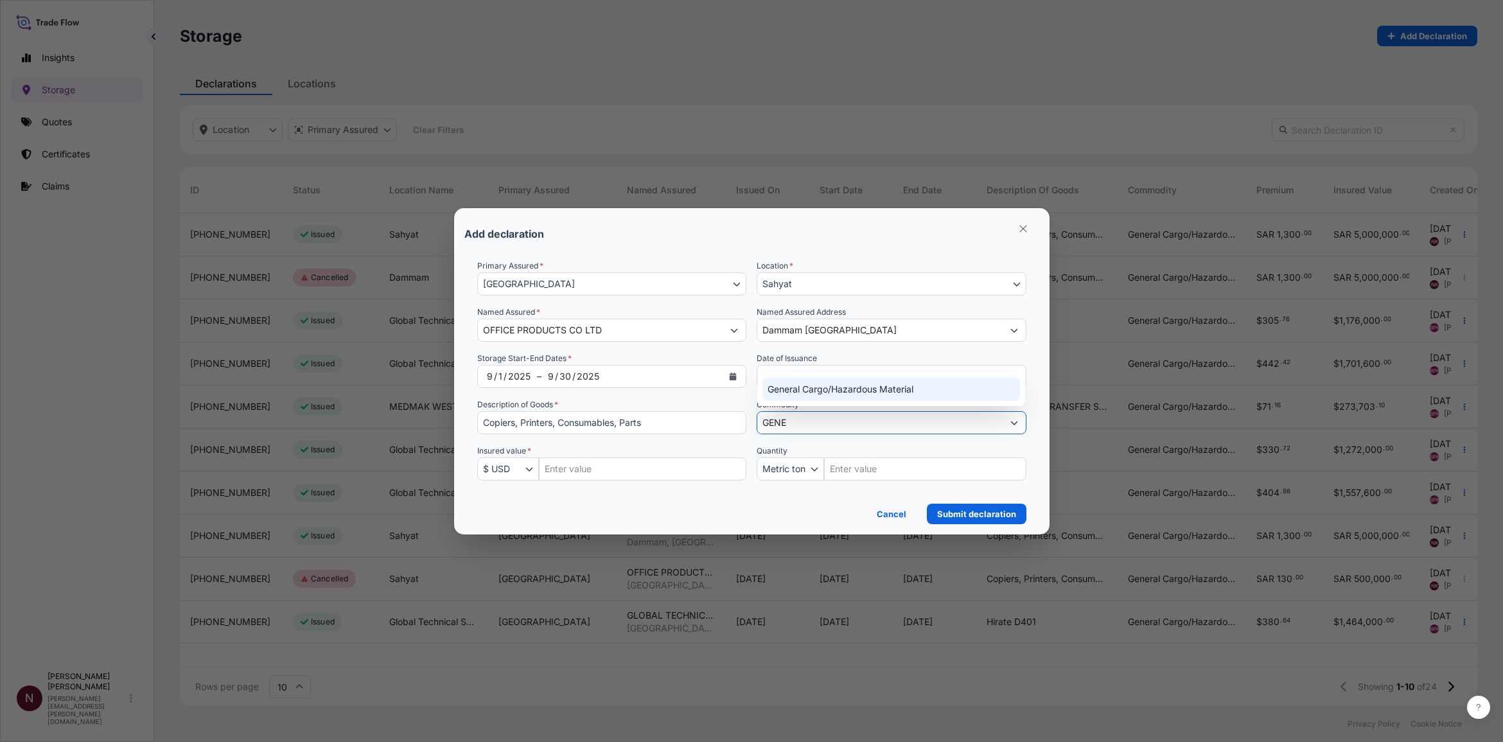
click at [808, 398] on div "General Cargo/Hazardous Material" at bounding box center [892, 389] width 258 height 23
type input "General Cargo/Hazardous Material"
click at [597, 452] on input "Insured Value Amount" at bounding box center [643, 468] width 208 height 23
click at [522, 452] on button "$ USD" at bounding box center [508, 468] width 62 height 23
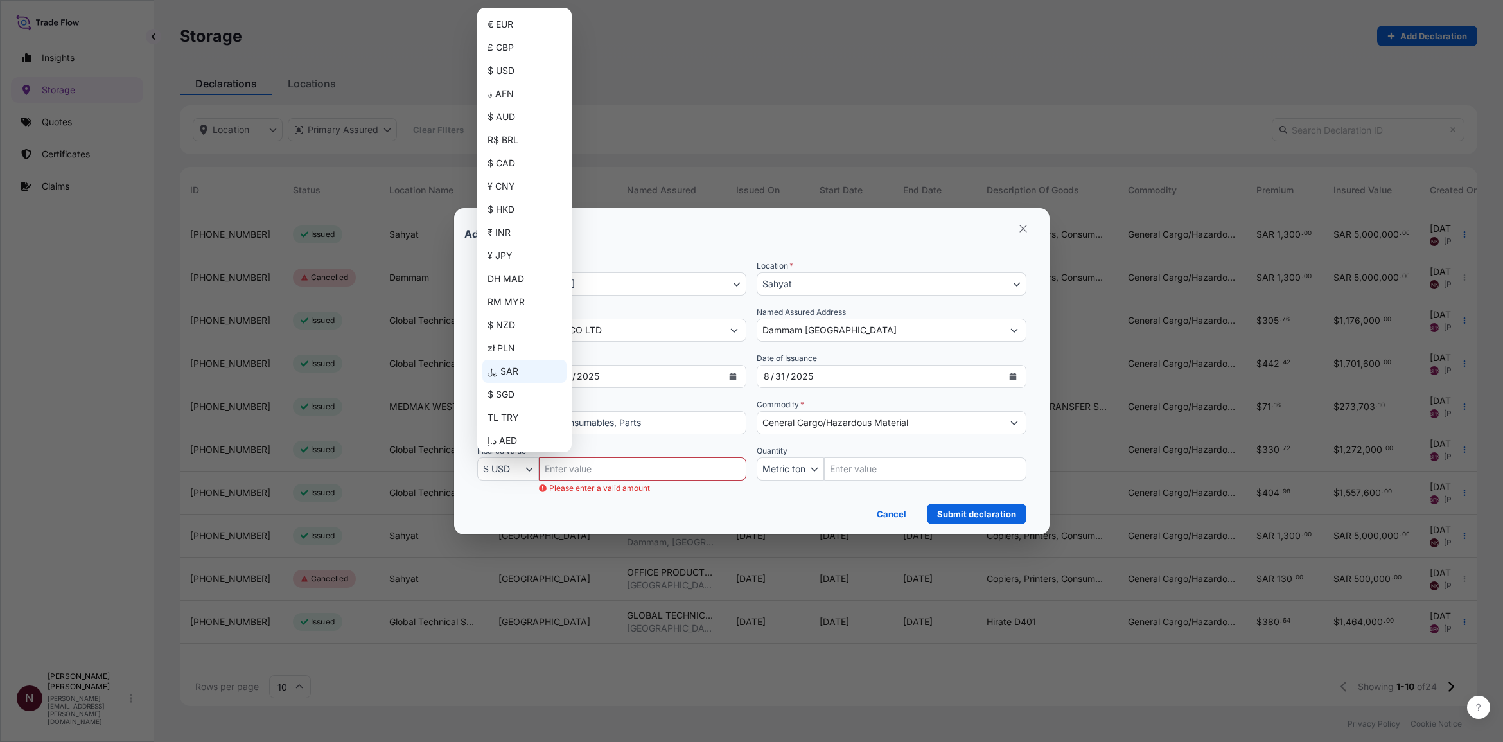
click at [509, 373] on div "﷼ SAR" at bounding box center [524, 371] width 84 height 23
select select "SAR"
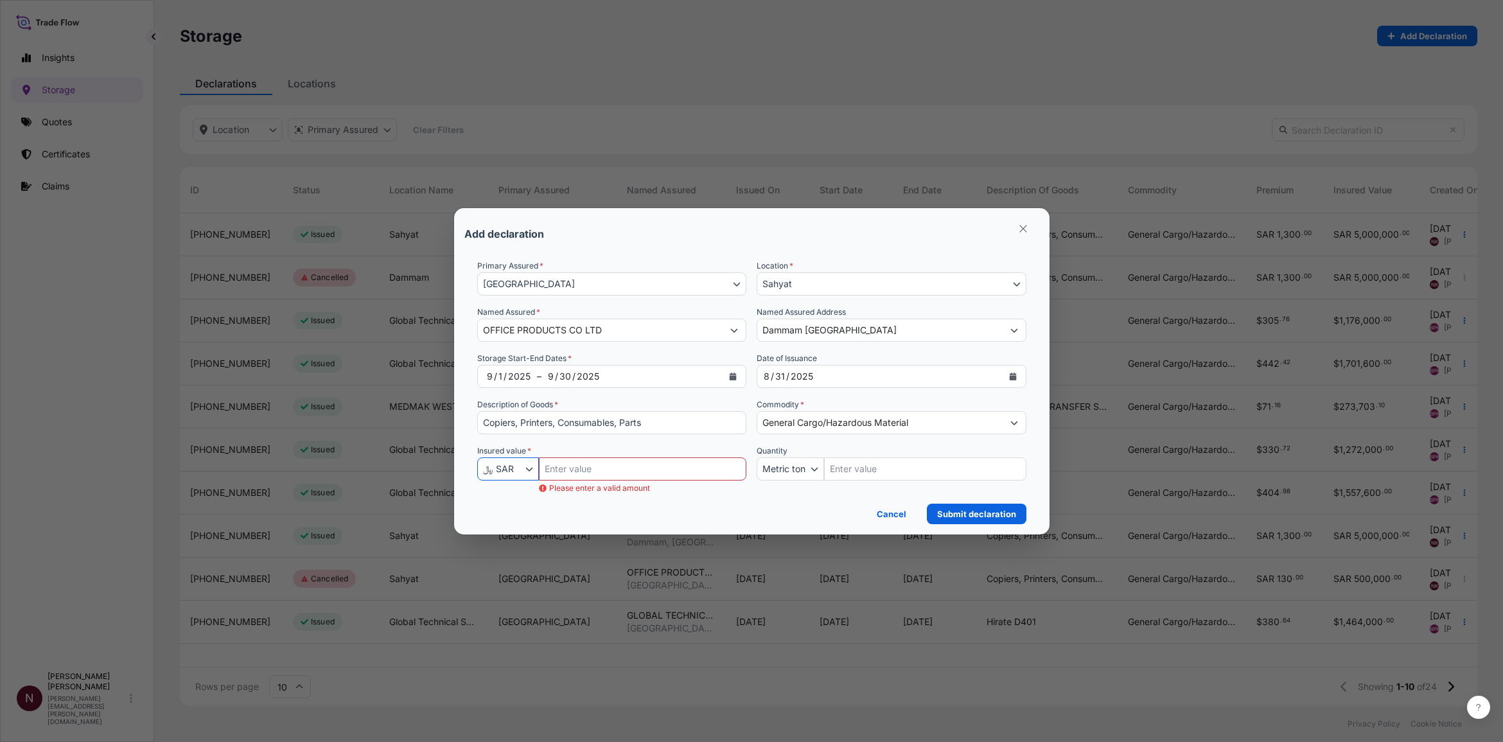
click at [580, 452] on input "Insured Value Amount" at bounding box center [643, 468] width 208 height 23
paste input "5000000"
type input "5000000"
click at [986, 452] on p "Submit declaration" at bounding box center [976, 513] width 79 height 13
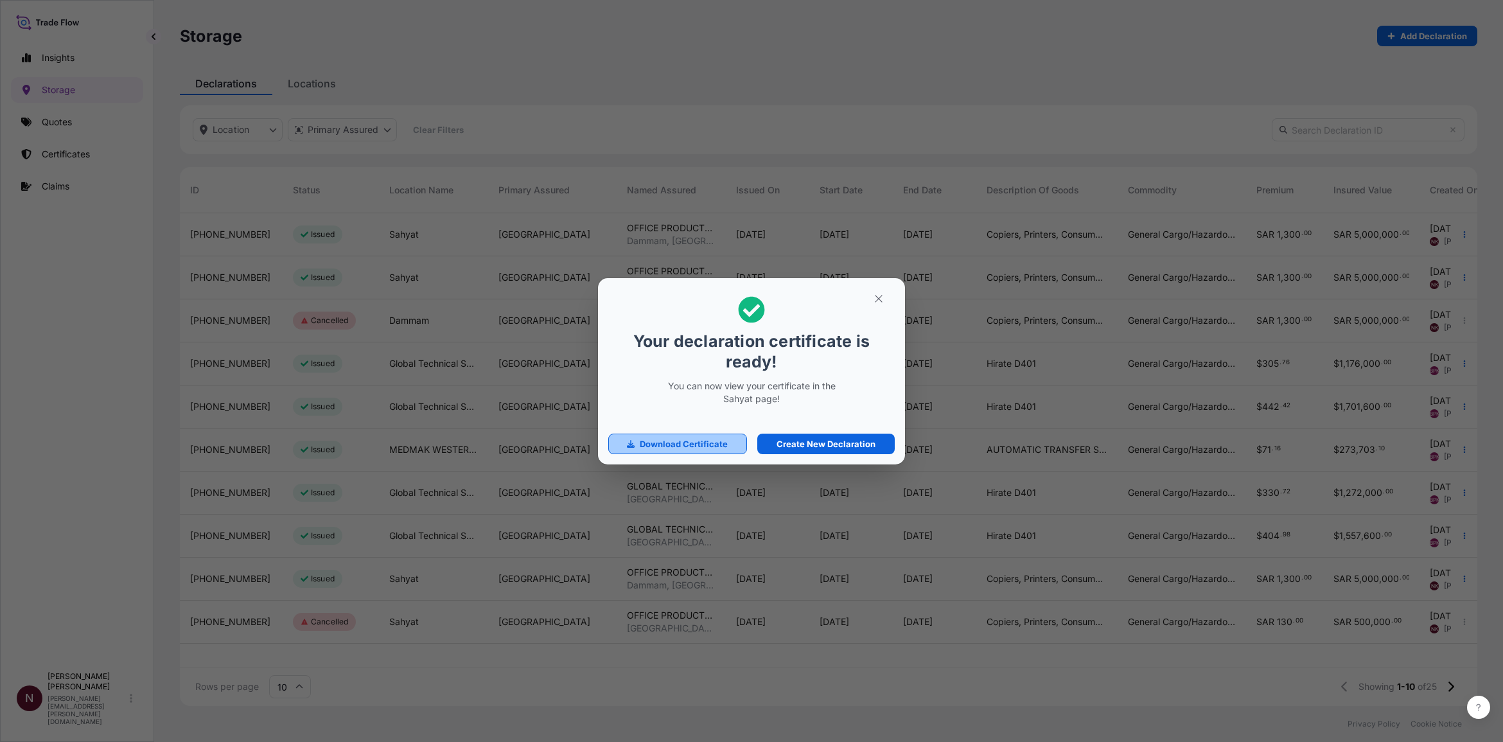
click at [689, 443] on p "Download Certificate" at bounding box center [684, 443] width 88 height 13
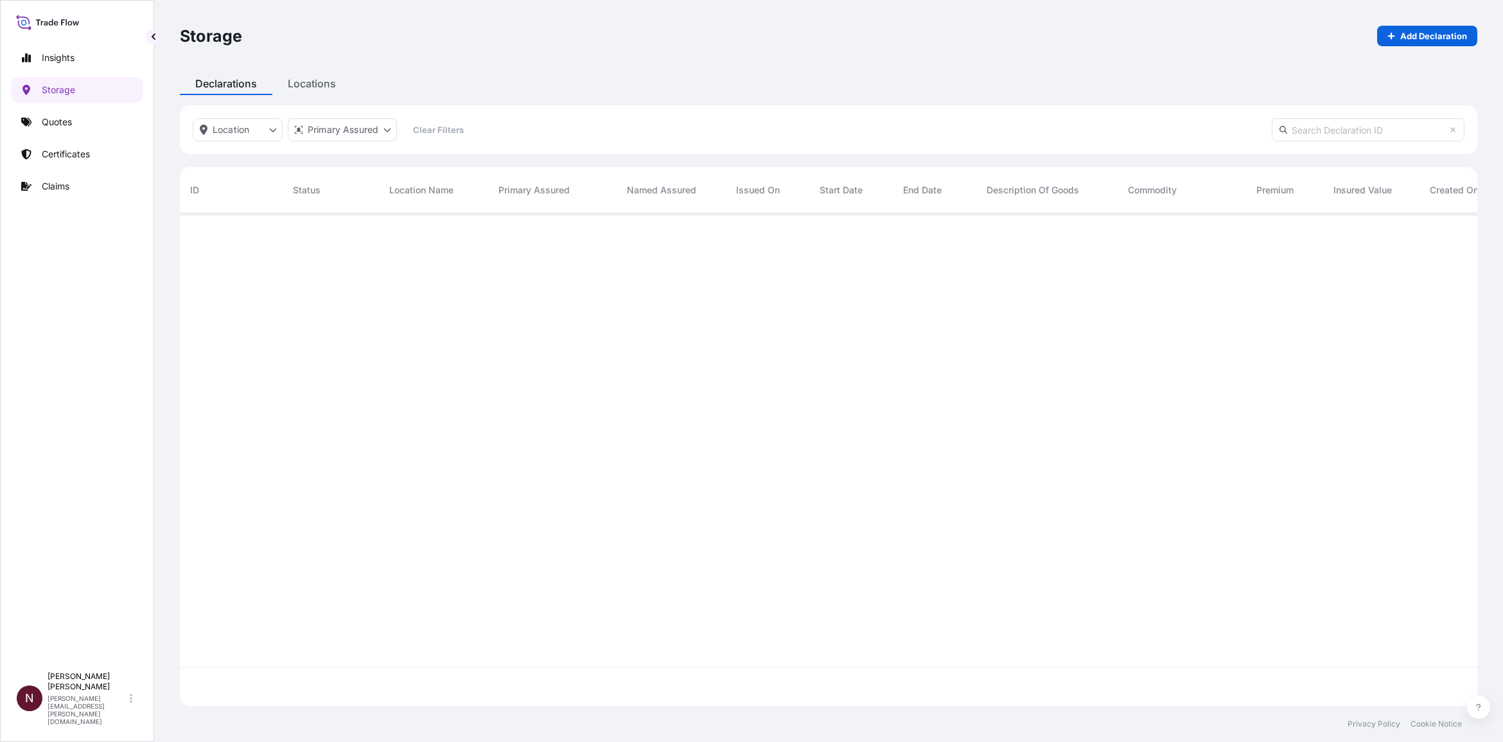
scroll to position [488, 1285]
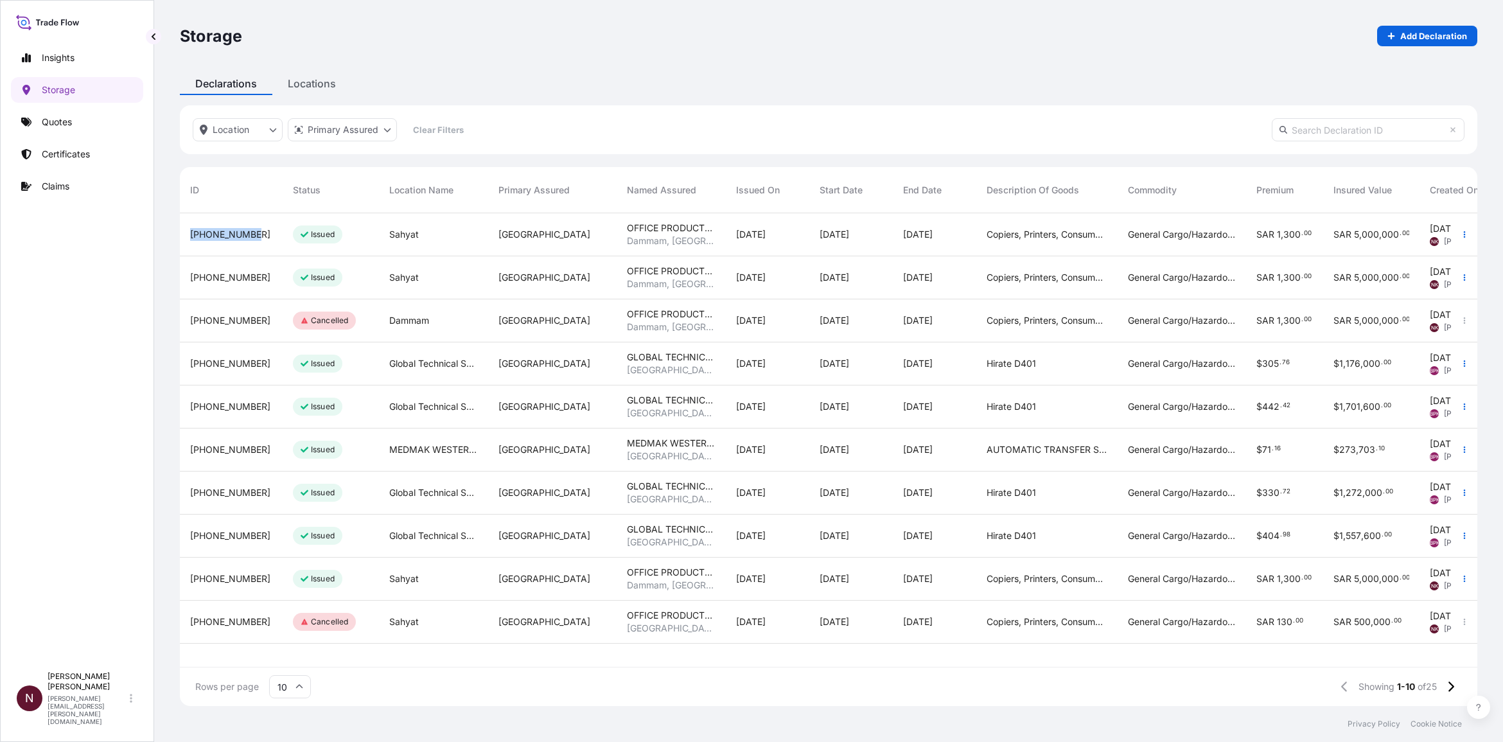
drag, startPoint x: 265, startPoint y: 240, endPoint x: 187, endPoint y: 236, distance: 77.8
click at [187, 236] on div "[PHONE_NUMBER]" at bounding box center [231, 234] width 103 height 43
copy span "[PHONE_NUMBER]"
